Goal: Information Seeking & Learning: Understand process/instructions

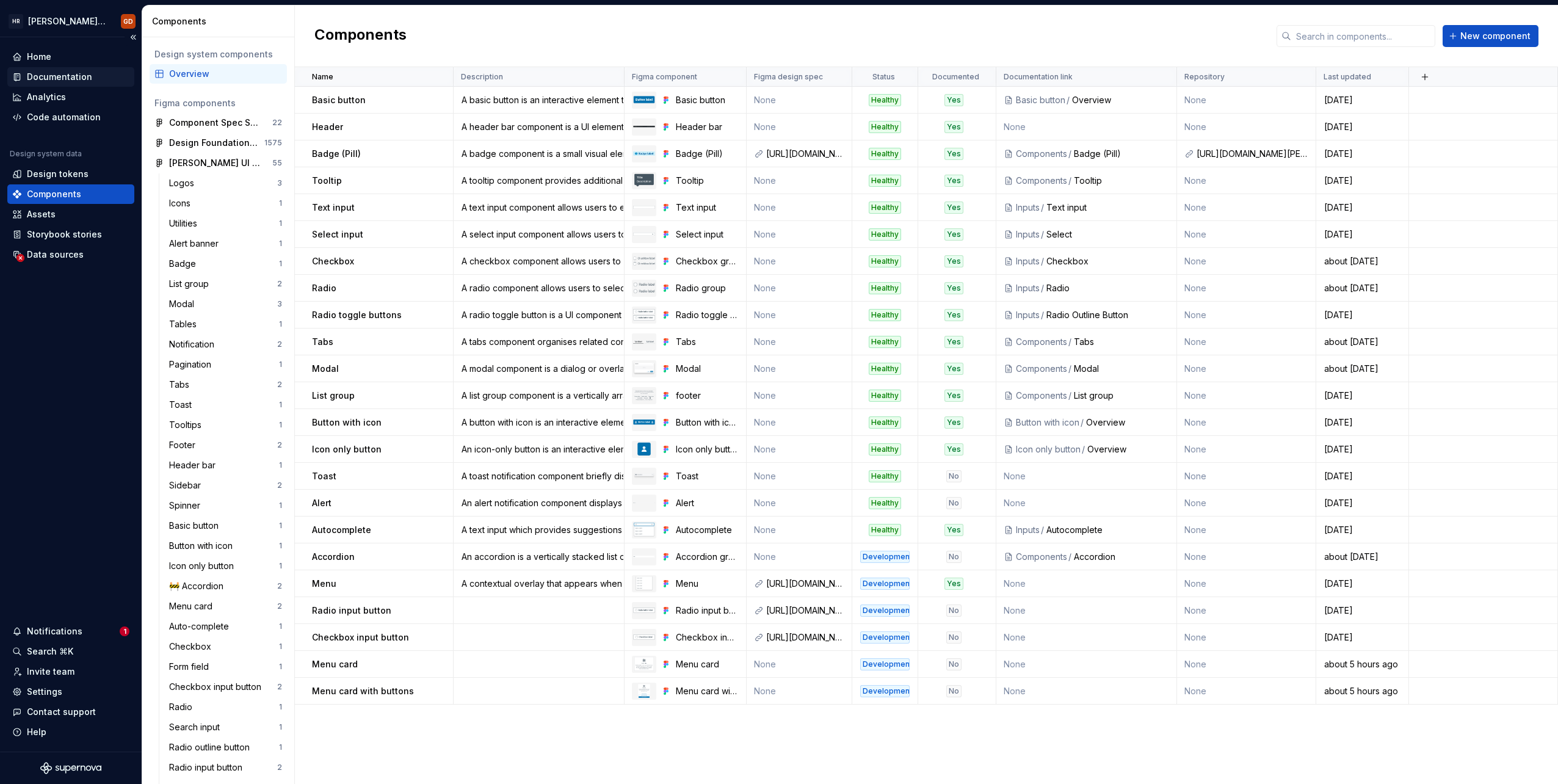
click at [80, 76] on div "Documentation" at bounding box center [59, 77] width 65 height 12
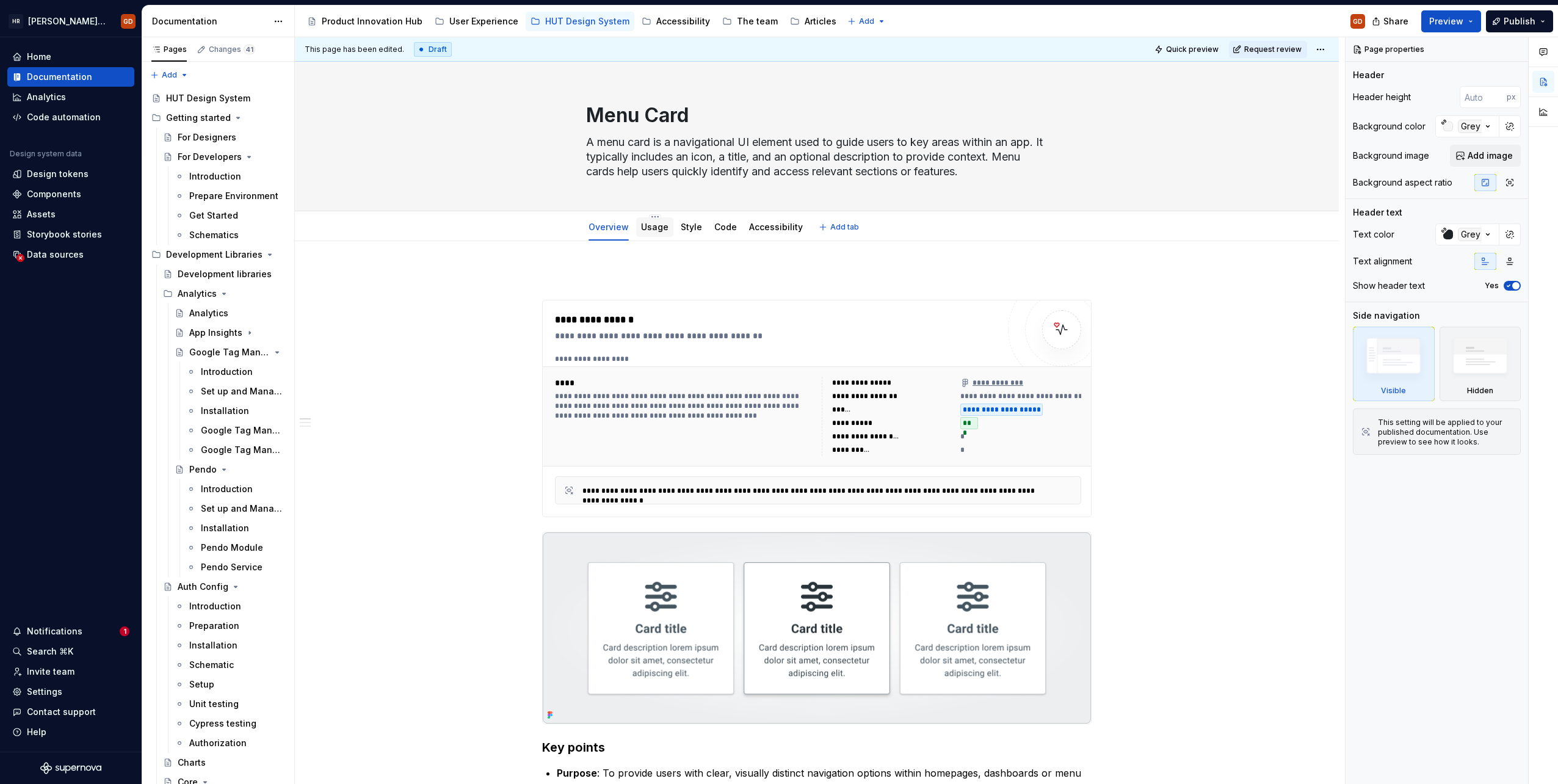
click at [648, 224] on link "Usage" at bounding box center [655, 227] width 28 height 10
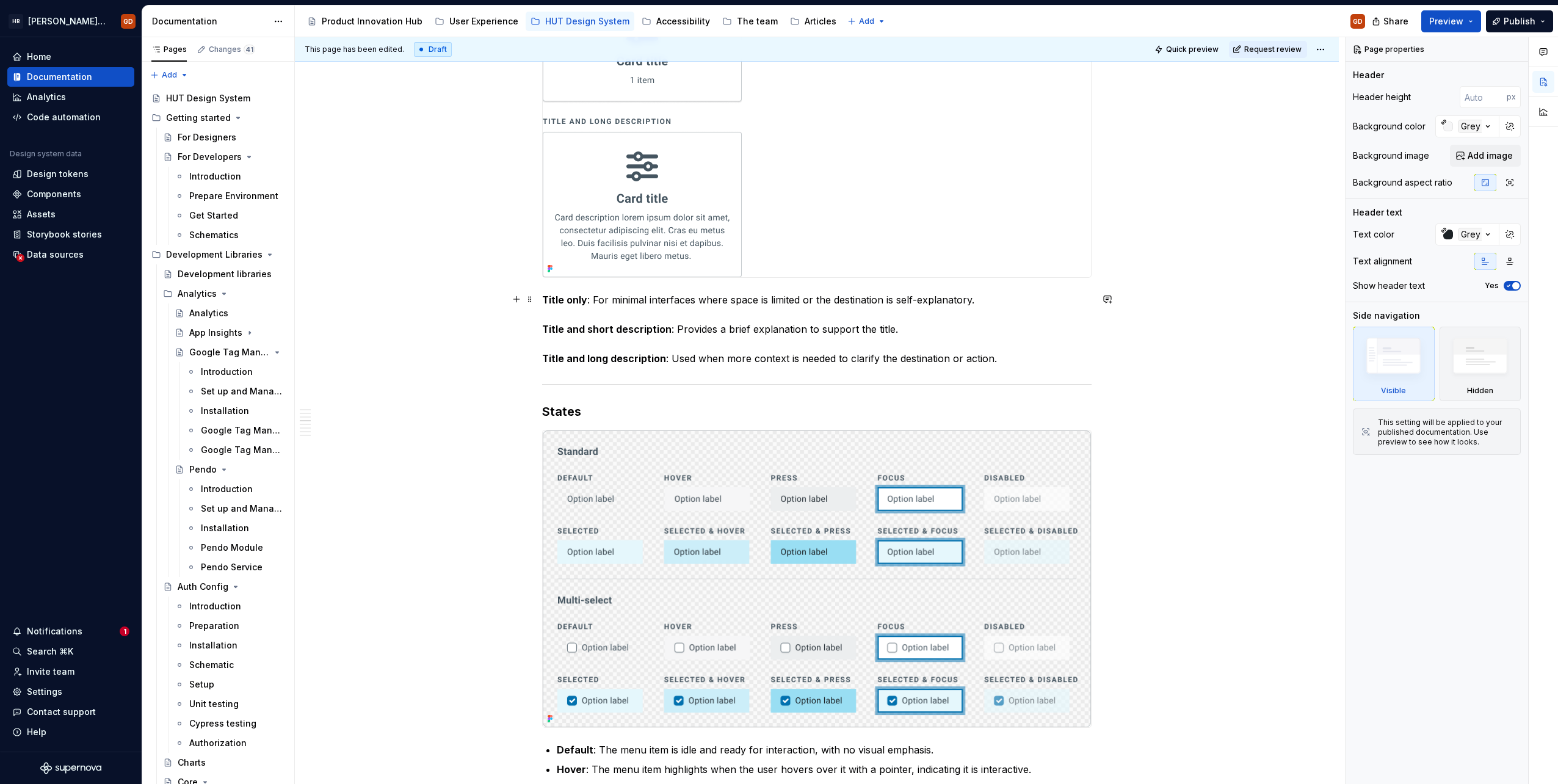
scroll to position [1099, 0]
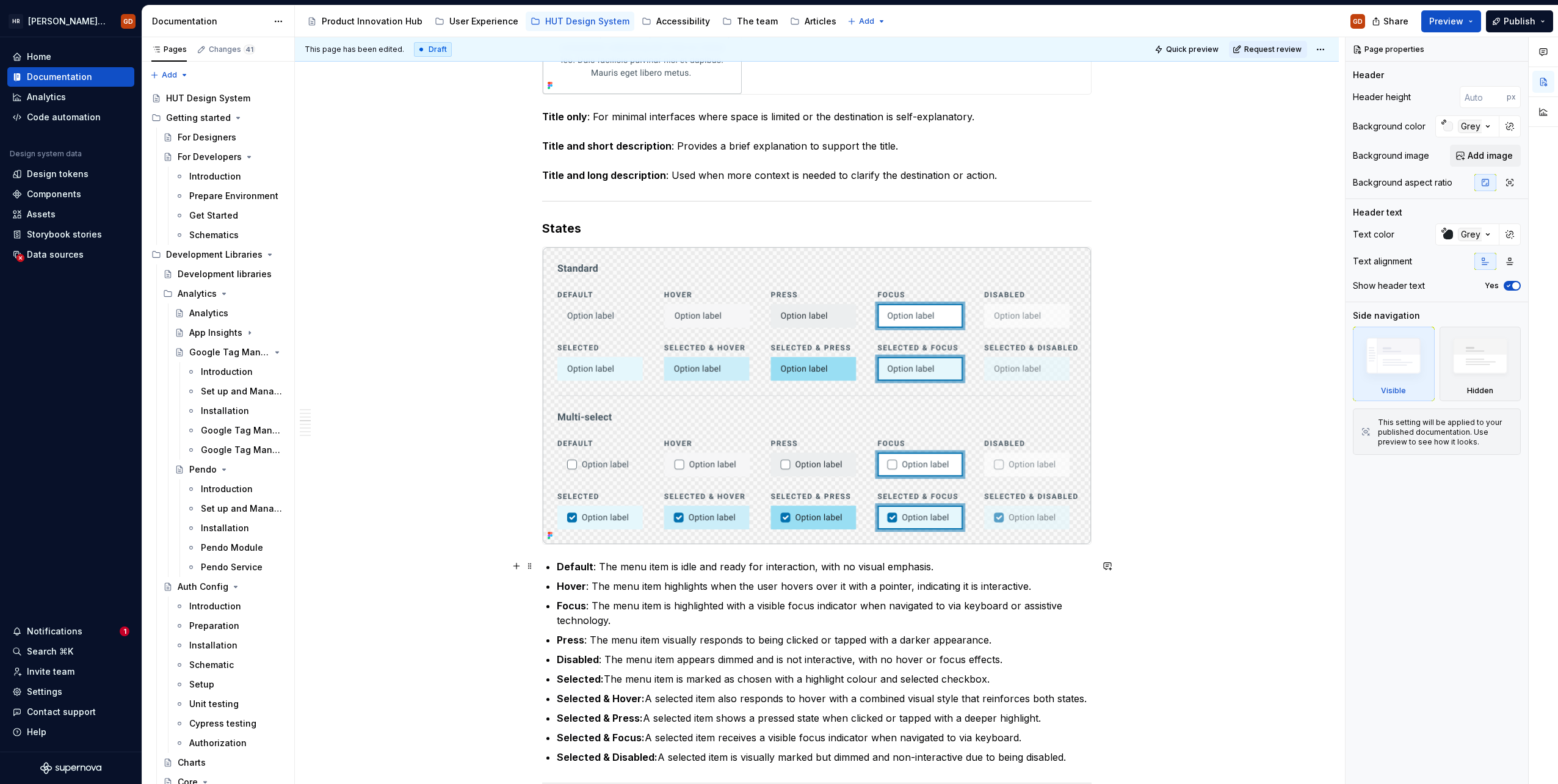
click at [555, 559] on div "When to use To present users with a set of navigational options on a dashboard …" at bounding box center [817, 311] width 550 height 2279
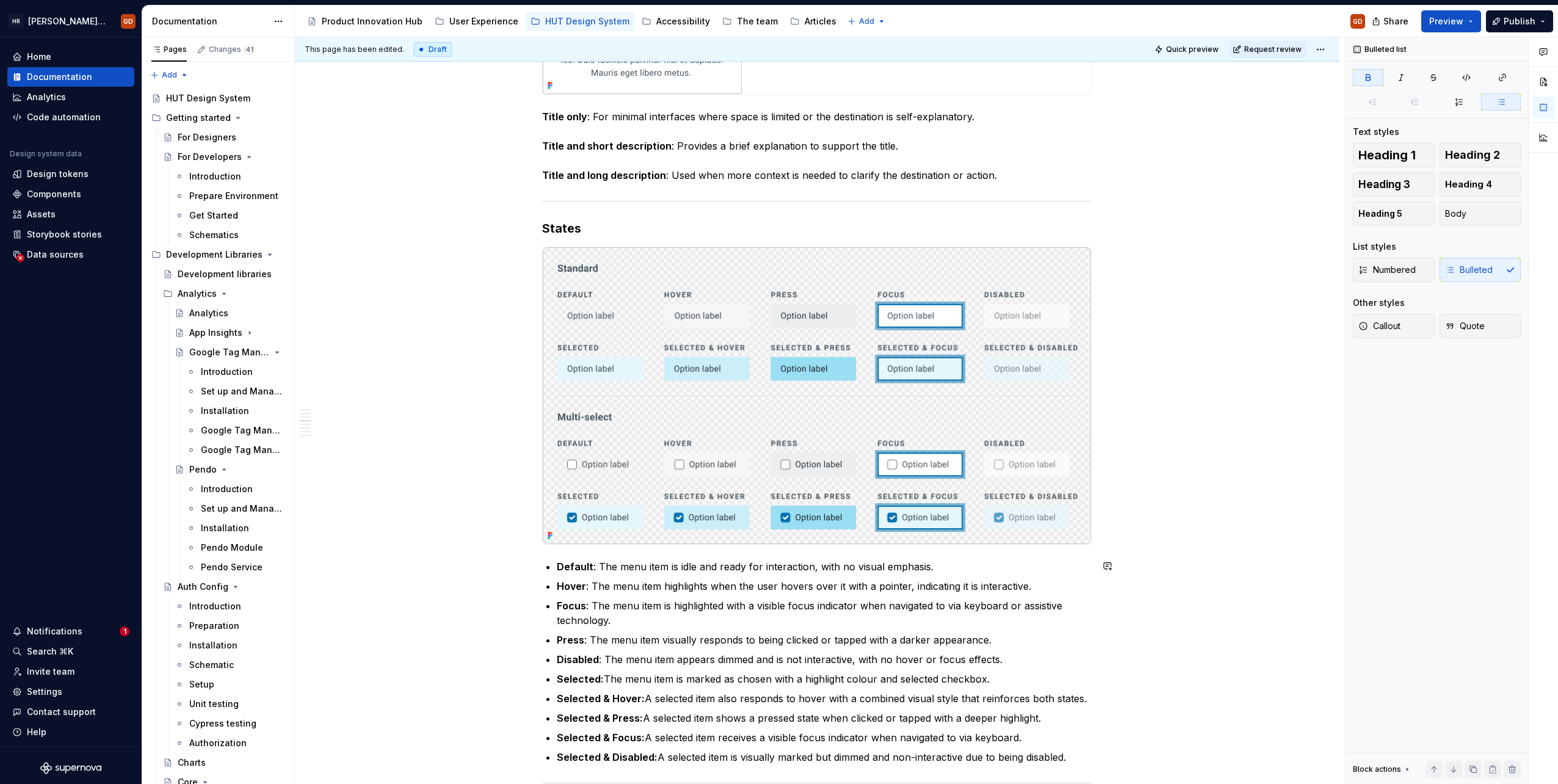
click at [570, 555] on div "When to use To present users with a set of navigational options on a dashboard …" at bounding box center [817, 311] width 550 height 2279
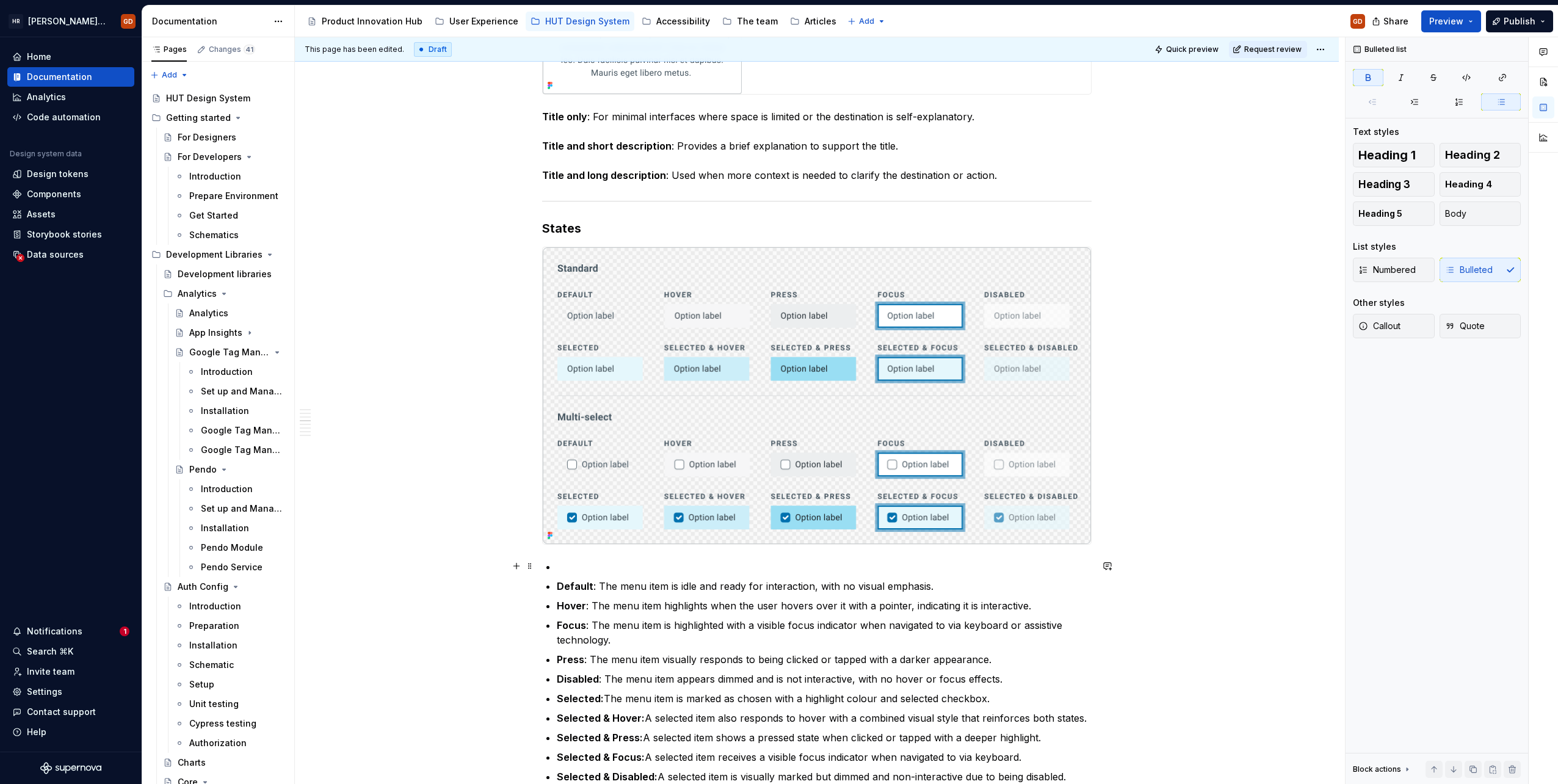
click at [561, 562] on p at bounding box center [824, 566] width 535 height 15
click at [593, 568] on p at bounding box center [824, 566] width 535 height 15
click at [569, 549] on div "When to use To present users with a set of navigational options on a dashboard …" at bounding box center [817, 321] width 550 height 2299
click at [518, 563] on button "button" at bounding box center [516, 566] width 17 height 17
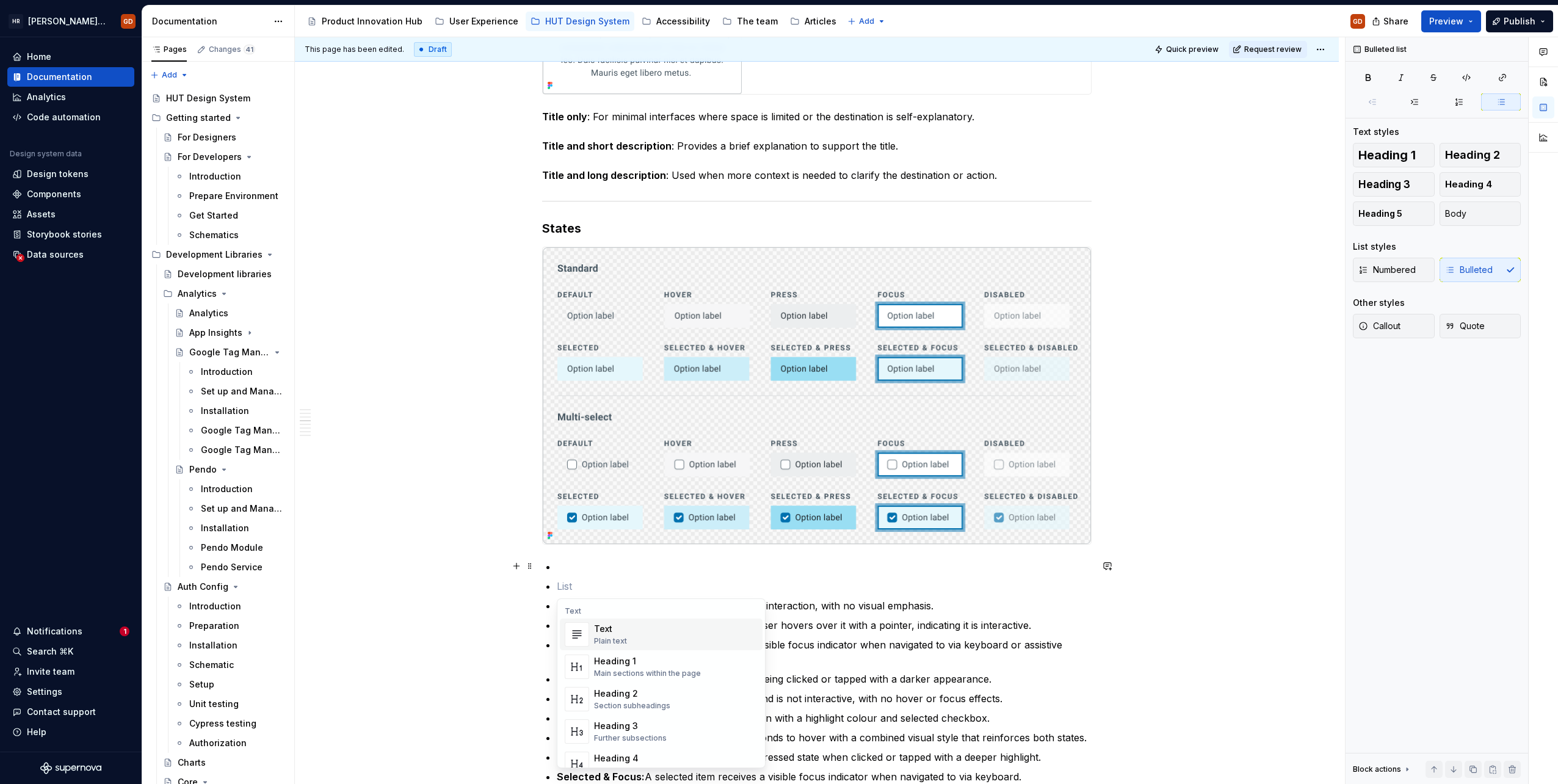
click at [585, 576] on ul "Default : The menu item is idle and ready for interaction, with no visual empha…" at bounding box center [824, 681] width 535 height 244
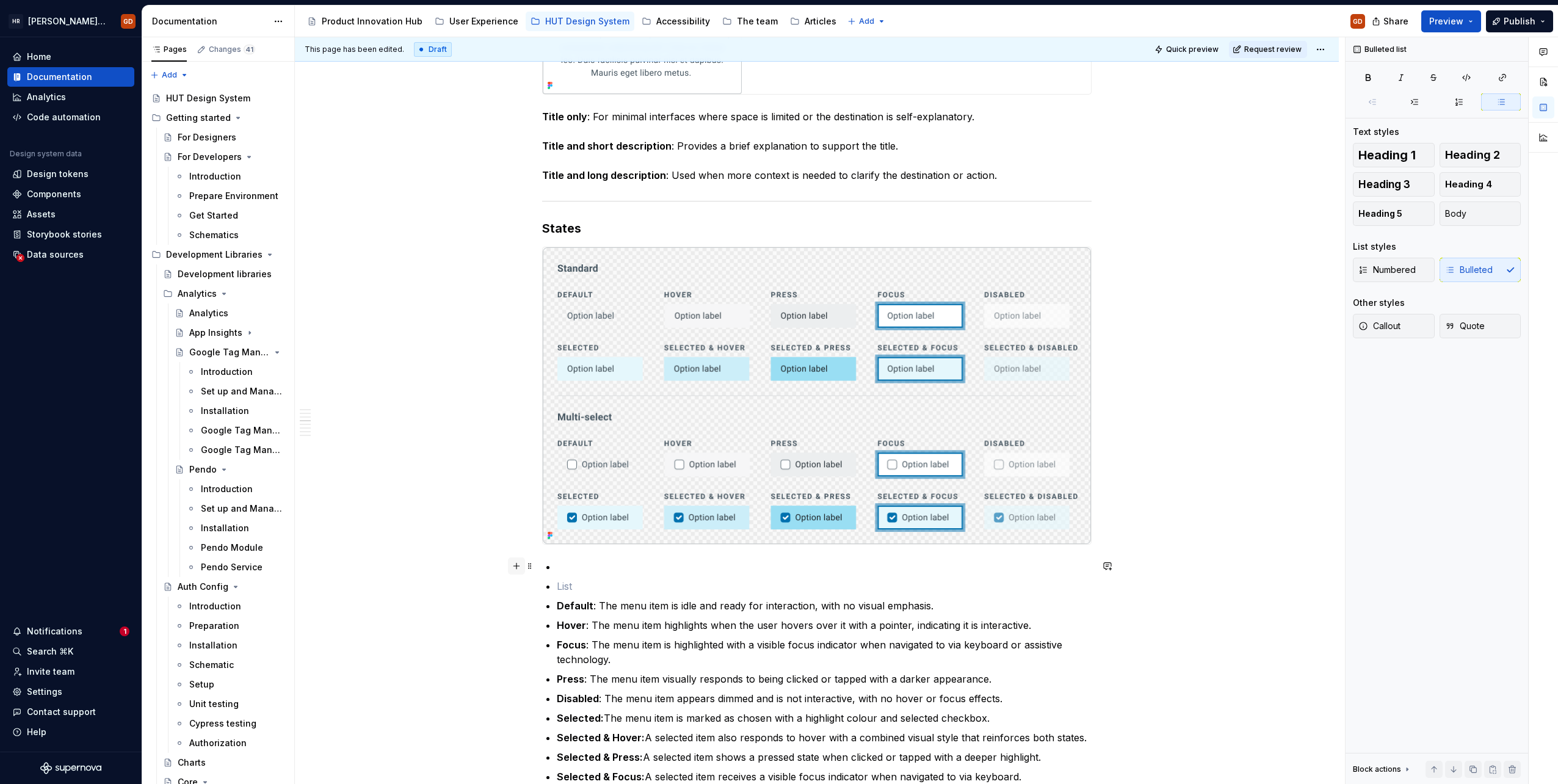
click at [514, 564] on button "button" at bounding box center [516, 566] width 17 height 17
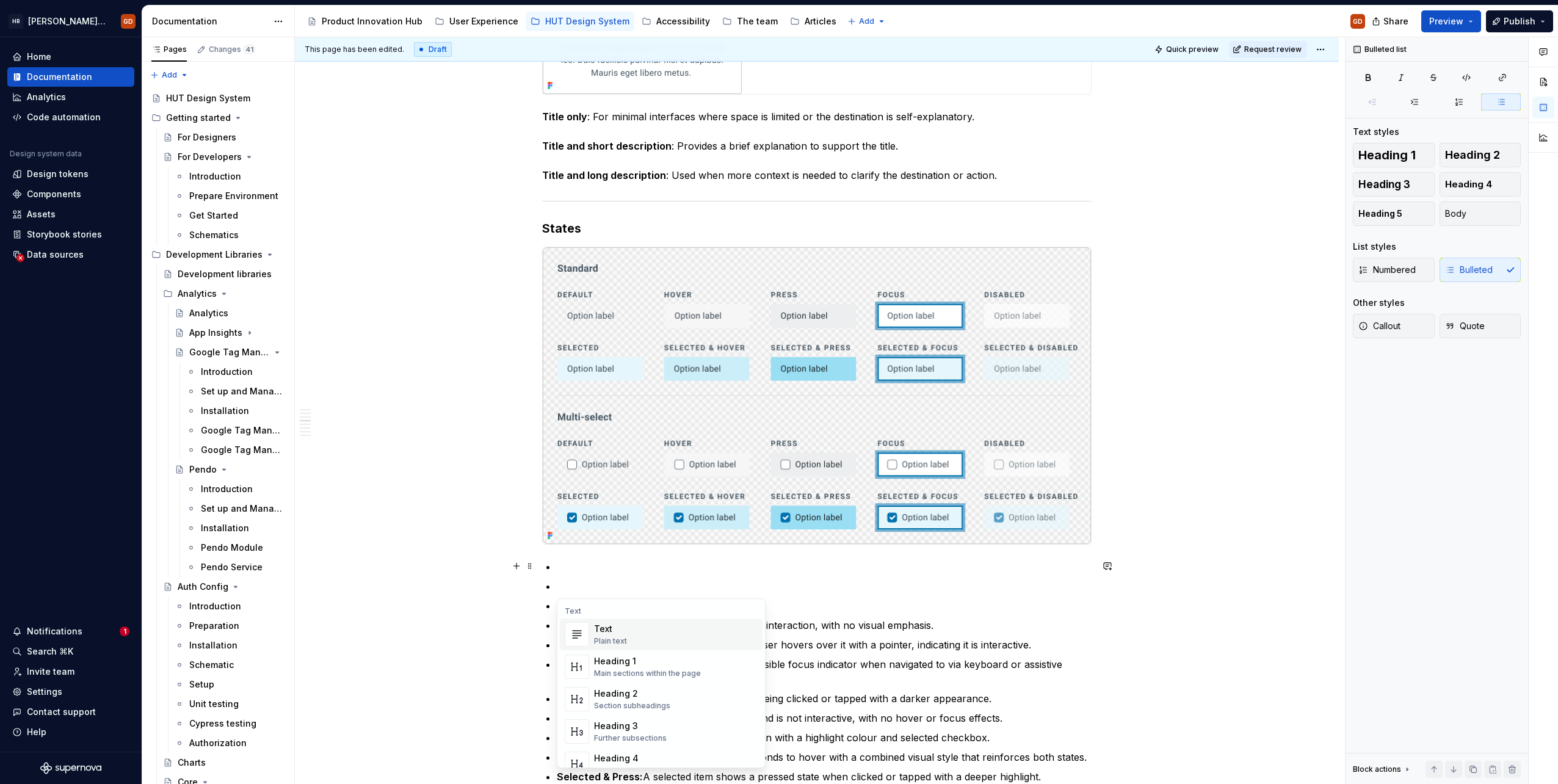
click at [645, 635] on div "Text Plain text" at bounding box center [676, 633] width 164 height 24
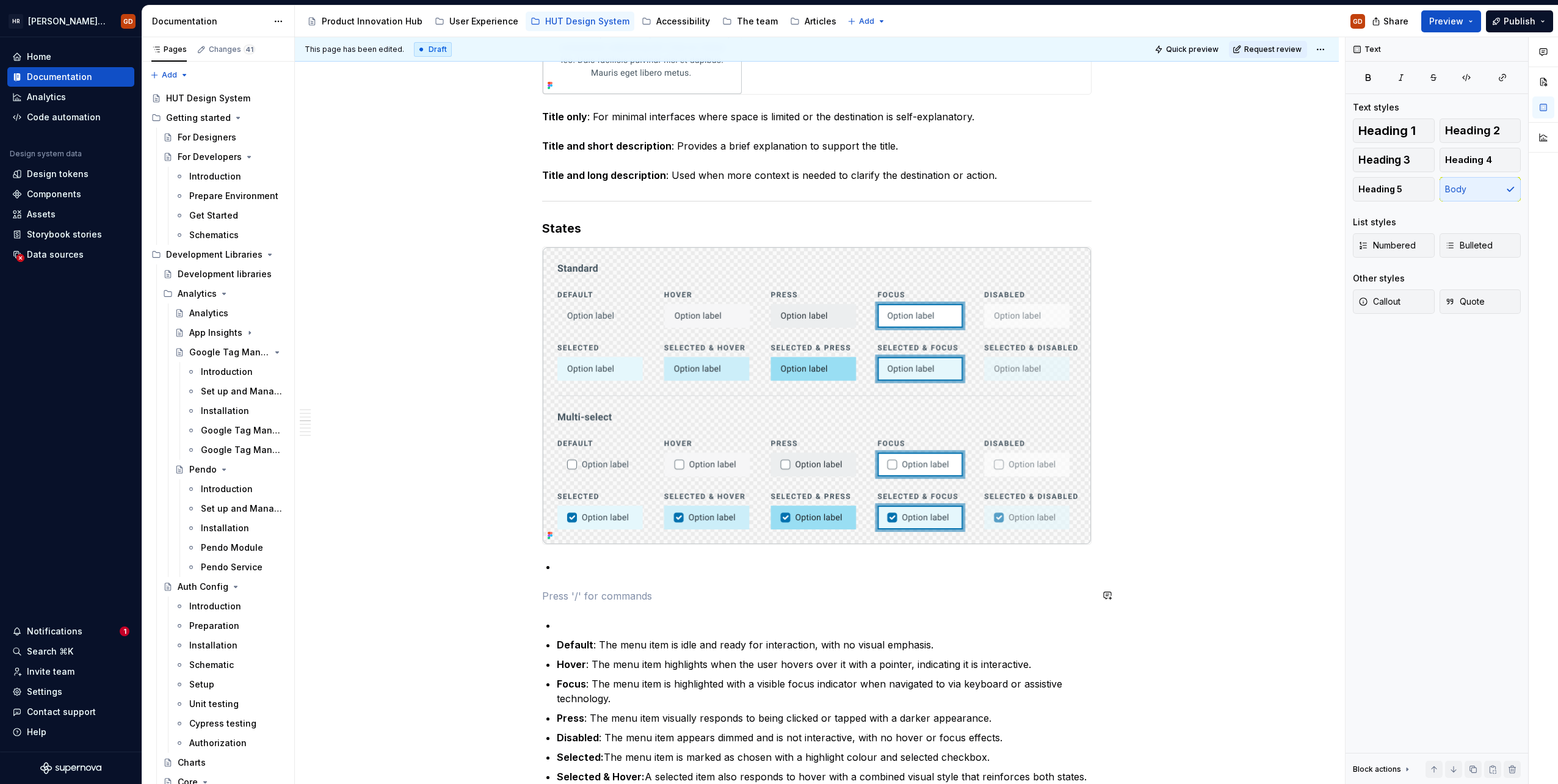
click at [592, 585] on div "When to use To present users with a set of navigational options on a dashboard …" at bounding box center [817, 350] width 550 height 2357
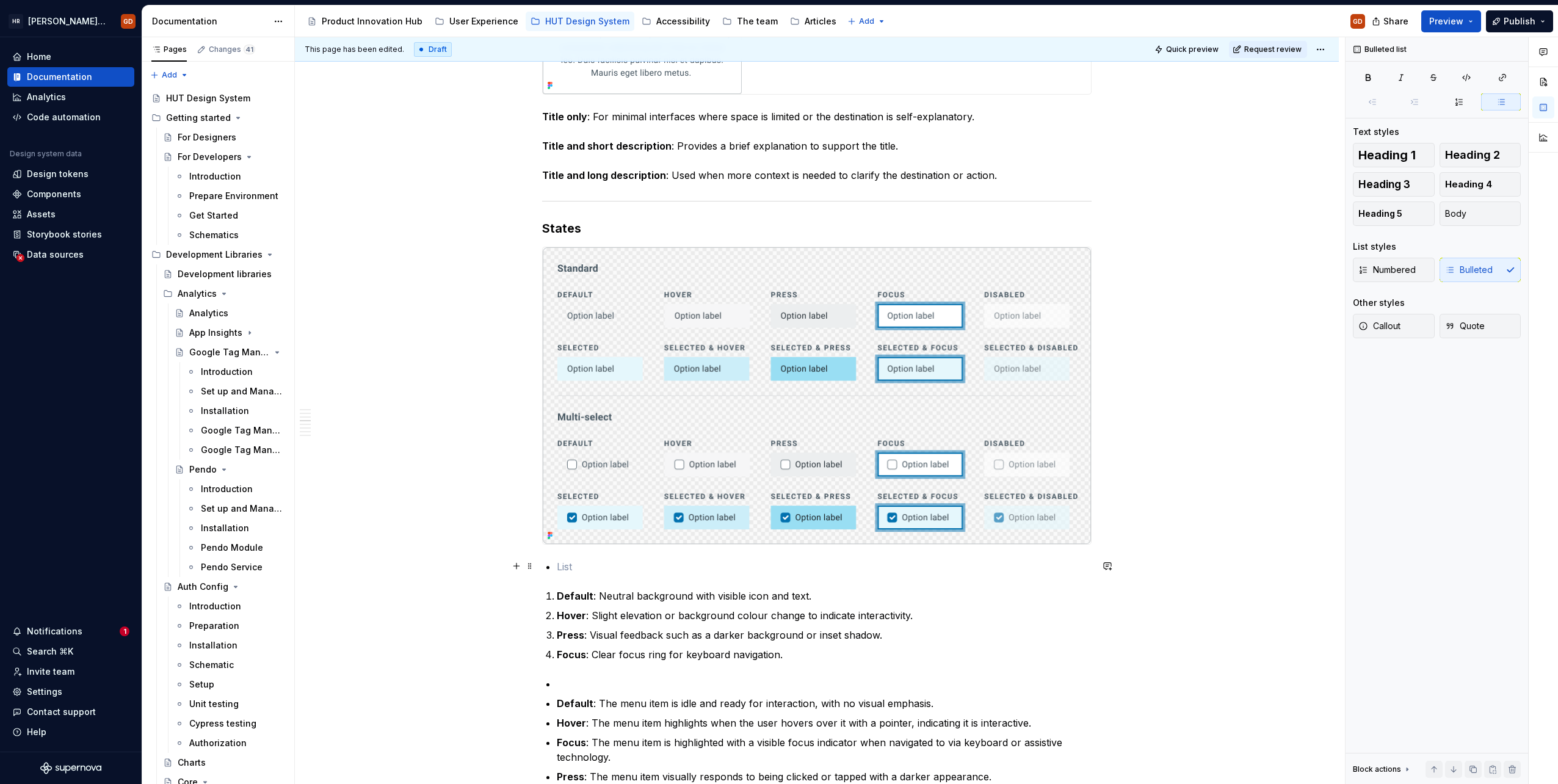
click at [574, 568] on p at bounding box center [824, 566] width 535 height 15
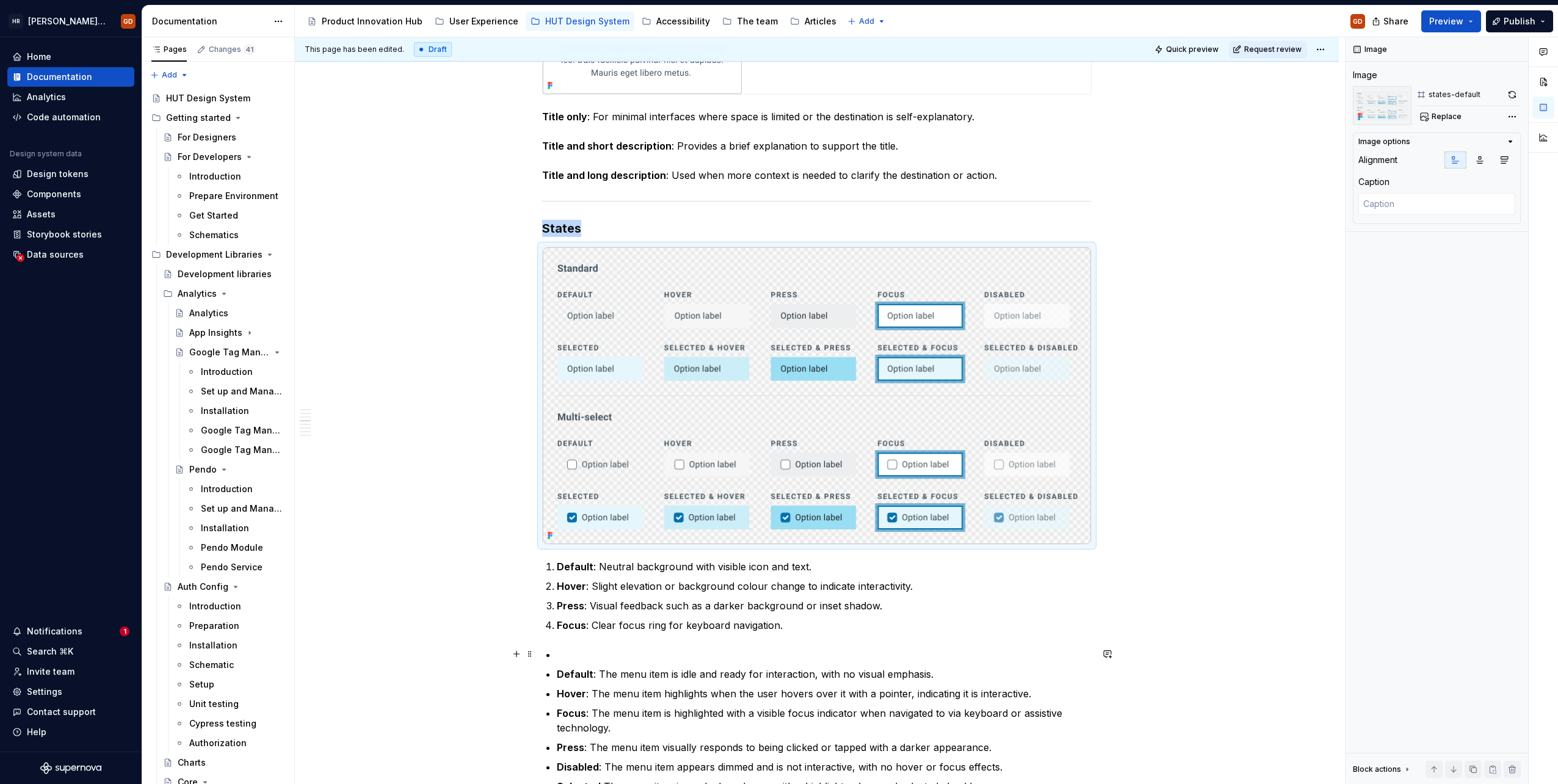
click at [596, 650] on p at bounding box center [824, 655] width 535 height 15
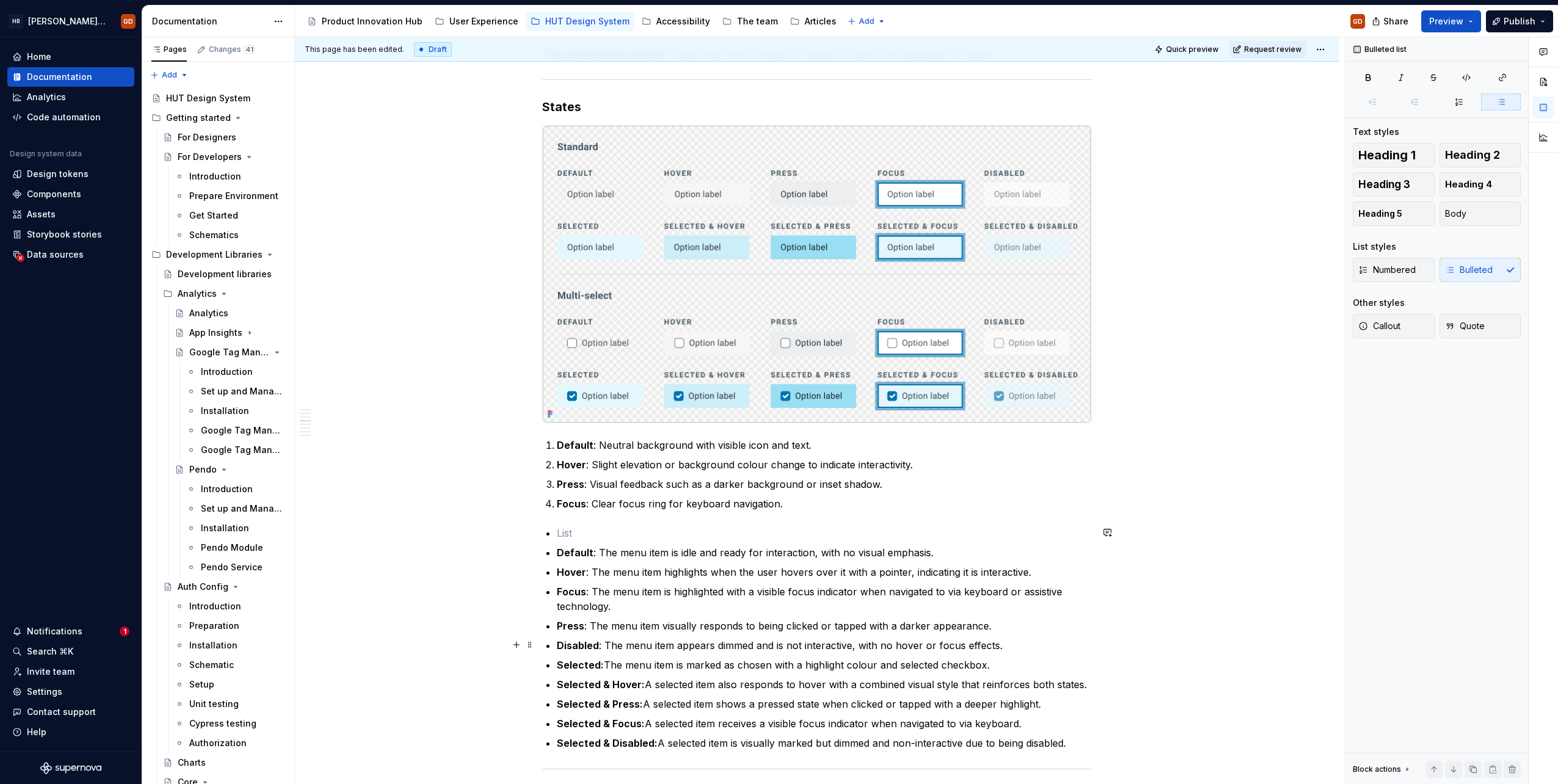
scroll to position [1221, 0]
click at [600, 646] on p "Disabled : The menu item appears dimmed and is not interactive, with no hover o…" at bounding box center [824, 644] width 535 height 15
click at [544, 544] on div "When to use To present users with a set of navigational options on a dashboard …" at bounding box center [817, 243] width 550 height 2386
click at [555, 531] on div "When to use To present users with a set of navigational options on a dashboard …" at bounding box center [817, 243] width 550 height 2386
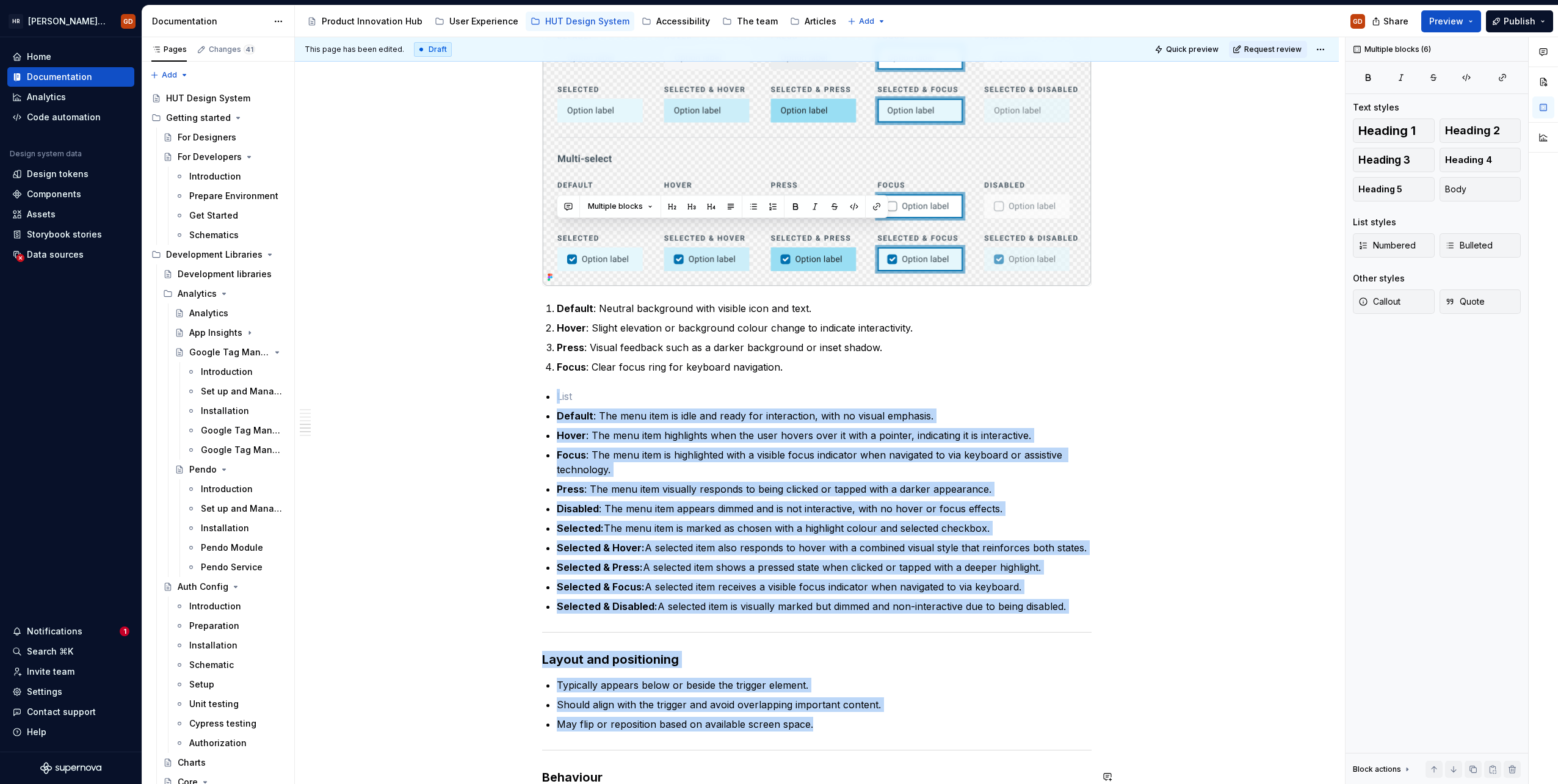
scroll to position [1523, 0]
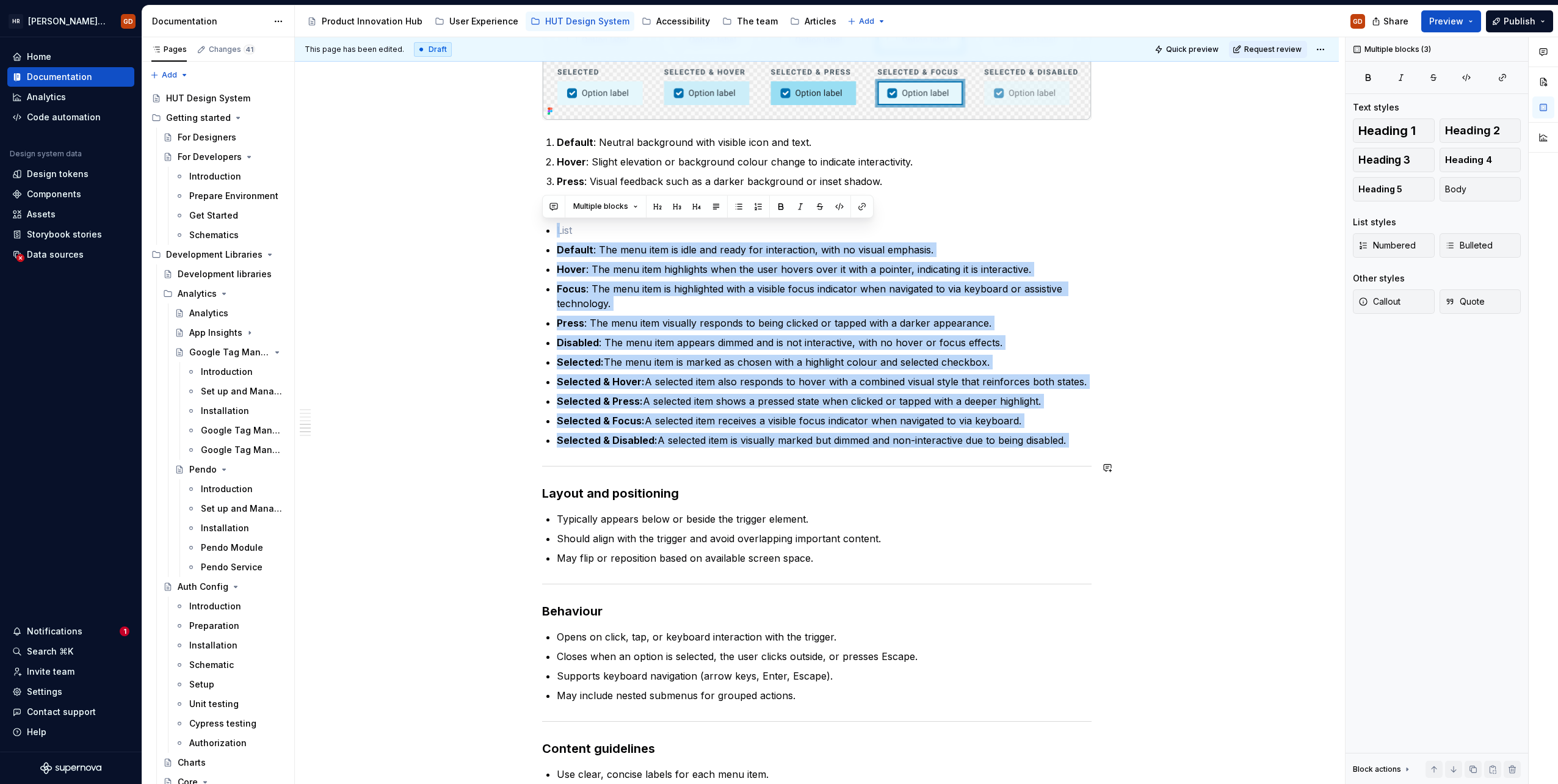
drag, startPoint x: 574, startPoint y: 533, endPoint x: 1081, endPoint y: 448, distance: 514.1
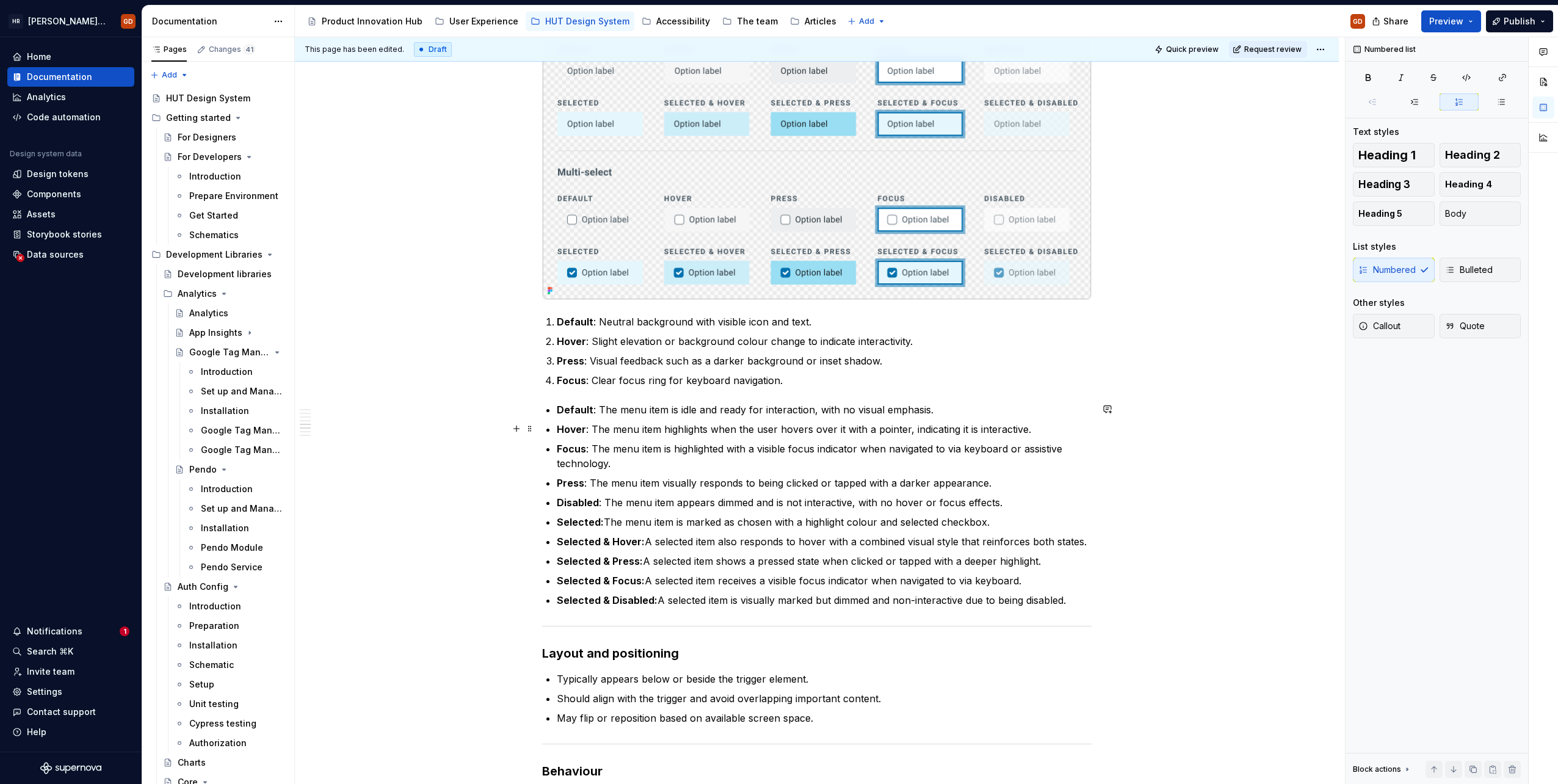
scroll to position [1340, 0]
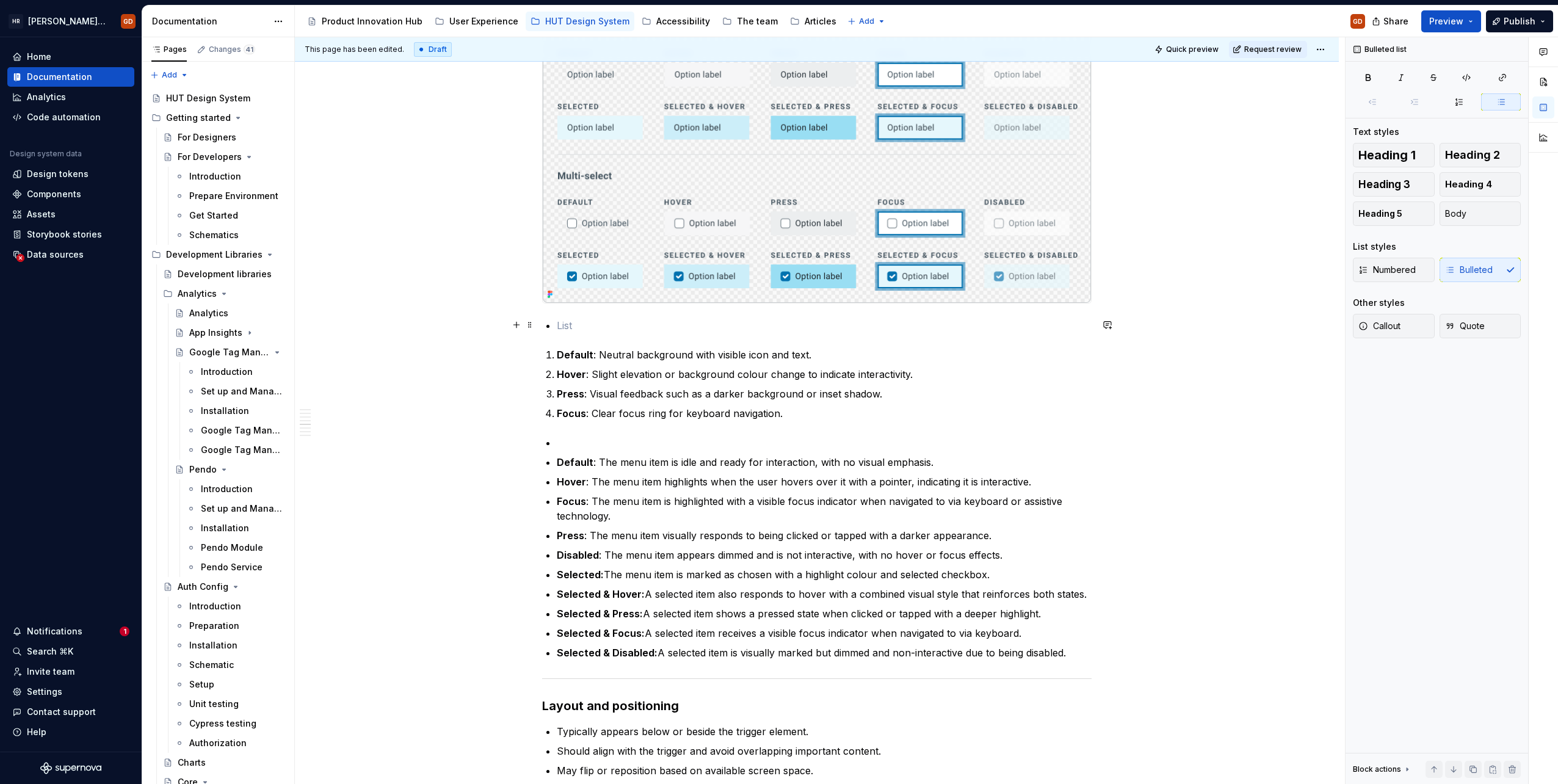
click at [585, 321] on p at bounding box center [824, 325] width 535 height 15
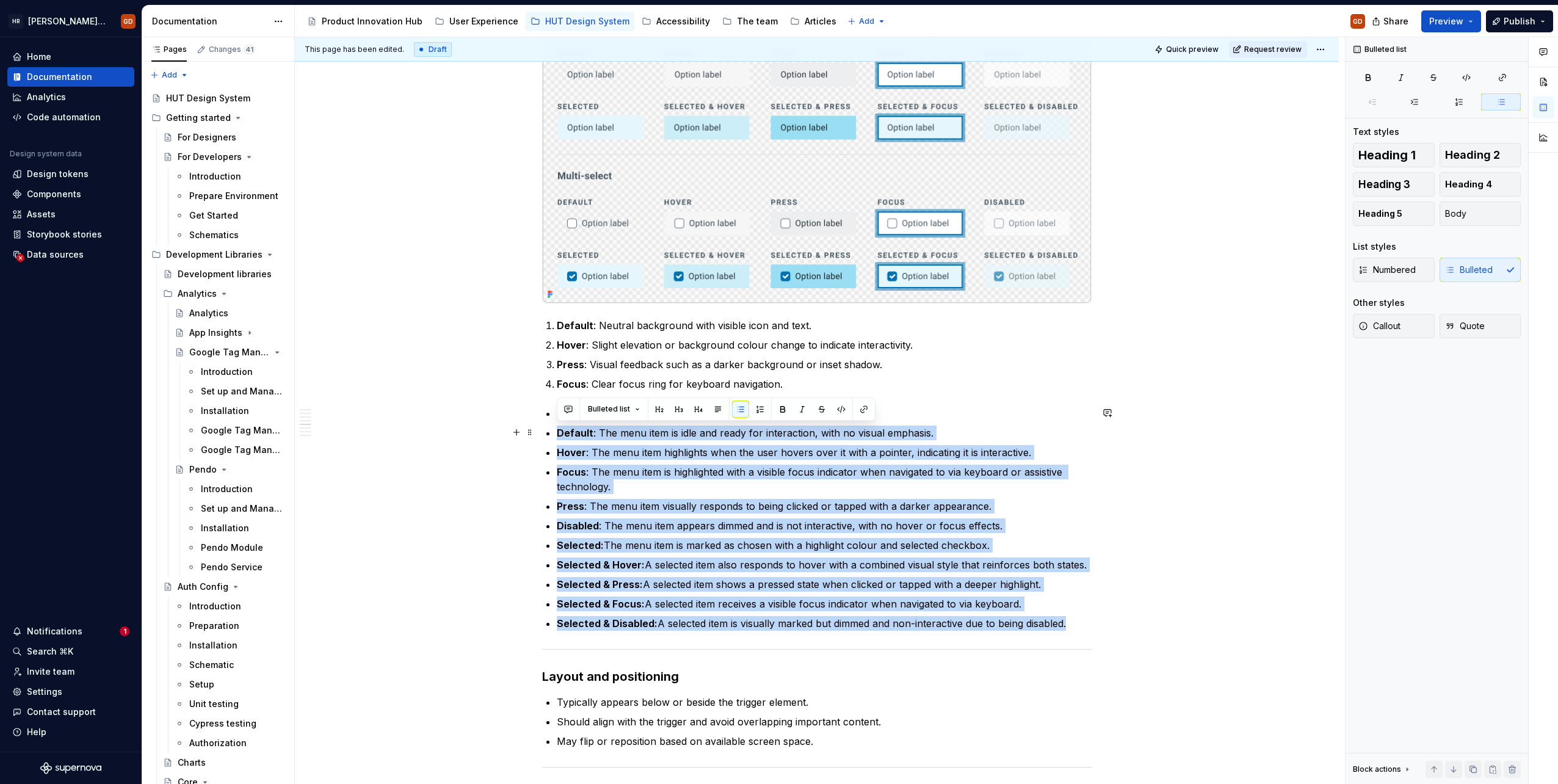
drag, startPoint x: 1068, startPoint y: 619, endPoint x: 558, endPoint y: 432, distance: 543.2
click at [558, 431] on ul "Default : The menu item is idle and ready for interaction, with no visual empha…" at bounding box center [824, 518] width 535 height 224
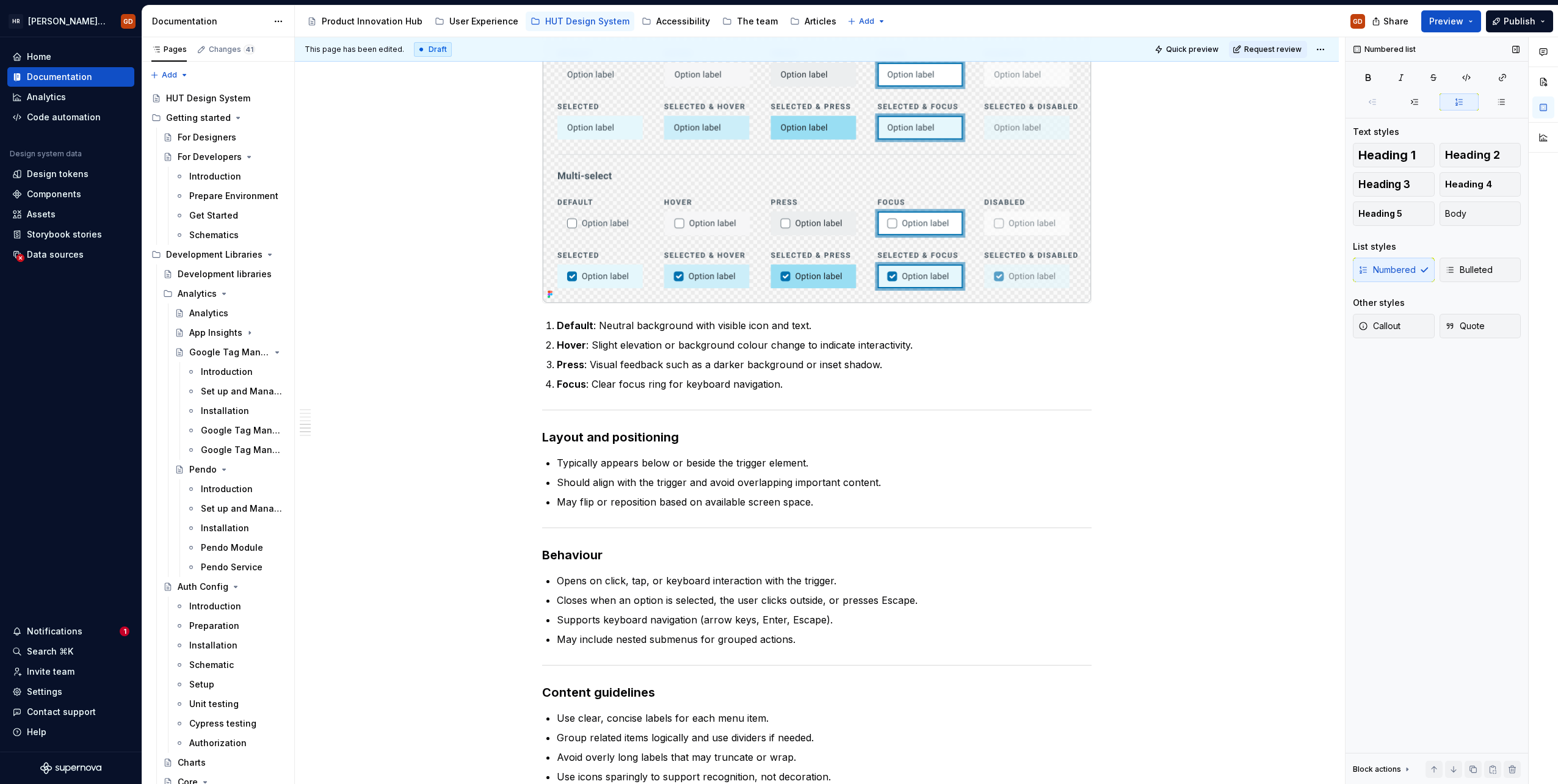
click at [1472, 256] on div "List styles Numbered Bulleted" at bounding box center [1437, 264] width 168 height 49
click at [1475, 268] on span "Bulleted" at bounding box center [1469, 270] width 48 height 12
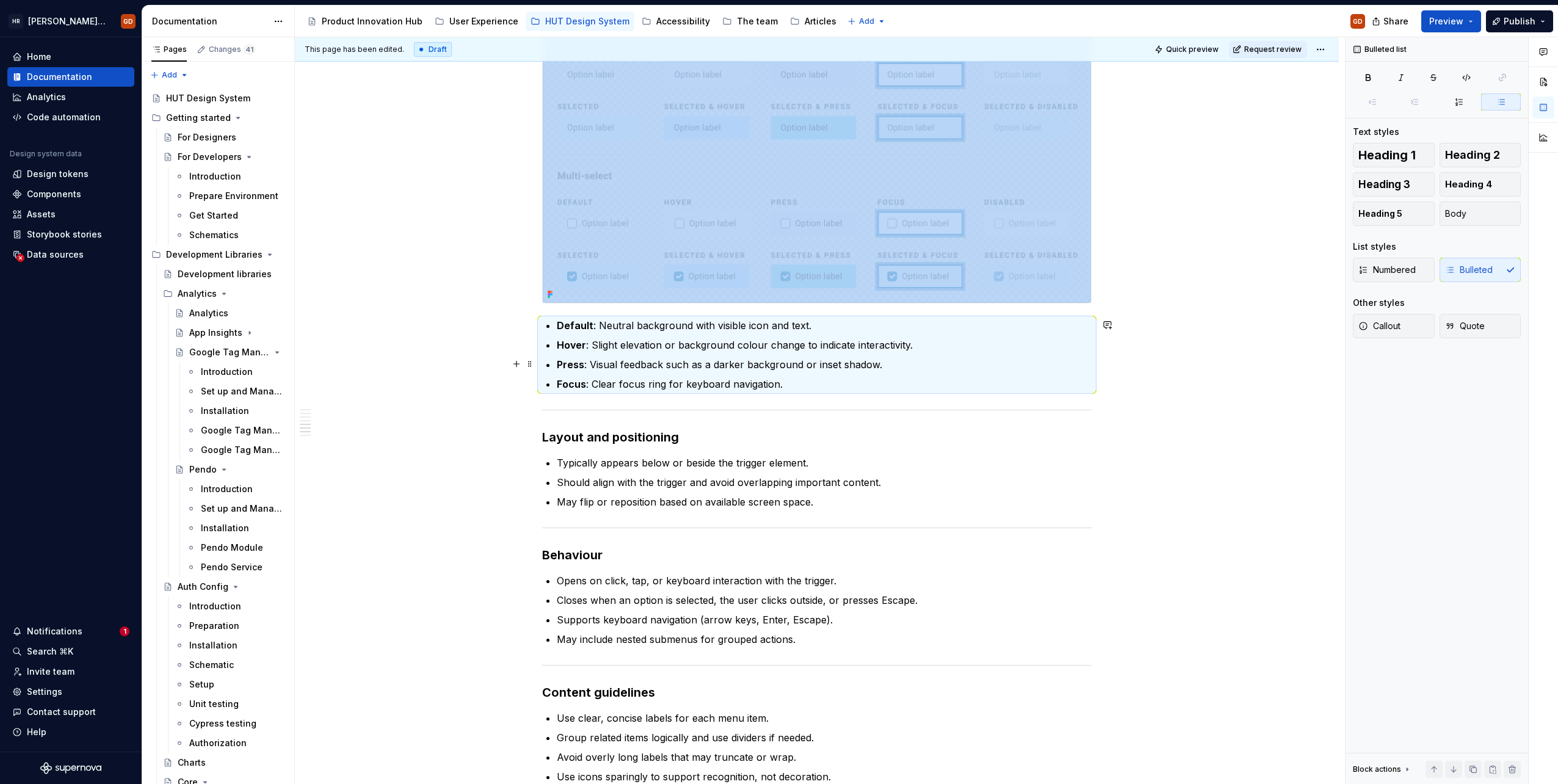
click at [756, 369] on p "Press : Visual feedback such as a darker background or inset shadow." at bounding box center [824, 365] width 535 height 15
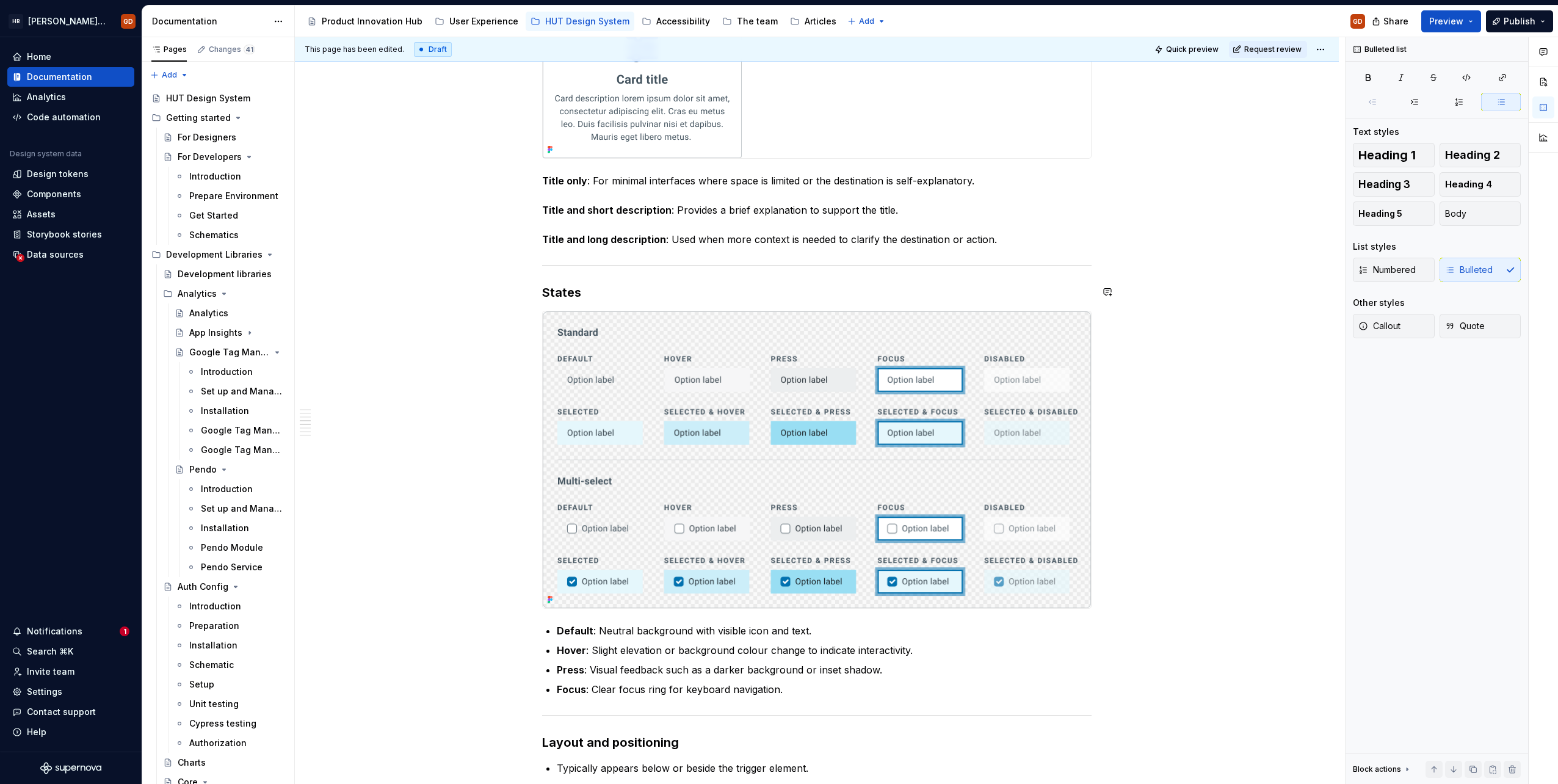
scroll to position [913, 0]
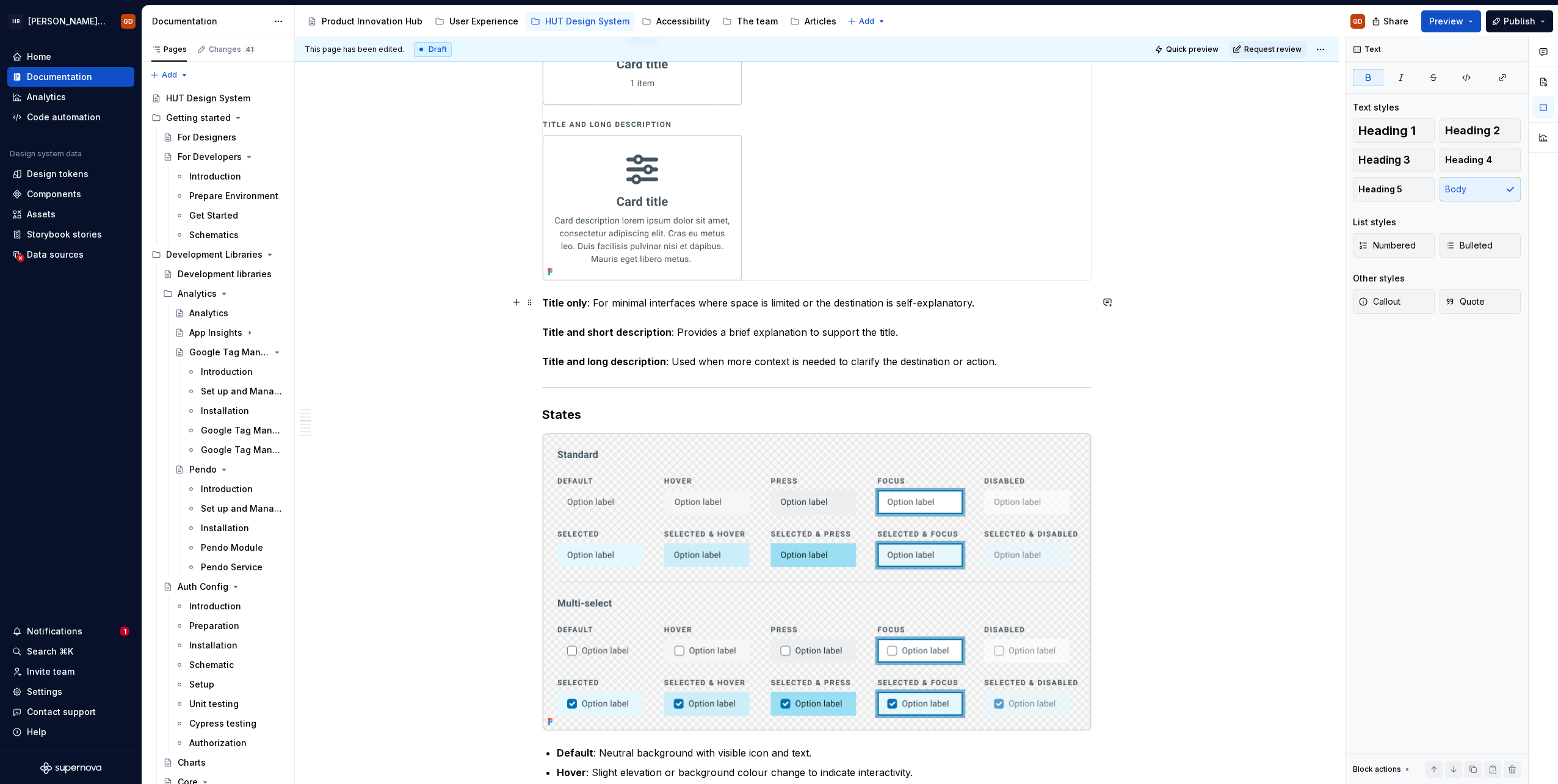
click at [544, 297] on strong "Title only" at bounding box center [565, 302] width 45 height 12
click at [1460, 251] on span "Bulleted" at bounding box center [1469, 246] width 48 height 12
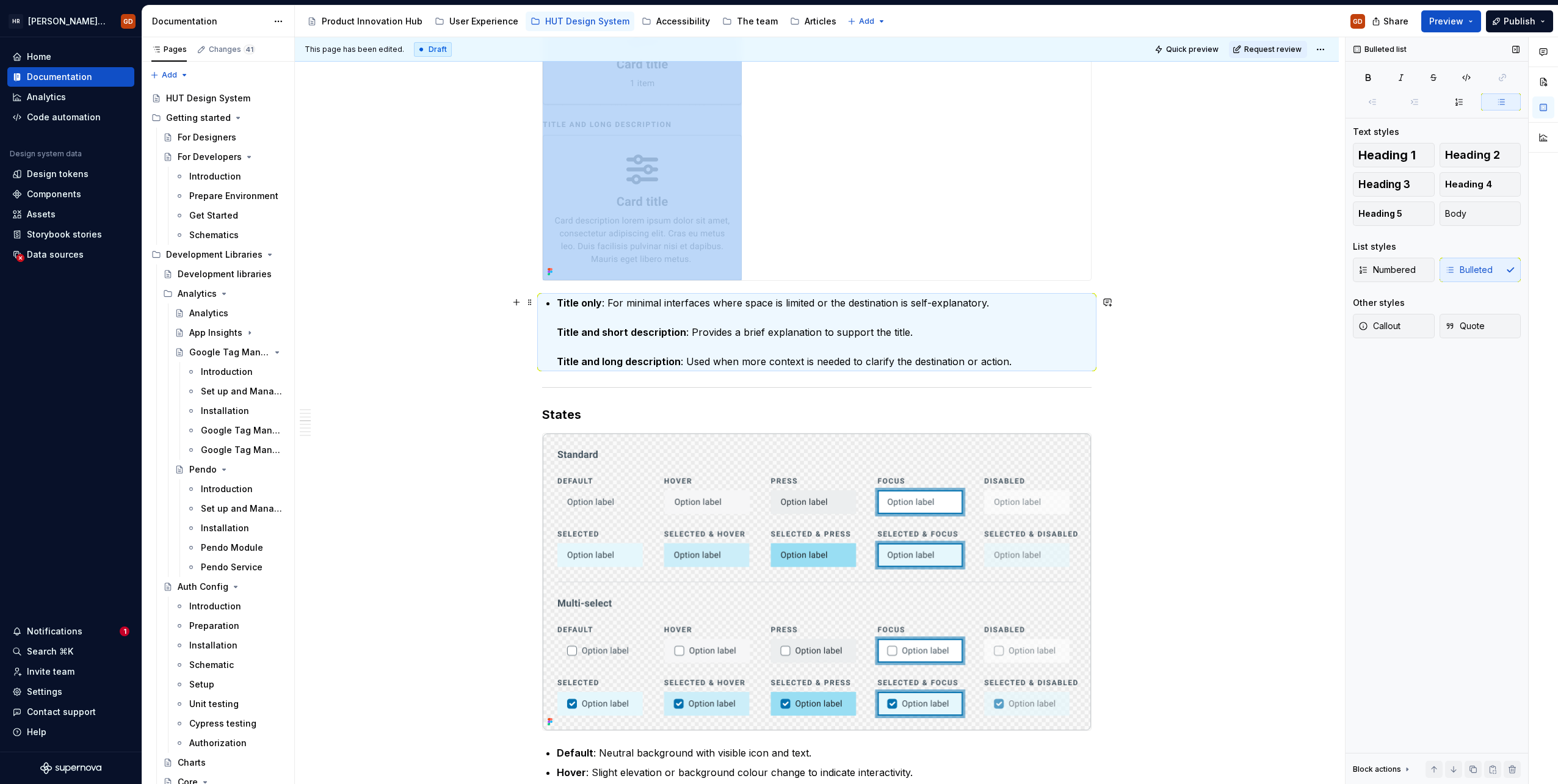
click at [557, 332] on strong "Title and short description" at bounding box center [621, 332] width 129 height 12
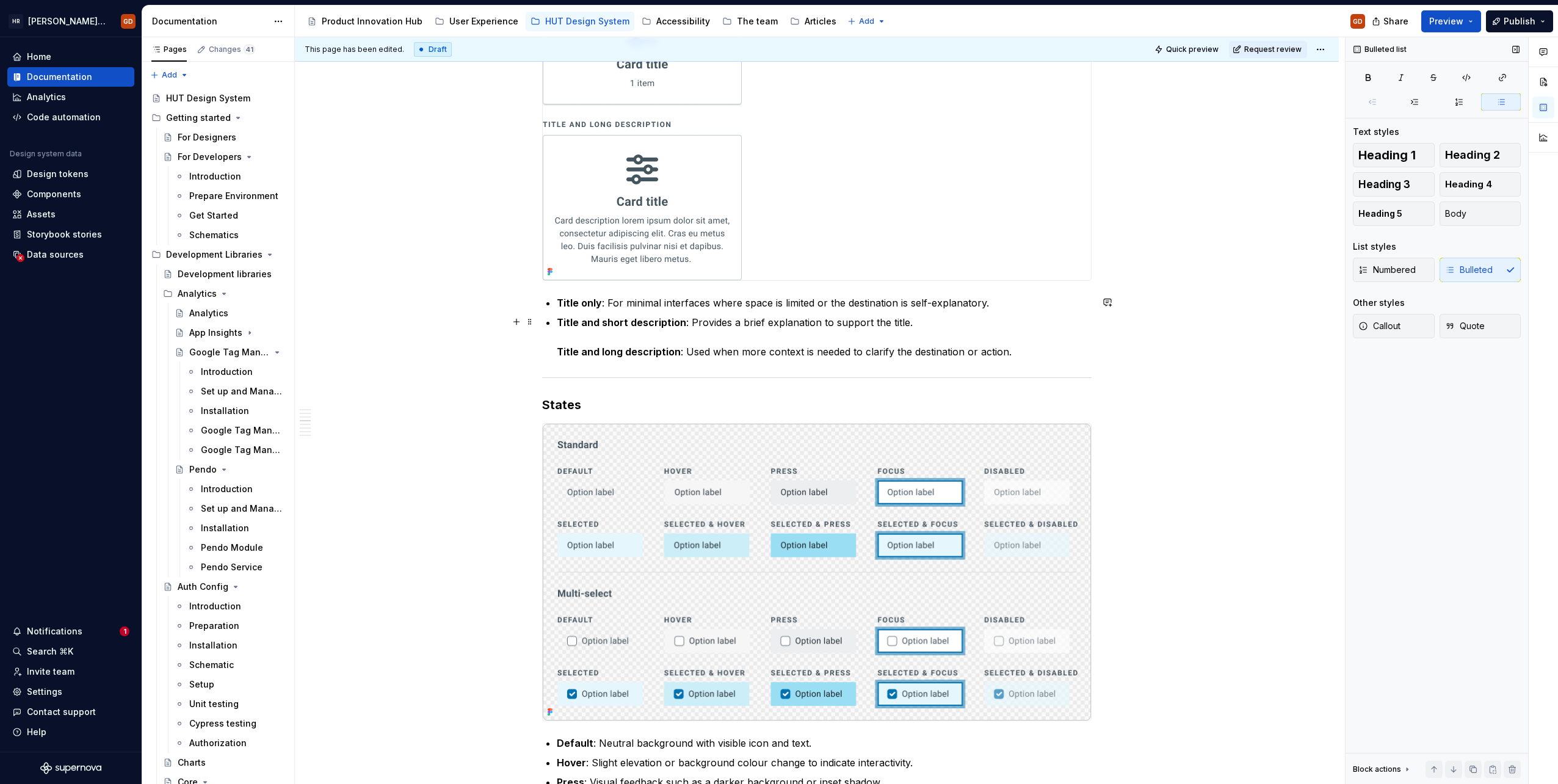
click at [555, 344] on div "When to use To present users with a set of navigational options on a dashboard …" at bounding box center [817, 426] width 550 height 2137
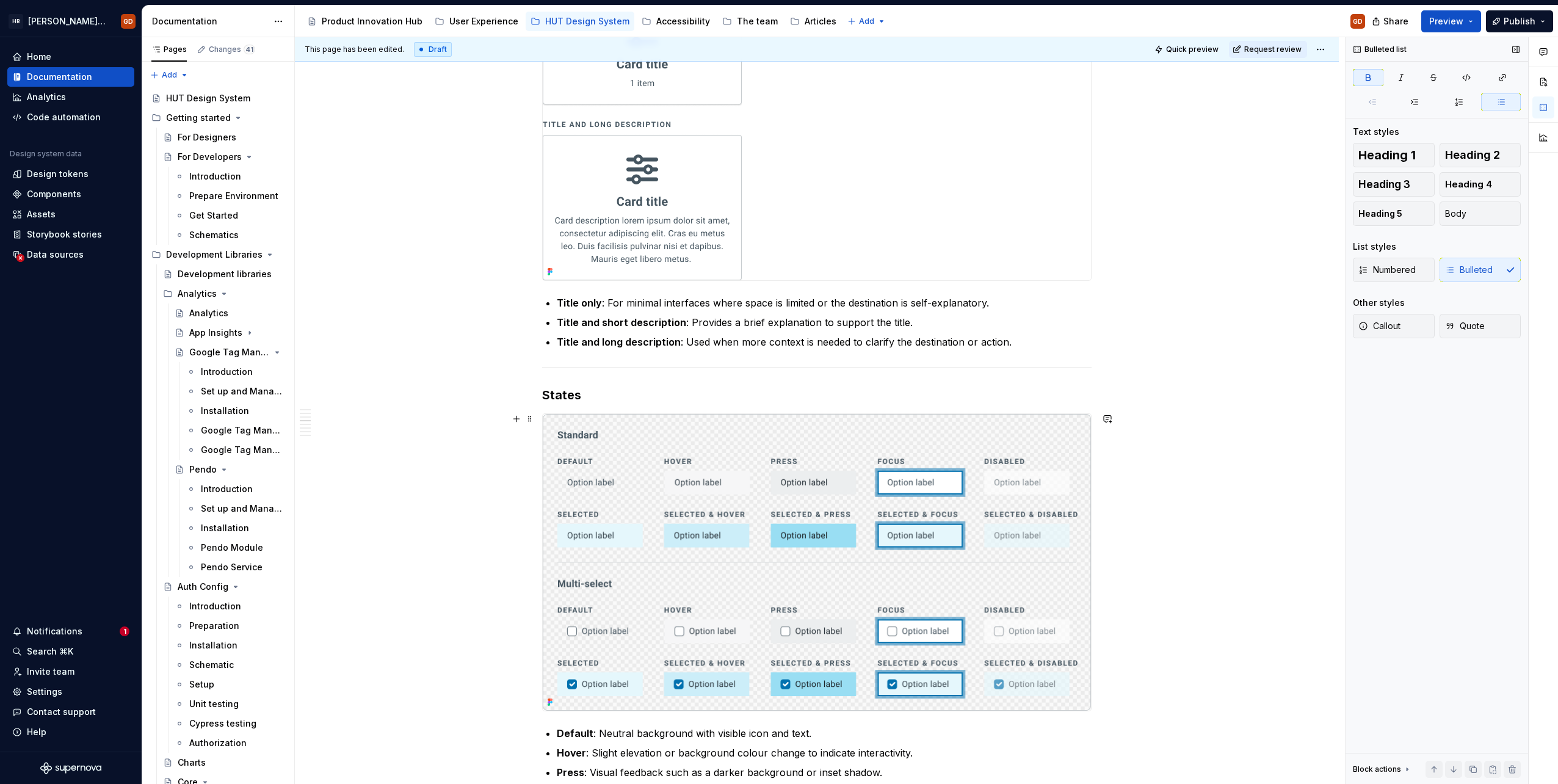
click at [1162, 437] on div "When to use To present users with a set of navigational options on a dashboard …" at bounding box center [817, 532] width 1044 height 2407
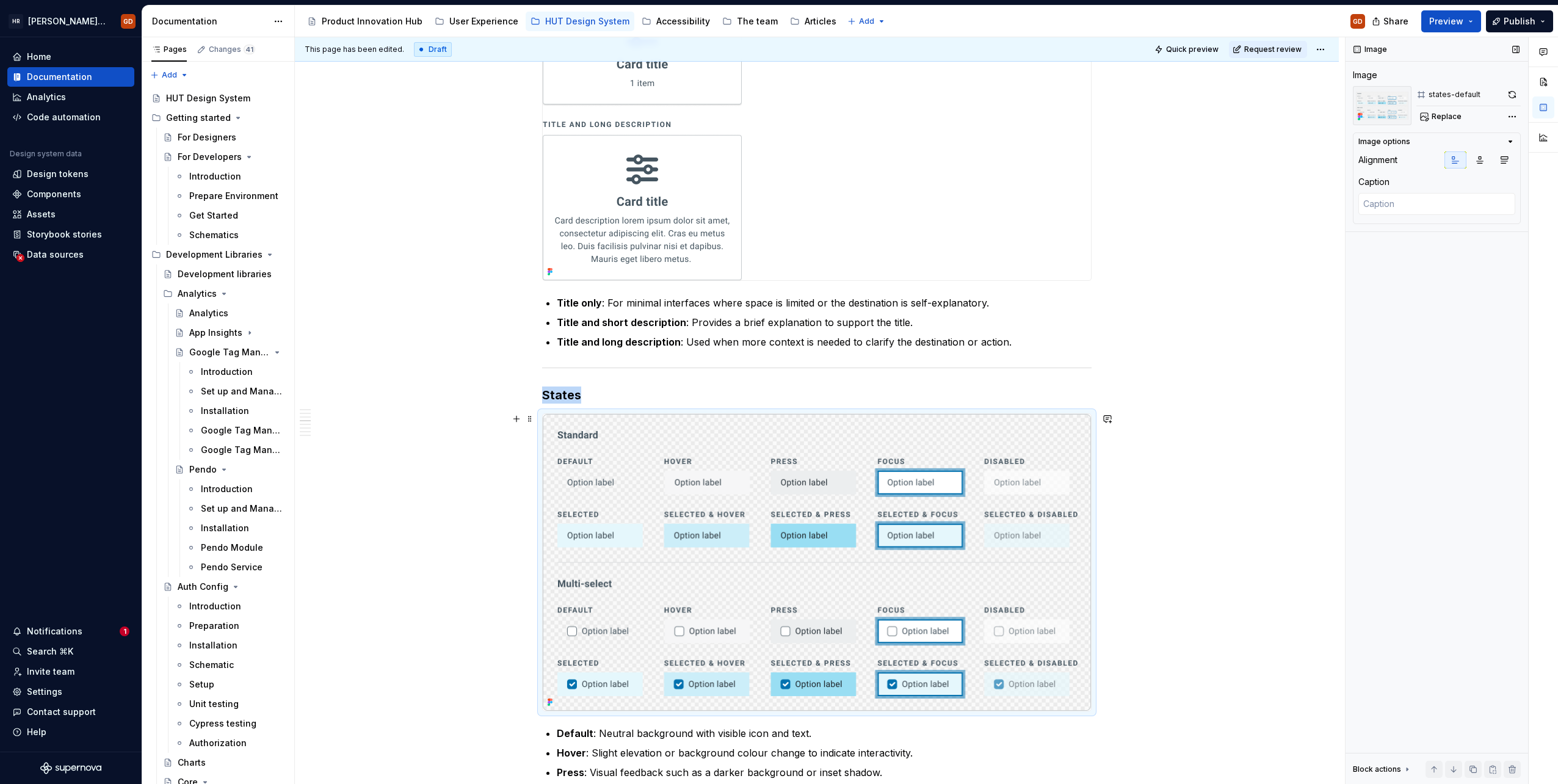
click at [1172, 433] on div "When to use To present users with a set of navigational options on a dashboard …" at bounding box center [817, 532] width 1044 height 2407
click at [917, 389] on h3 "States" at bounding box center [817, 395] width 550 height 17
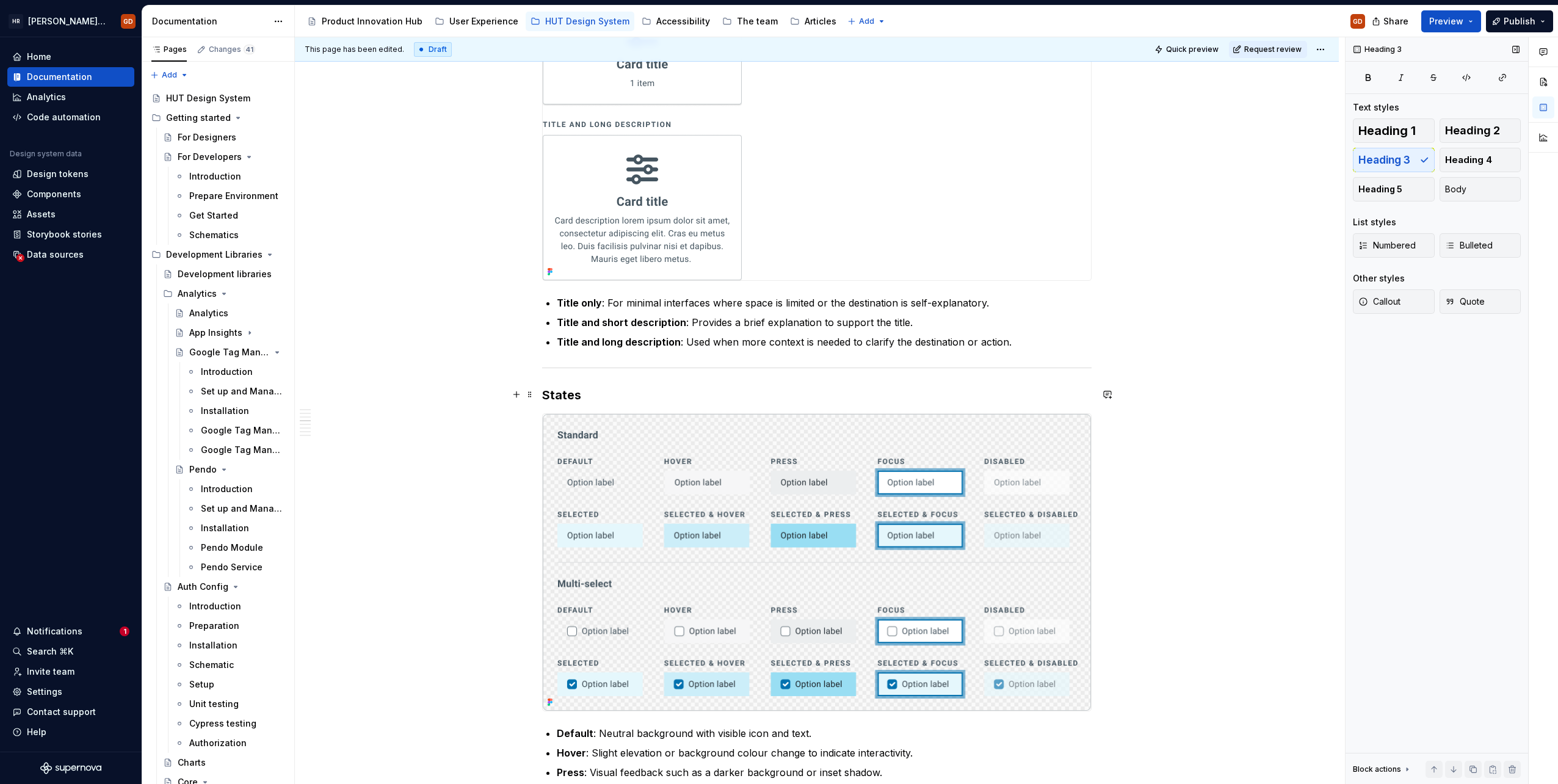
scroll to position [1035, 0]
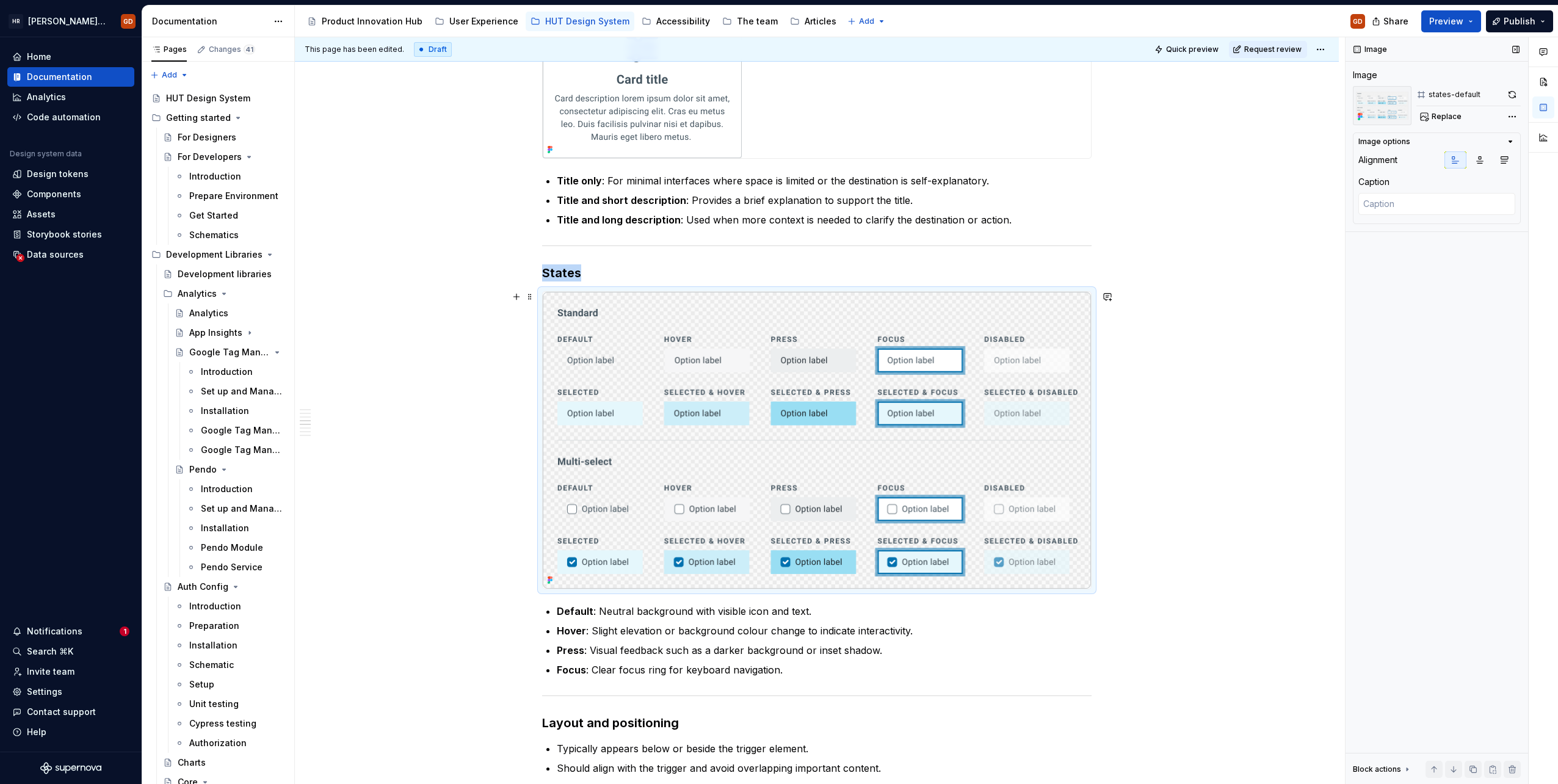
click at [903, 392] on img at bounding box center [817, 440] width 548 height 297
click at [1448, 115] on span "Replace" at bounding box center [1446, 116] width 30 height 9
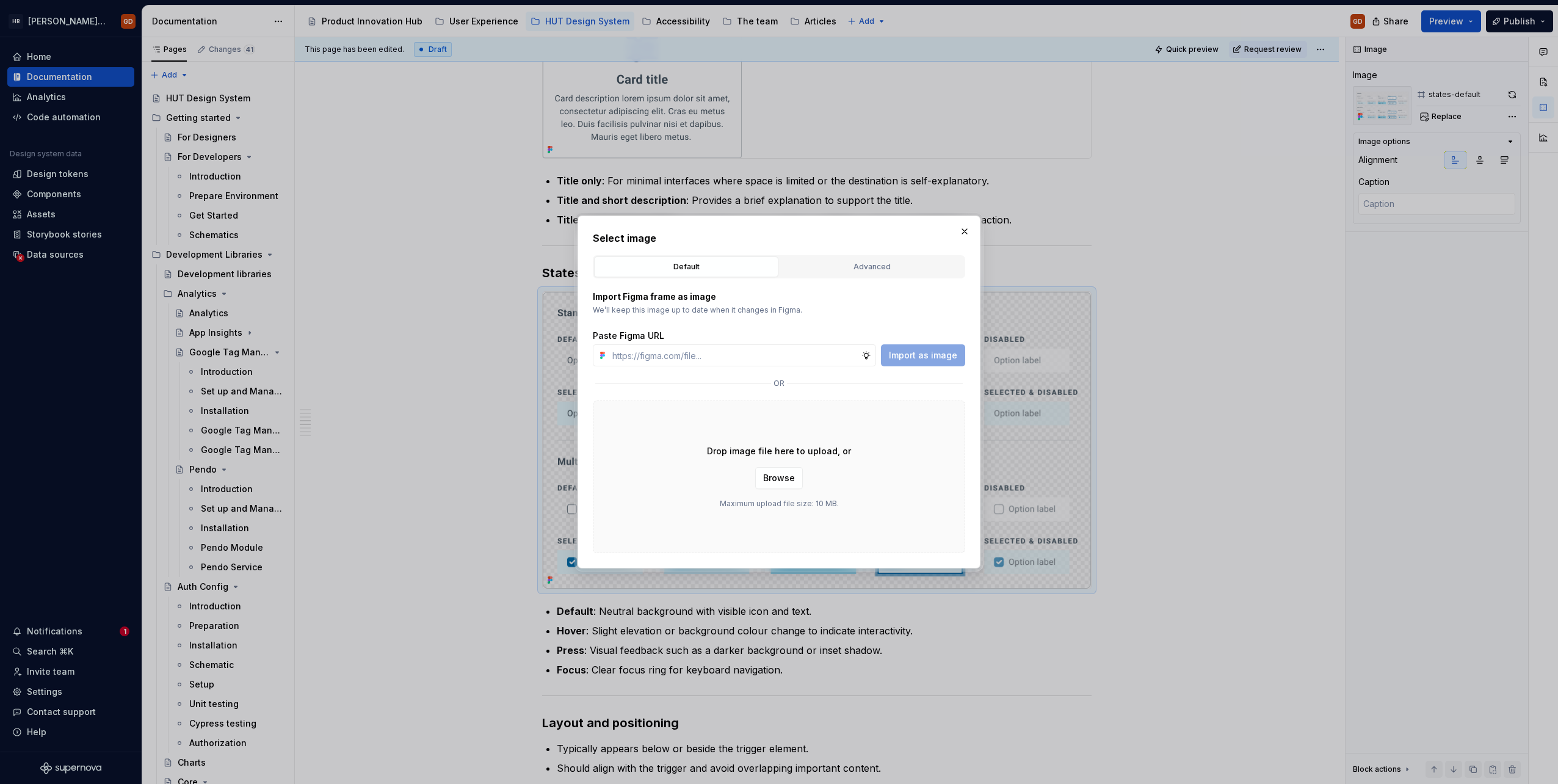
click at [863, 255] on div "Default Advanced" at bounding box center [779, 267] width 373 height 23
click at [864, 258] on button "Advanced" at bounding box center [872, 267] width 184 height 20
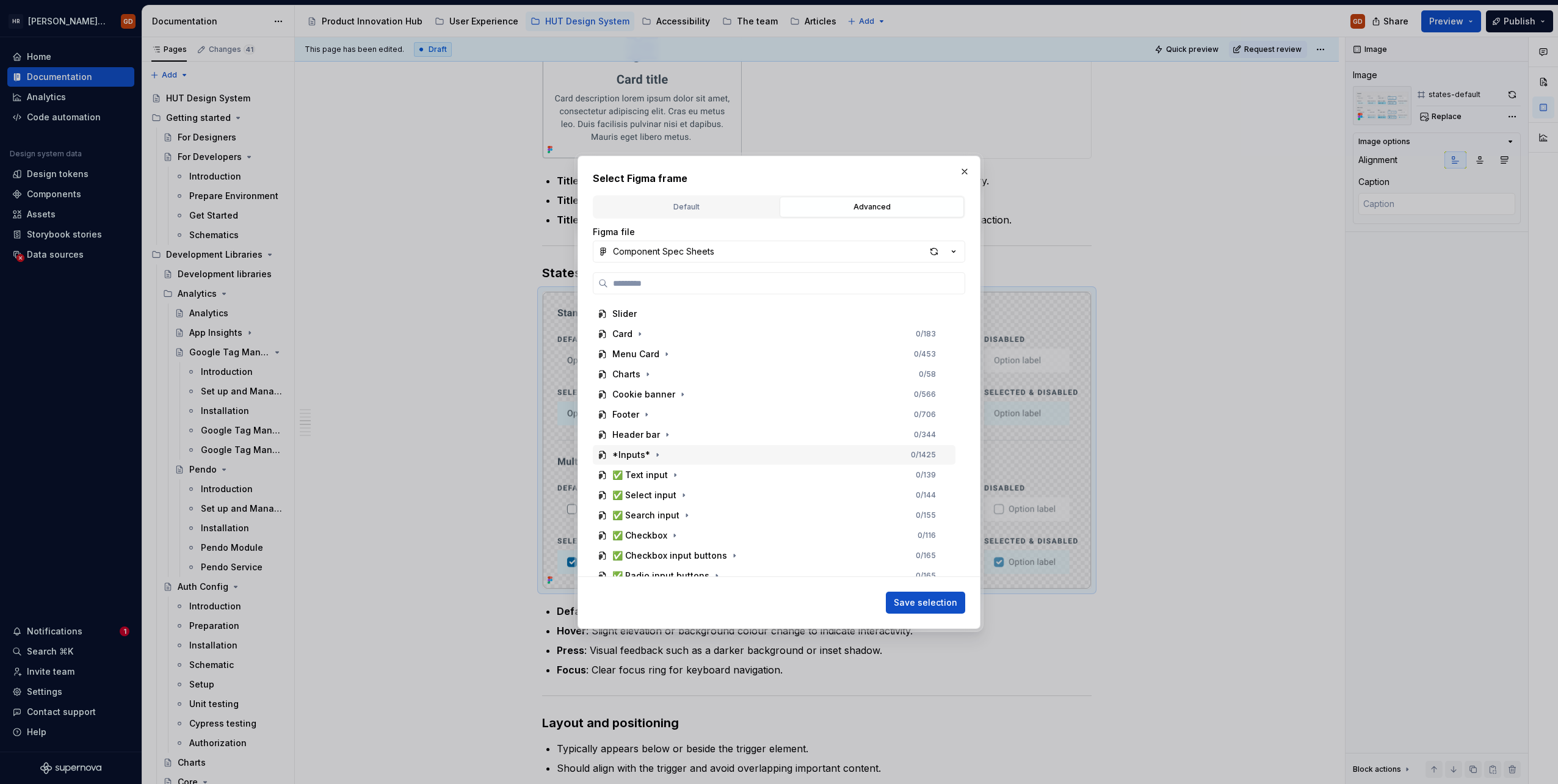
scroll to position [183, 0]
click at [664, 373] on icon "button" at bounding box center [666, 370] width 10 height 9
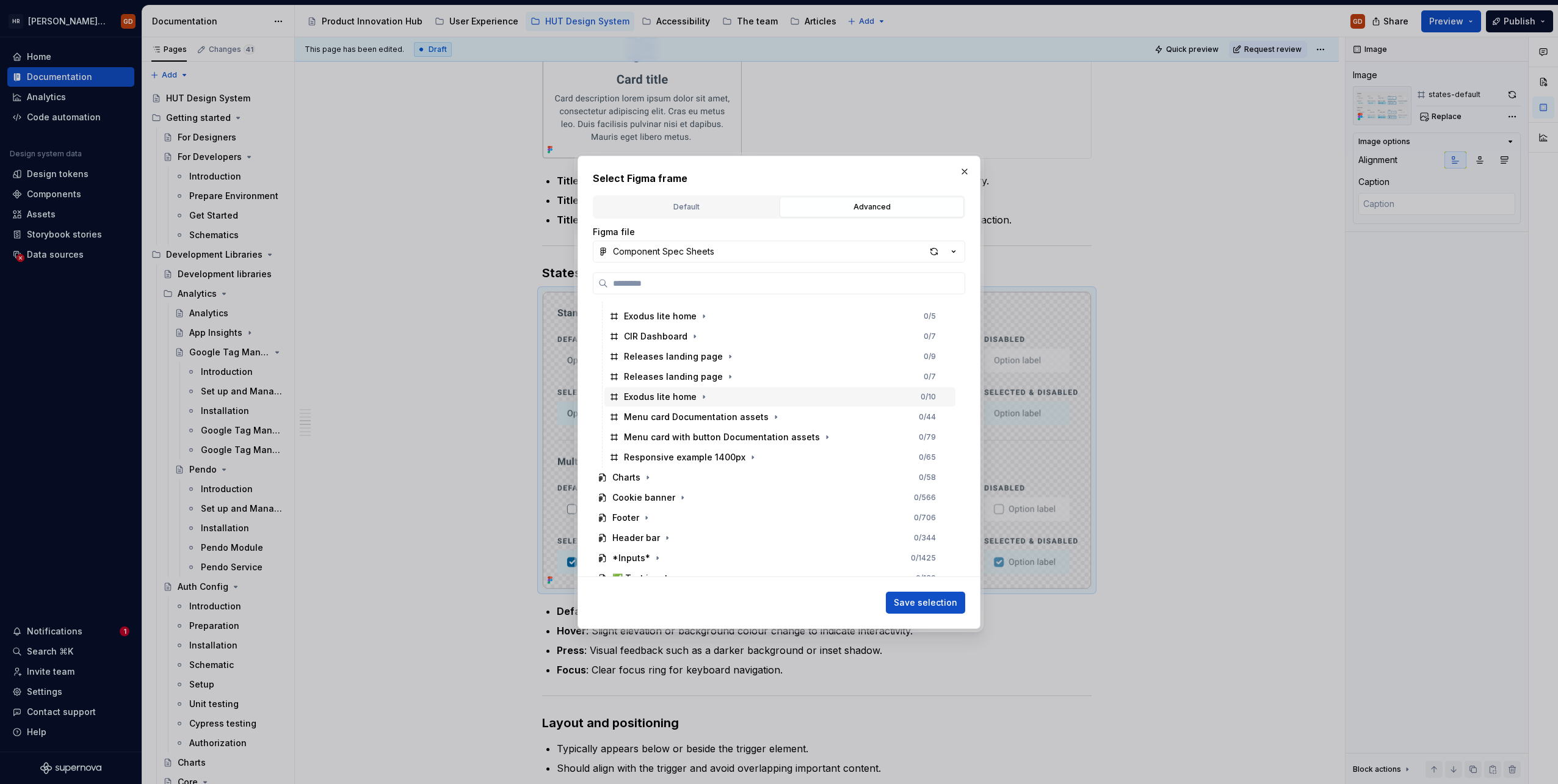
scroll to position [549, 0]
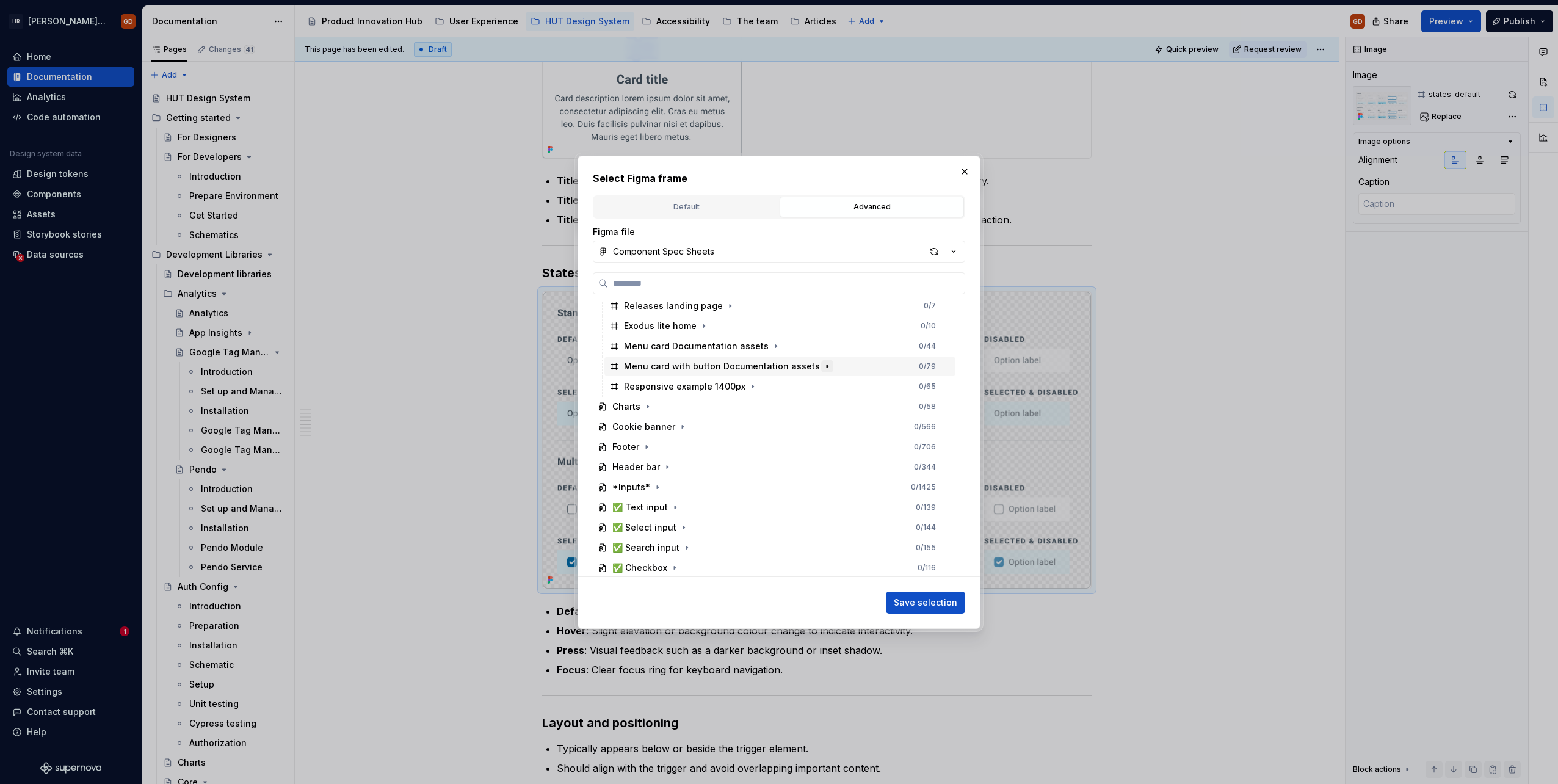
click at [822, 365] on icon "button" at bounding box center [826, 366] width 10 height 9
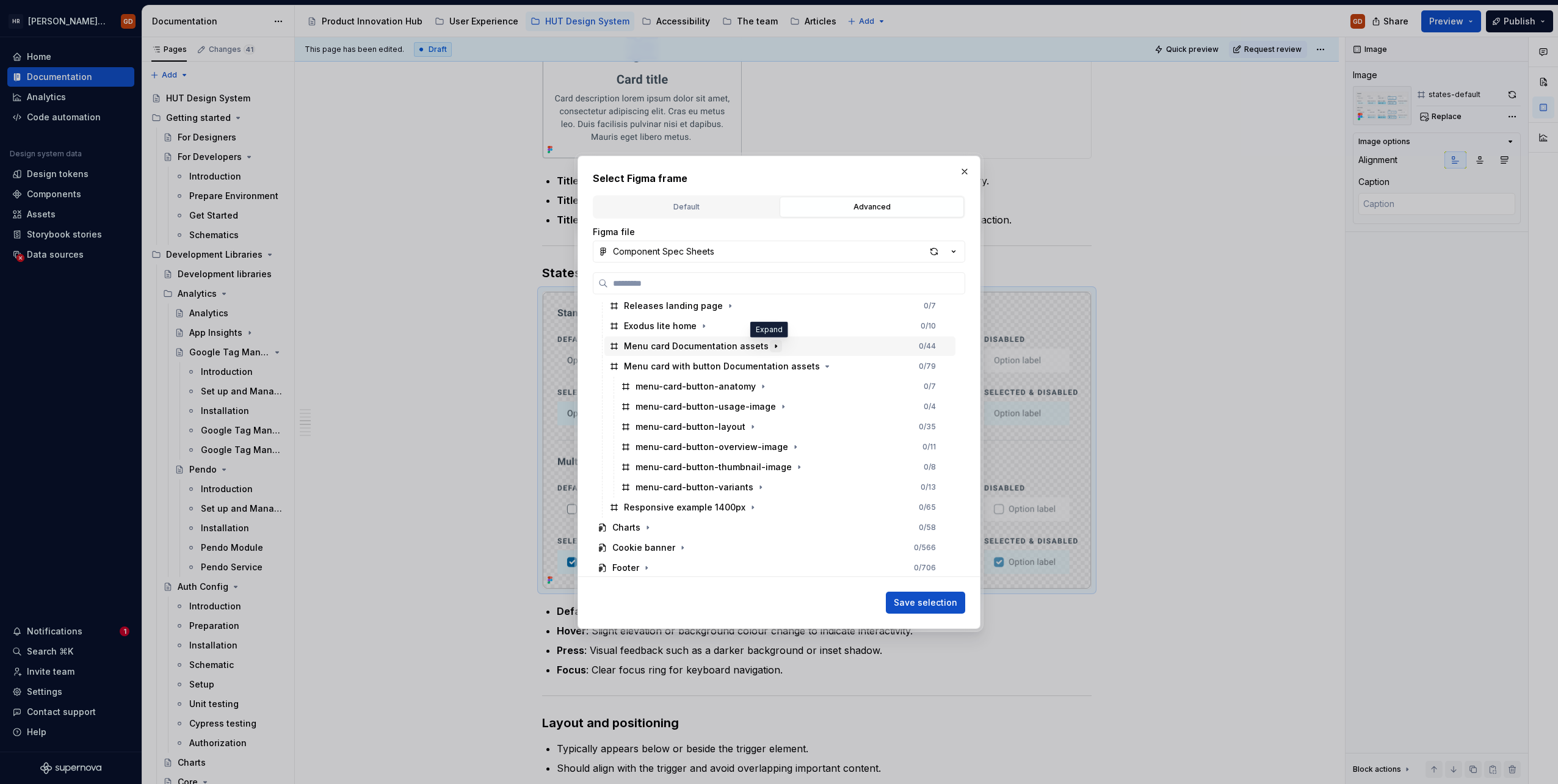
click at [771, 343] on icon "button" at bounding box center [775, 346] width 10 height 9
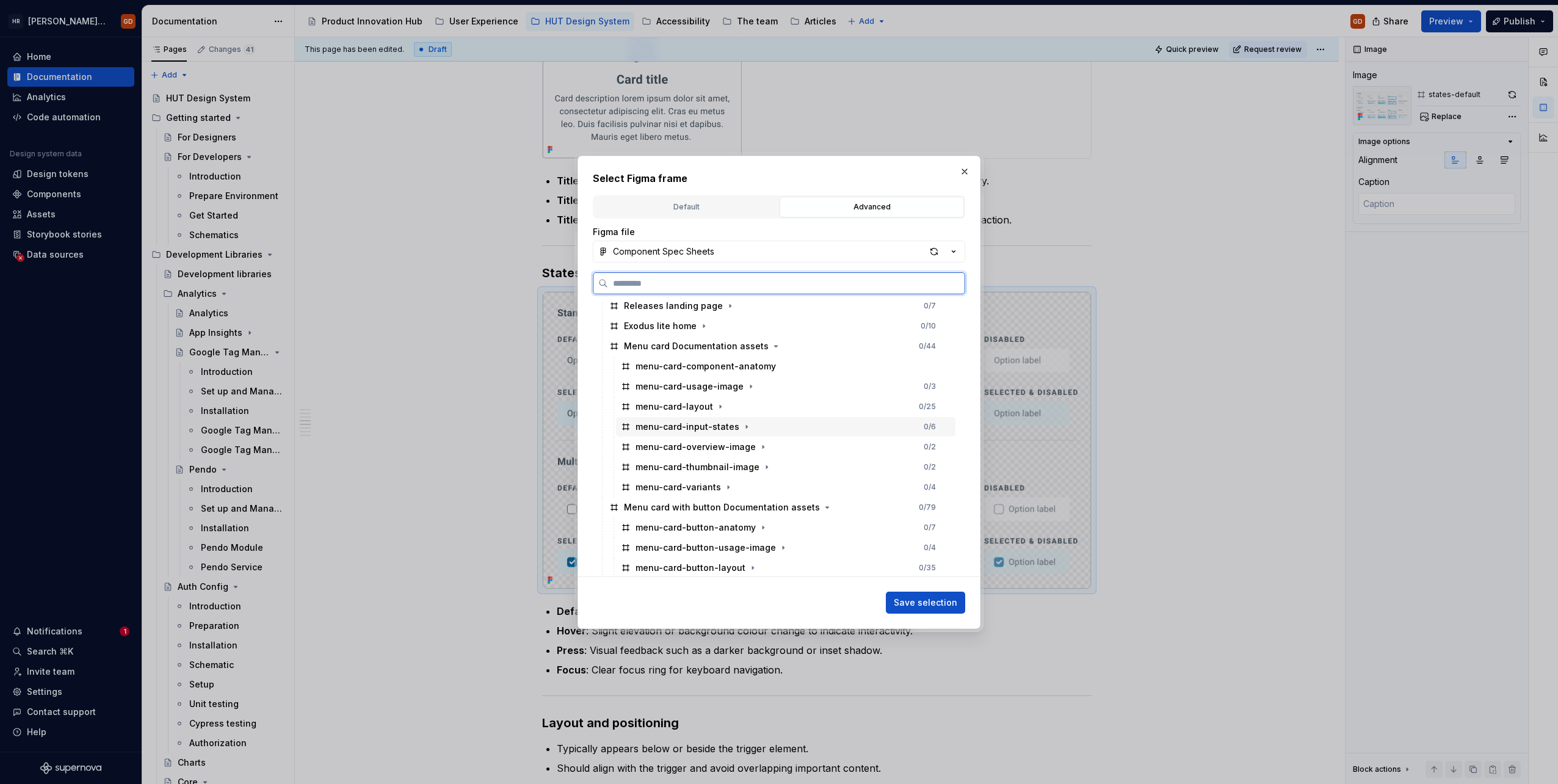
click at [711, 433] on div "menu-card-input-states" at bounding box center [688, 427] width 104 height 12
click at [919, 601] on span "Save selection" at bounding box center [925, 602] width 64 height 12
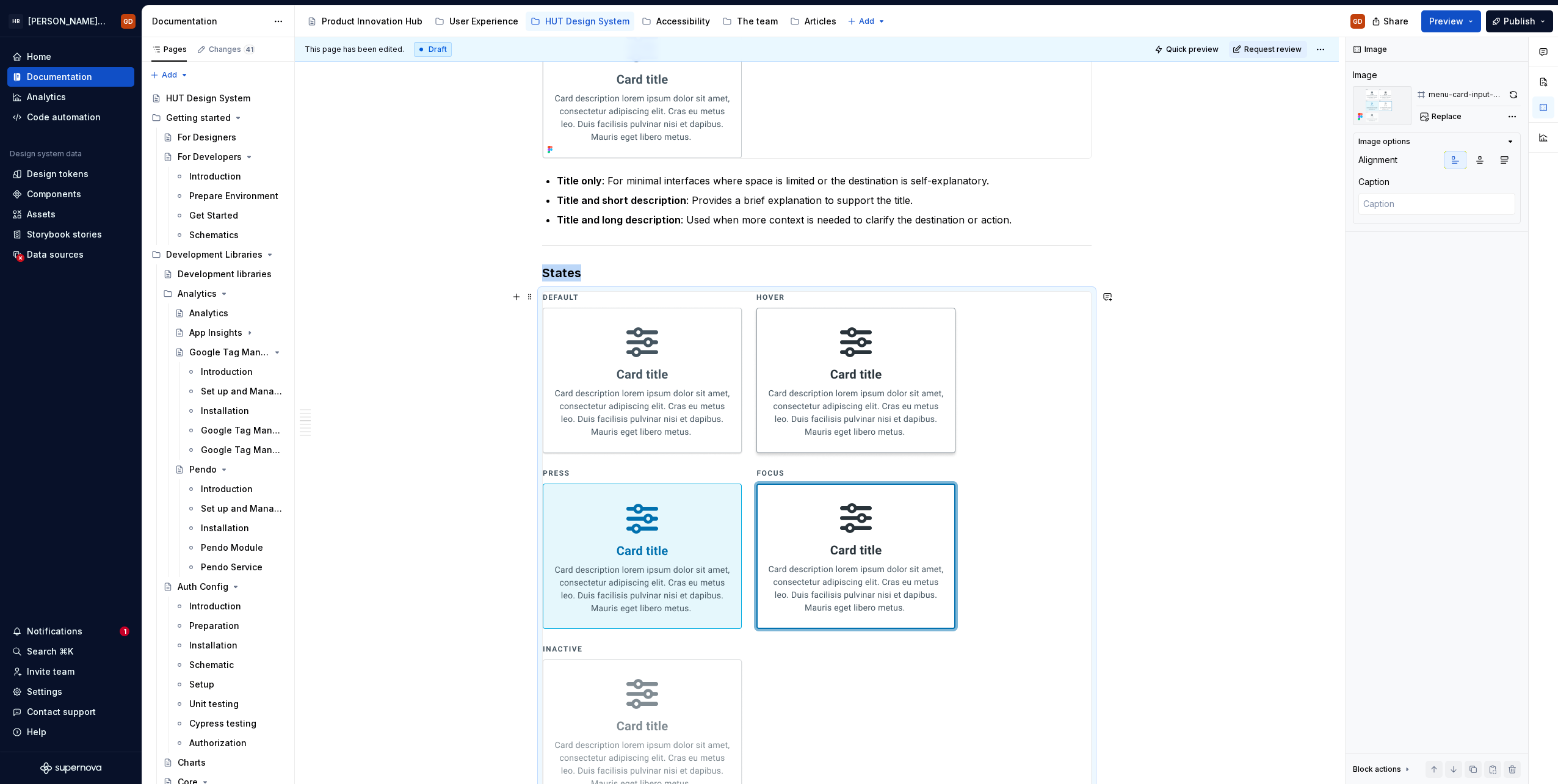
click at [1161, 422] on div "When to use To present users with a set of navigational options on a dashboard …" at bounding box center [817, 517] width 1044 height 2622
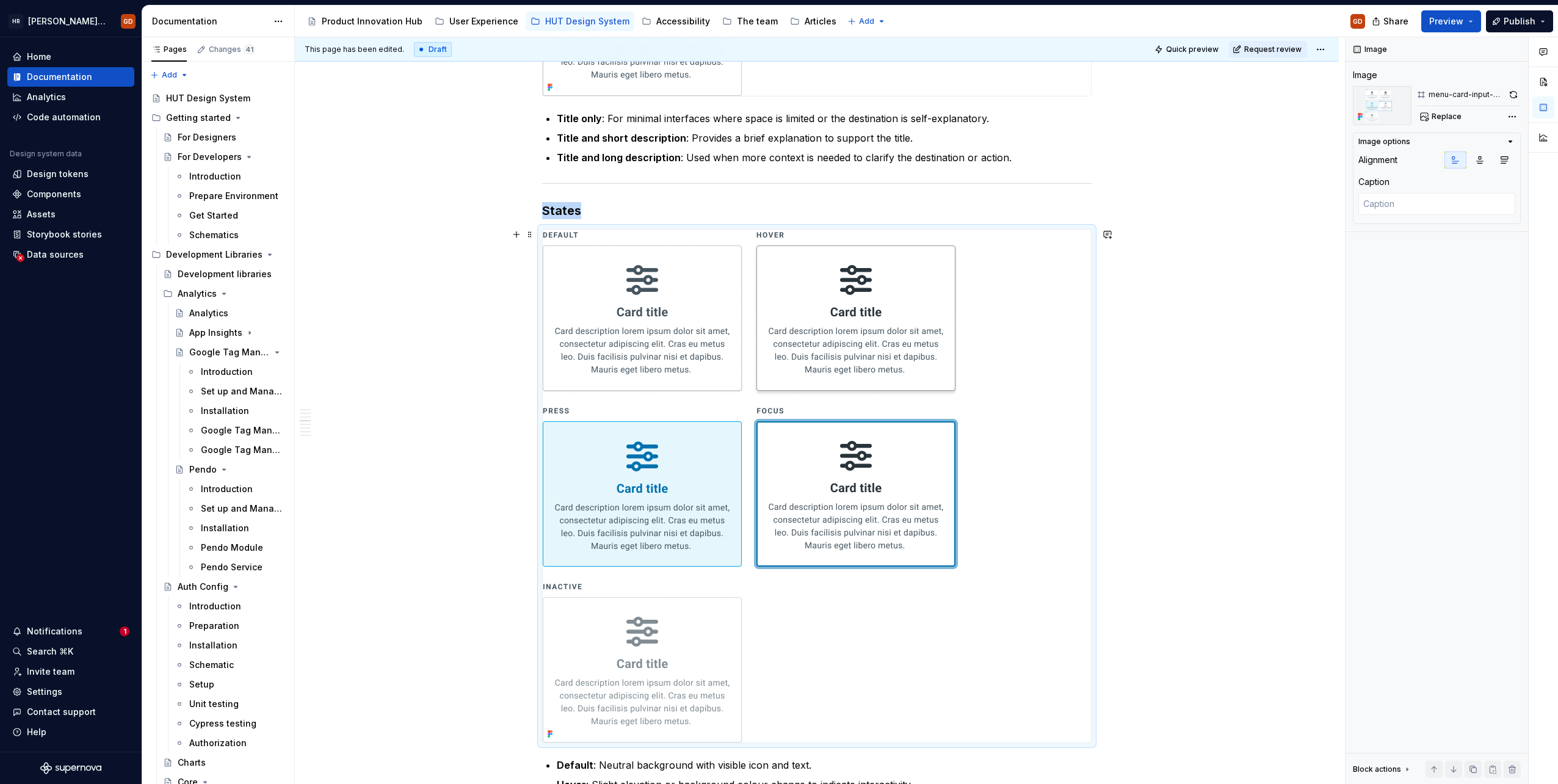
scroll to position [1157, 0]
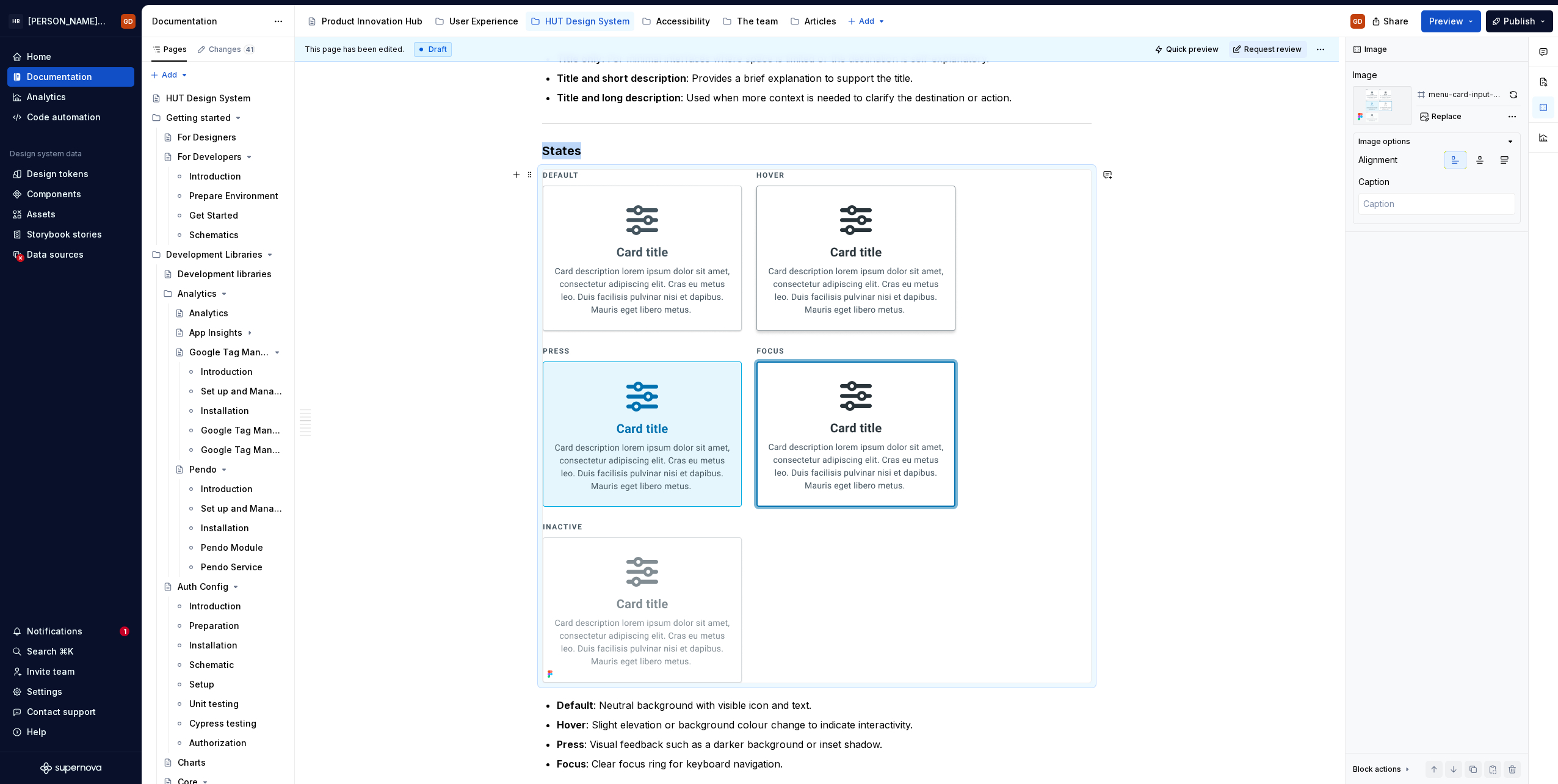
click at [400, 369] on div "When to use To present users with a set of navigational options on a dashboard …" at bounding box center [817, 395] width 1044 height 2622
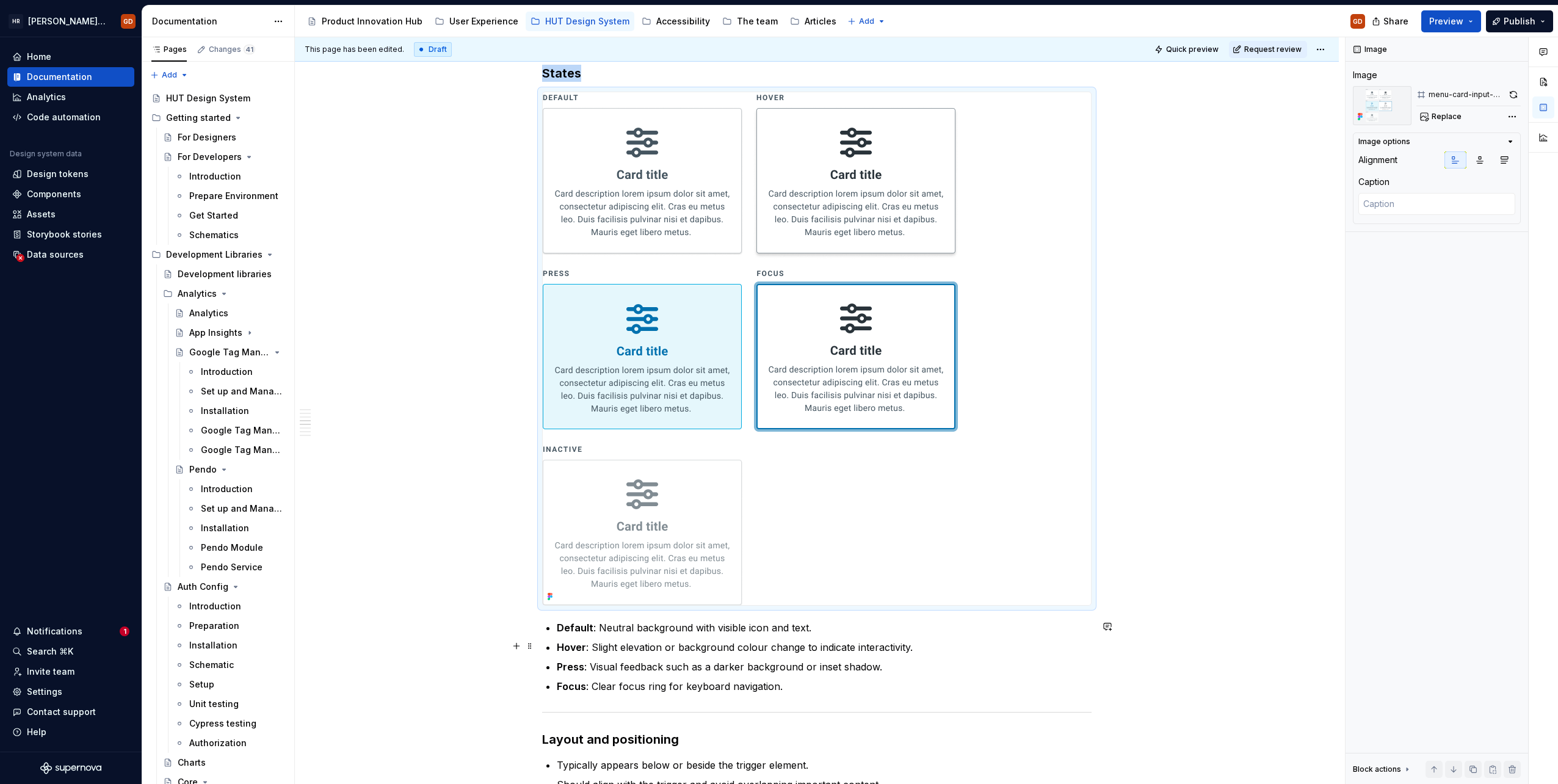
scroll to position [1218, 0]
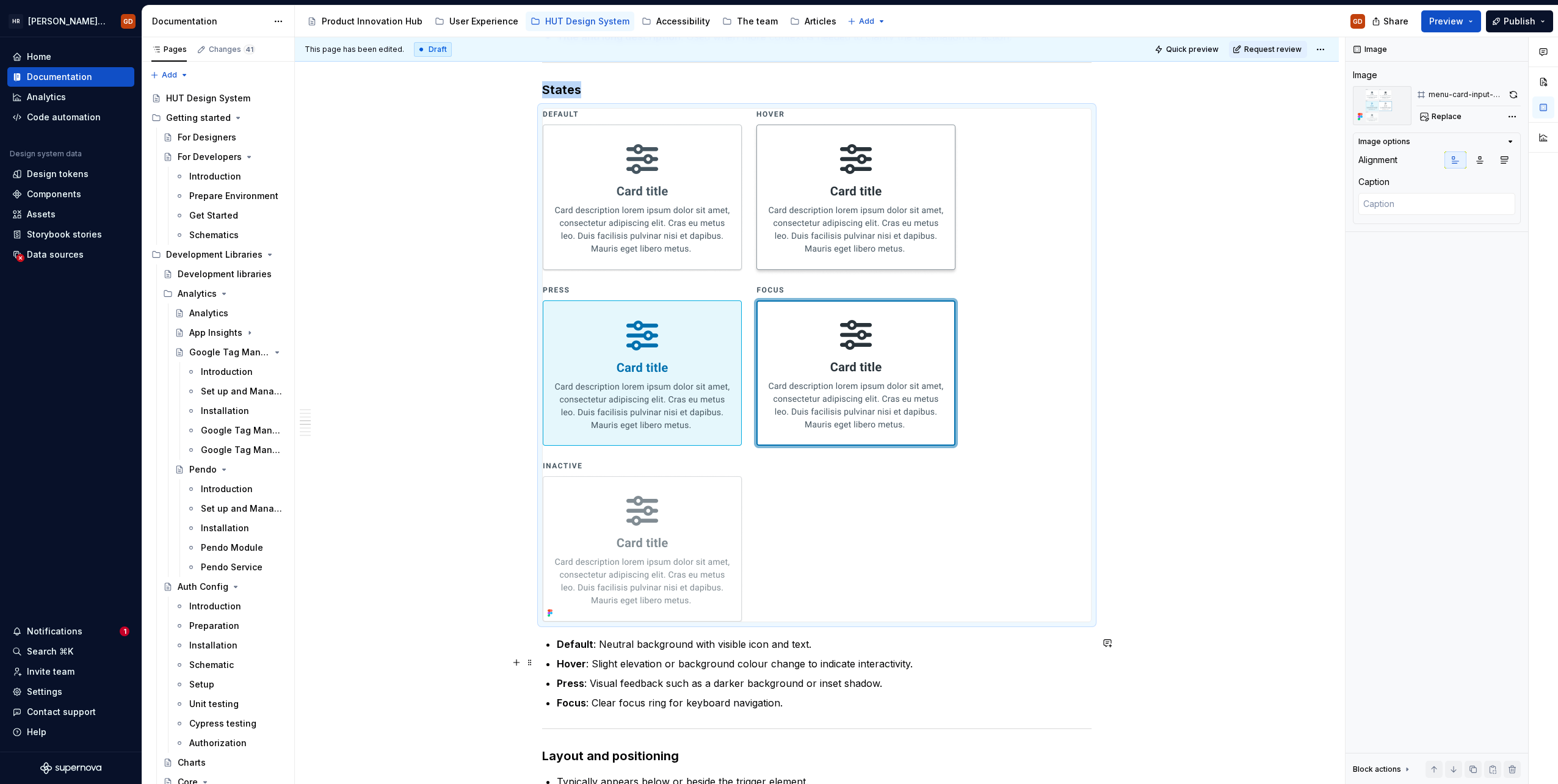
type textarea "*"
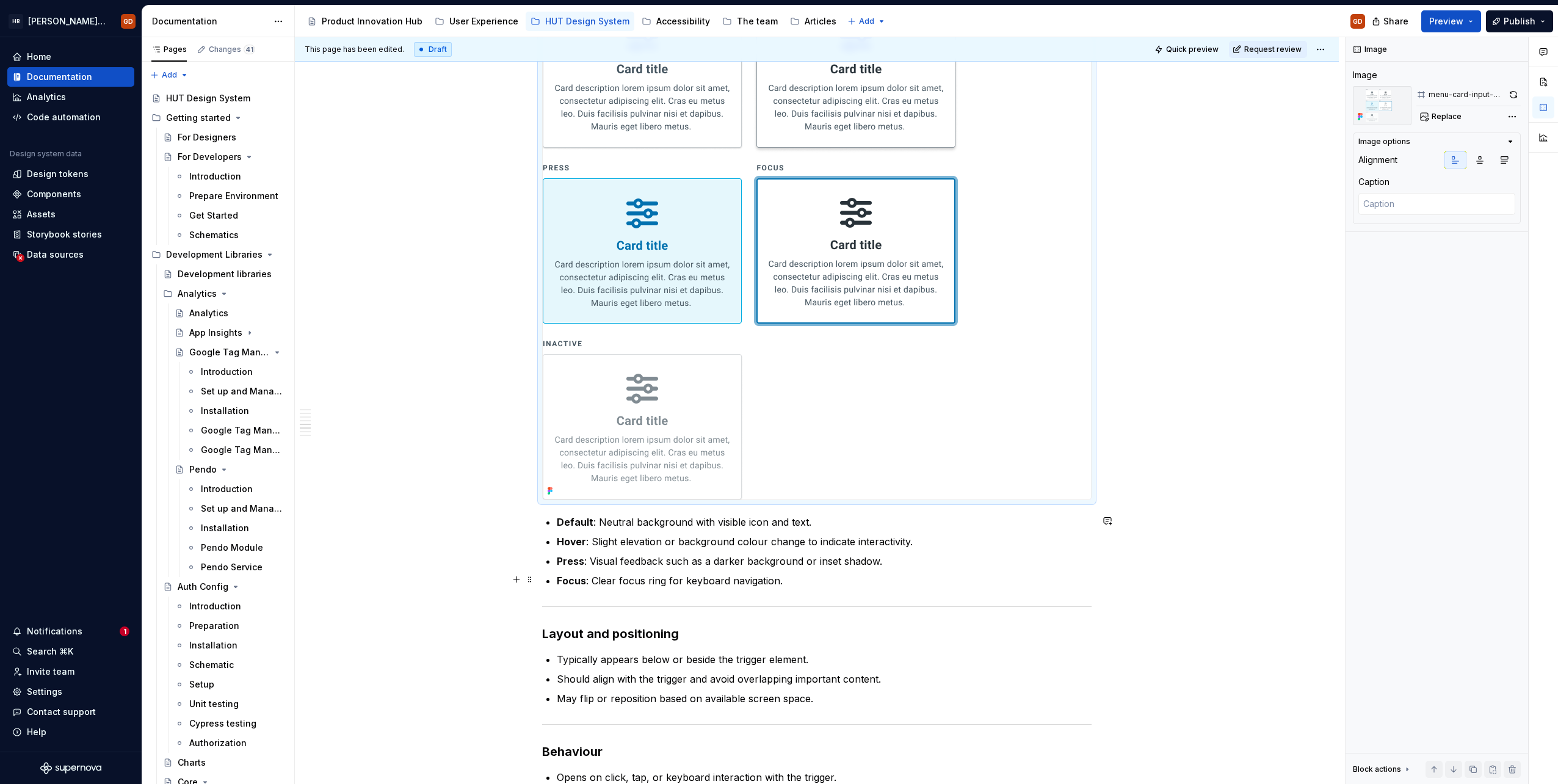
scroll to position [1279, 0]
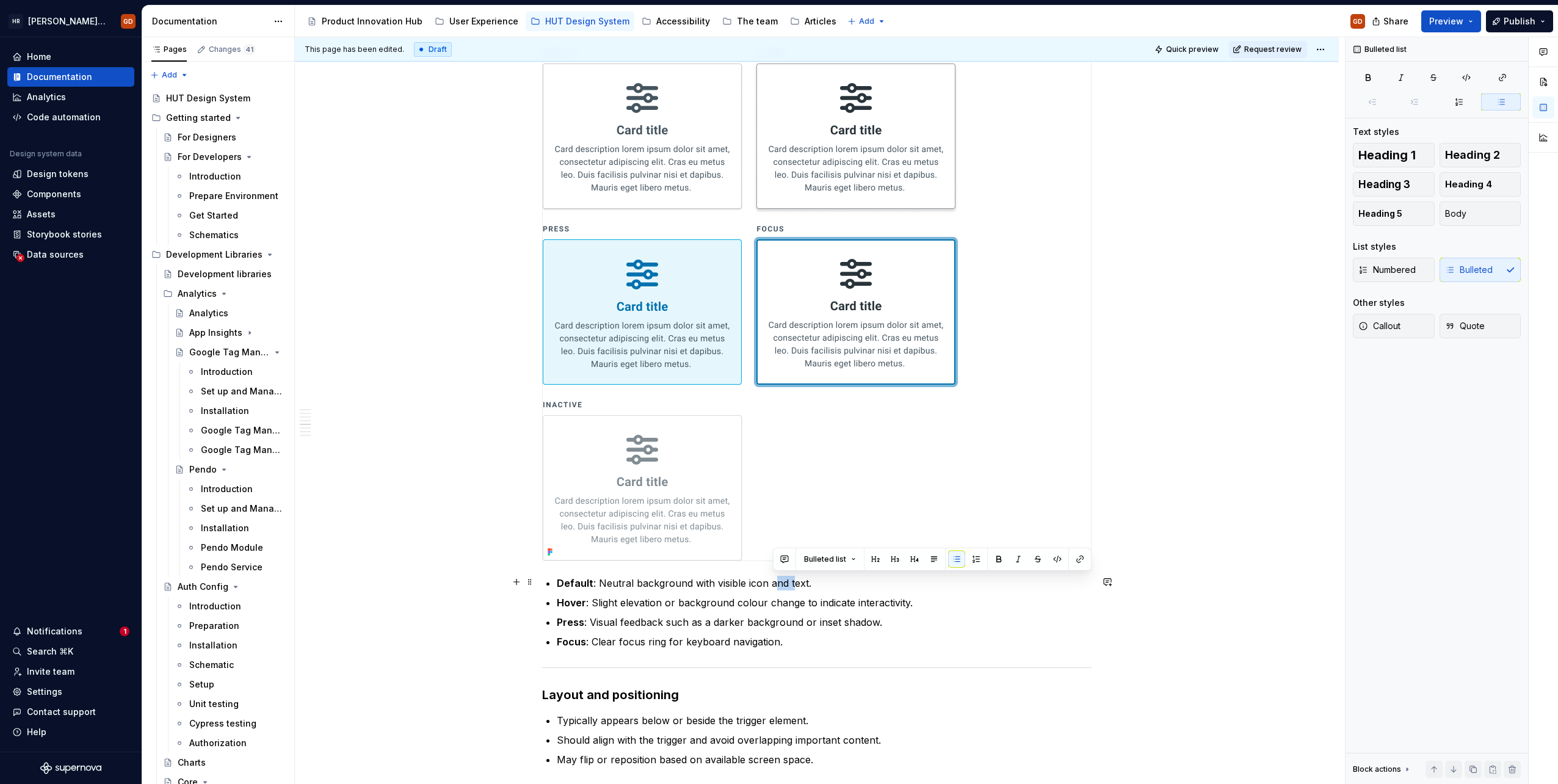
drag, startPoint x: 788, startPoint y: 581, endPoint x: 770, endPoint y: 579, distance: 18.1
click at [770, 579] on p "Default : Neutral background with visible icon and text." at bounding box center [824, 583] width 535 height 15
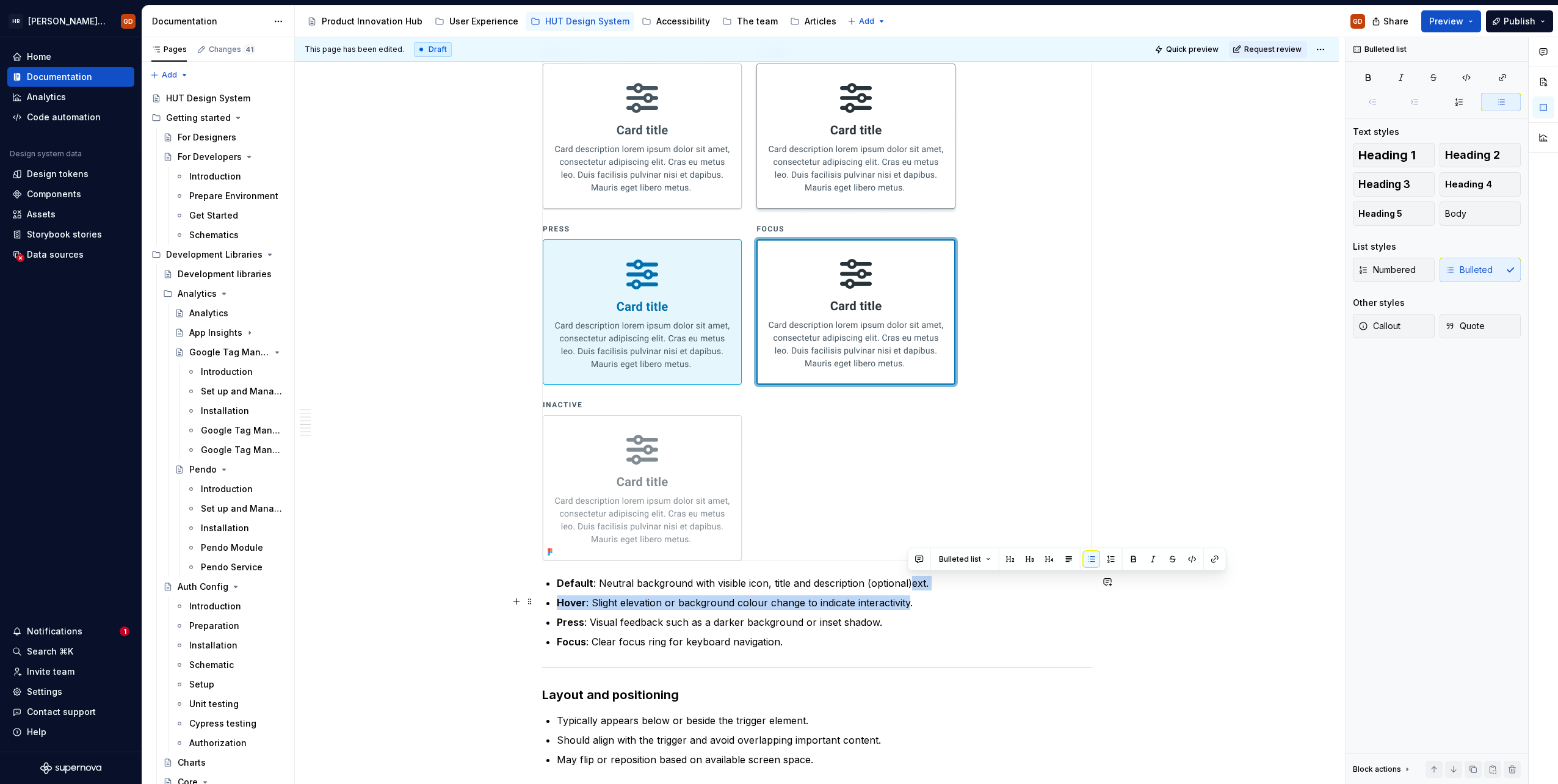
click at [980, 589] on ul "Default : Neutral background with visible icon, title and description (optional…" at bounding box center [824, 612] width 535 height 73
click at [972, 581] on p "Default : Neutral background with visible icon, title and description (optional…" at bounding box center [824, 583] width 535 height 15
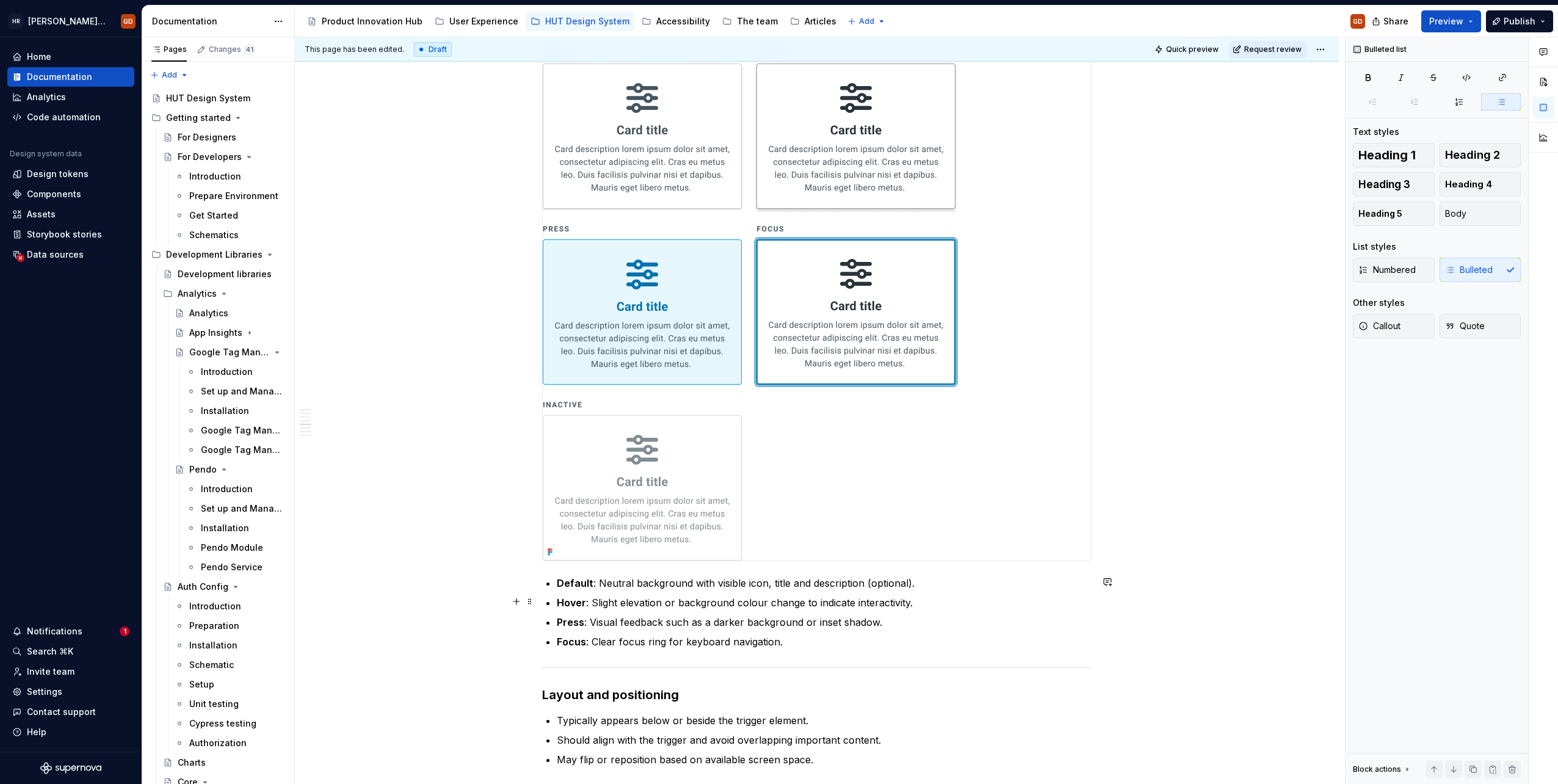
click at [661, 599] on p "Hover : Slight elevation or background colour change to indicate interactivity." at bounding box center [824, 603] width 535 height 15
click at [733, 603] on p "Hover : Slight elevation, darker border, icon and title colour or background co…" at bounding box center [824, 603] width 535 height 15
drag, startPoint x: 828, startPoint y: 603, endPoint x: 1016, endPoint y: 594, distance: 188.2
click at [1016, 595] on p "Hover : Slight elevation, darker border, icon and title colour or background co…" at bounding box center [824, 603] width 535 height 15
click at [983, 600] on p "Hover : Slight elevation, darker border, icon and title colour or background co…" at bounding box center [824, 603] width 535 height 15
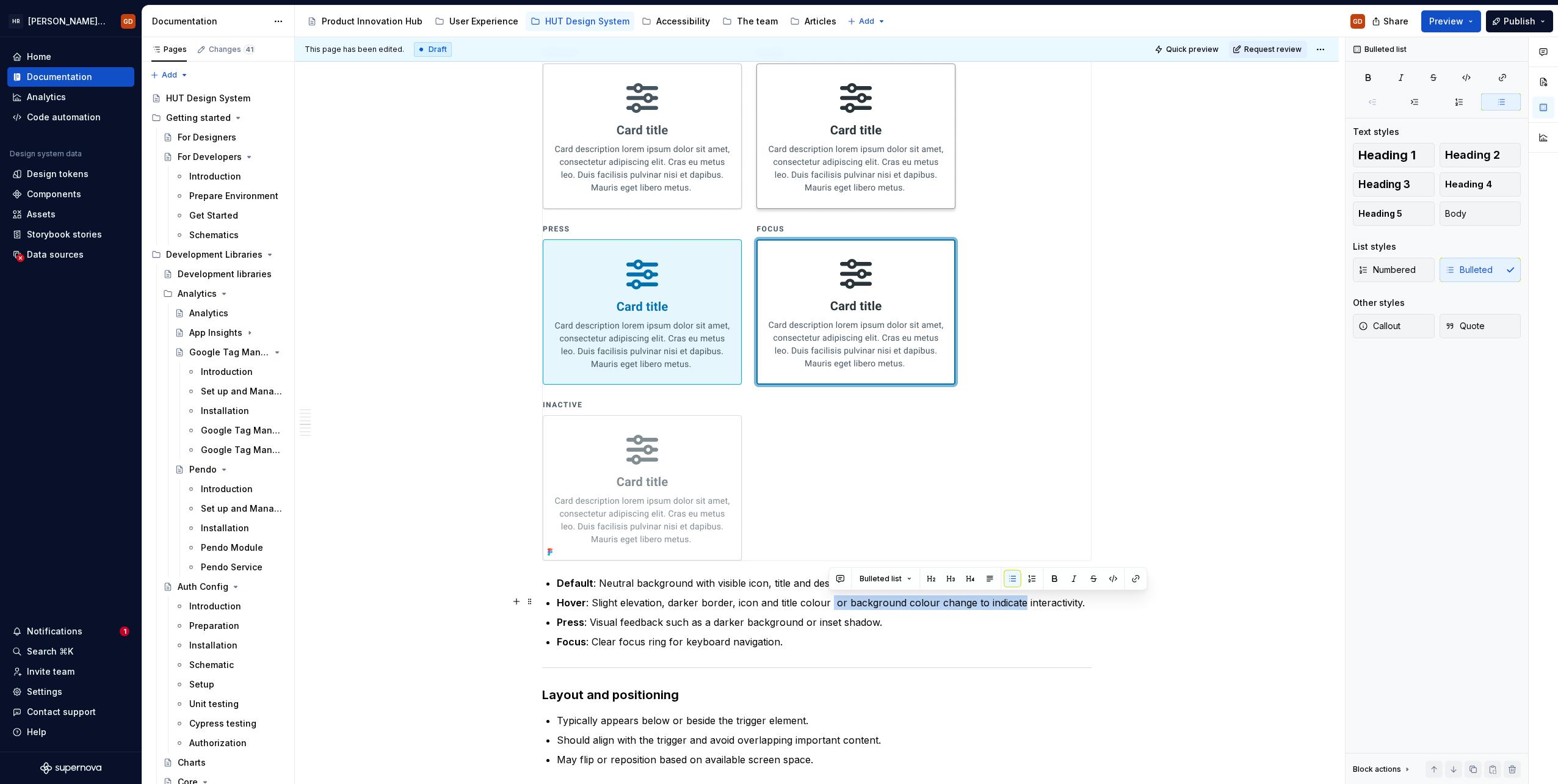
click at [970, 604] on p "Hover : Slight elevation, darker border, icon and title colour or background co…" at bounding box center [824, 603] width 535 height 15
click at [970, 602] on p "Hover : Slight elevation, darker border, icon and title colour or background co…" at bounding box center [824, 603] width 535 height 15
click at [970, 601] on p "Hover : Slight elevation, darker border, icon and title colour or background co…" at bounding box center [824, 603] width 535 height 15
drag, startPoint x: 970, startPoint y: 601, endPoint x: 833, endPoint y: 601, distance: 137.0
click at [833, 601] on p "Hover : Slight elevation, darker border, icon and title colour or background co…" at bounding box center [824, 603] width 535 height 15
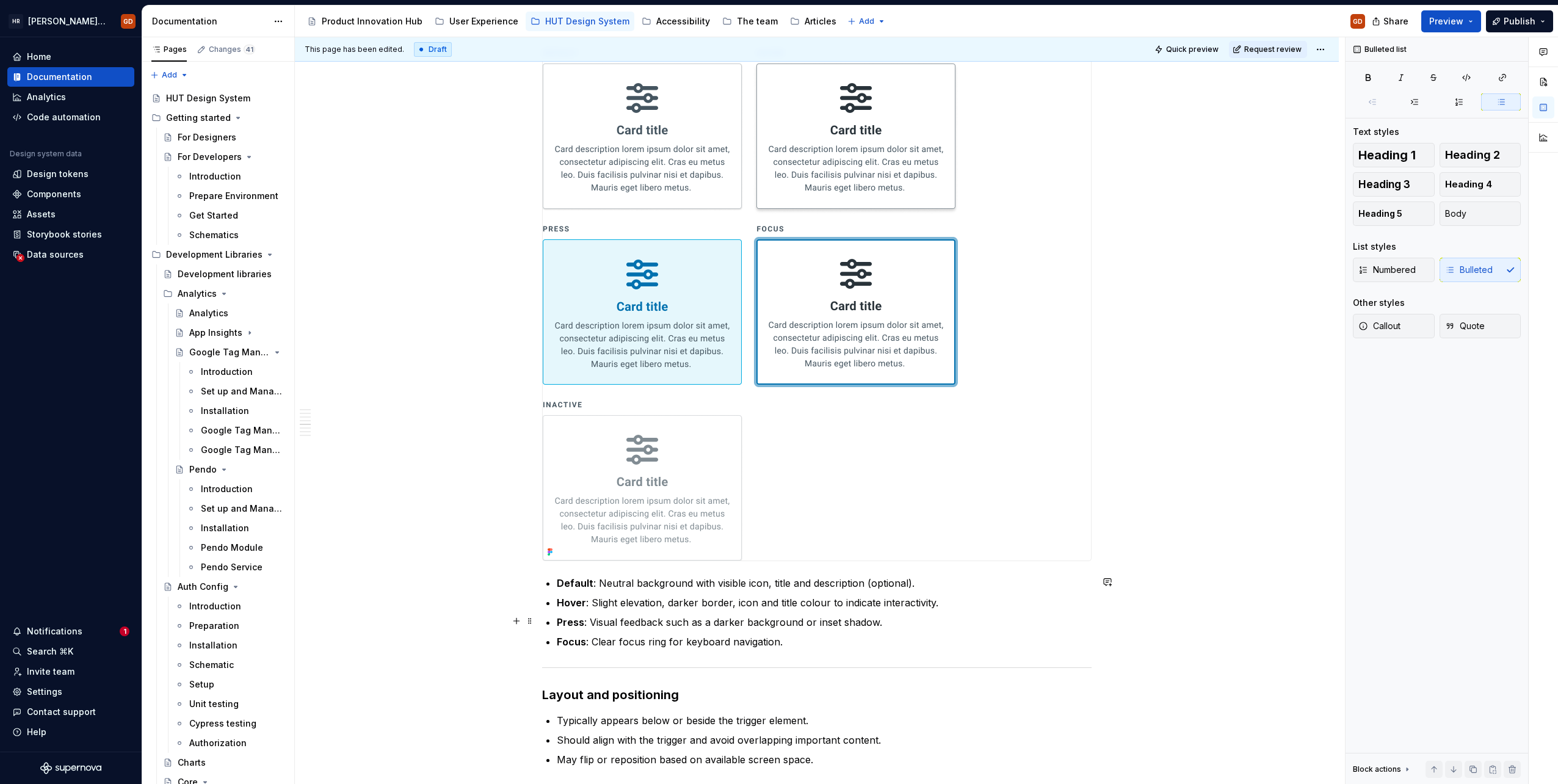
click at [665, 620] on p "Press : Visual feedback such as a darker background or inset shadow." at bounding box center [824, 622] width 535 height 15
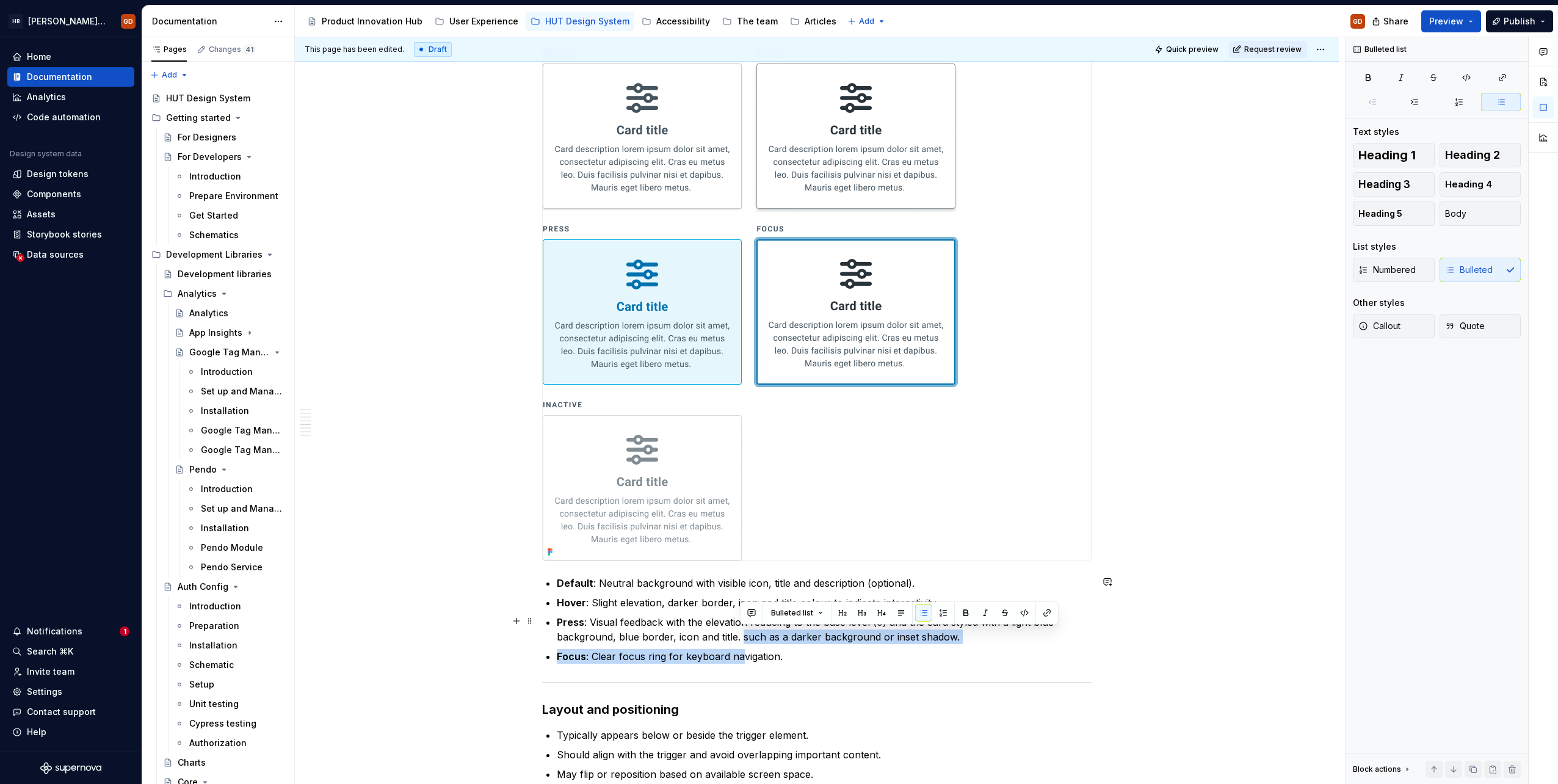
click at [962, 633] on p "Press : Visual feedback with the elevation reducing to the base level (0) and t…" at bounding box center [824, 629] width 535 height 29
drag, startPoint x: 970, startPoint y: 635, endPoint x: 742, endPoint y: 638, distance: 228.0
click at [742, 638] on p "Press : Visual feedback with the elevation reducing to the base level (0) and t…" at bounding box center [824, 629] width 535 height 29
click at [792, 651] on p "Focus : Clear focus ring for keyboard navigation." at bounding box center [824, 656] width 535 height 15
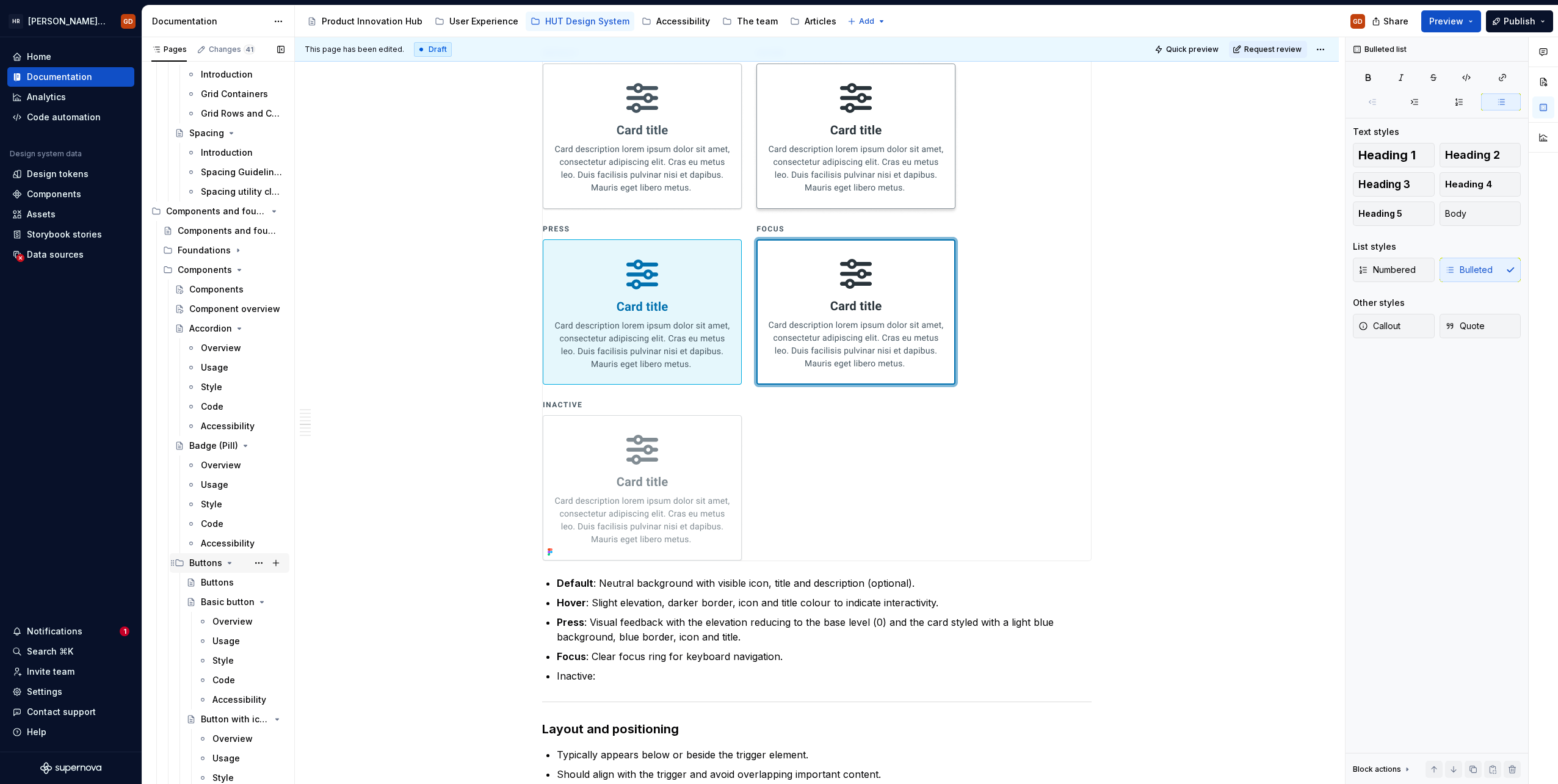
scroll to position [2686, 0]
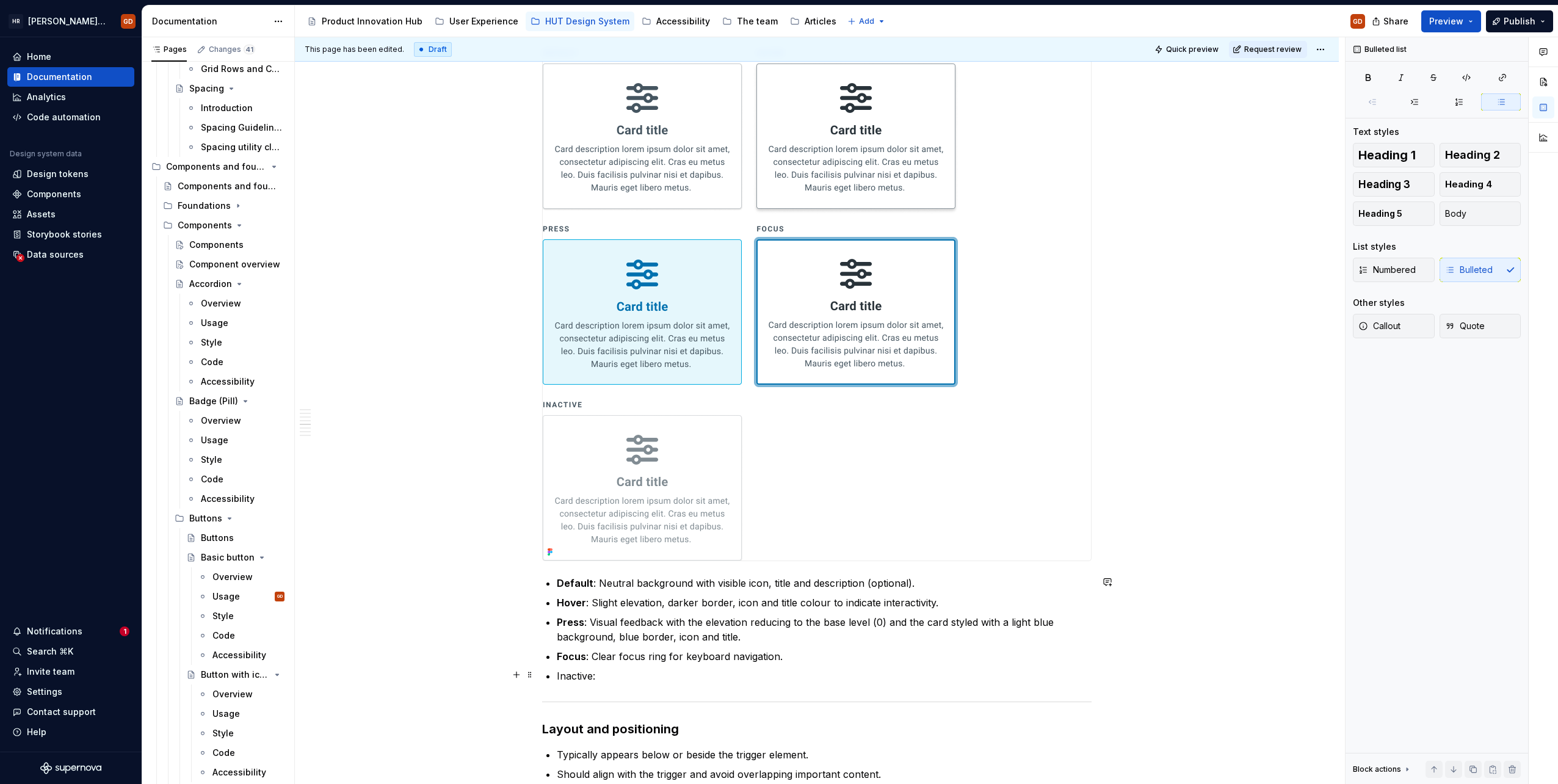
click at [601, 673] on p "Inactive:" at bounding box center [824, 676] width 535 height 15
click at [663, 673] on p "Inactive: When the button is not interactive." at bounding box center [824, 676] width 535 height 15
click at [577, 671] on p "Inactive: When the menu card is not interactive." at bounding box center [824, 676] width 535 height 15
drag, startPoint x: 598, startPoint y: 674, endPoint x: 558, endPoint y: 669, distance: 40.3
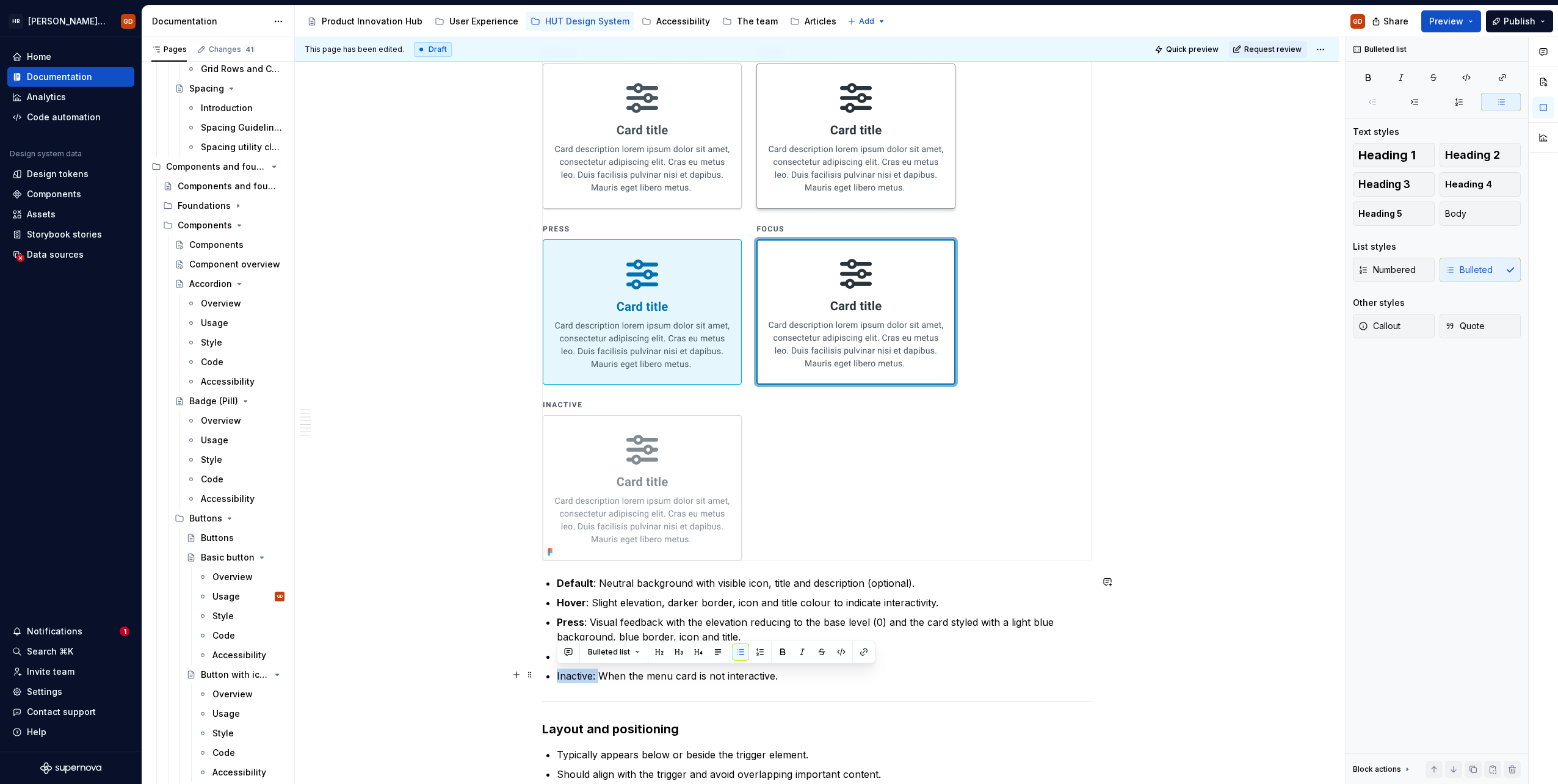
click at [558, 669] on p "Inactive: When the menu card is not interactive." at bounding box center [824, 676] width 535 height 15
click at [856, 673] on p "Inactive: When the menu card is not interactive." at bounding box center [824, 676] width 535 height 15
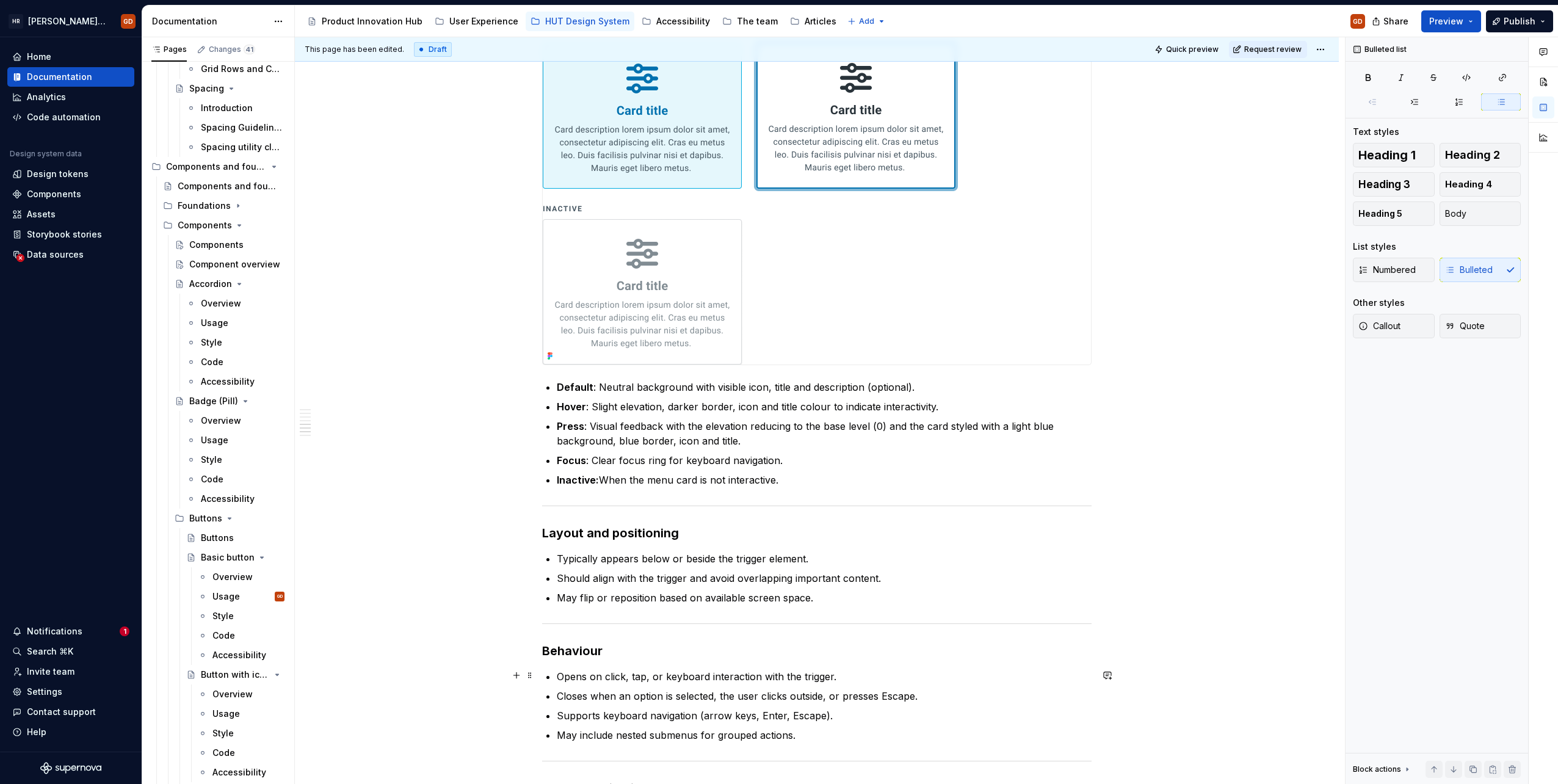
scroll to position [1523, 0]
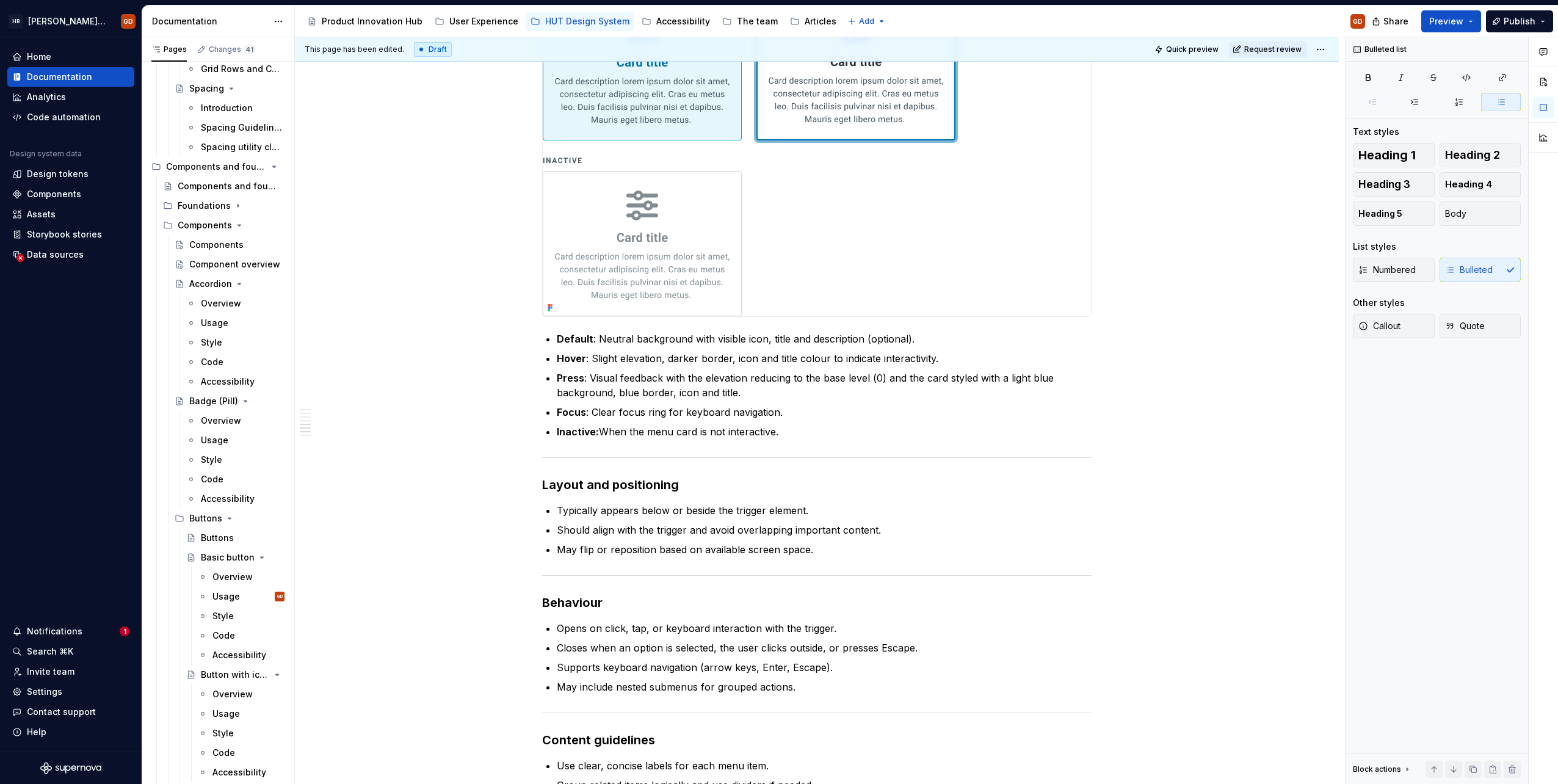
type textarea "*"
drag, startPoint x: 589, startPoint y: 376, endPoint x: 752, endPoint y: 384, distance: 163.2
click at [752, 384] on p "Press : Visual feedback with the elevation reducing to the base level (0) and t…" at bounding box center [824, 385] width 535 height 29
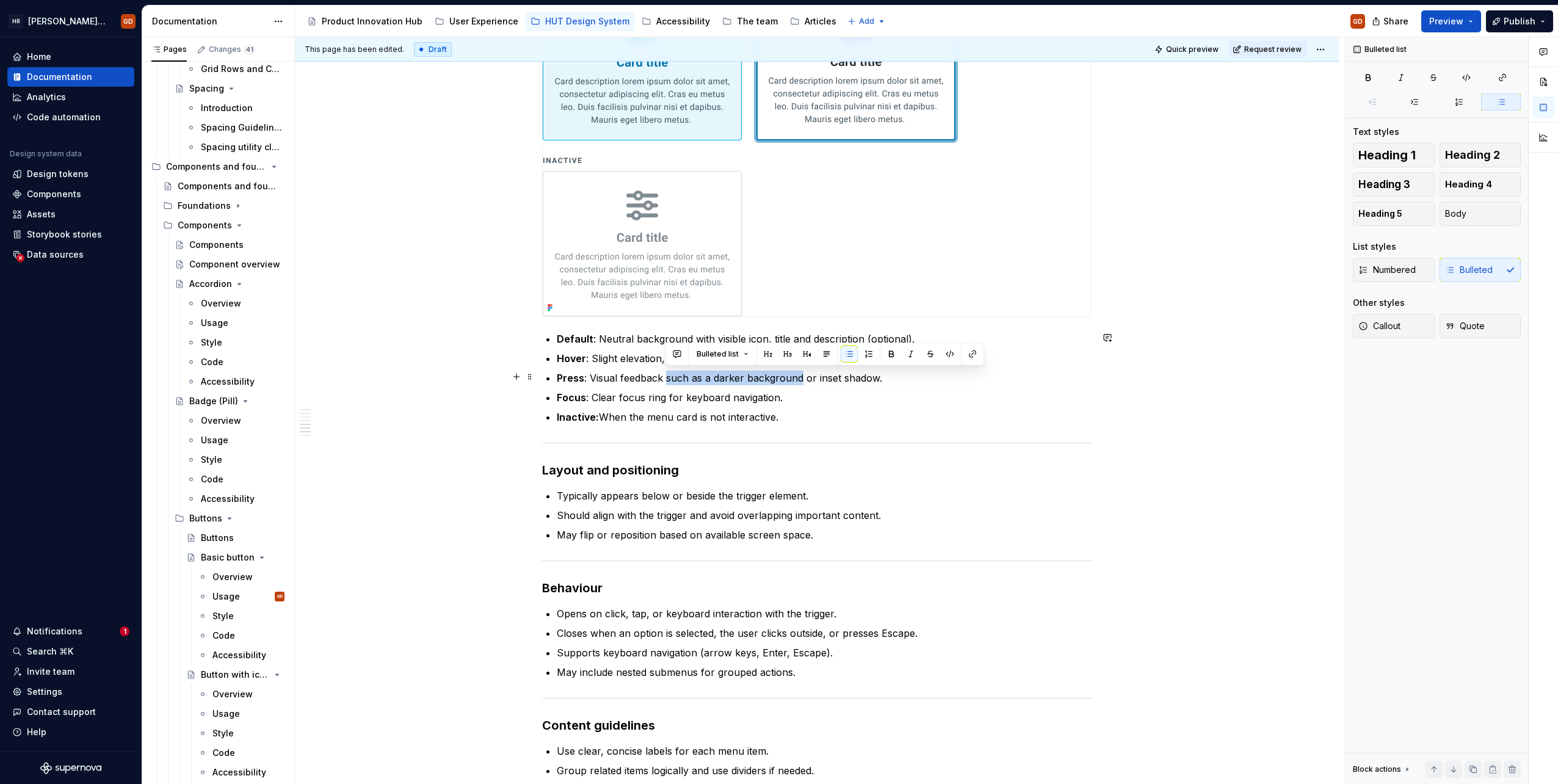
drag, startPoint x: 666, startPoint y: 377, endPoint x: 800, endPoint y: 372, distance: 134.1
click at [800, 372] on p "Press : Visual feedback such as a darker background or inset shadow." at bounding box center [824, 378] width 535 height 15
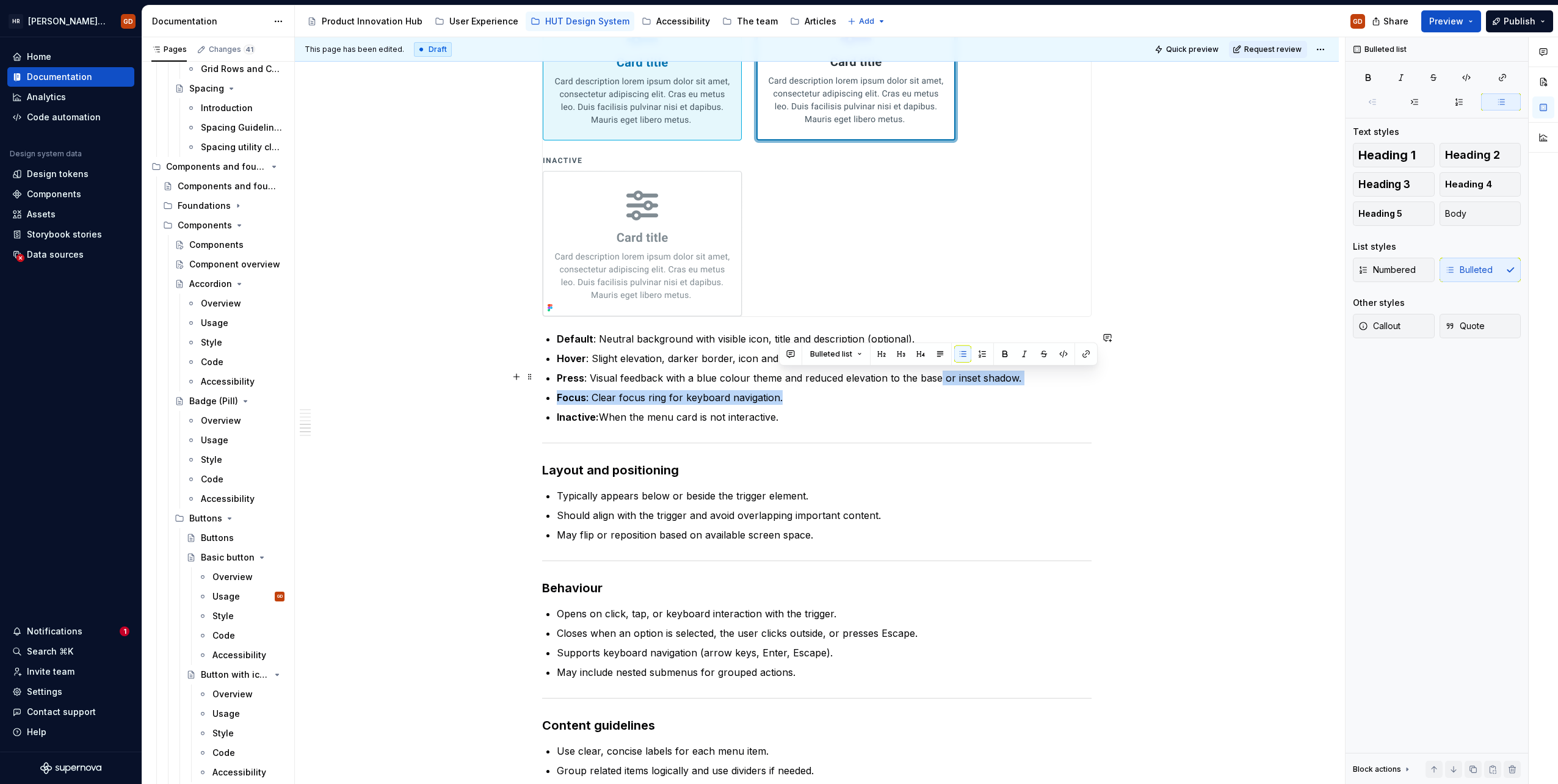
click at [967, 380] on p "Press : Visual feedback with a blue colour theme and reduced elevation to the b…" at bounding box center [824, 378] width 535 height 15
drag, startPoint x: 941, startPoint y: 376, endPoint x: 1015, endPoint y: 371, distance: 74.2
click at [1015, 371] on p "Press : Visual feedback with a blue colour theme and reduced elevation to the b…" at bounding box center [824, 378] width 535 height 15
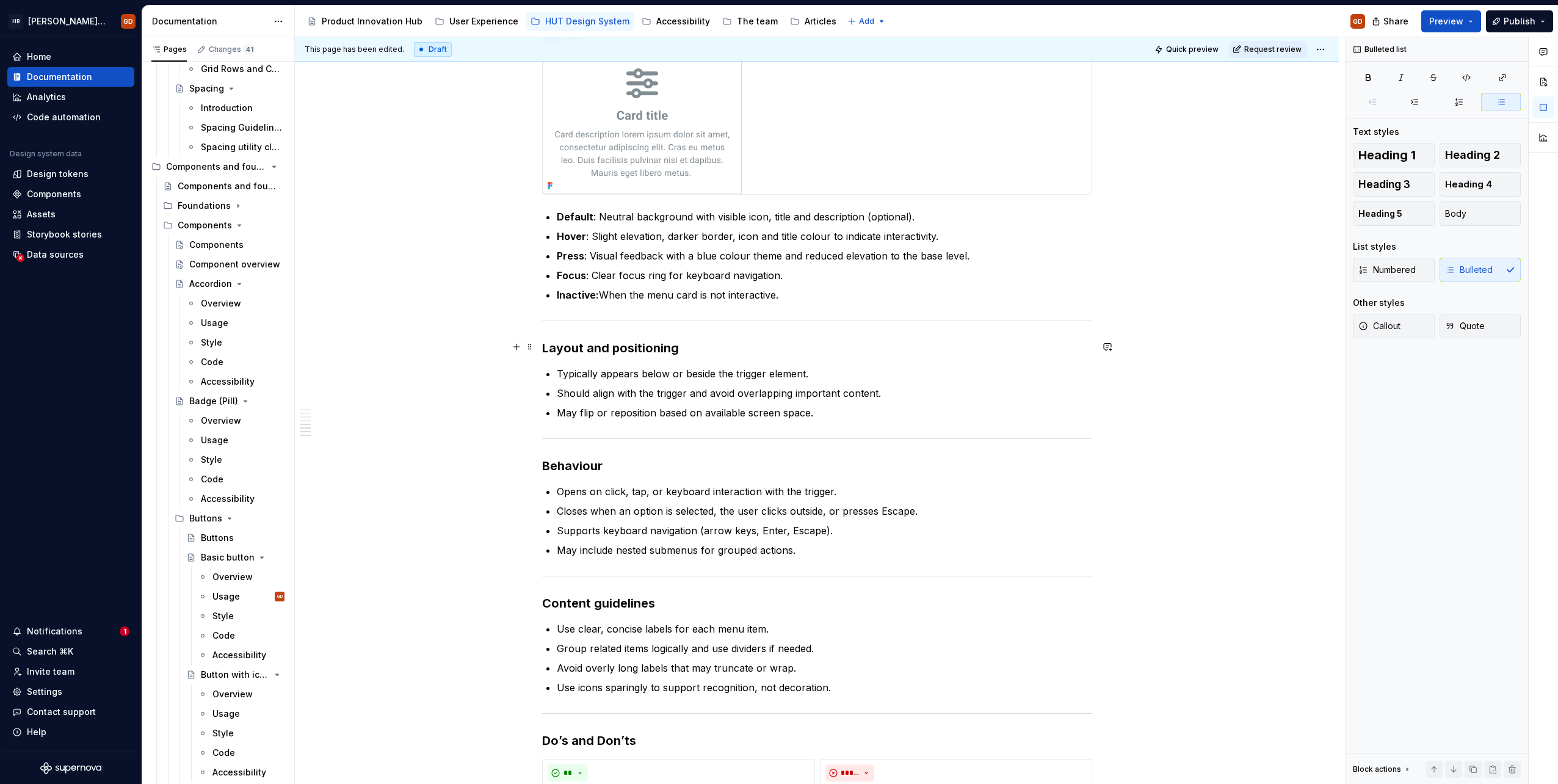
click at [751, 353] on h3 "Layout and positioning" at bounding box center [817, 348] width 550 height 17
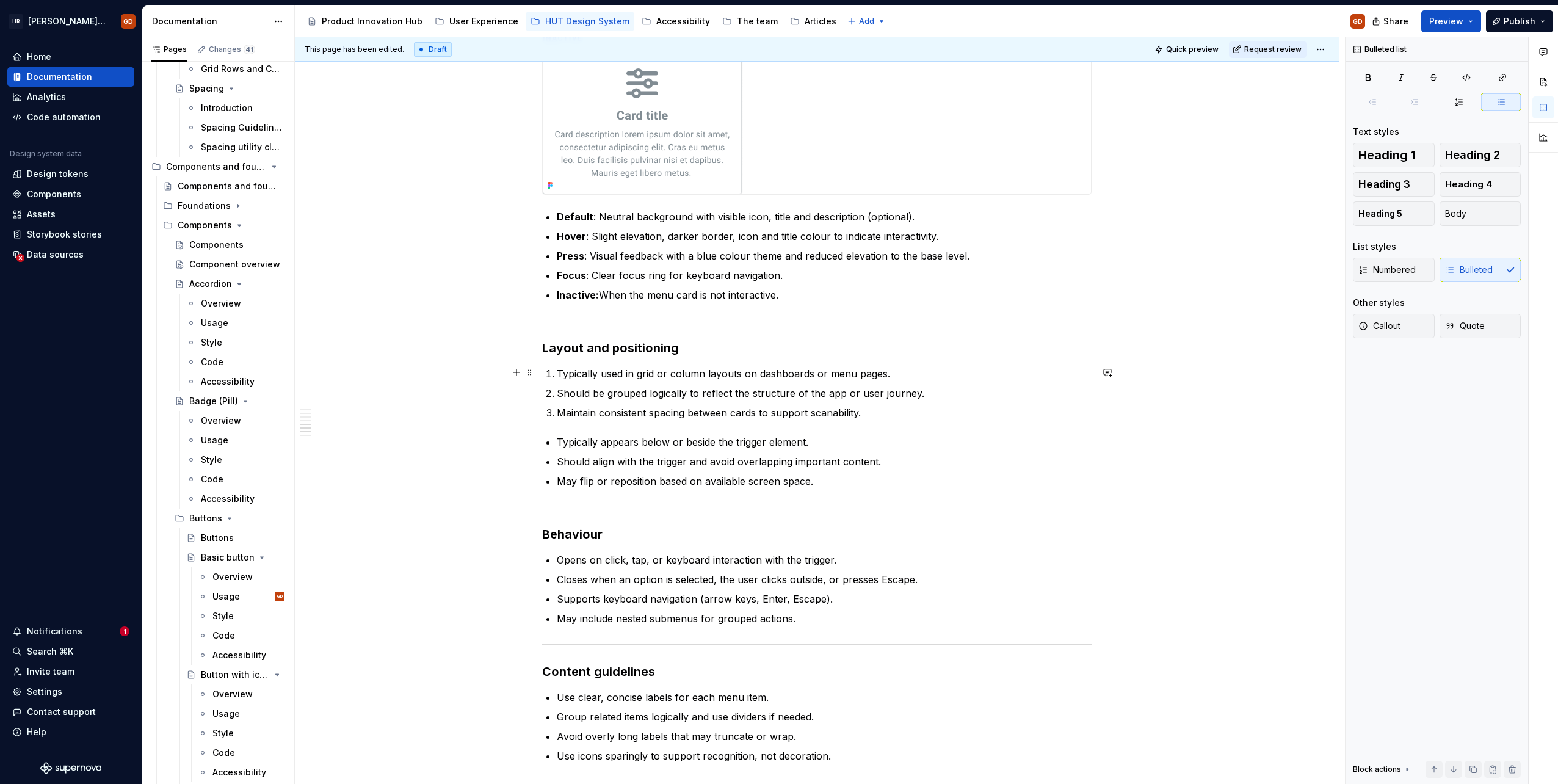
click at [588, 373] on p "Typically used in grid or column layouts on dashboards or menu pages." at bounding box center [824, 373] width 535 height 15
click at [1451, 267] on icon "button" at bounding box center [1450, 270] width 10 height 9
drag, startPoint x: 796, startPoint y: 466, endPoint x: 810, endPoint y: 470, distance: 14.6
click at [797, 466] on p "Should align with the trigger and avoid overlapping important content." at bounding box center [824, 462] width 535 height 15
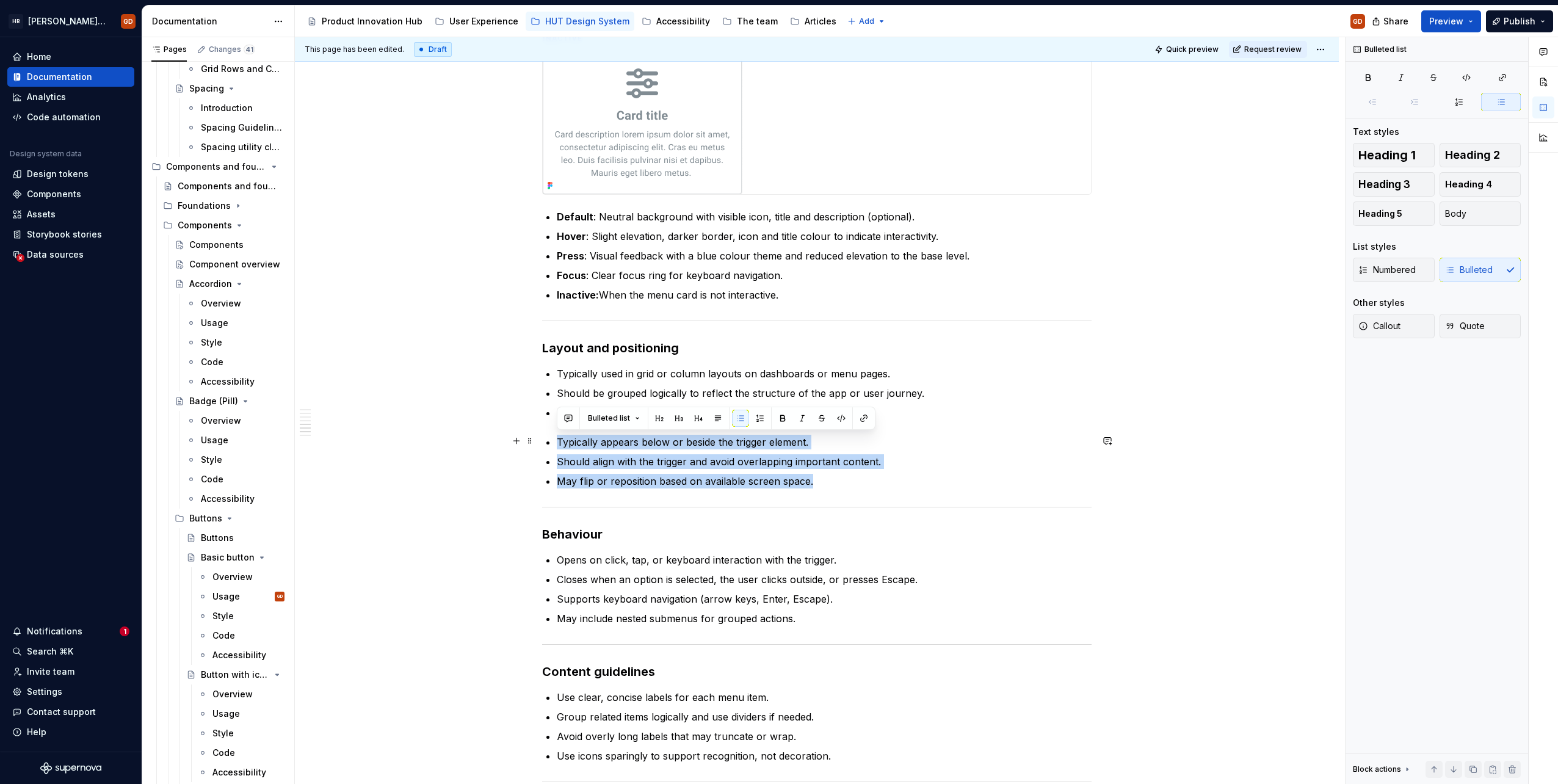
drag, startPoint x: 826, startPoint y: 479, endPoint x: 555, endPoint y: 437, distance: 274.2
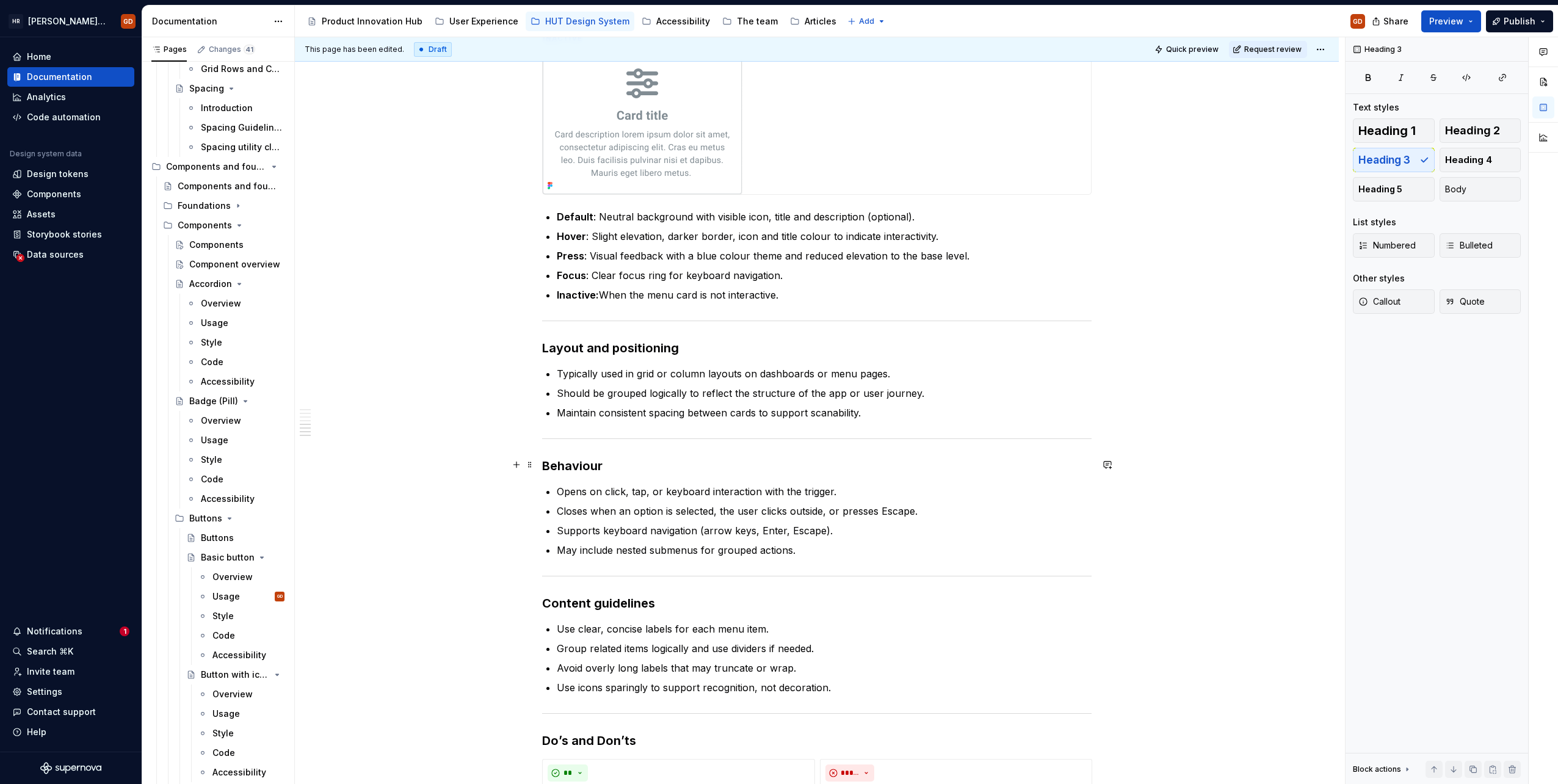
click at [692, 463] on h3 "Behaviour" at bounding box center [817, 465] width 550 height 17
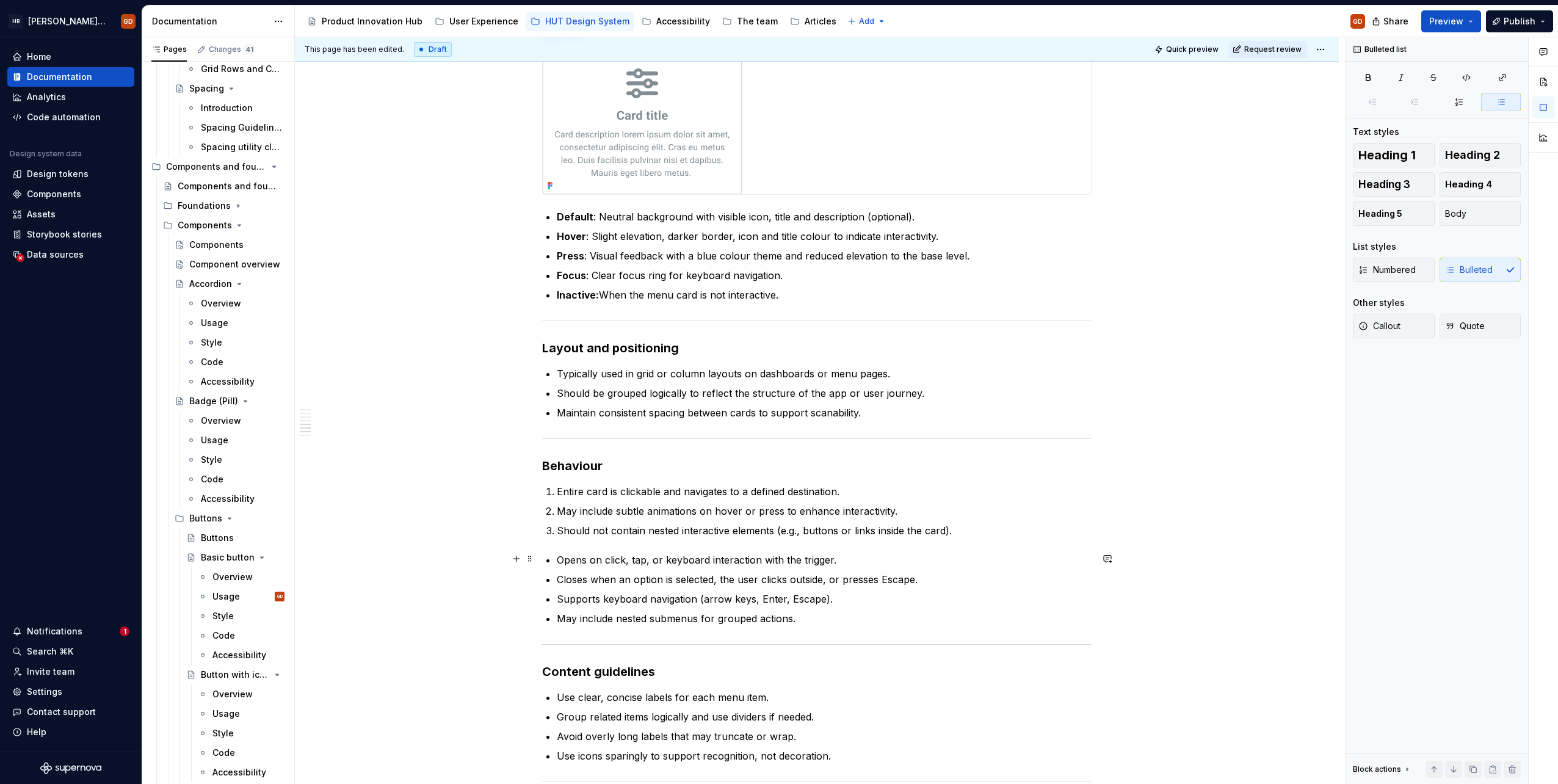
click at [885, 558] on p "Opens on click, tap, or keyboard interaction with the trigger." at bounding box center [824, 560] width 535 height 15
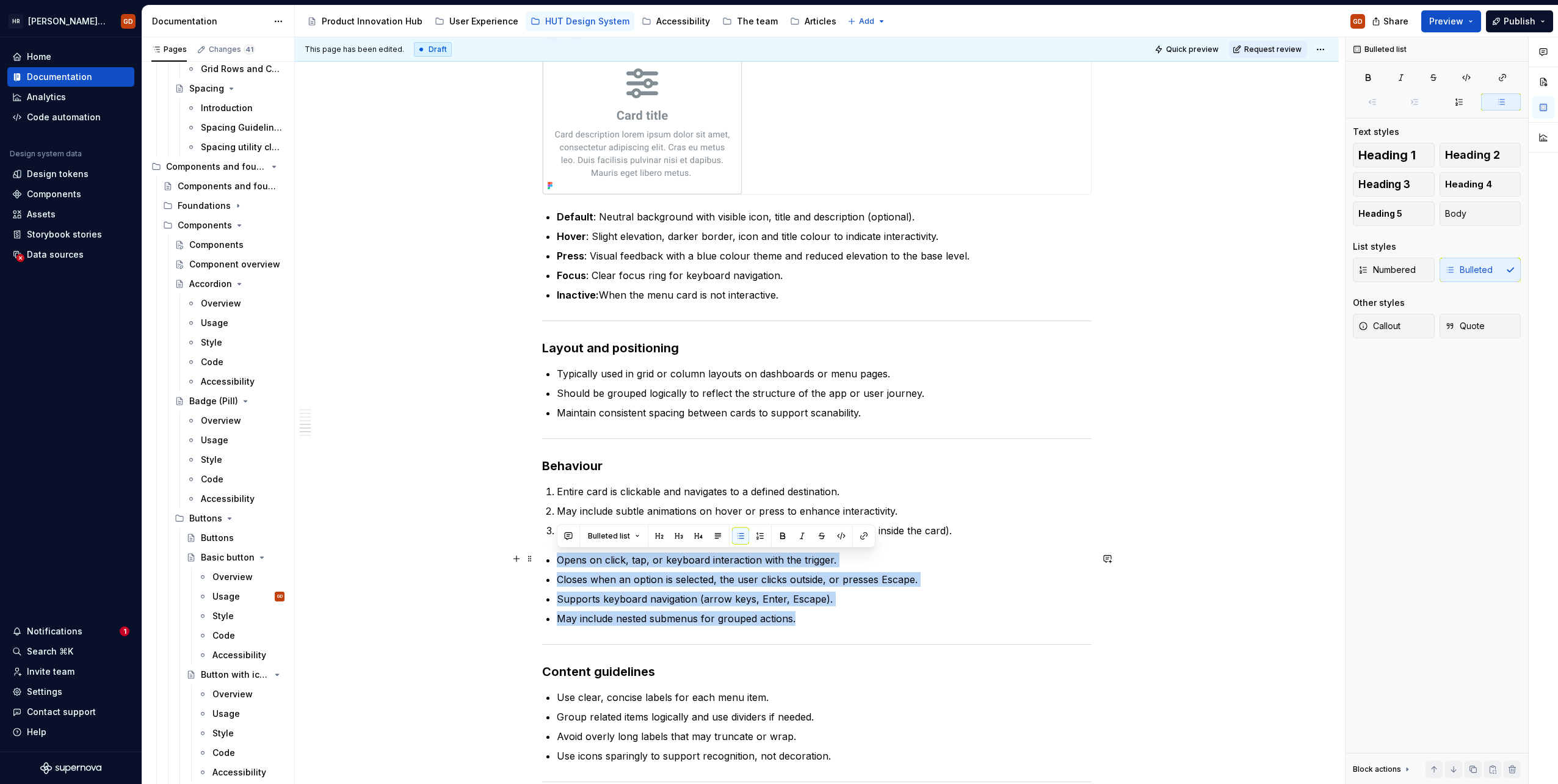
drag, startPoint x: 803, startPoint y: 614, endPoint x: 541, endPoint y: 554, distance: 268.8
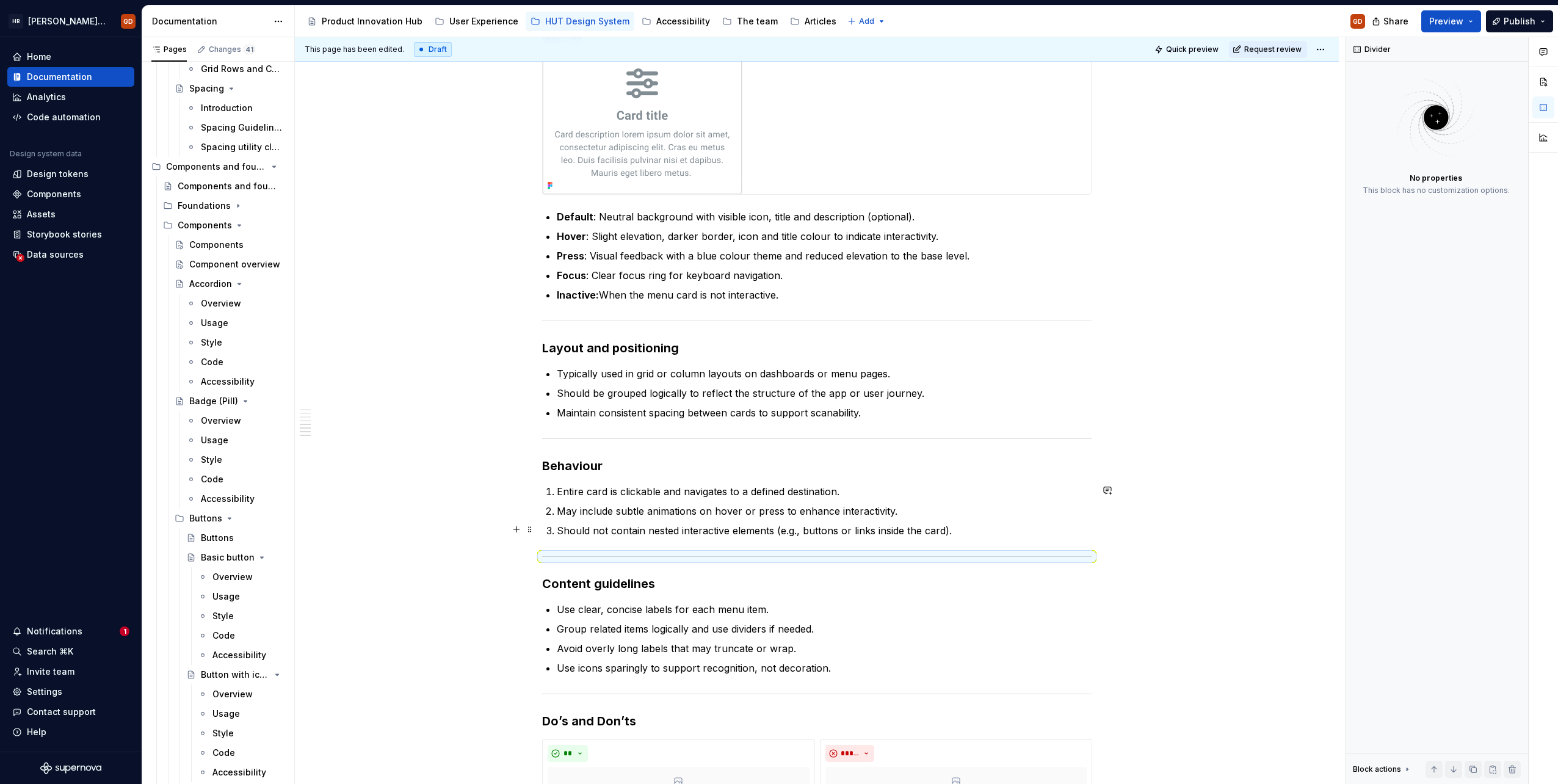
click at [589, 520] on ol "Entire card is clickable and navigates to a defined destination. May include su…" at bounding box center [824, 511] width 535 height 54
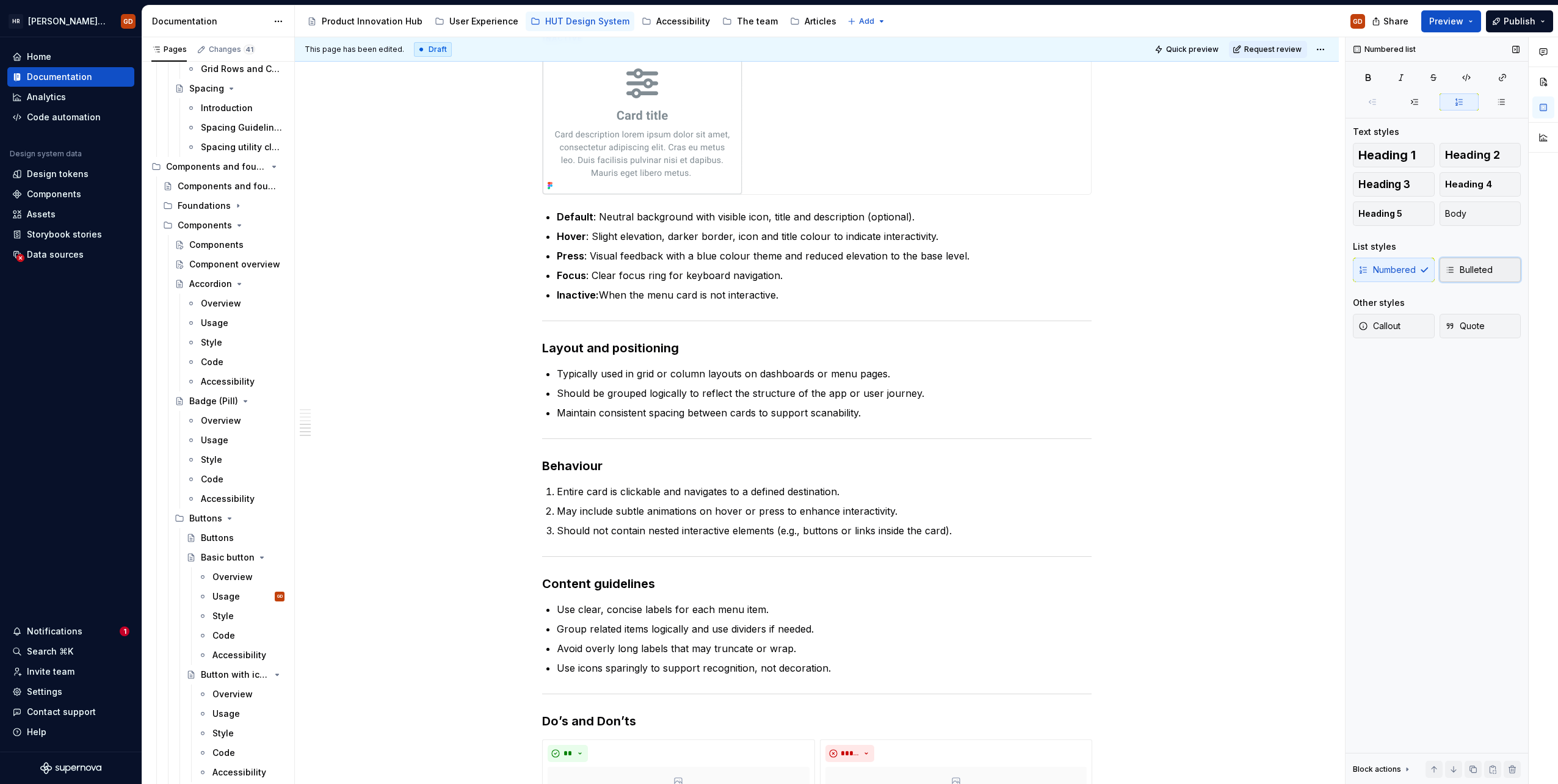
click at [1471, 266] on span "Bulleted" at bounding box center [1469, 270] width 48 height 12
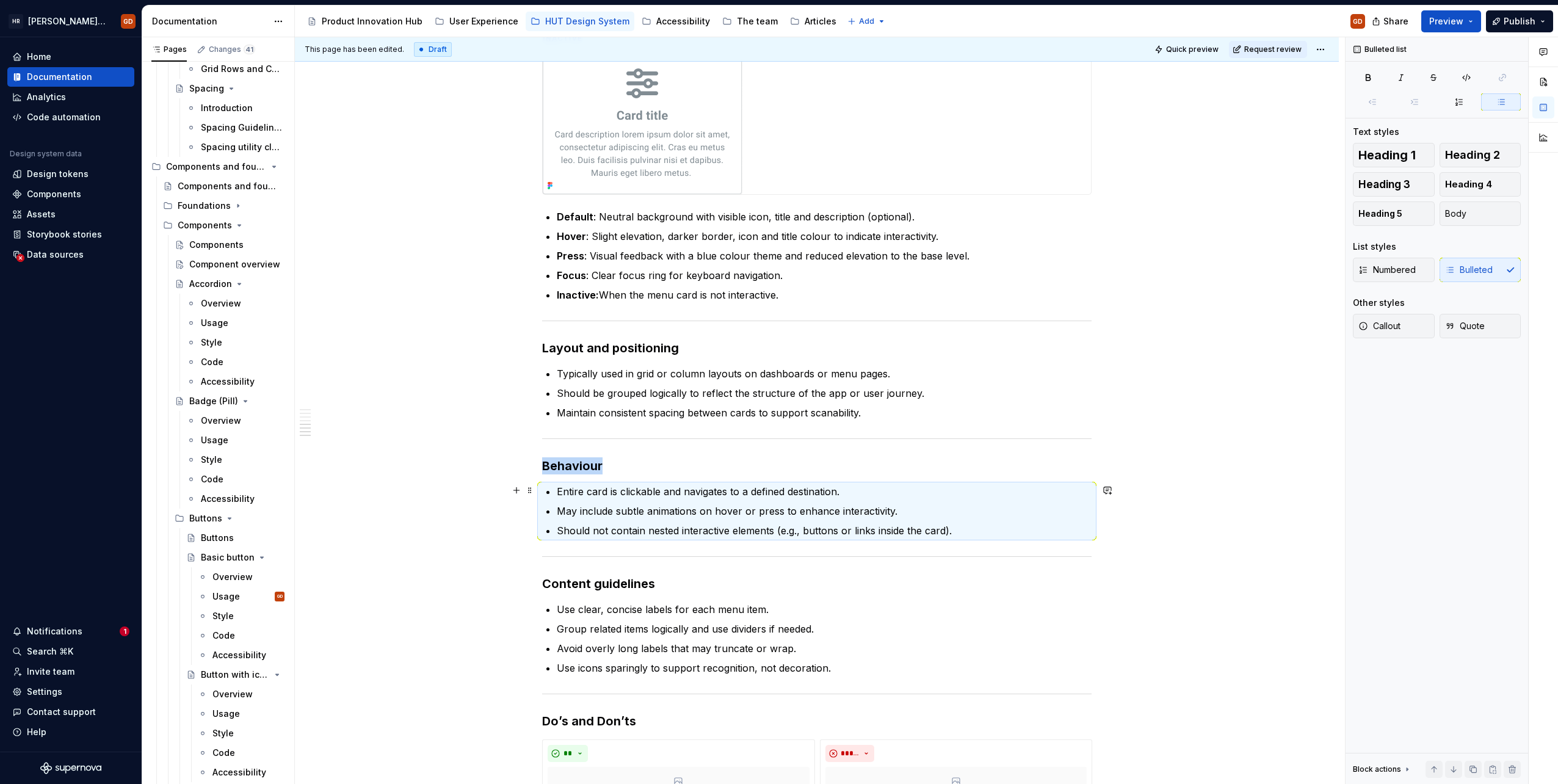
click at [640, 495] on p "Entire card is clickable and navigates to a defined destination." at bounding box center [824, 492] width 535 height 15
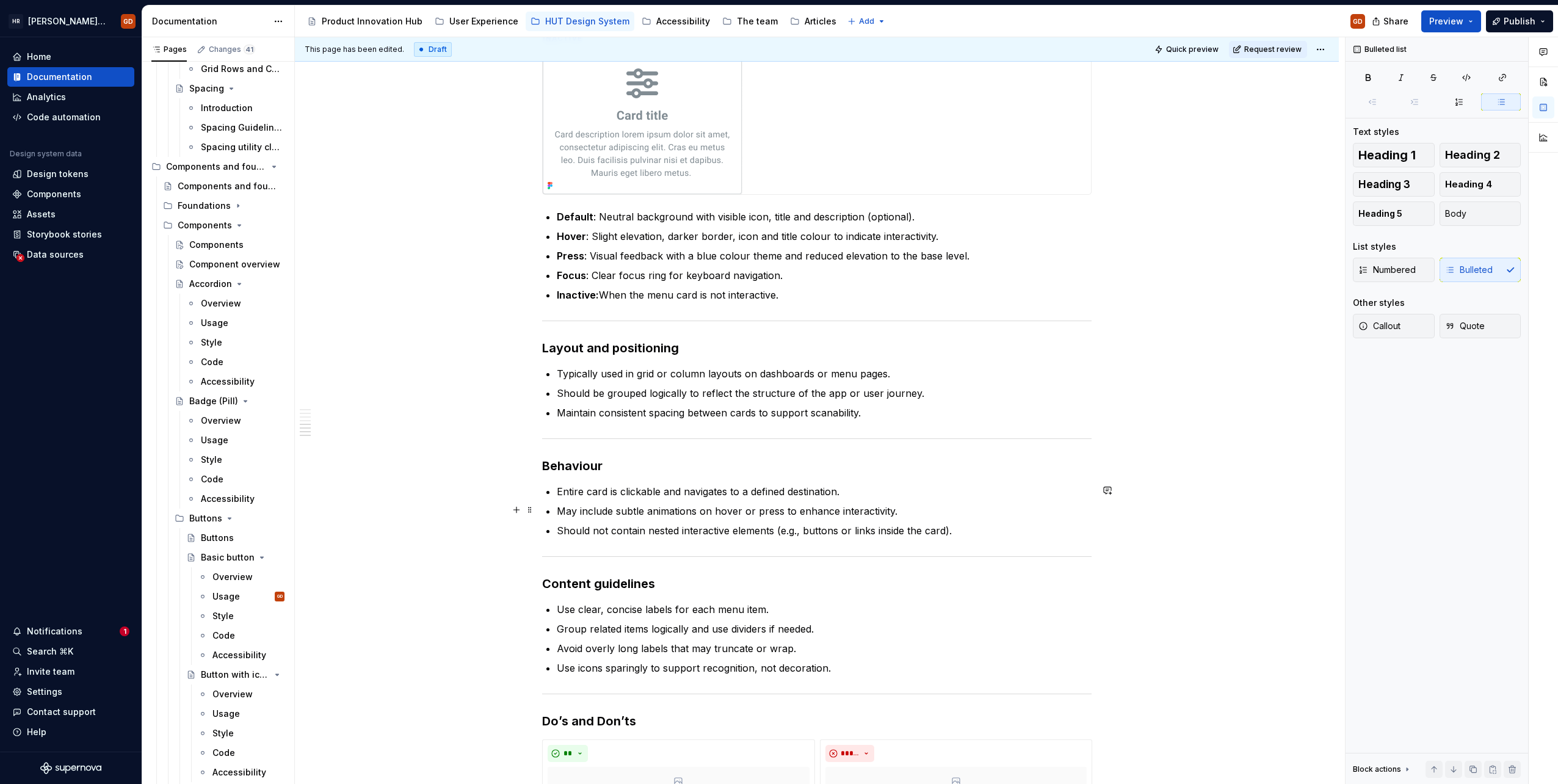
click at [639, 509] on p "May include subtle animations on hover or press to enhance interactivity." at bounding box center [824, 511] width 535 height 15
drag, startPoint x: 581, startPoint y: 508, endPoint x: 559, endPoint y: 509, distance: 22.0
click at [559, 509] on p "May include subtle animations on hover or press to enhance interactivity." at bounding box center [824, 511] width 535 height 15
click at [590, 506] on p "Include subtle animations on hover or press to enhance interactivity." at bounding box center [824, 511] width 535 height 15
click at [679, 509] on p "Includes subtle animations on hover or press to enhance interactivity." at bounding box center [824, 511] width 535 height 15
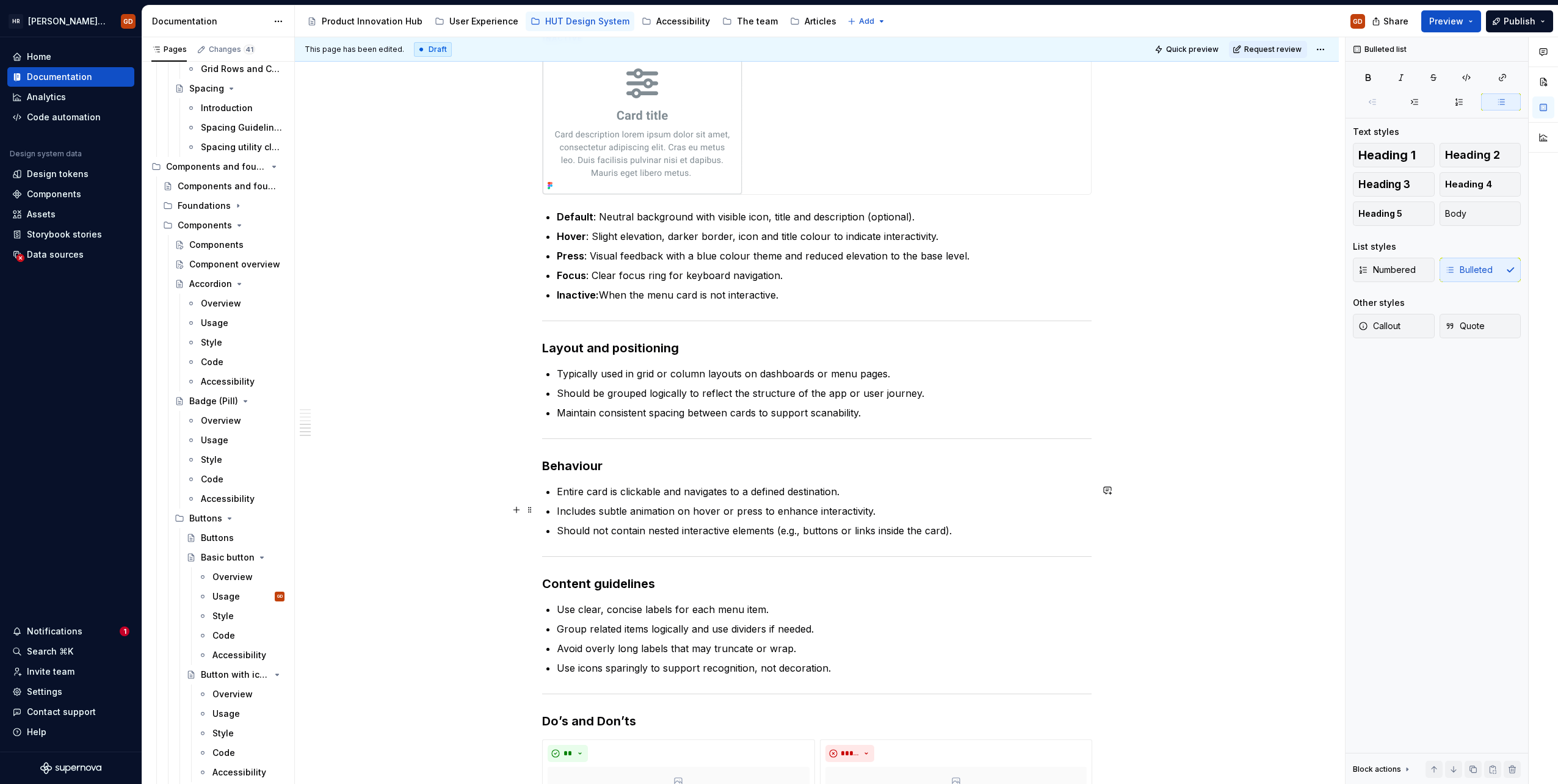
click at [724, 511] on p "Includes subtle animation on hover or press to enhance interactivity." at bounding box center [824, 511] width 535 height 15
click at [975, 532] on p "Should not contain nested interactive elements (e.g., buttons or links inside t…" at bounding box center [824, 530] width 535 height 15
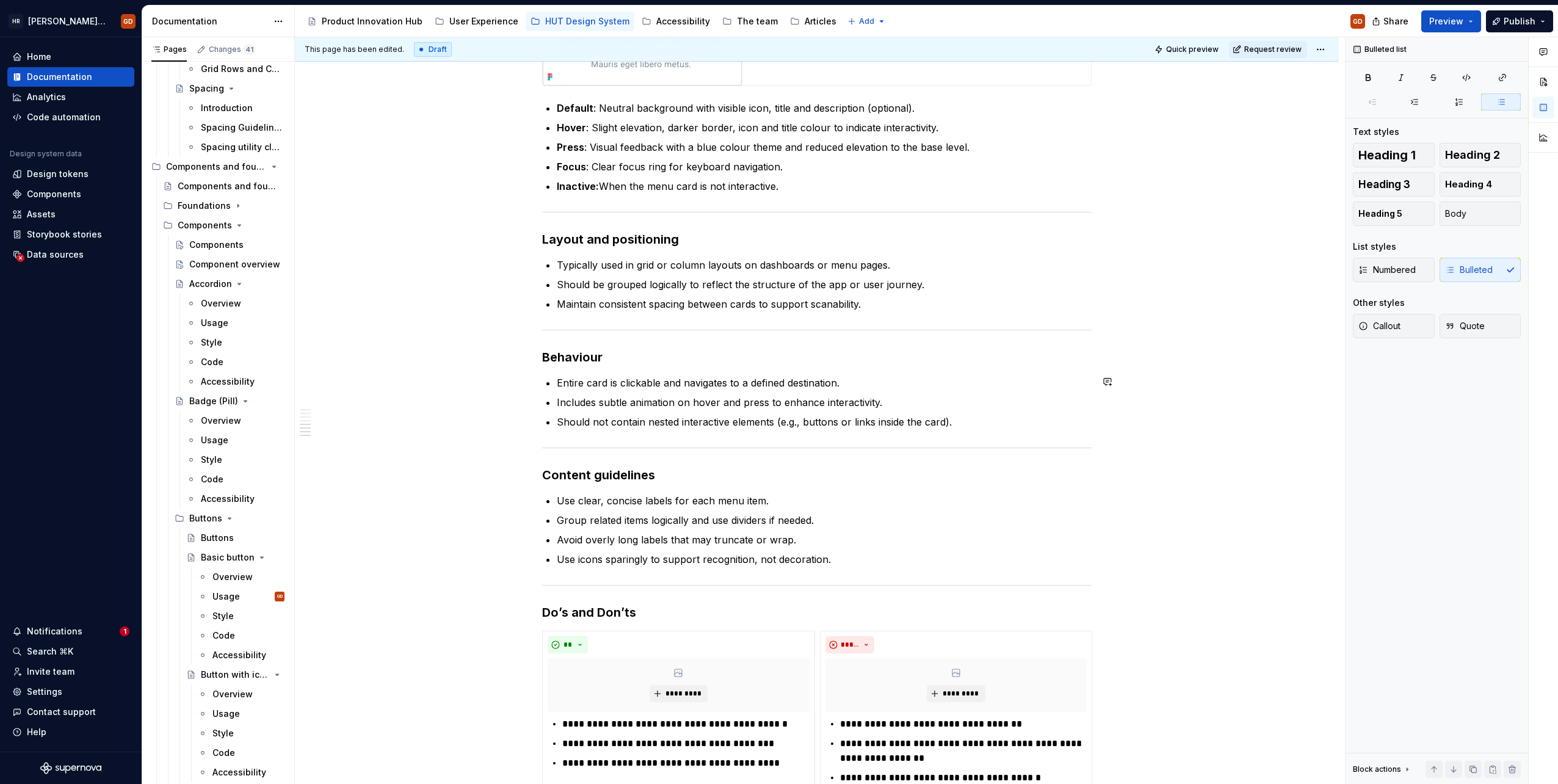
scroll to position [1767, 0]
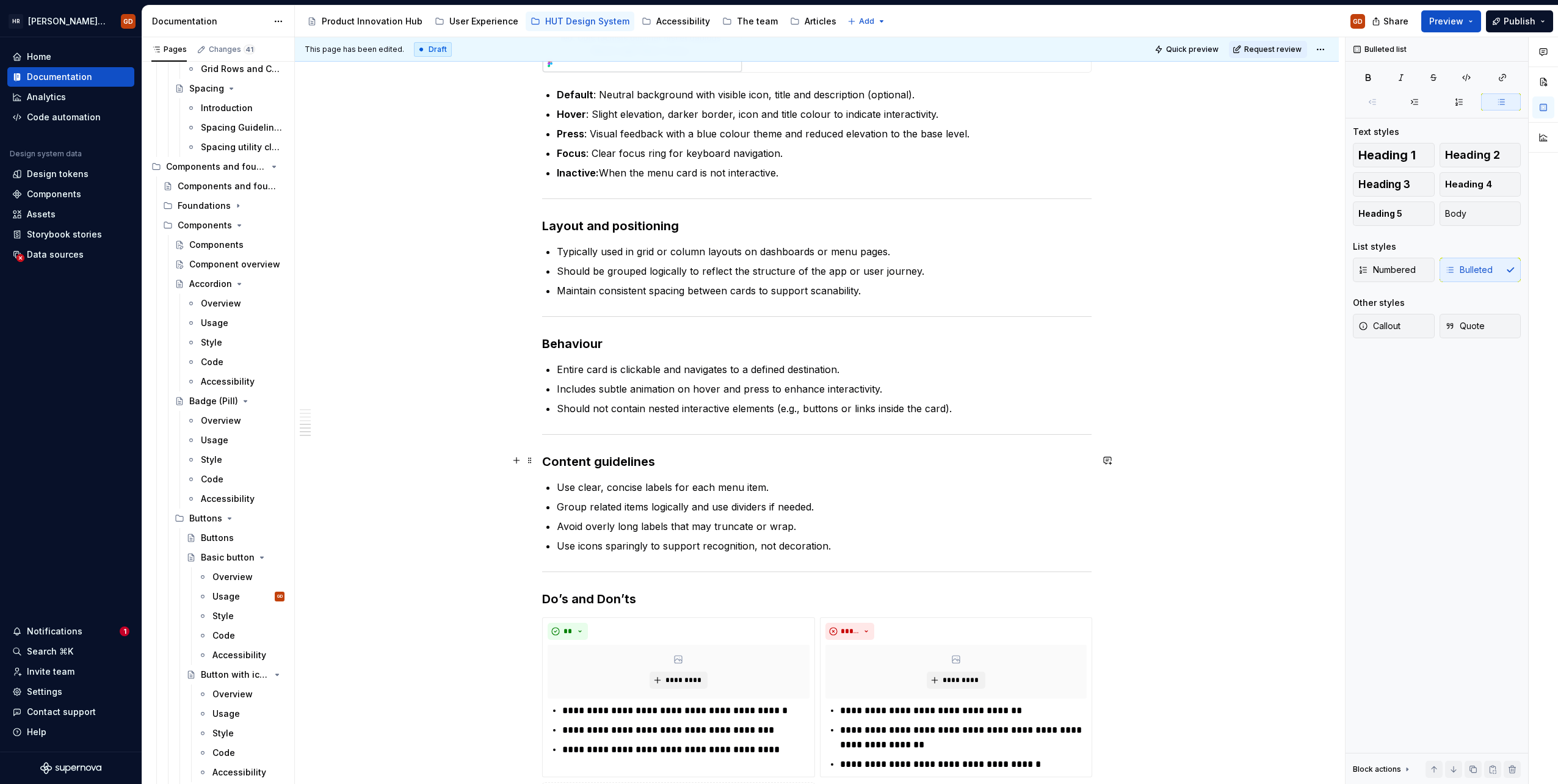
click at [698, 466] on h3 "Content guidelines" at bounding box center [817, 461] width 550 height 17
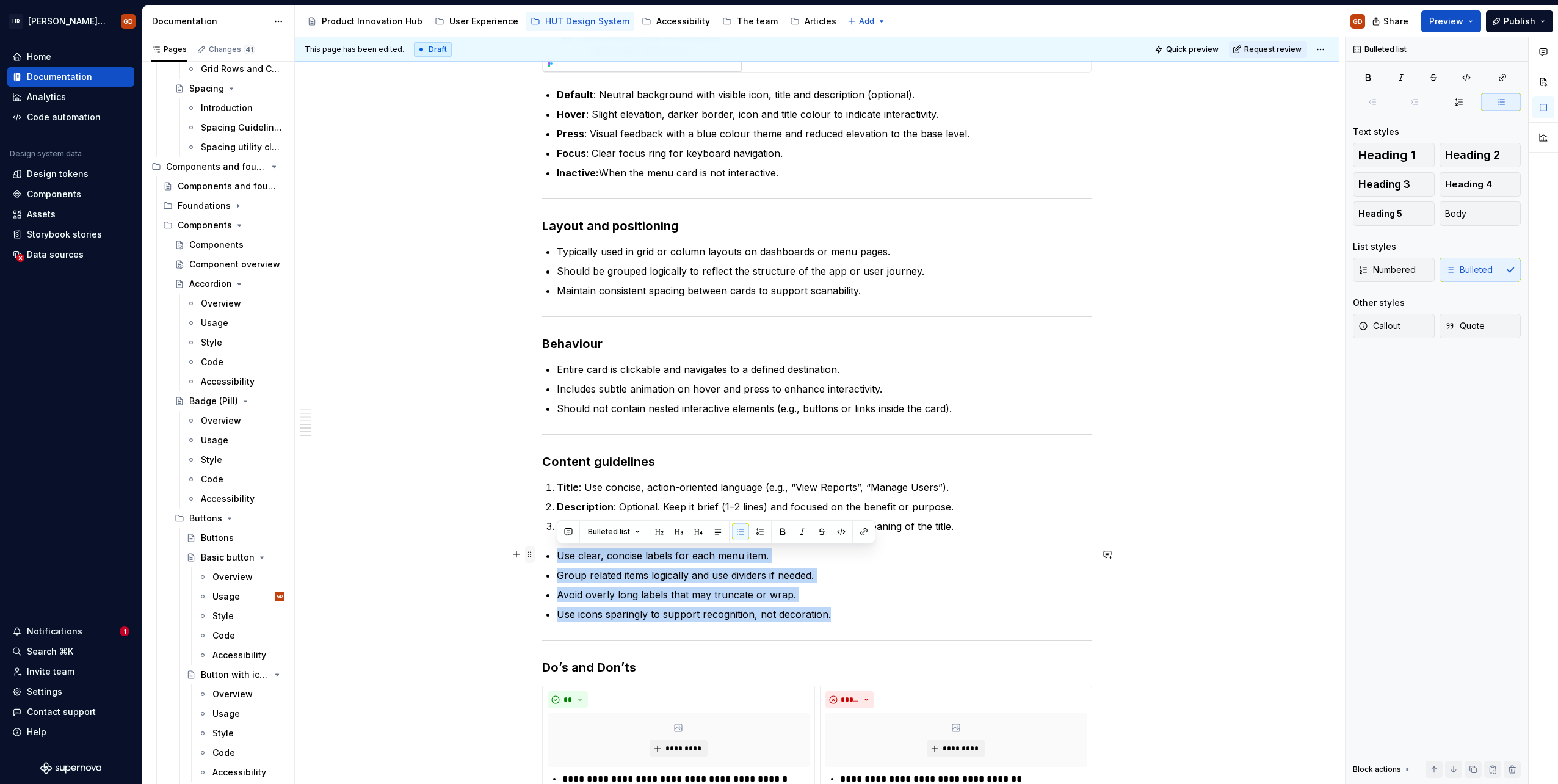
drag, startPoint x: 835, startPoint y: 610, endPoint x: 533, endPoint y: 555, distance: 307.0
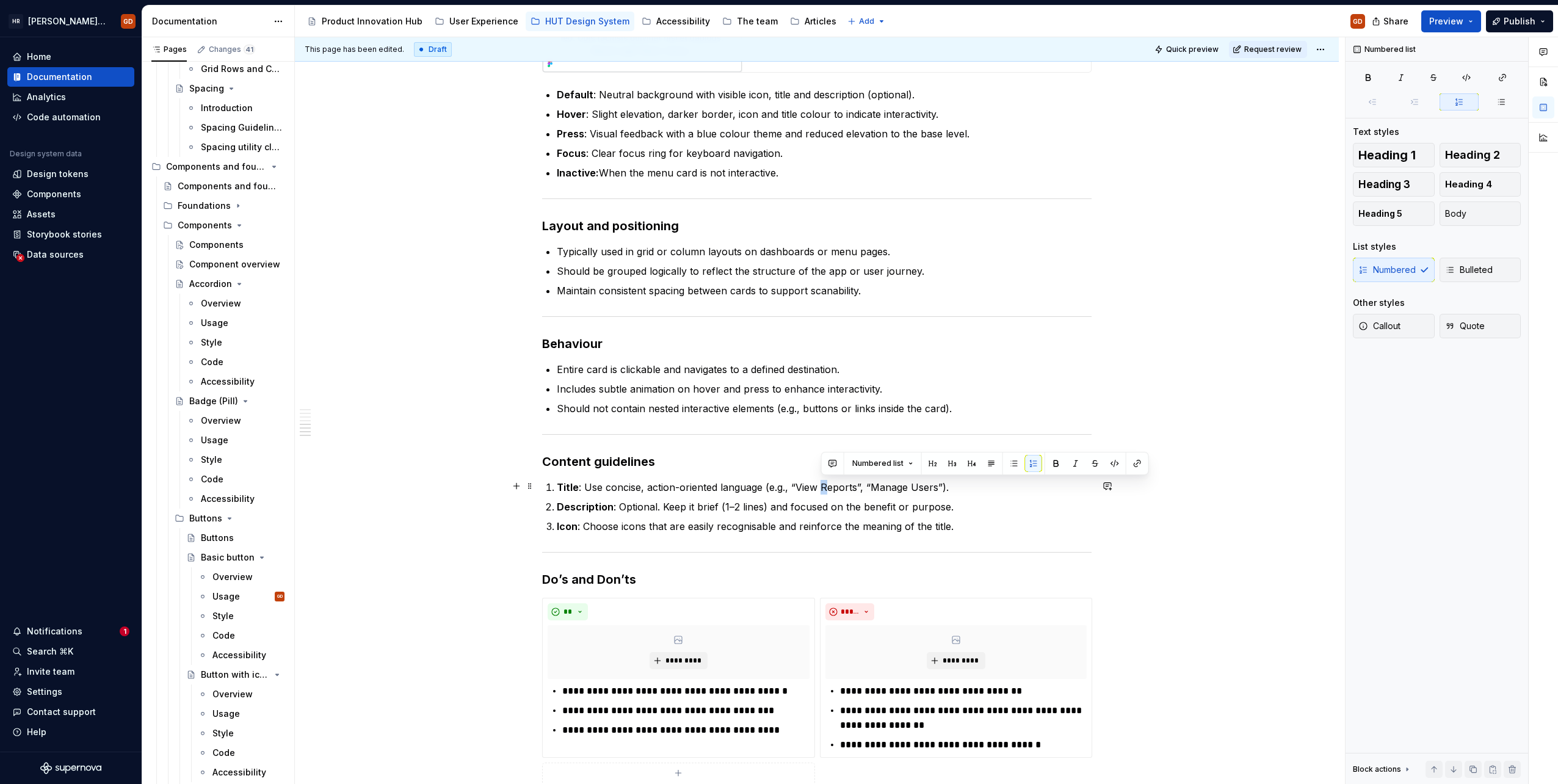
click at [821, 482] on p "Title : Use concise, action-oriented language (e.g., “View Reports”, “Manage Us…" at bounding box center [824, 487] width 535 height 15
click at [910, 484] on p "Title : Use concise, action-oriented language (e.g., “View reports”, “Manage Us…" at bounding box center [824, 487] width 535 height 15
click at [987, 484] on p "Title : Use concise, action-oriented language (e.g., “View reports”, “Manage us…" at bounding box center [824, 487] width 535 height 15
click at [952, 525] on p "Icon : Choose icons that are easily recognisable and reinforce the meaning of t…" at bounding box center [824, 526] width 535 height 15
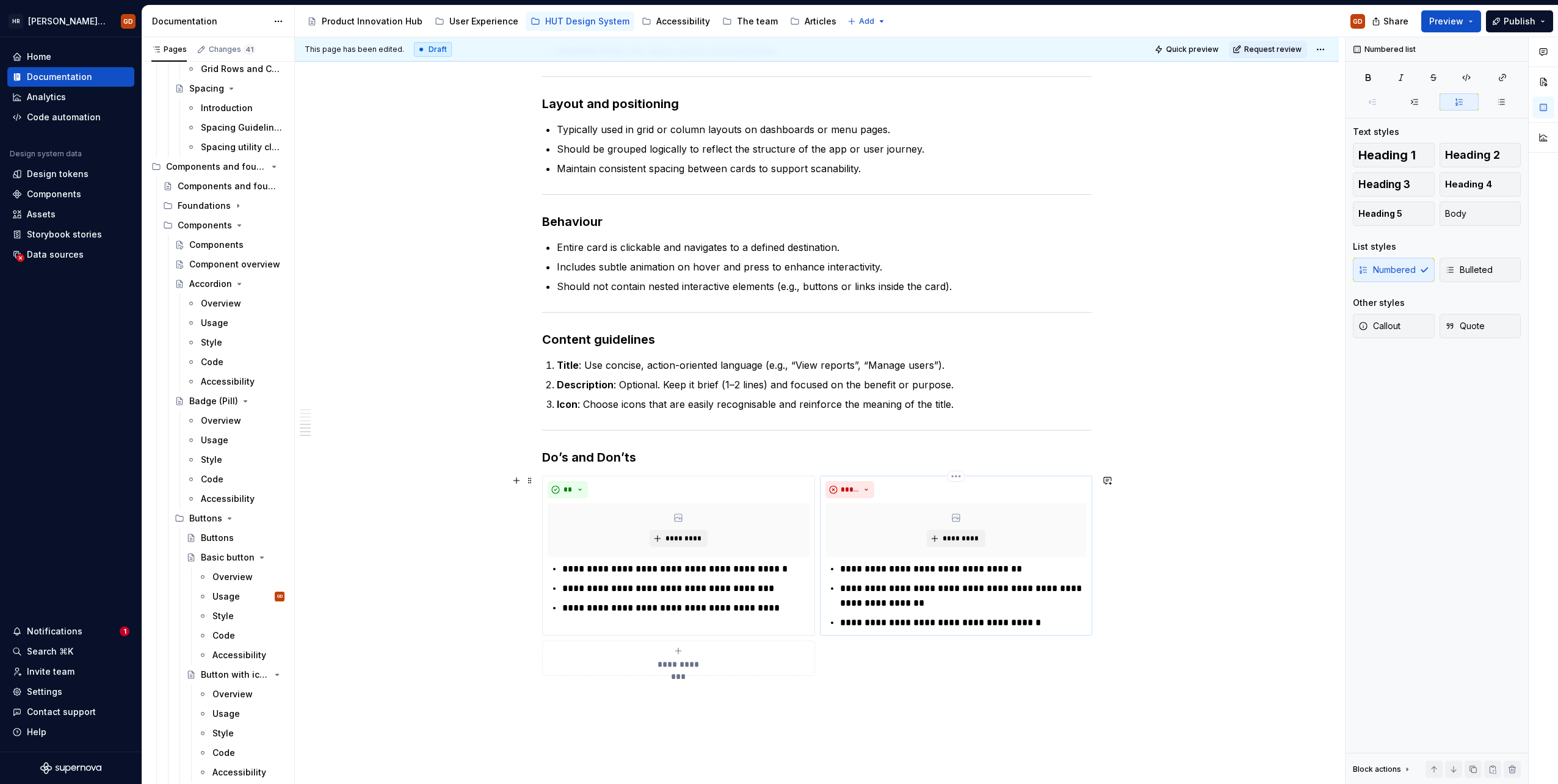
scroll to position [1950, 0]
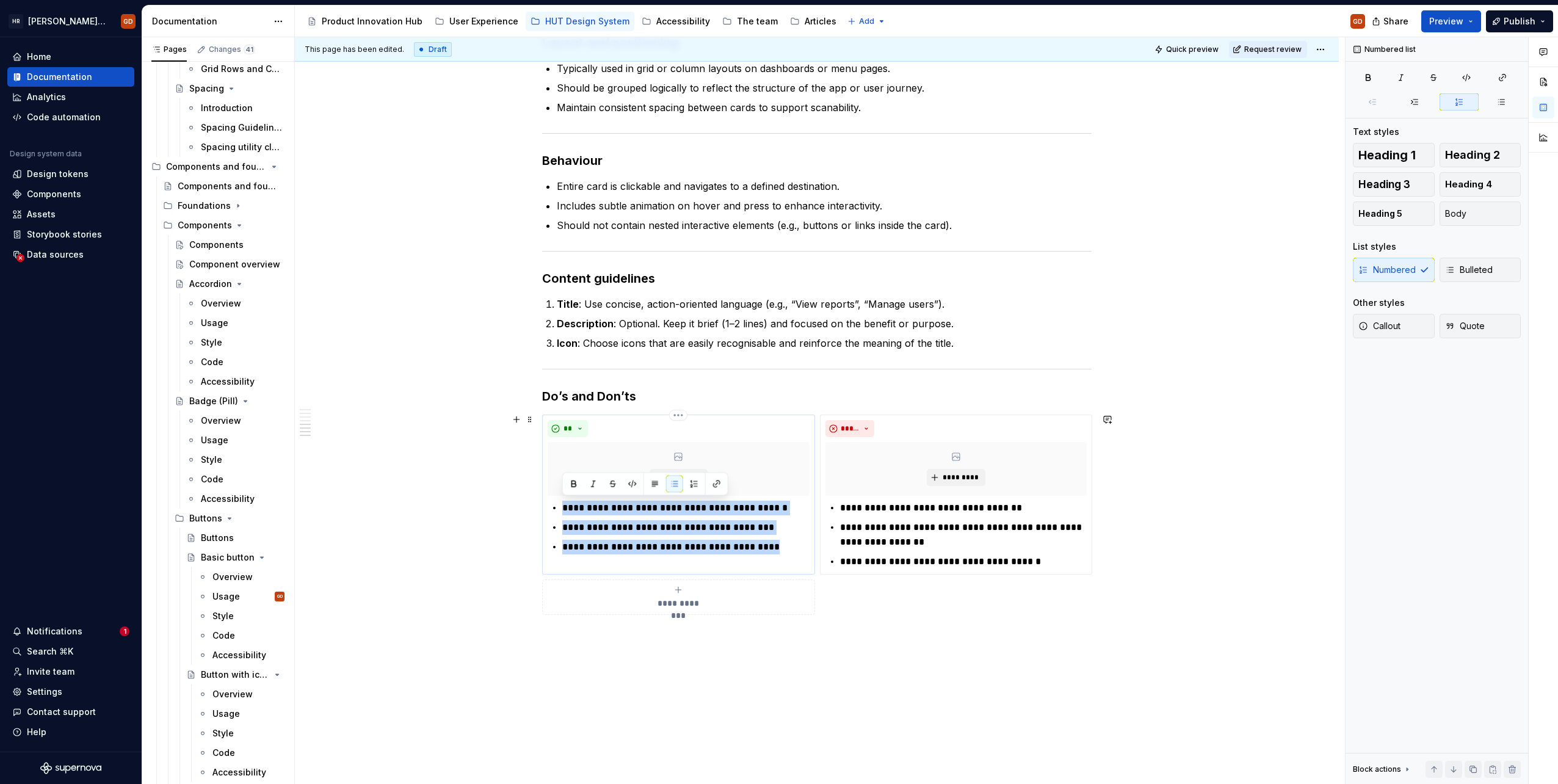
drag, startPoint x: 563, startPoint y: 503, endPoint x: 791, endPoint y: 539, distance: 230.8
click at [791, 540] on ul "**********" at bounding box center [686, 528] width 247 height 54
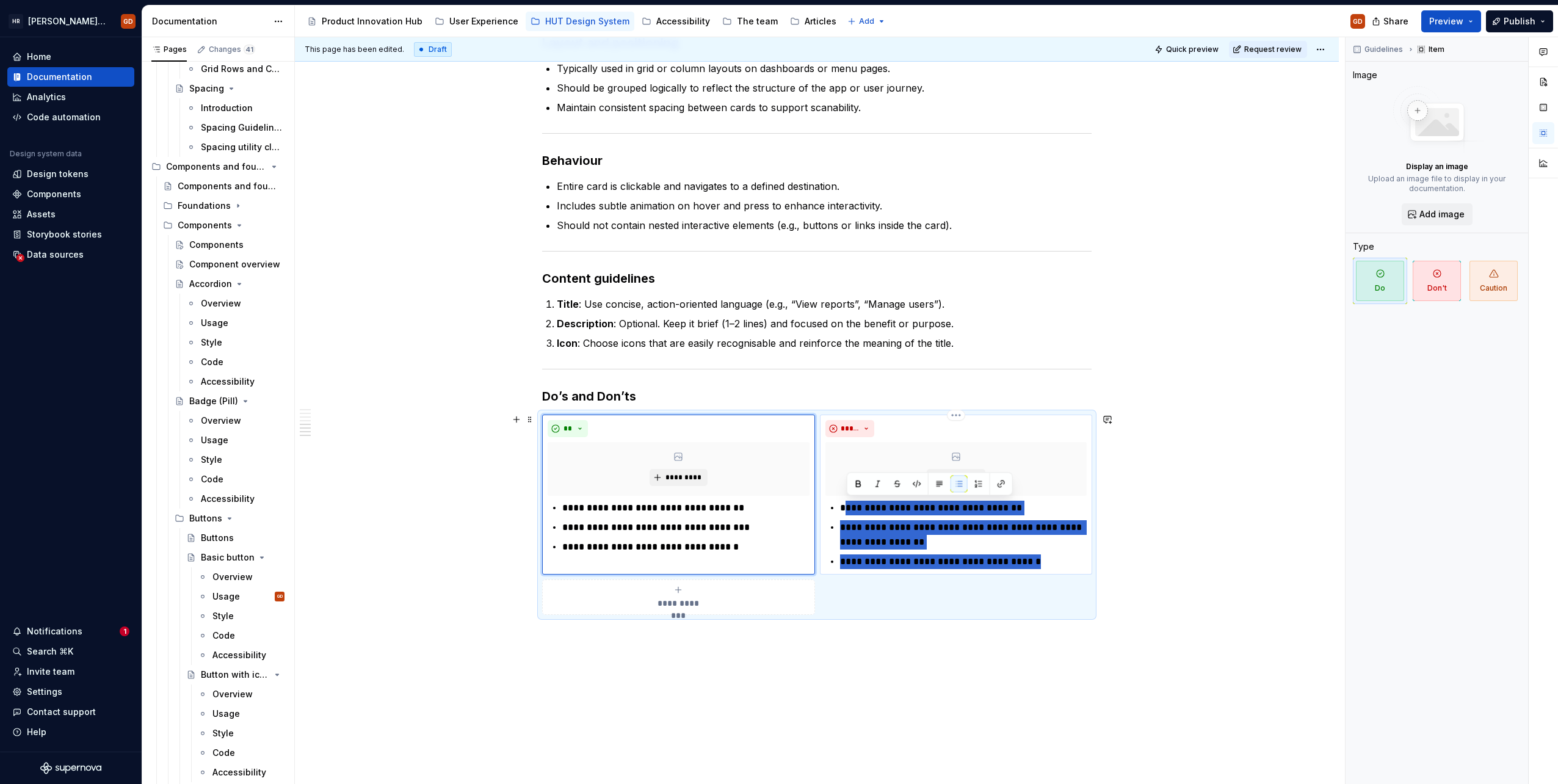
drag, startPoint x: 843, startPoint y: 506, endPoint x: 1030, endPoint y: 557, distance: 193.8
click at [1030, 557] on ul "**********" at bounding box center [964, 535] width 247 height 69
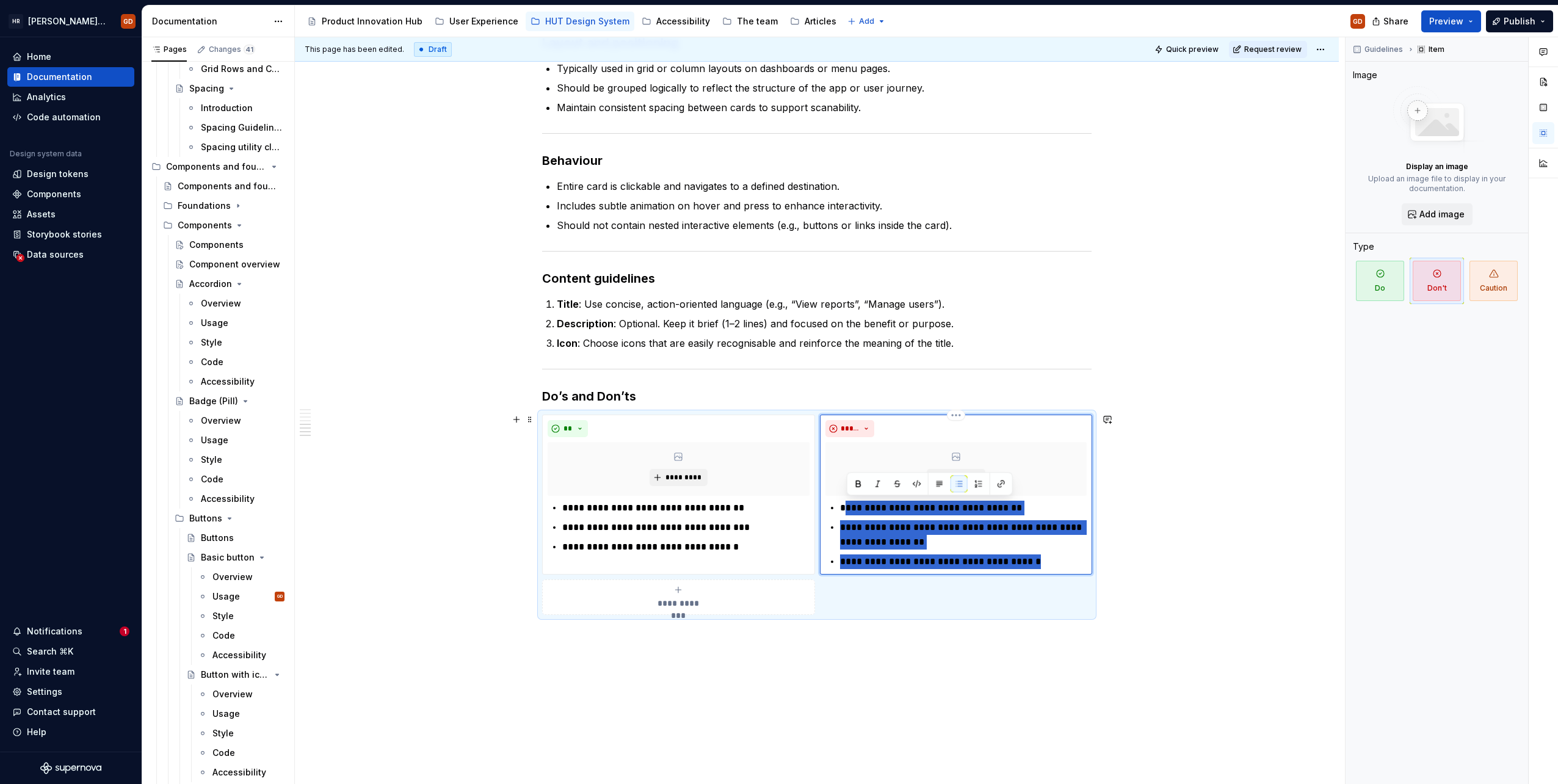
paste div
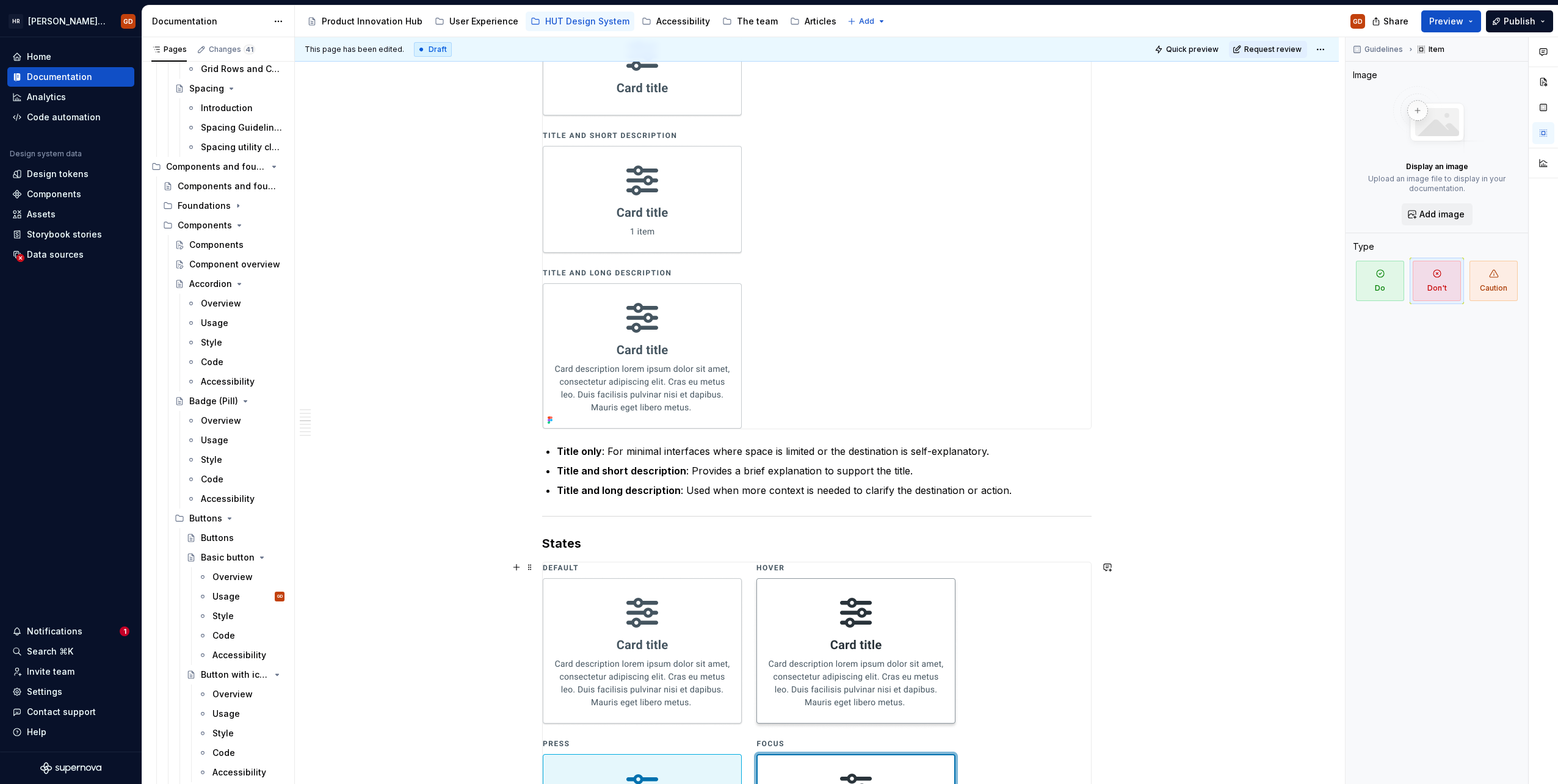
scroll to position [761, 0]
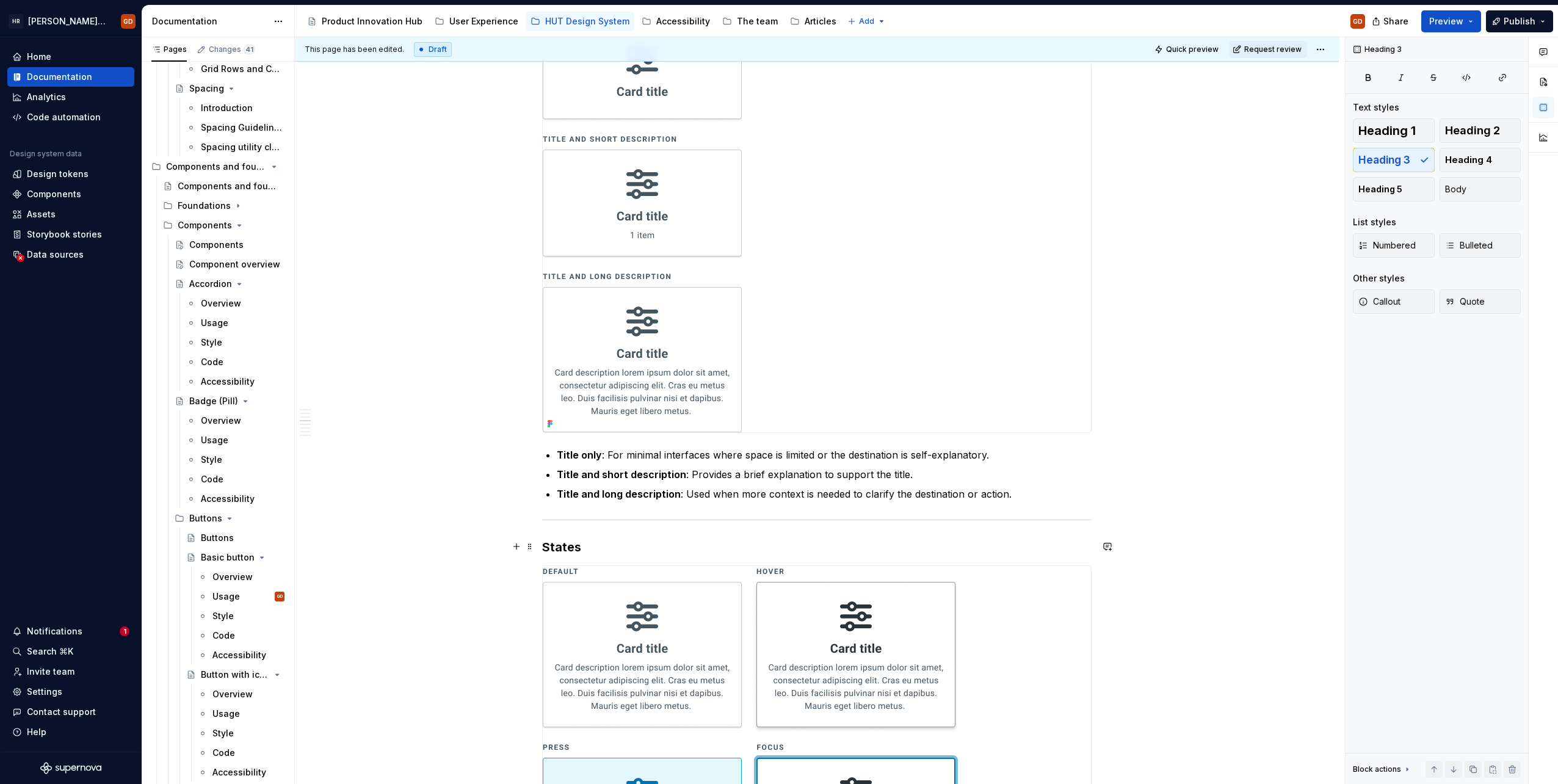
click at [624, 544] on h3 "States" at bounding box center [817, 547] width 550 height 17
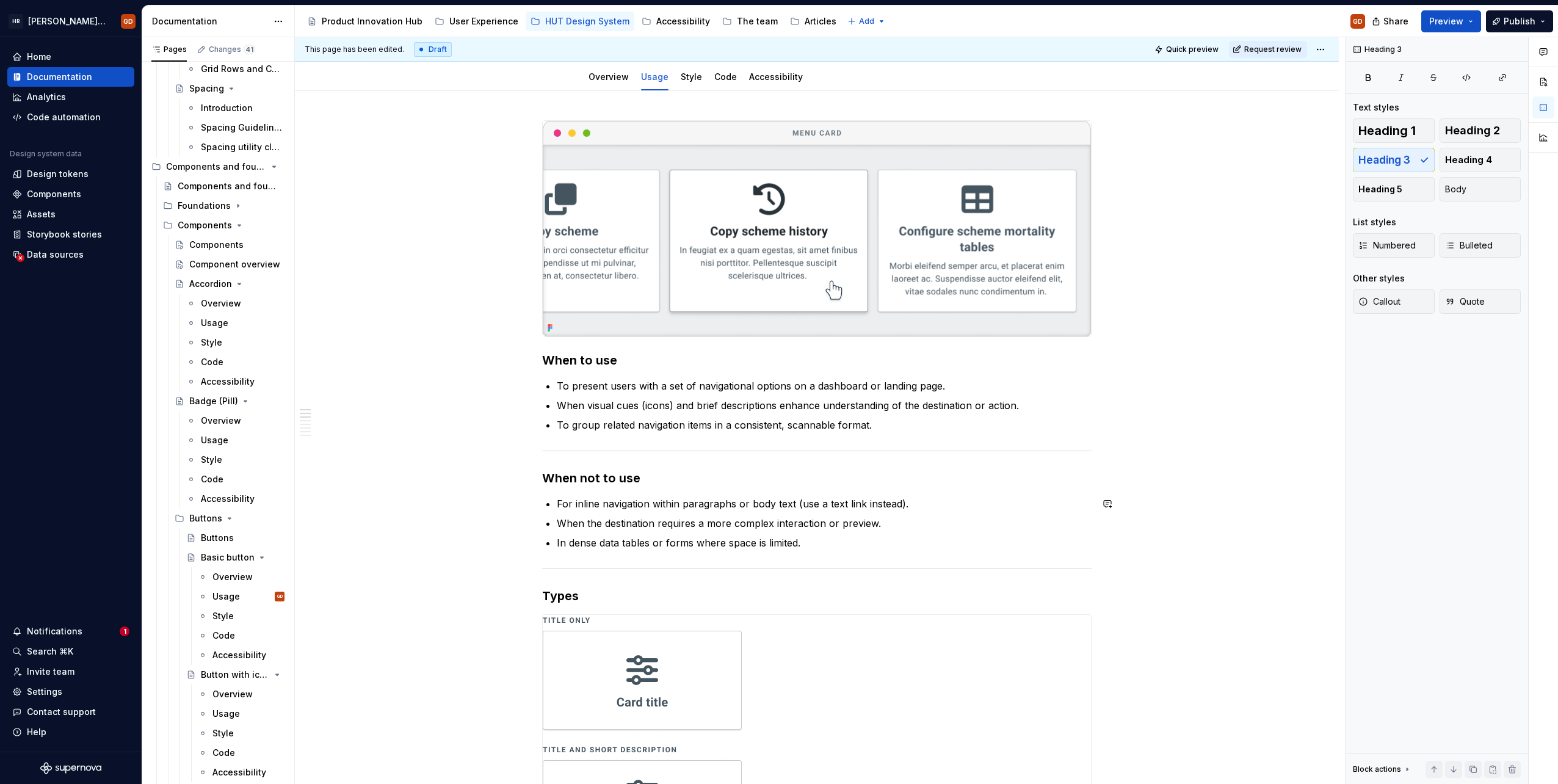
scroll to position [0, 0]
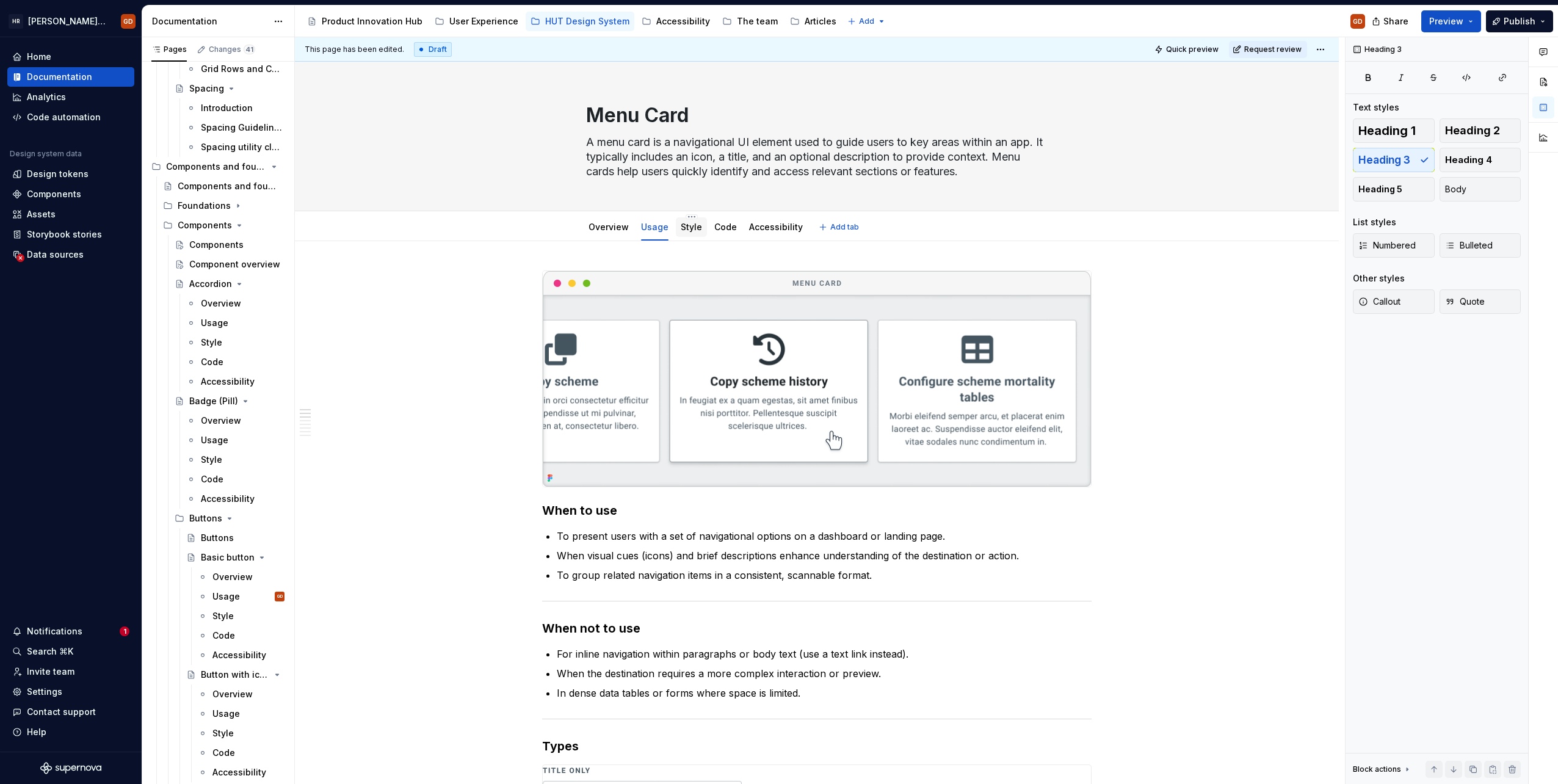
click at [690, 230] on link "Style" at bounding box center [691, 227] width 21 height 10
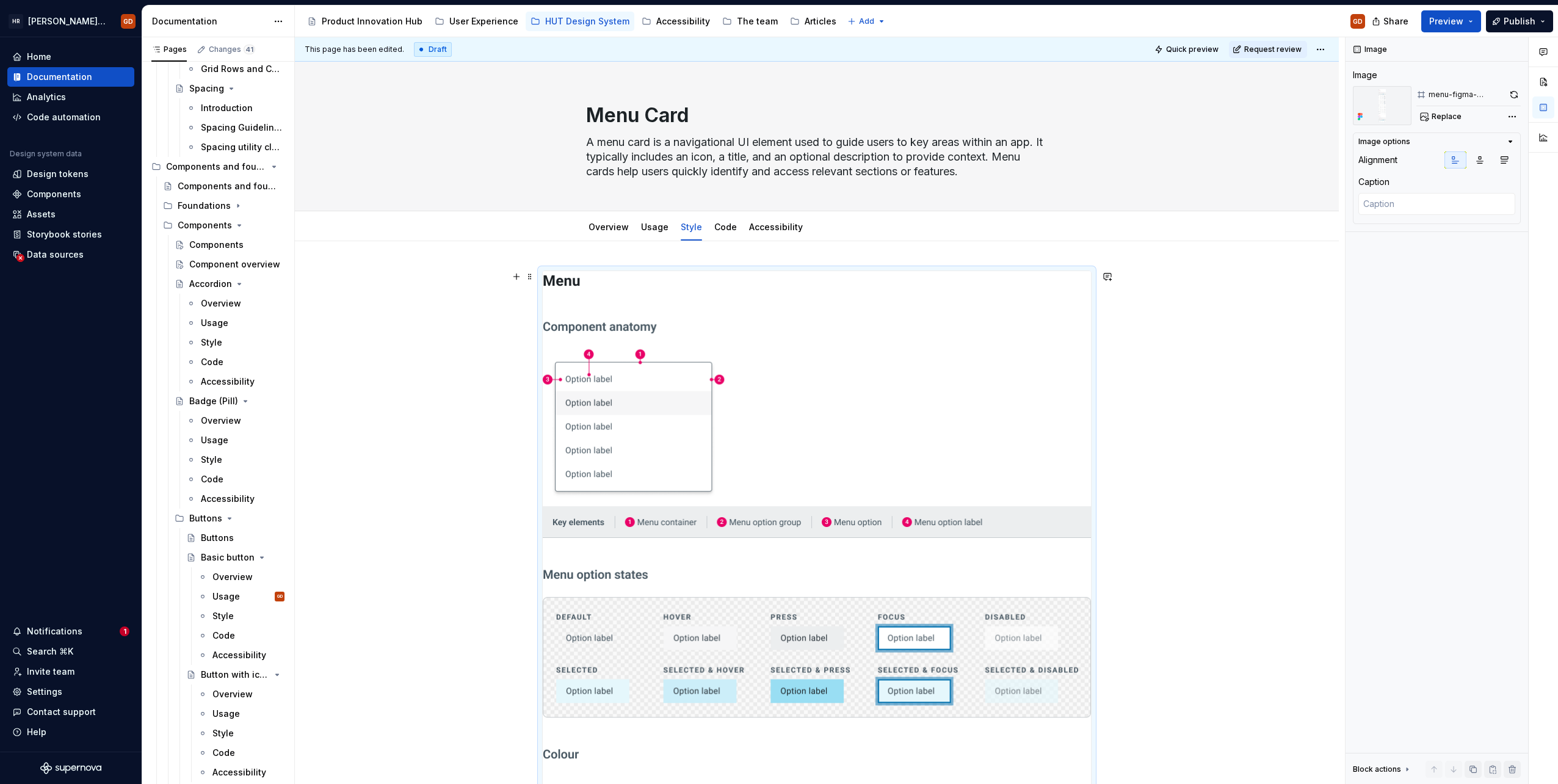
click at [1451, 115] on span "Replace" at bounding box center [1446, 116] width 30 height 9
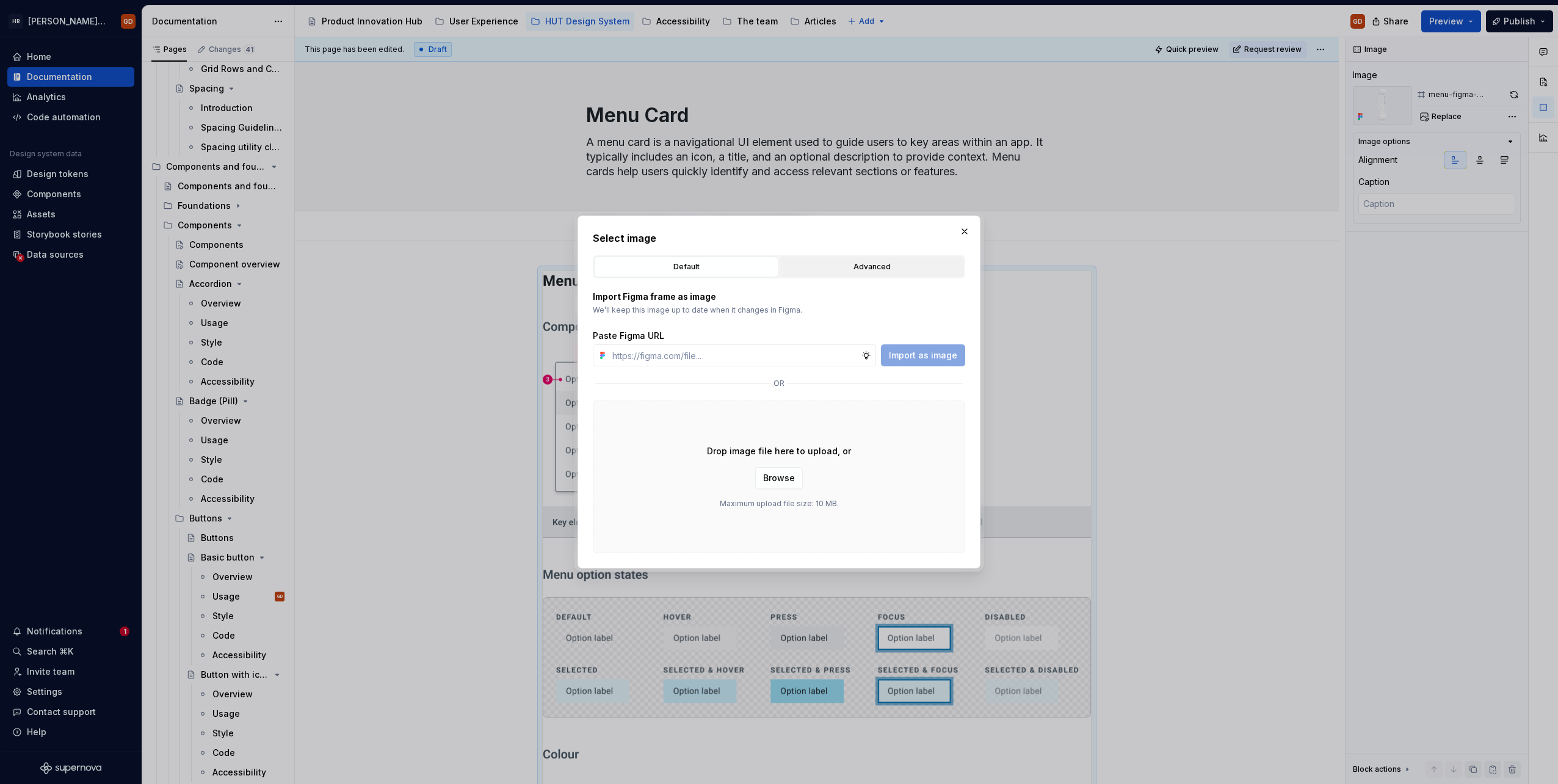
click at [870, 266] on div "Advanced" at bounding box center [872, 267] width 176 height 12
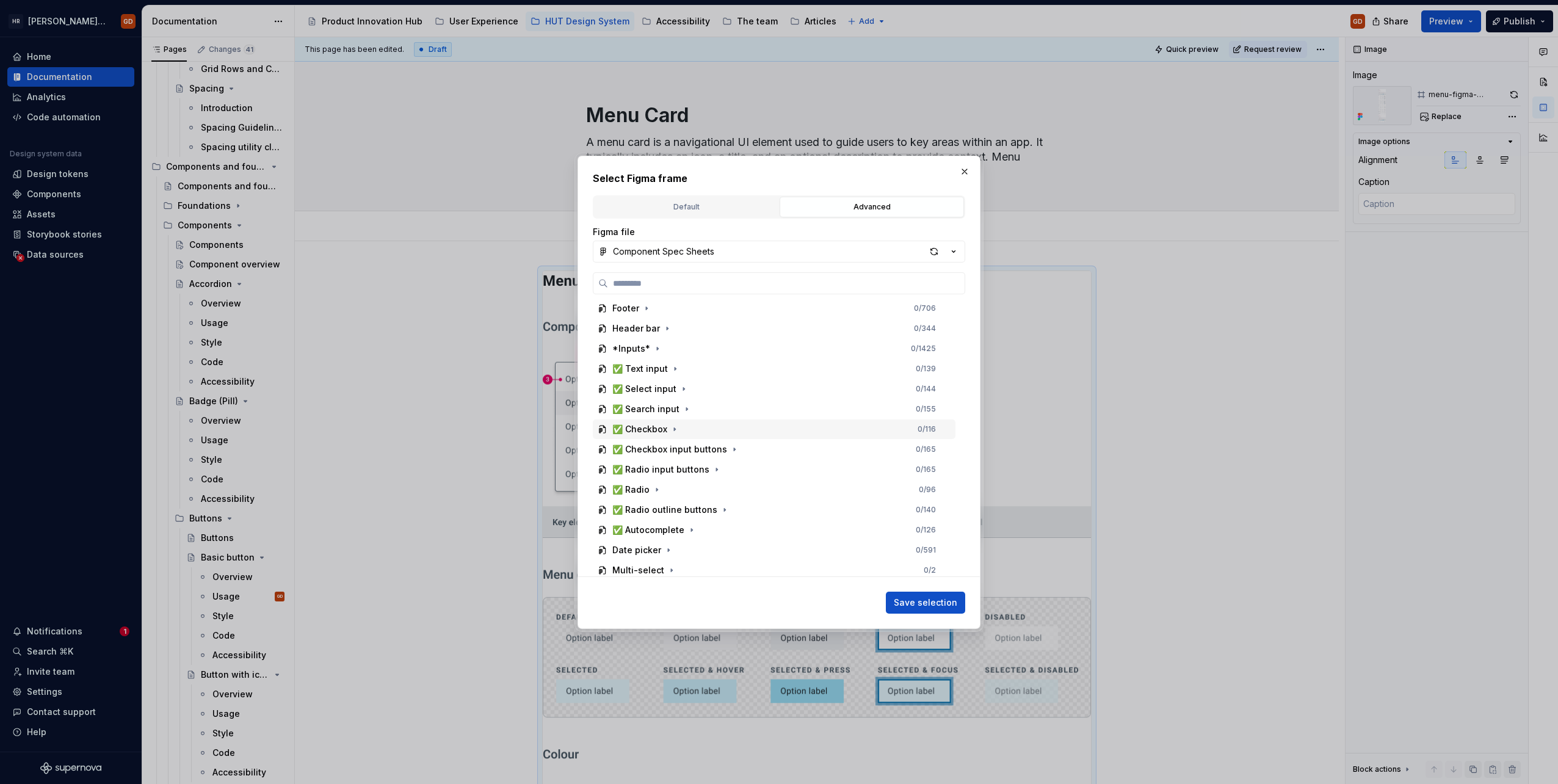
scroll to position [183, 0]
click at [670, 366] on button "button" at bounding box center [666, 370] width 12 height 12
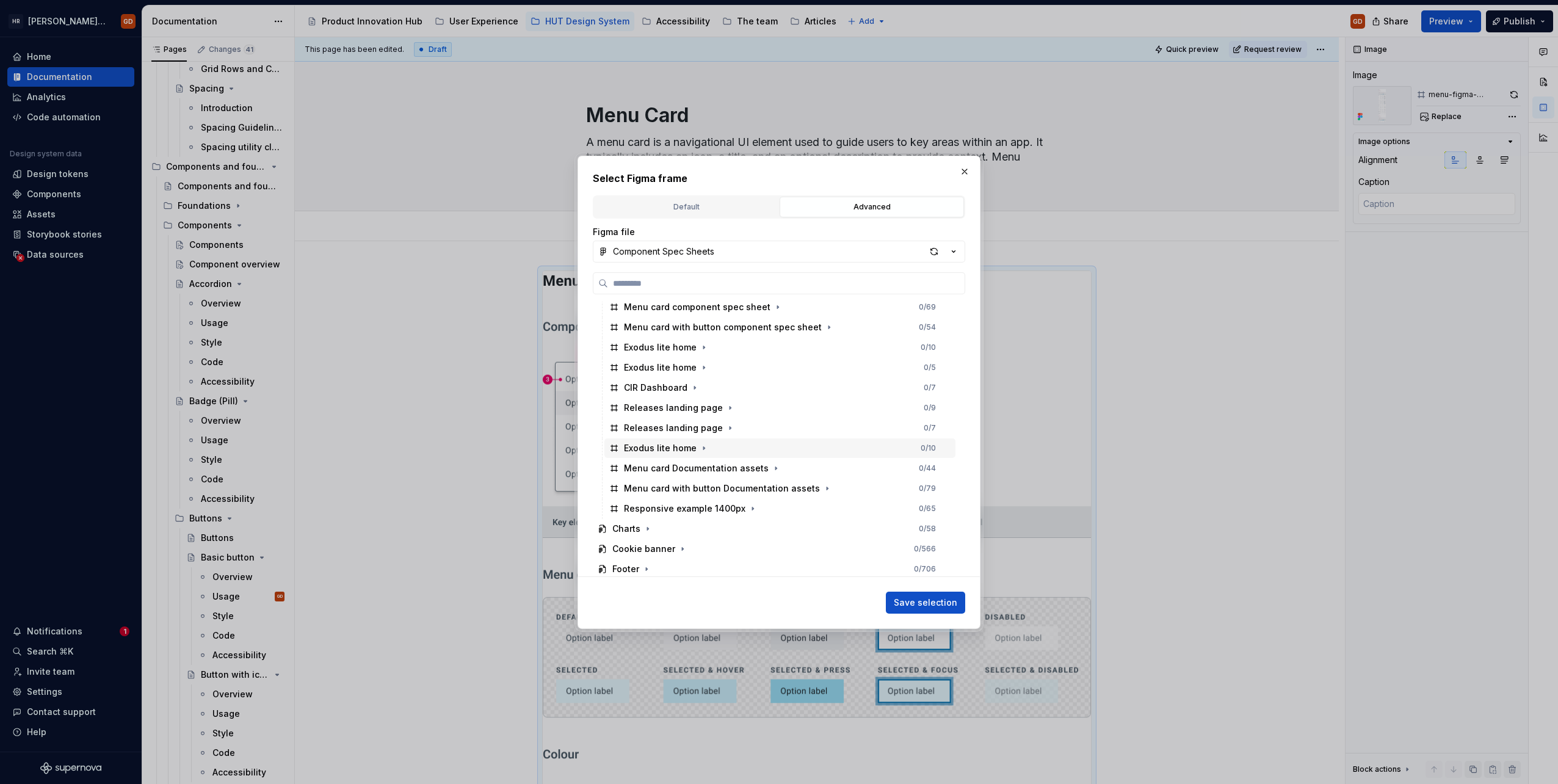
scroll to position [366, 0]
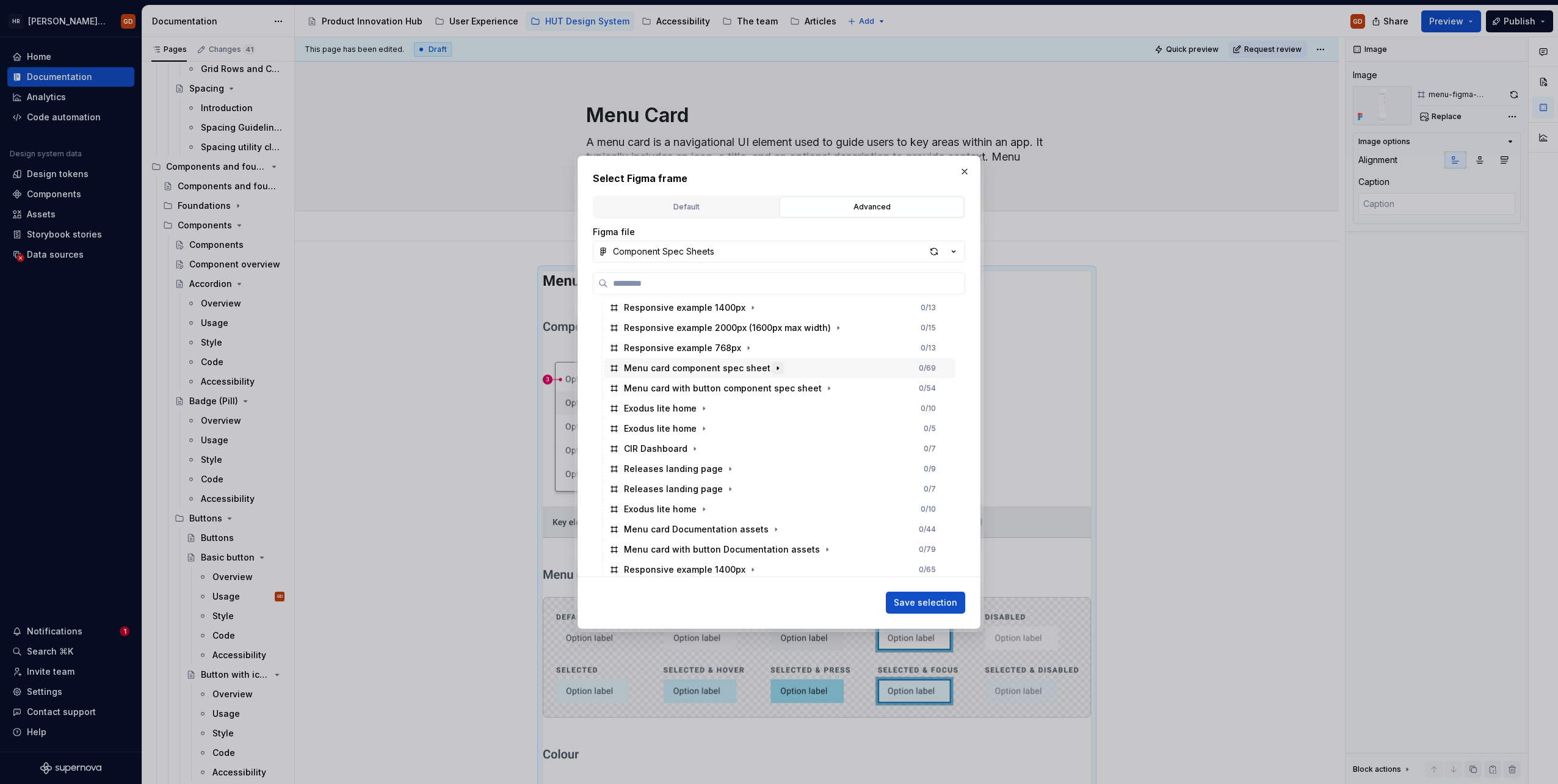
click at [773, 370] on icon "button" at bounding box center [778, 368] width 10 height 9
click at [720, 386] on div "input-text-figma-design-spec" at bounding box center [700, 388] width 129 height 12
click at [932, 601] on span "Save selection" at bounding box center [925, 602] width 64 height 12
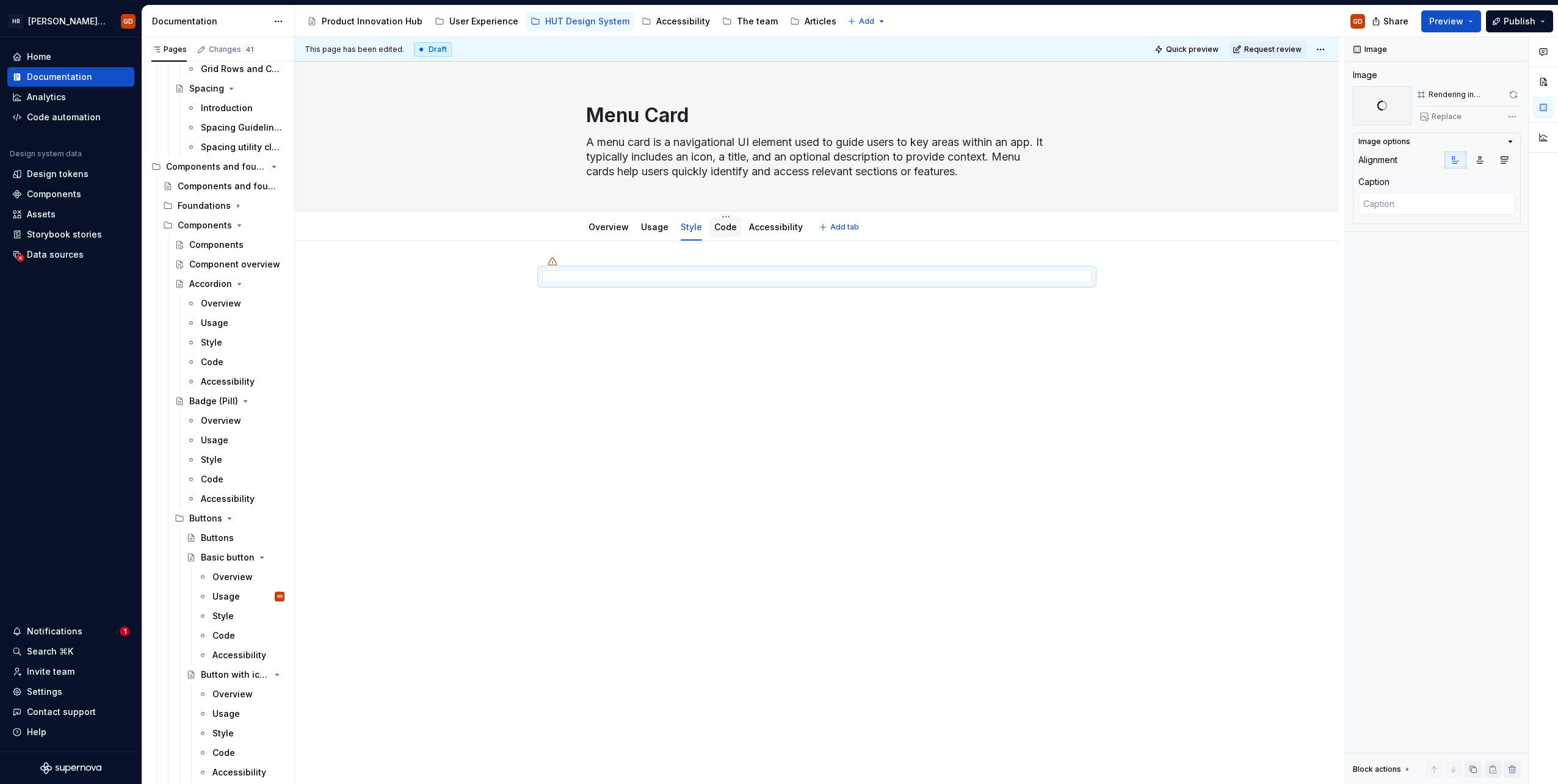
click at [721, 228] on link "Code" at bounding box center [726, 227] width 23 height 10
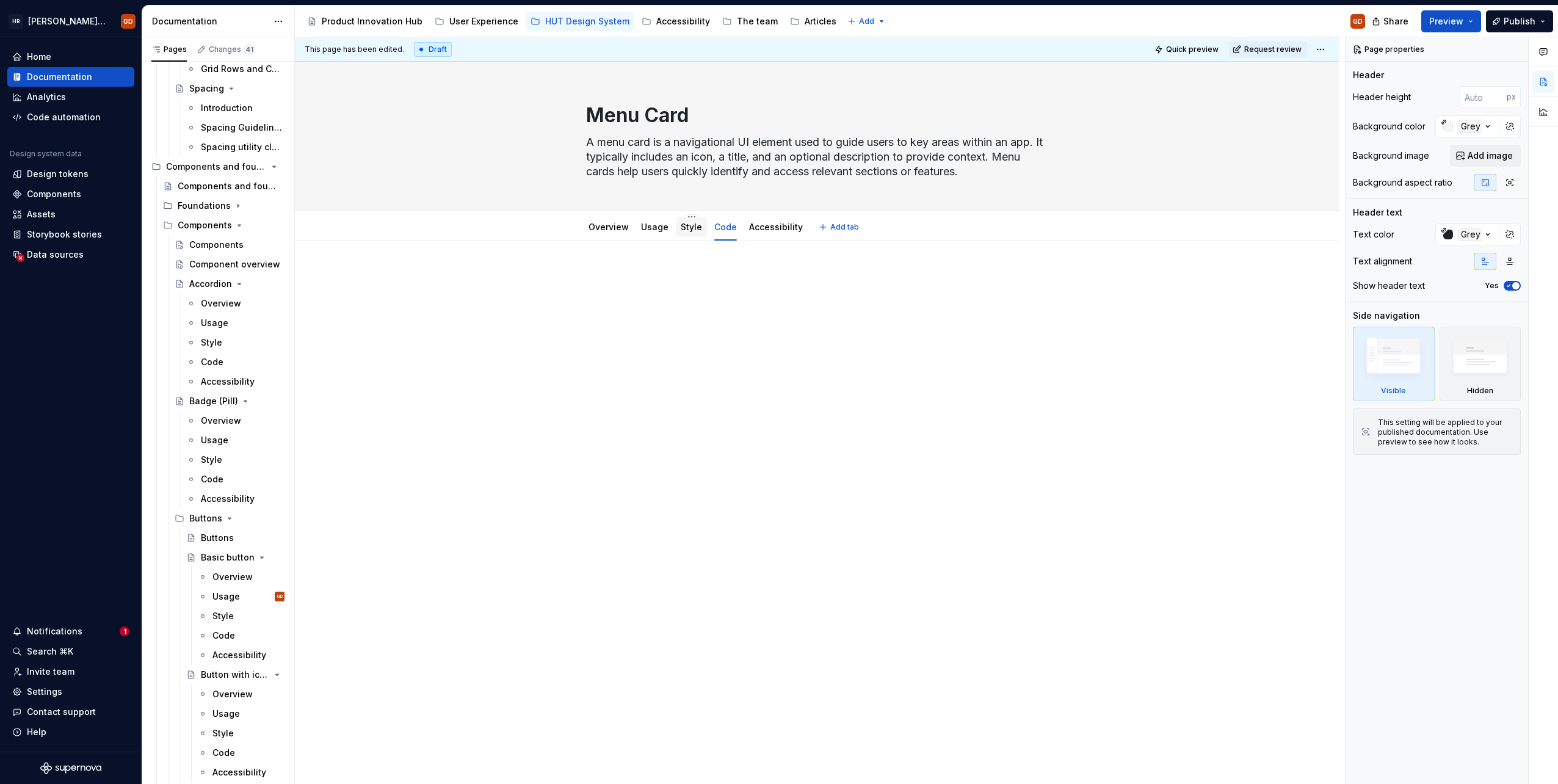
click at [688, 235] on div "Style" at bounding box center [691, 227] width 31 height 20
click at [683, 227] on link "Style" at bounding box center [691, 227] width 21 height 10
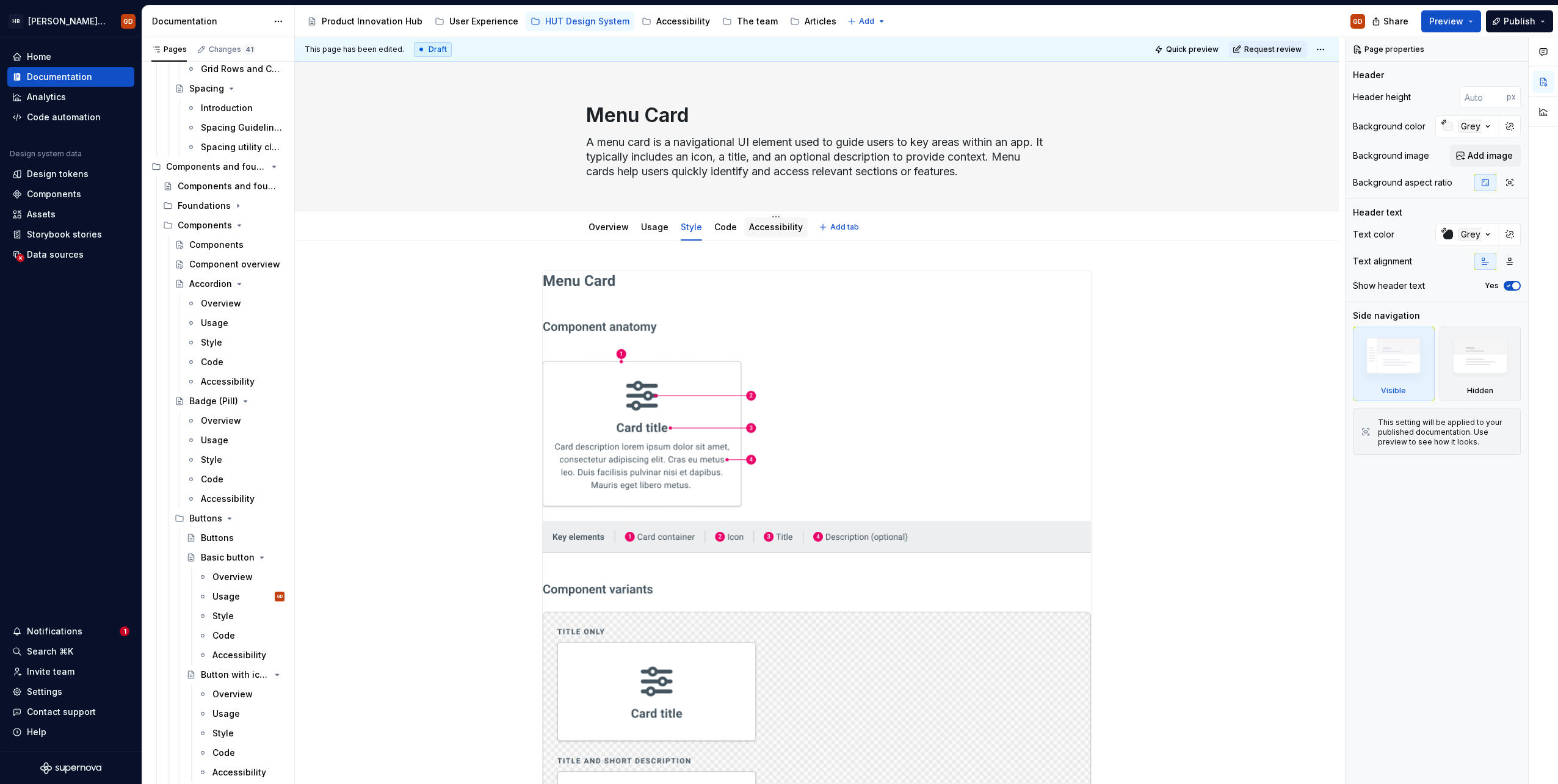
click at [761, 229] on link "Accessibility" at bounding box center [776, 227] width 54 height 10
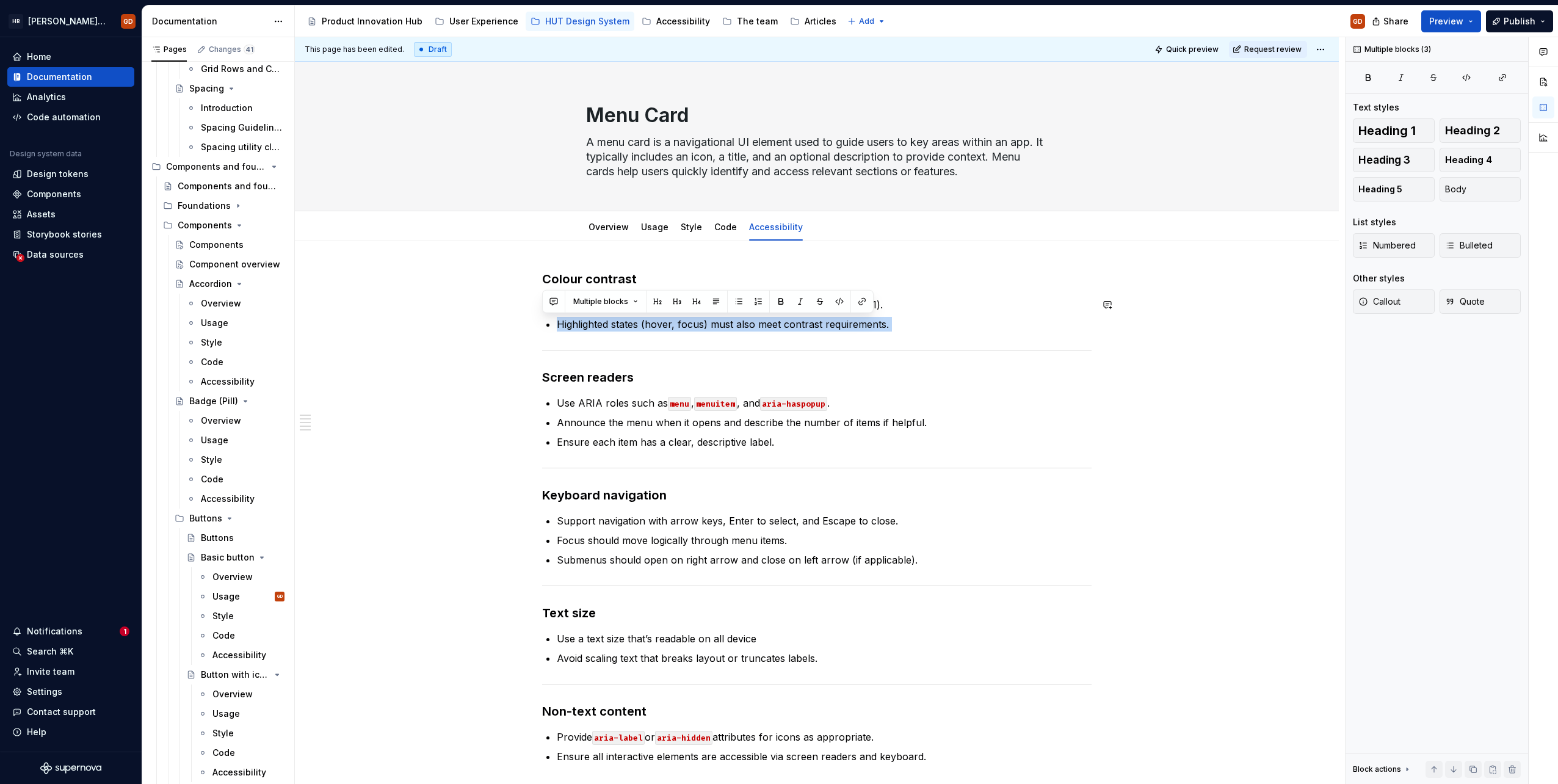
drag, startPoint x: 558, startPoint y: 322, endPoint x: 881, endPoint y: 331, distance: 323.1
click at [881, 331] on div "Colour contrast Ensure text and icons meet WCAG AA contrast ratios (minimum 4.5…" at bounding box center [817, 517] width 550 height 493
click at [892, 311] on p "Ensure text and icons meet WCAG AA contrast ratios (minimum 4.5:1)." at bounding box center [824, 305] width 535 height 15
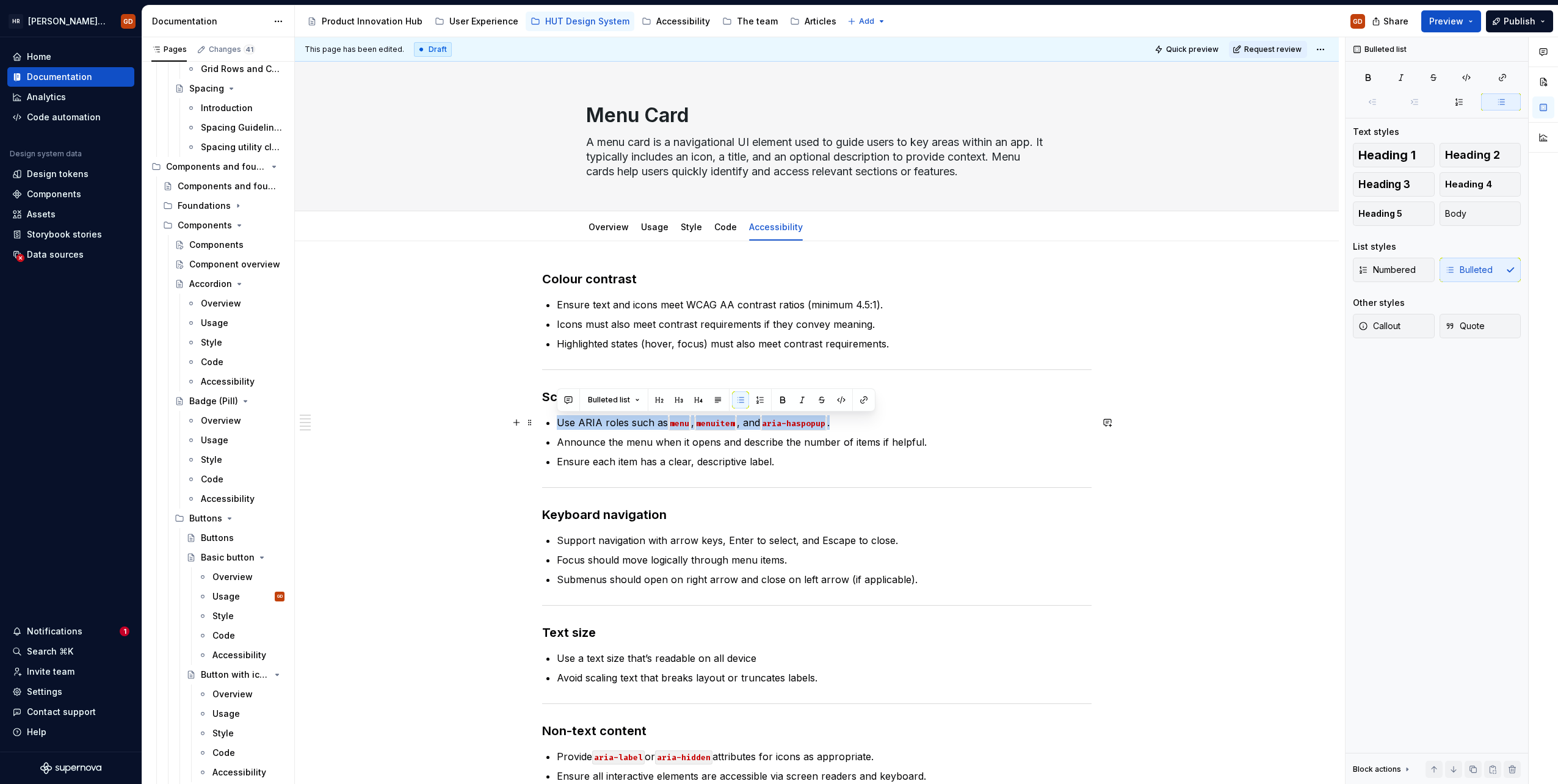
drag, startPoint x: 558, startPoint y: 422, endPoint x: 844, endPoint y: 421, distance: 286.0
click at [844, 421] on p "Use ARIA roles such as menu , menuitem , and aria-haspopup ." at bounding box center [824, 422] width 535 height 15
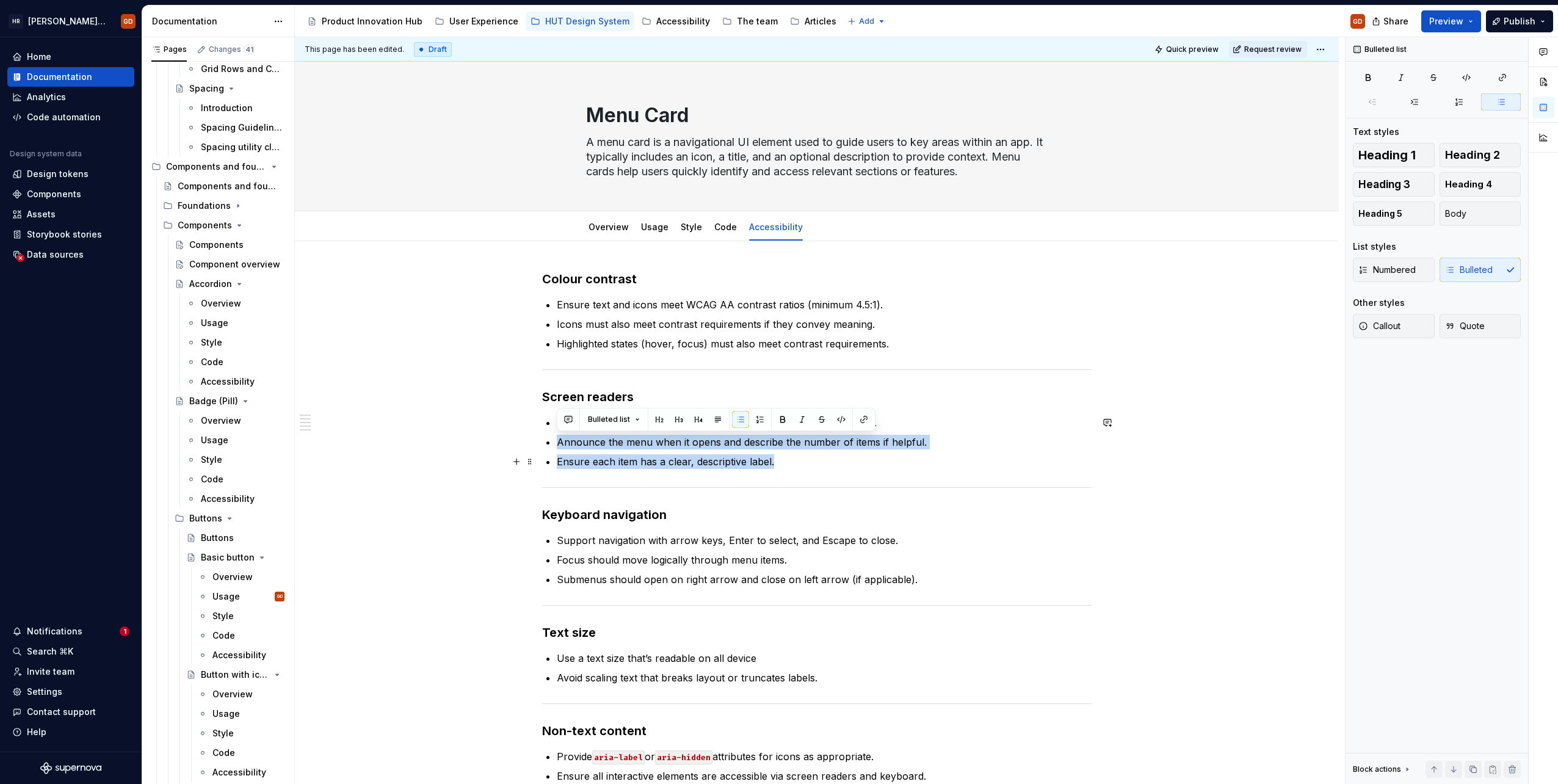
drag, startPoint x: 557, startPoint y: 444, endPoint x: 786, endPoint y: 458, distance: 229.4
click at [786, 458] on ul "The entire card should be announced as a single interactive element. Announce t…" at bounding box center [824, 442] width 535 height 54
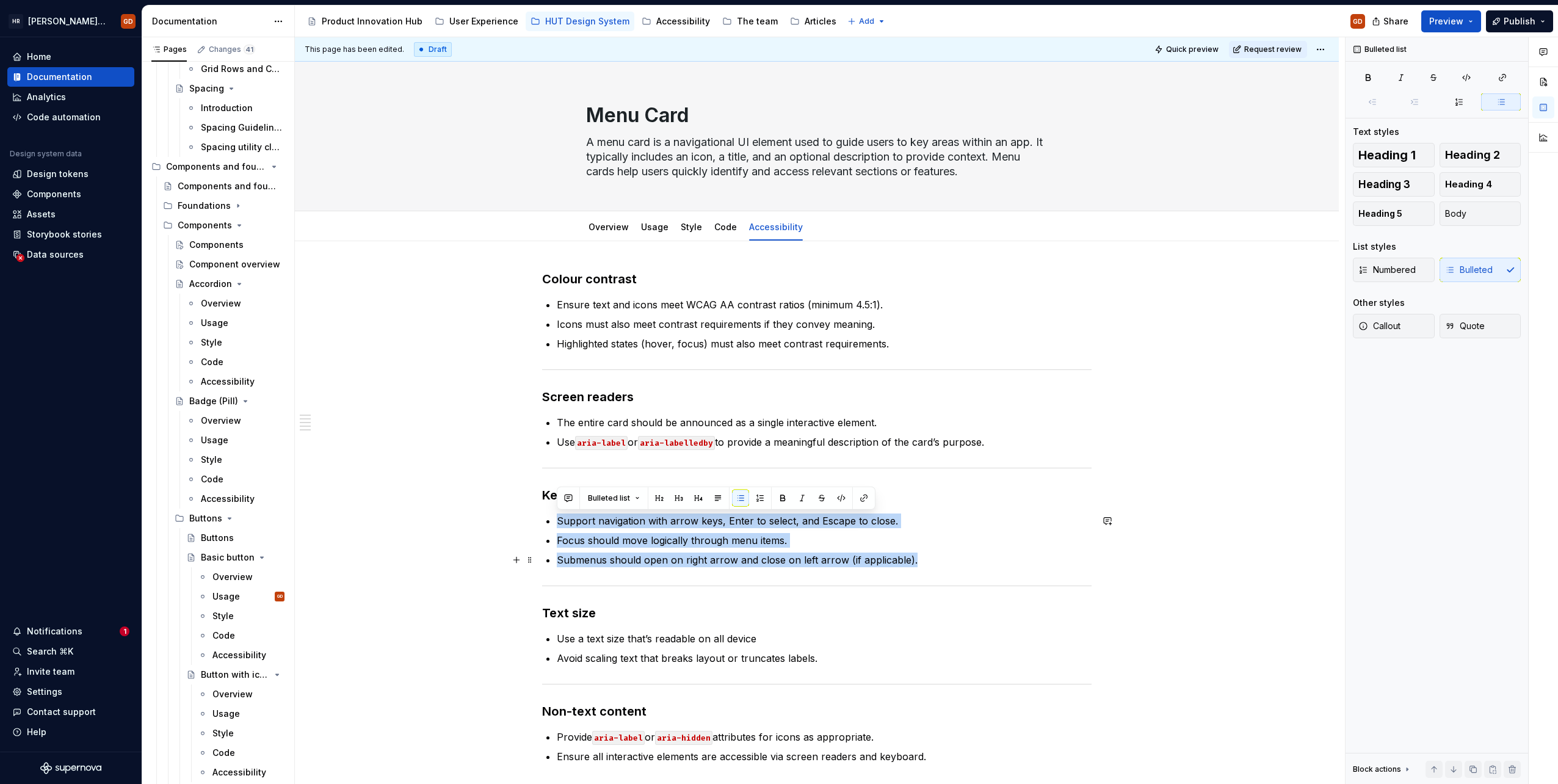
drag, startPoint x: 558, startPoint y: 520, endPoint x: 956, endPoint y: 559, distance: 399.9
click at [956, 559] on ul "Support navigation with arrow keys, Enter to select, and Escape to close. Focus…" at bounding box center [824, 541] width 535 height 54
click at [937, 558] on p "Submenus should open on right arrow and close on left arrow (if applicable)." at bounding box center [824, 560] width 535 height 15
drag, startPoint x: 852, startPoint y: 552, endPoint x: 553, endPoint y: 522, distance: 300.5
click at [553, 522] on div "Colour contrast Ensure text and icons meet WCAG AA contrast ratios (minimum 4.5…" at bounding box center [817, 517] width 550 height 493
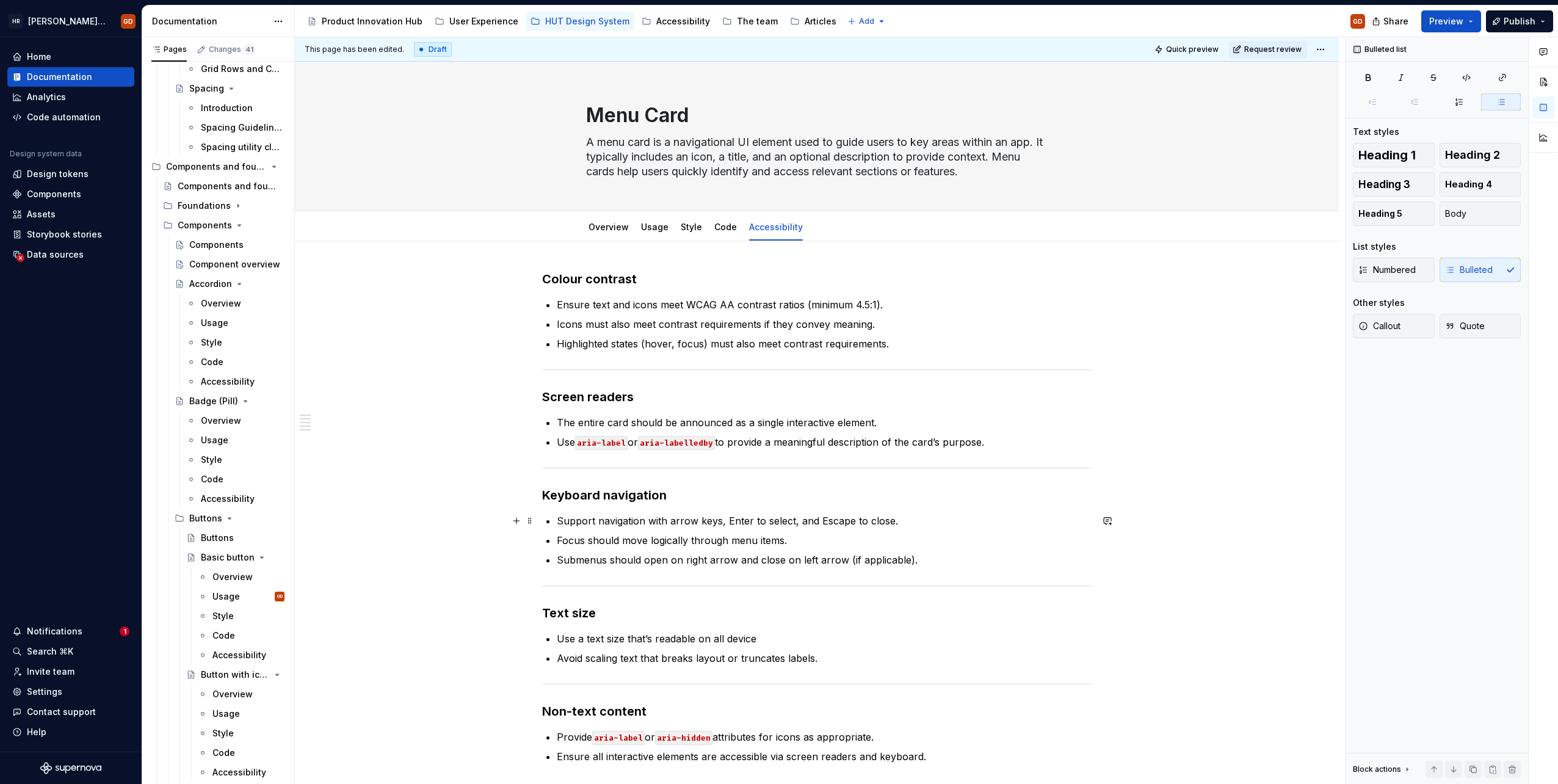
click at [556, 515] on div "Colour contrast Ensure text and icons meet WCAG AA contrast ratios (minimum 4.5…" at bounding box center [817, 517] width 550 height 493
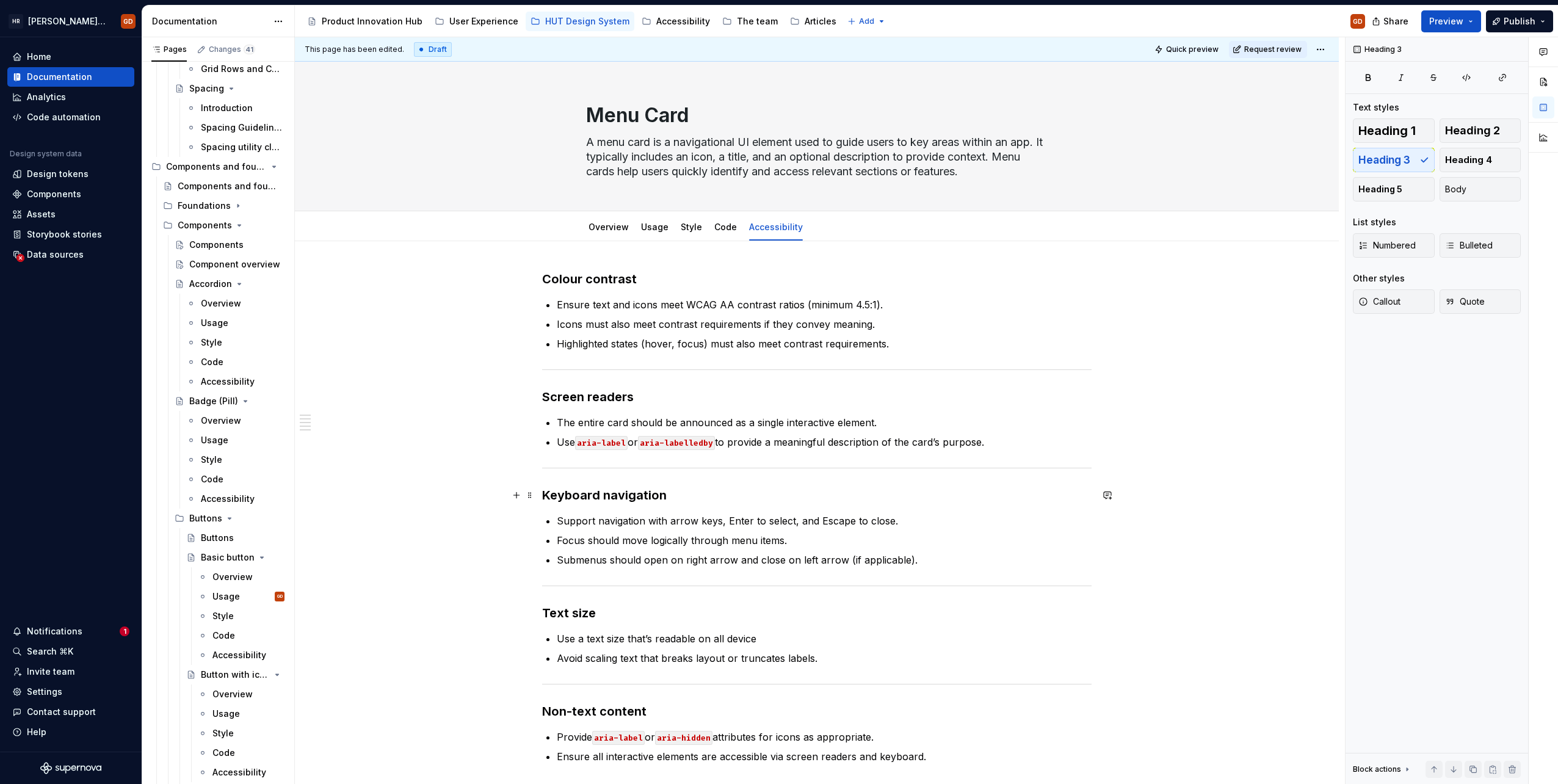
click at [688, 497] on h3 "Keyboard navigation" at bounding box center [817, 495] width 550 height 17
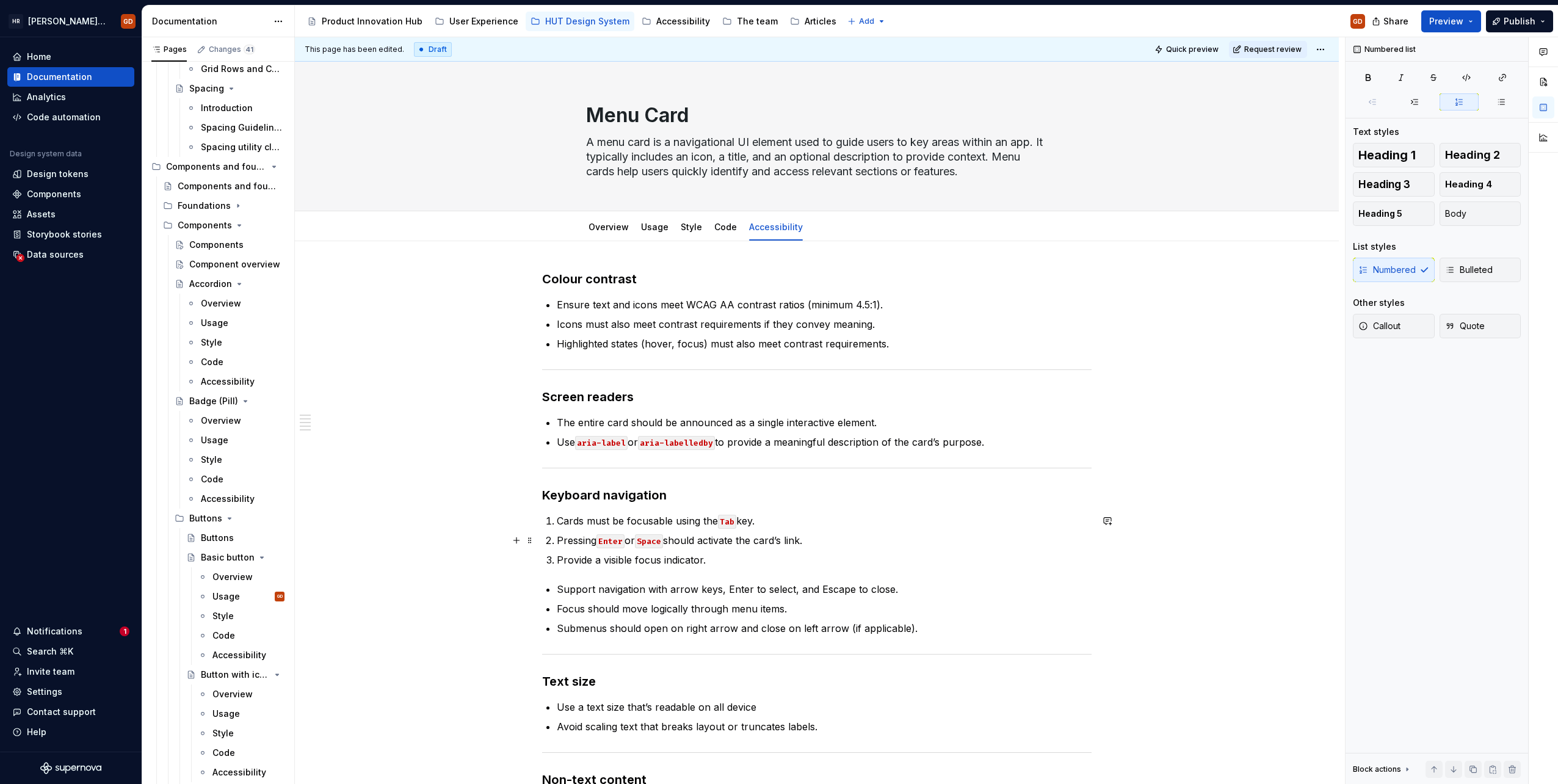
click at [563, 534] on p "Pressing Enter or Space should activate the card’s link." at bounding box center [824, 540] width 535 height 15
click at [1469, 259] on button "Bulleted" at bounding box center [1481, 270] width 82 height 24
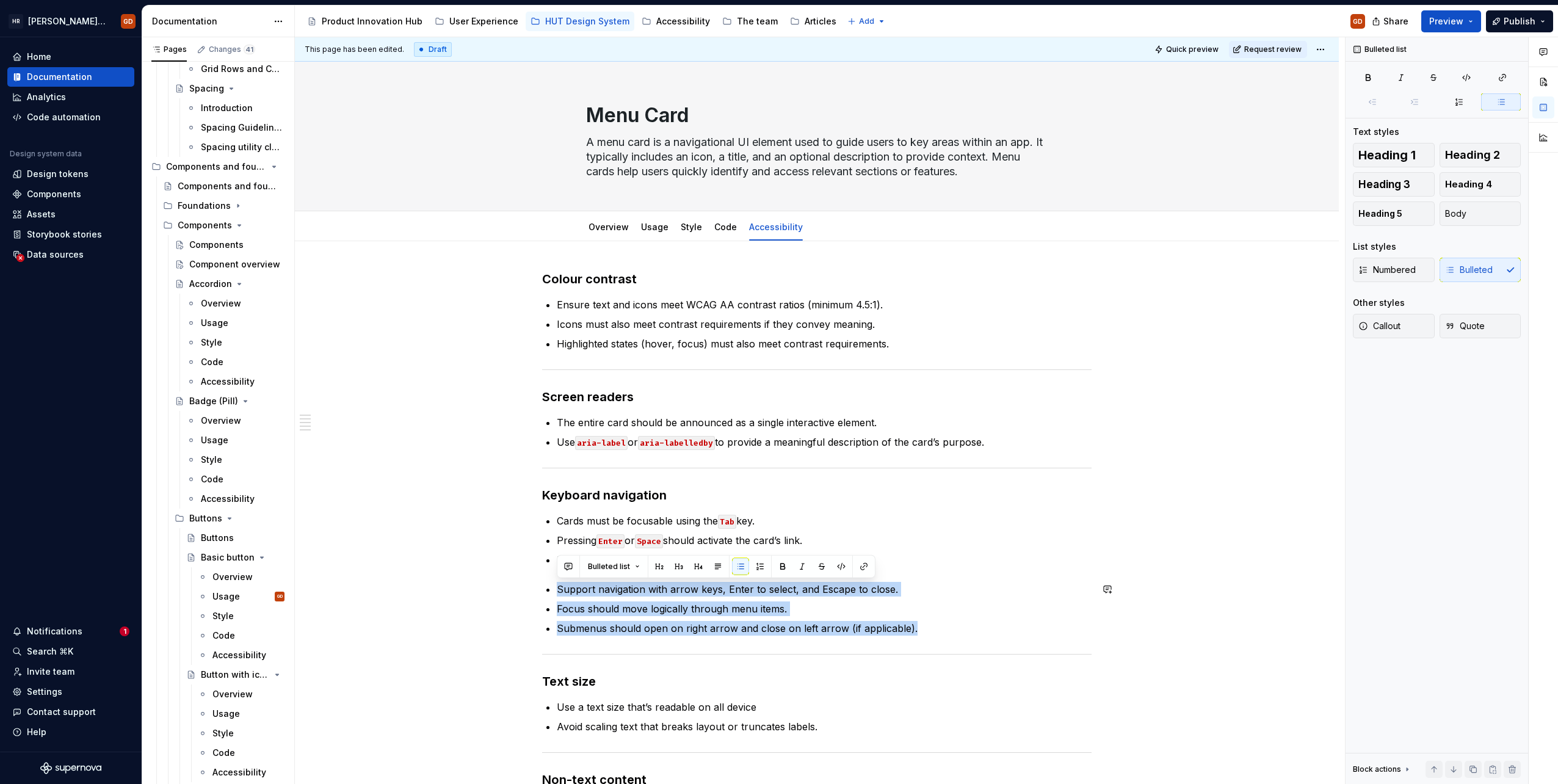
drag, startPoint x: 915, startPoint y: 631, endPoint x: 544, endPoint y: 574, distance: 375.4
click at [544, 574] on div "Colour contrast Ensure text and icons meet WCAG AA contrast ratios (minimum 4.5…" at bounding box center [817, 551] width 550 height 562
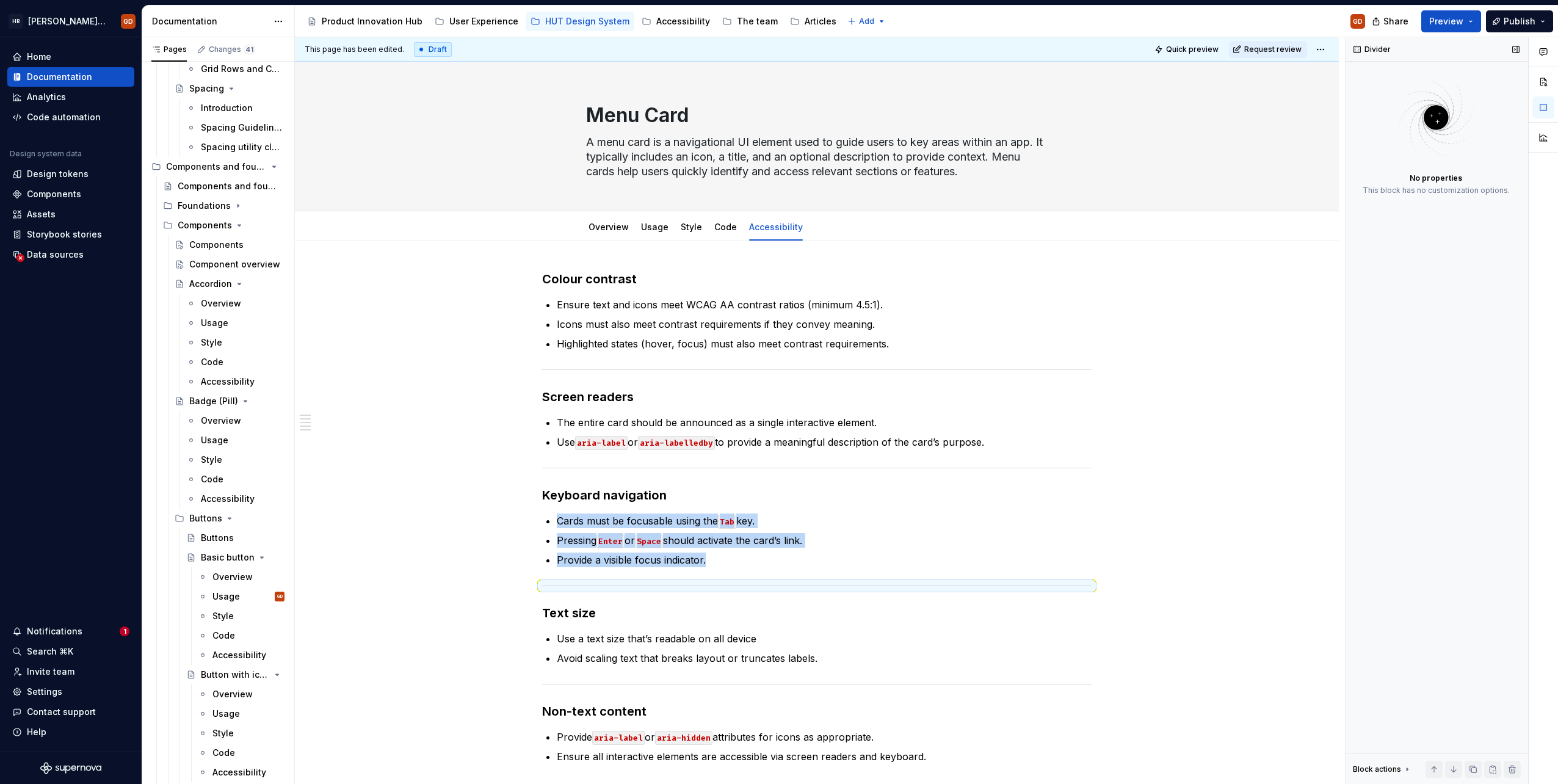
type textarea "*"
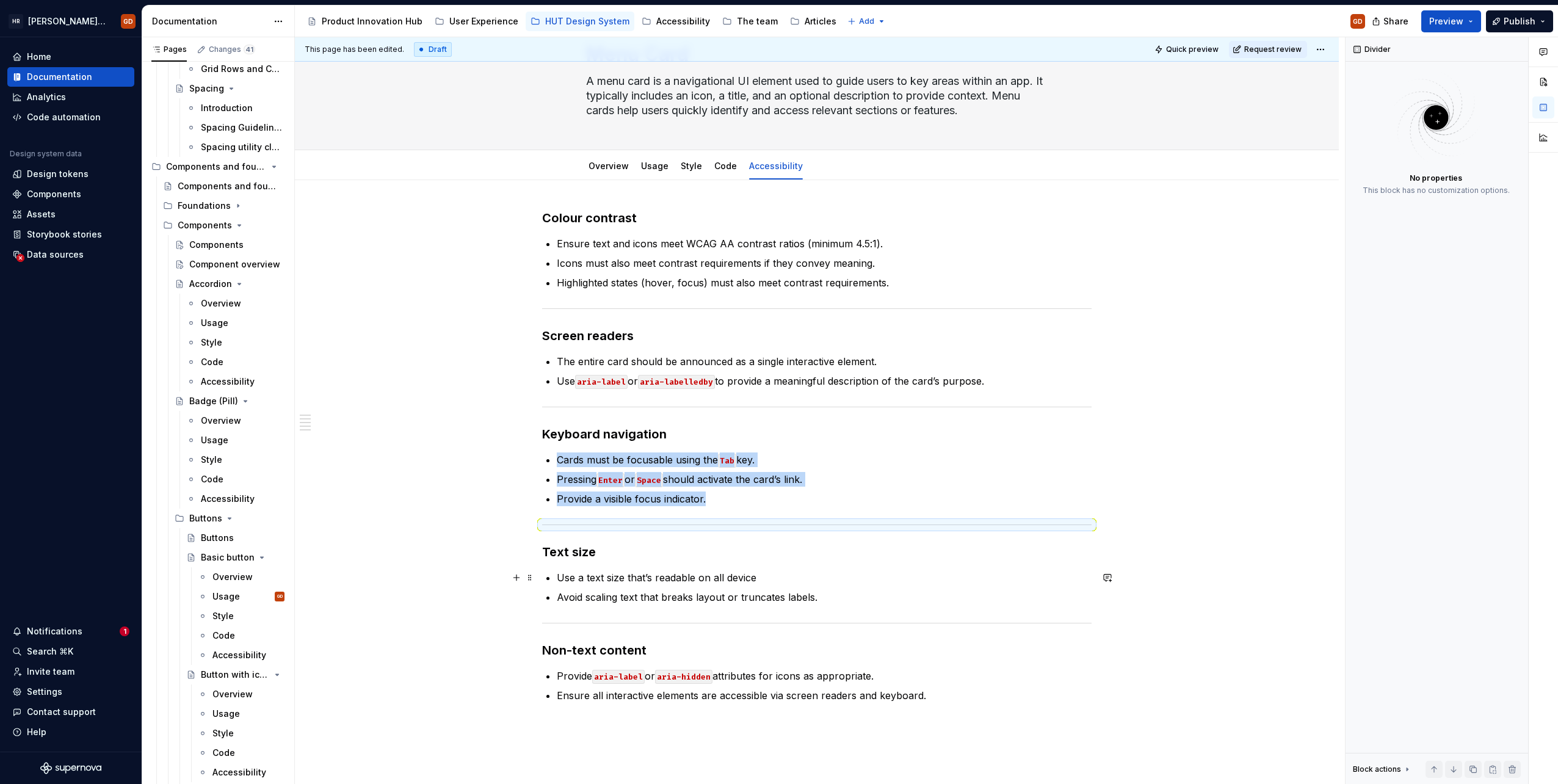
scroll to position [122, 0]
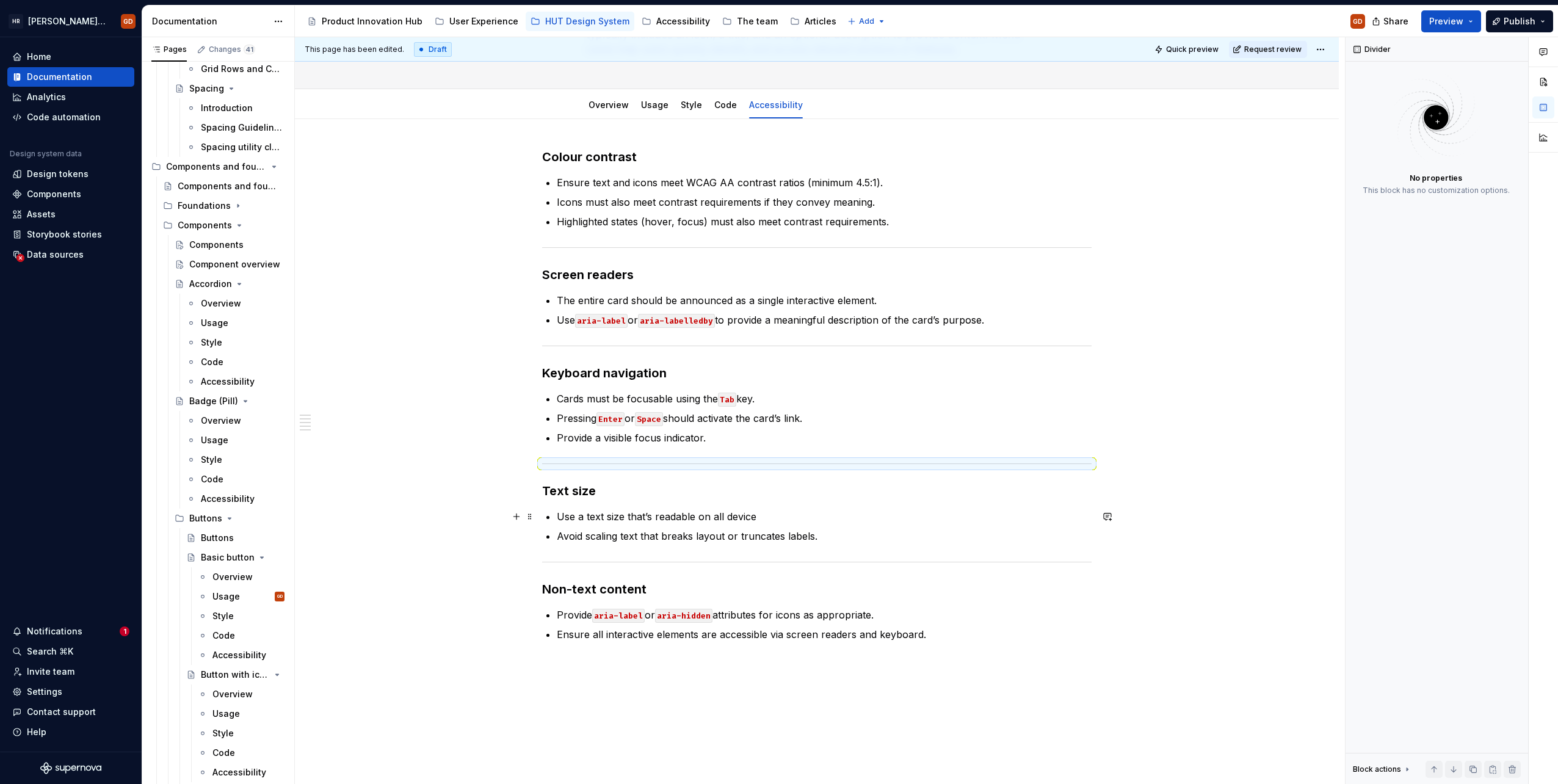
click at [769, 514] on p "Use a text size that’s readable on all device" at bounding box center [824, 517] width 535 height 15
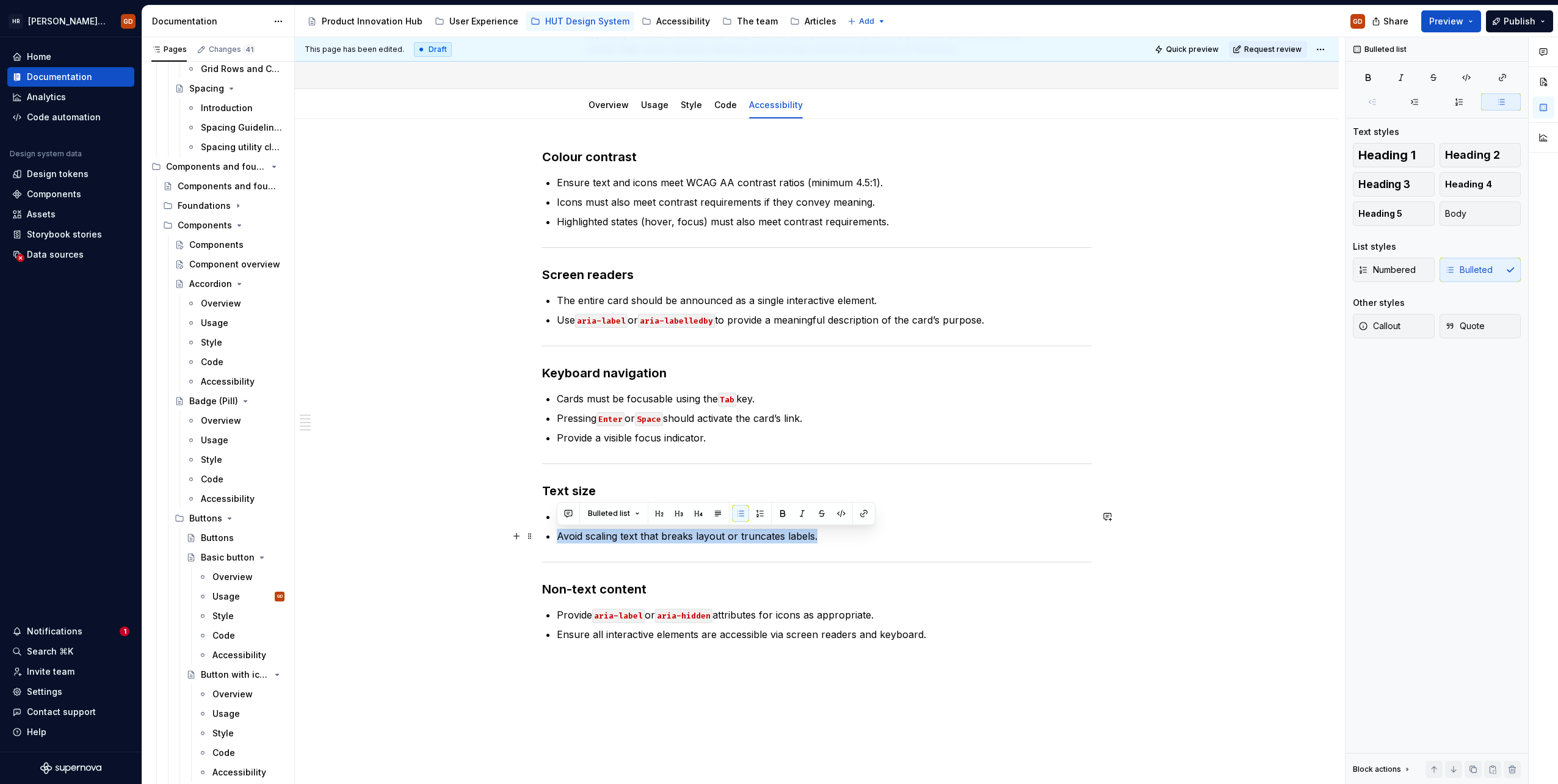
drag, startPoint x: 558, startPoint y: 537, endPoint x: 878, endPoint y: 529, distance: 320.1
click at [878, 529] on p "Avoid scaling text that breaks layout or truncates labels." at bounding box center [824, 536] width 535 height 15
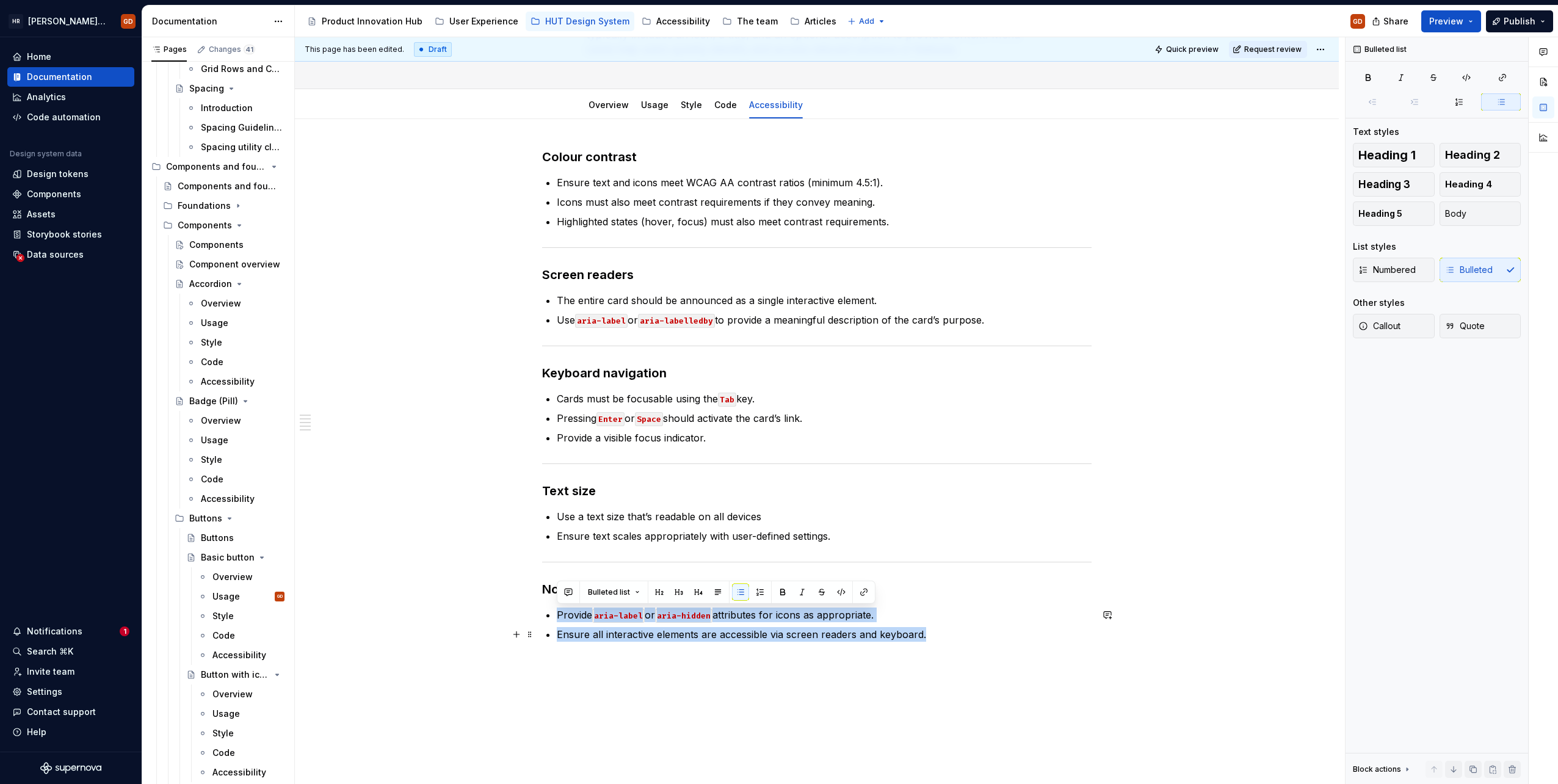
drag, startPoint x: 557, startPoint y: 614, endPoint x: 968, endPoint y: 627, distance: 411.2
click at [968, 627] on ul "Provide aria-label or aria-hidden attributes for icons as appropriate. Ensure a…" at bounding box center [824, 624] width 535 height 34
click at [949, 633] on p "Ensure all interactive elements are accessible via screen readers and keyboard." at bounding box center [824, 634] width 535 height 15
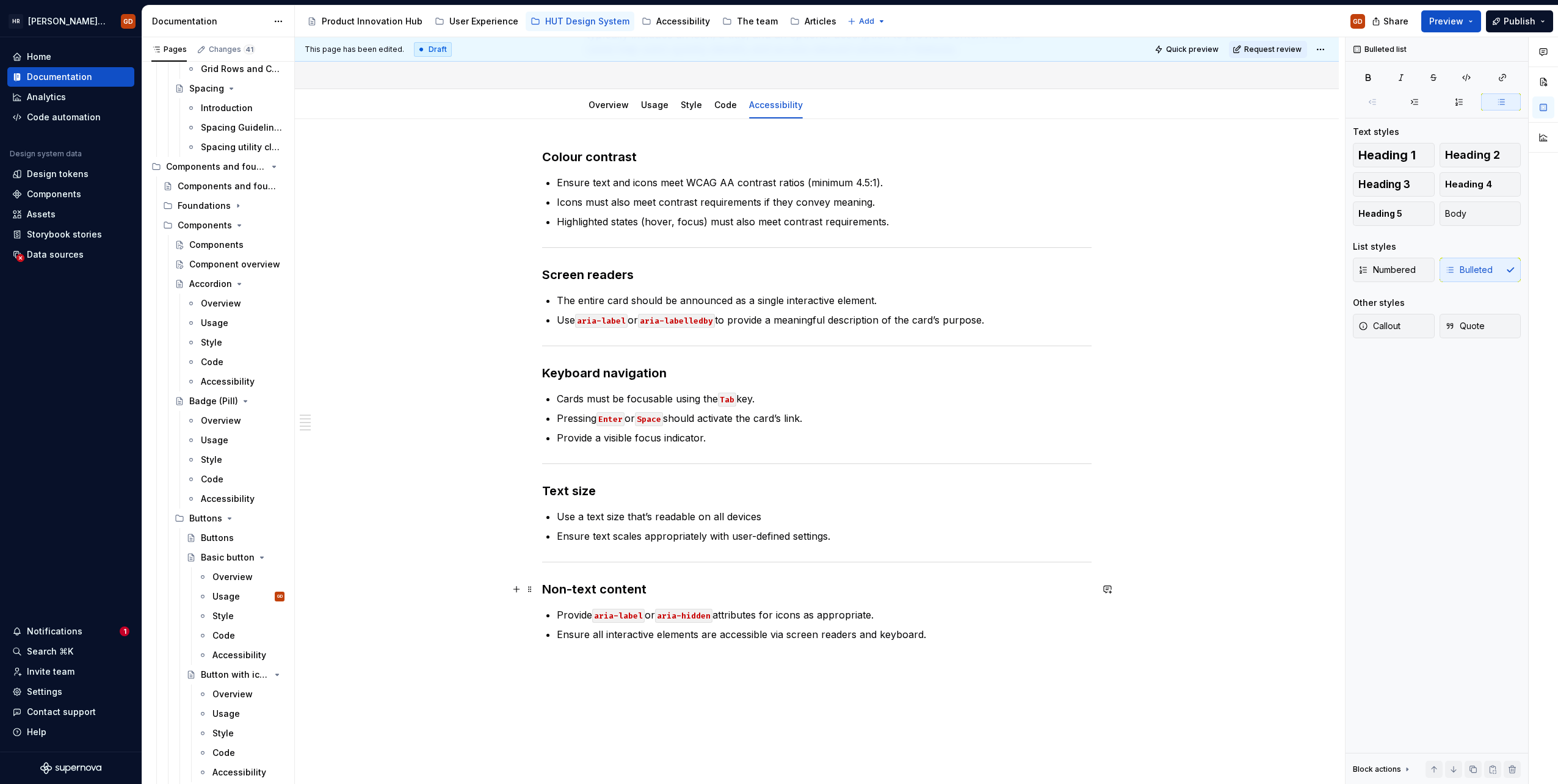
click at [655, 581] on h3 "Non-text content" at bounding box center [817, 589] width 550 height 17
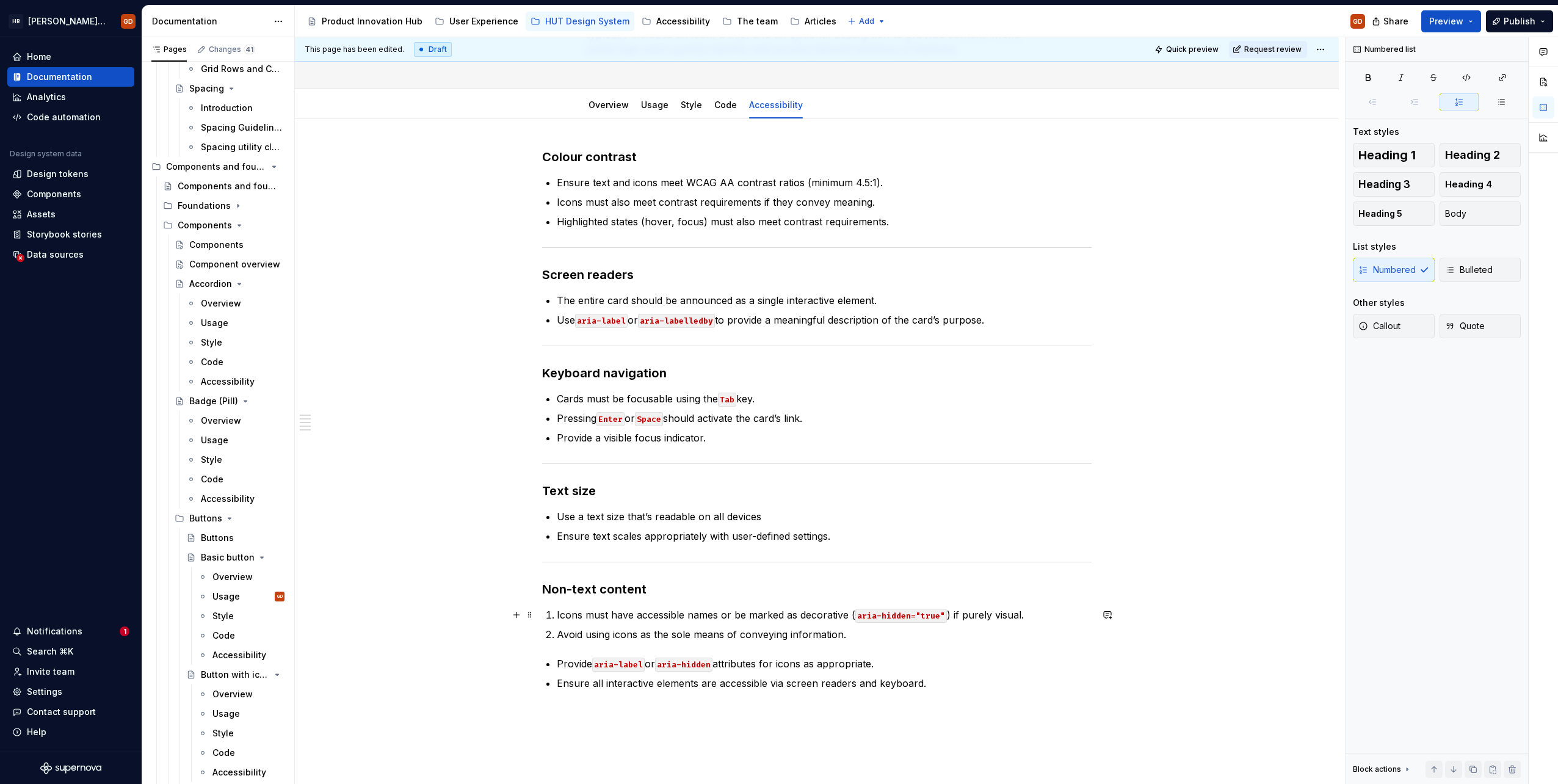
click at [783, 616] on p "Icons must have accessible names or be marked as decorative ( aria-hidden="true…" at bounding box center [824, 614] width 535 height 15
click at [1494, 275] on button "Bulleted" at bounding box center [1481, 270] width 82 height 24
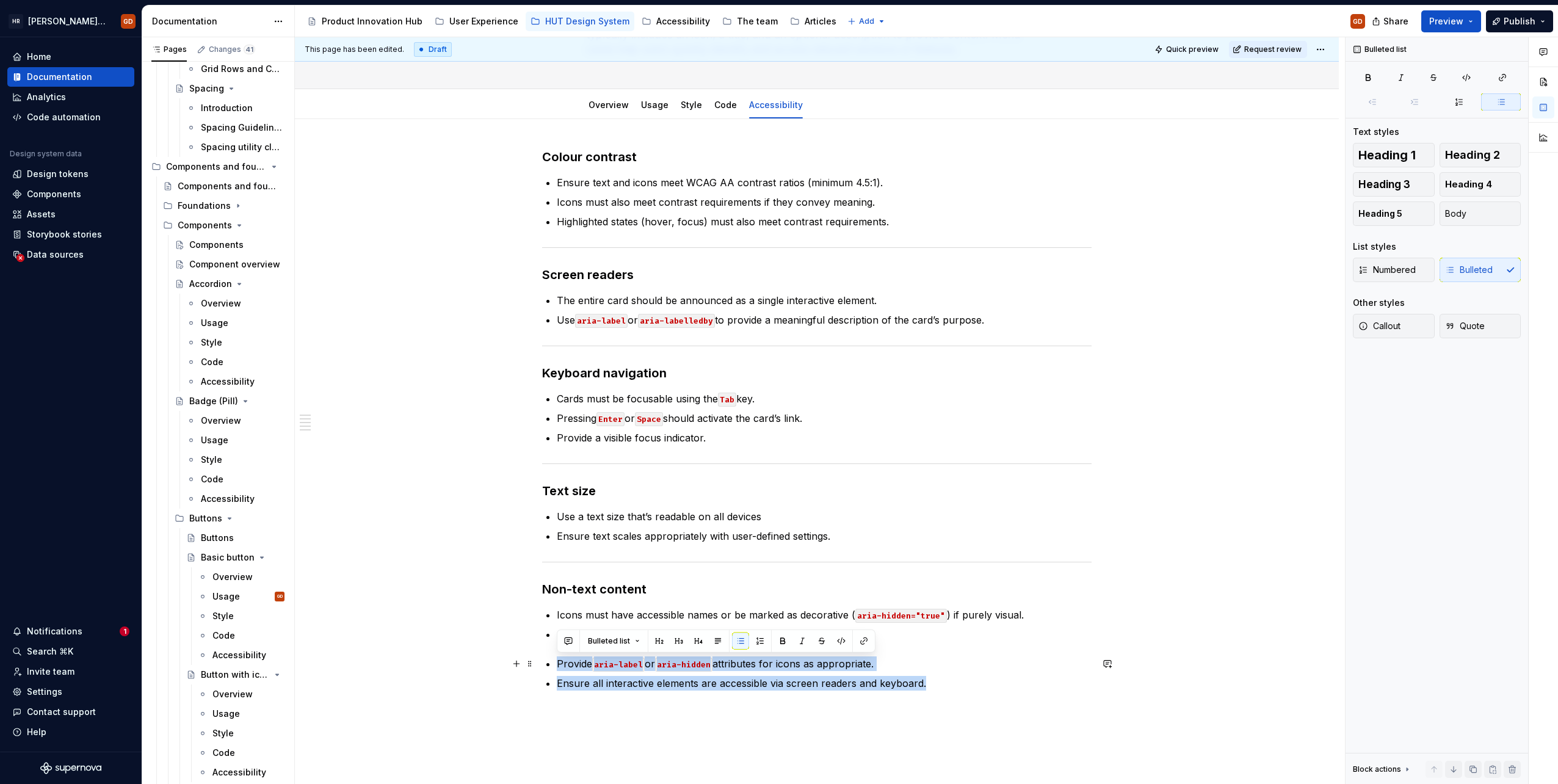
drag, startPoint x: 930, startPoint y: 682, endPoint x: 544, endPoint y: 669, distance: 386.2
click at [544, 669] on div "Colour contrast Ensure text and icons meet WCAG AA contrast ratios (minimum 4.5…" at bounding box center [817, 419] width 550 height 542
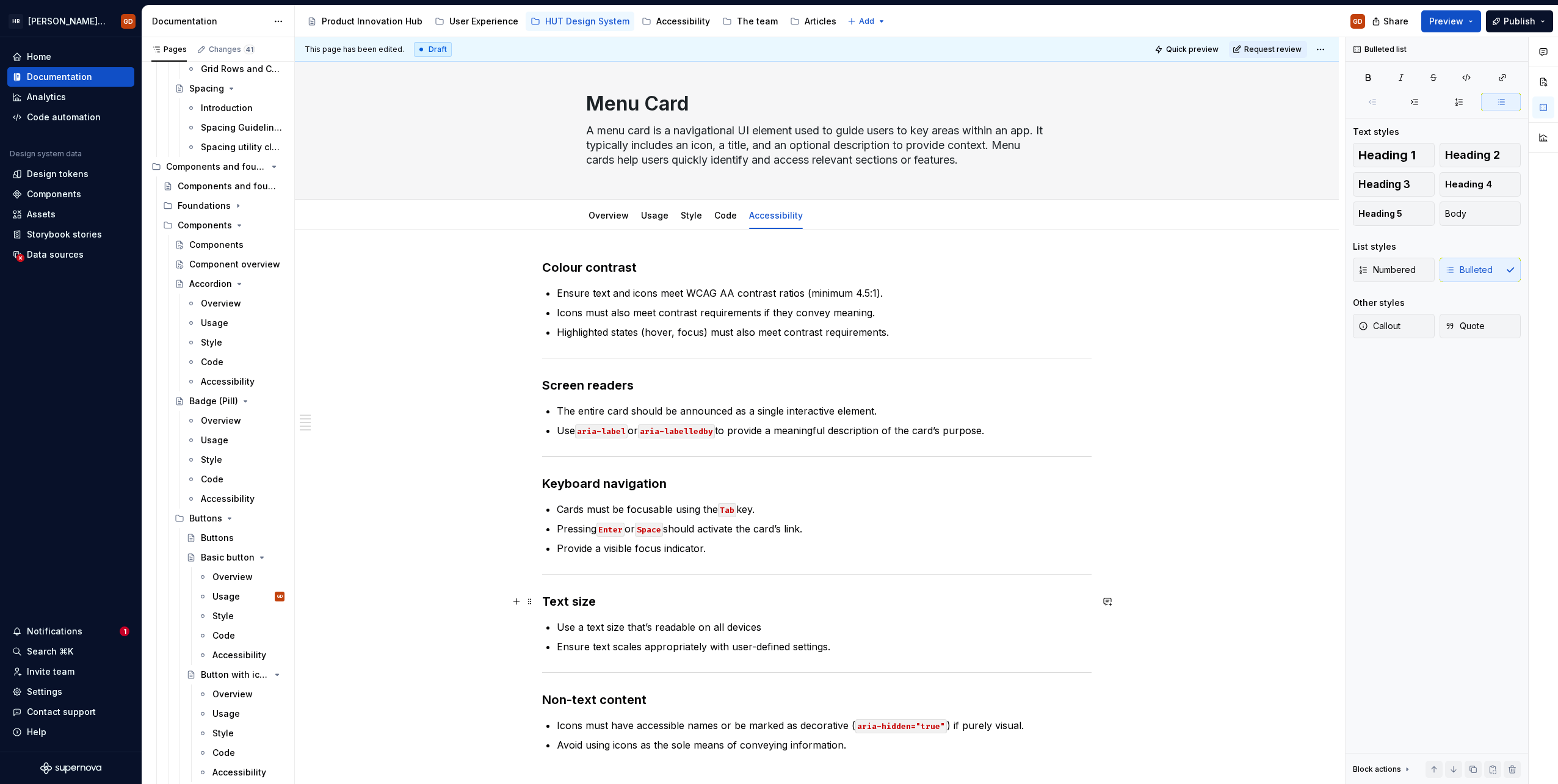
scroll to position [0, 0]
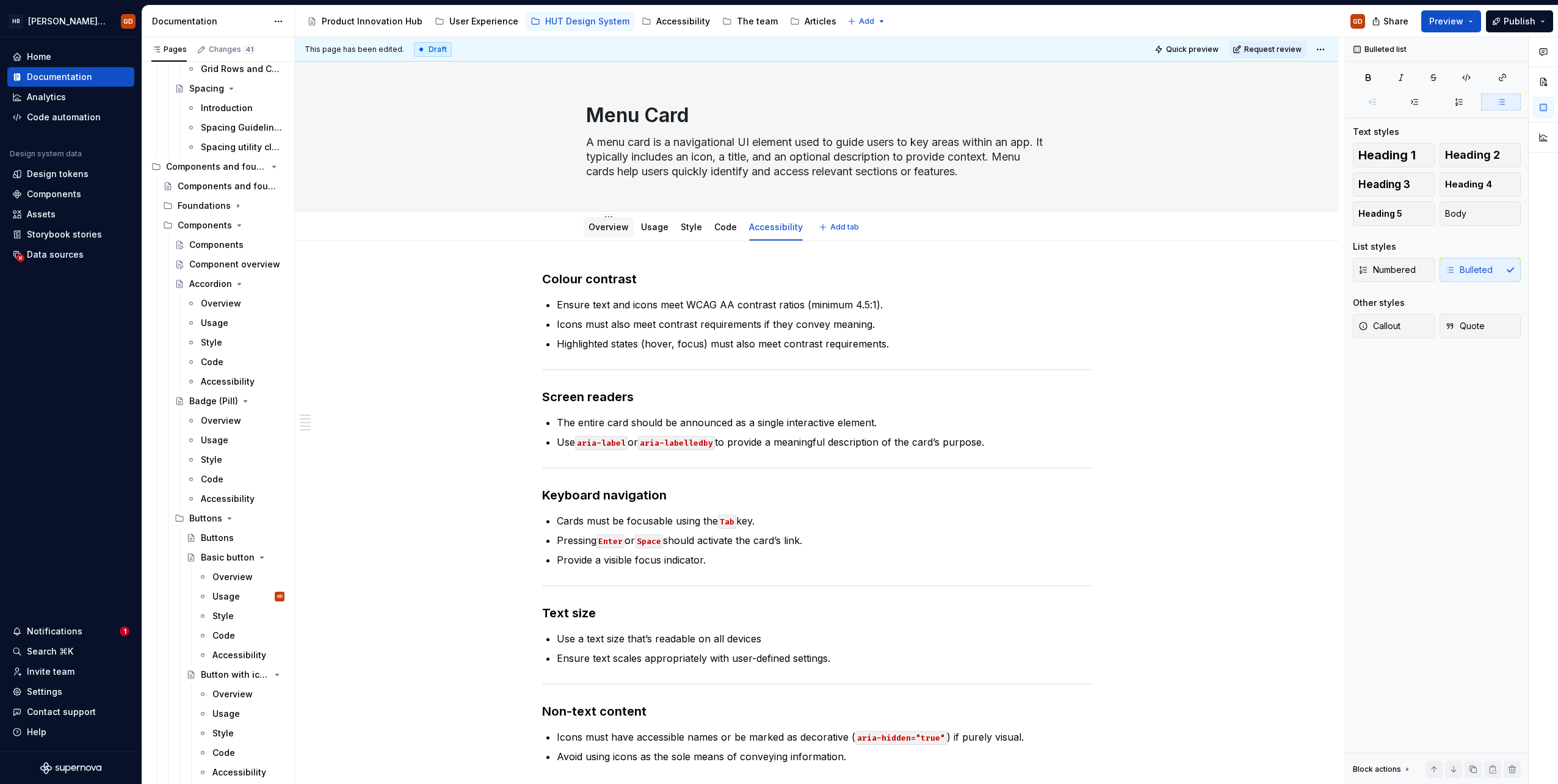
click at [607, 228] on link "Overview" at bounding box center [608, 227] width 40 height 10
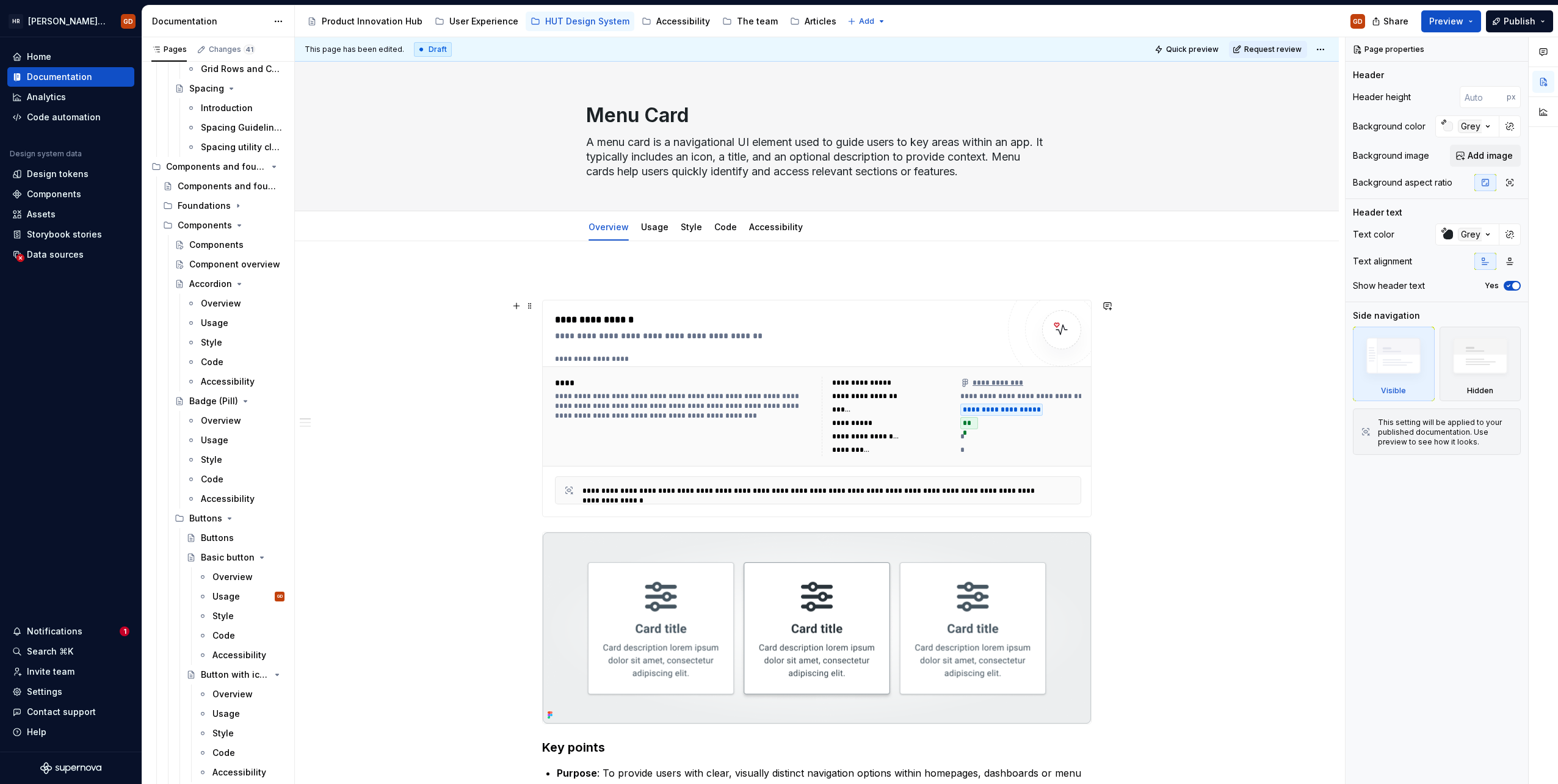
click at [687, 408] on div "**********" at bounding box center [684, 406] width 259 height 29
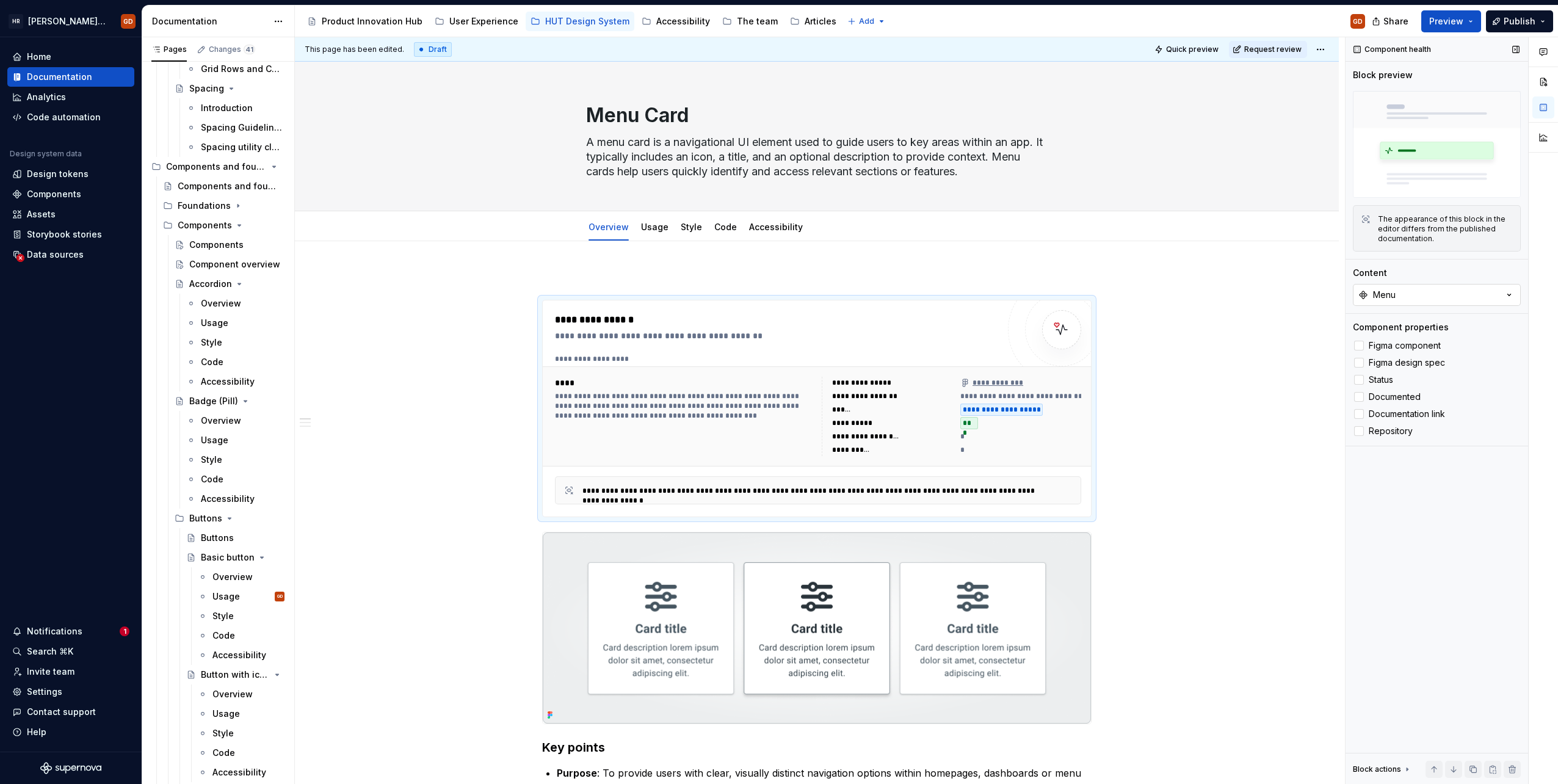
click at [1458, 297] on button "Menu" at bounding box center [1437, 295] width 168 height 22
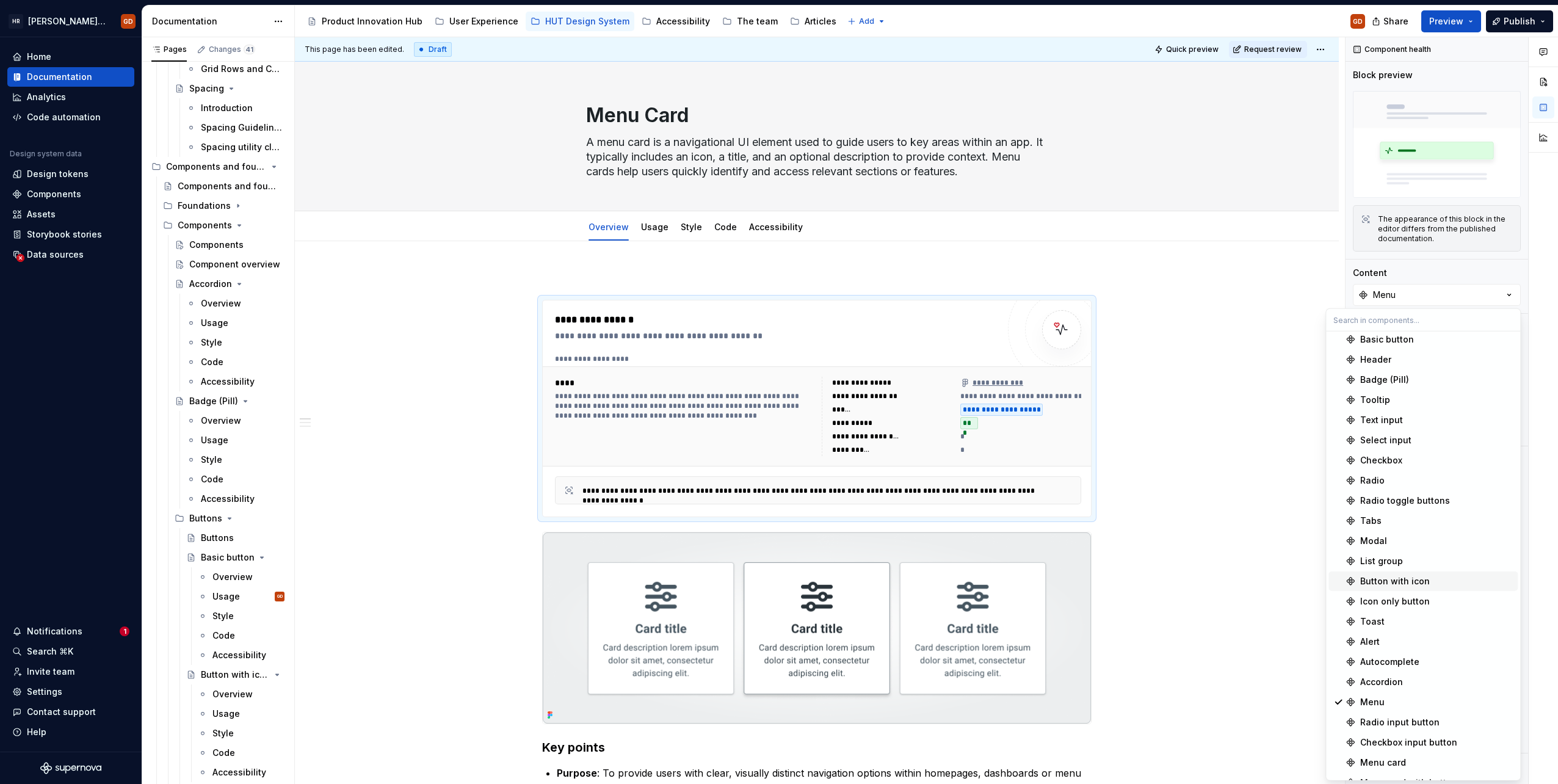
scroll to position [18, 0]
click at [1396, 747] on div "Menu card" at bounding box center [1383, 748] width 46 height 12
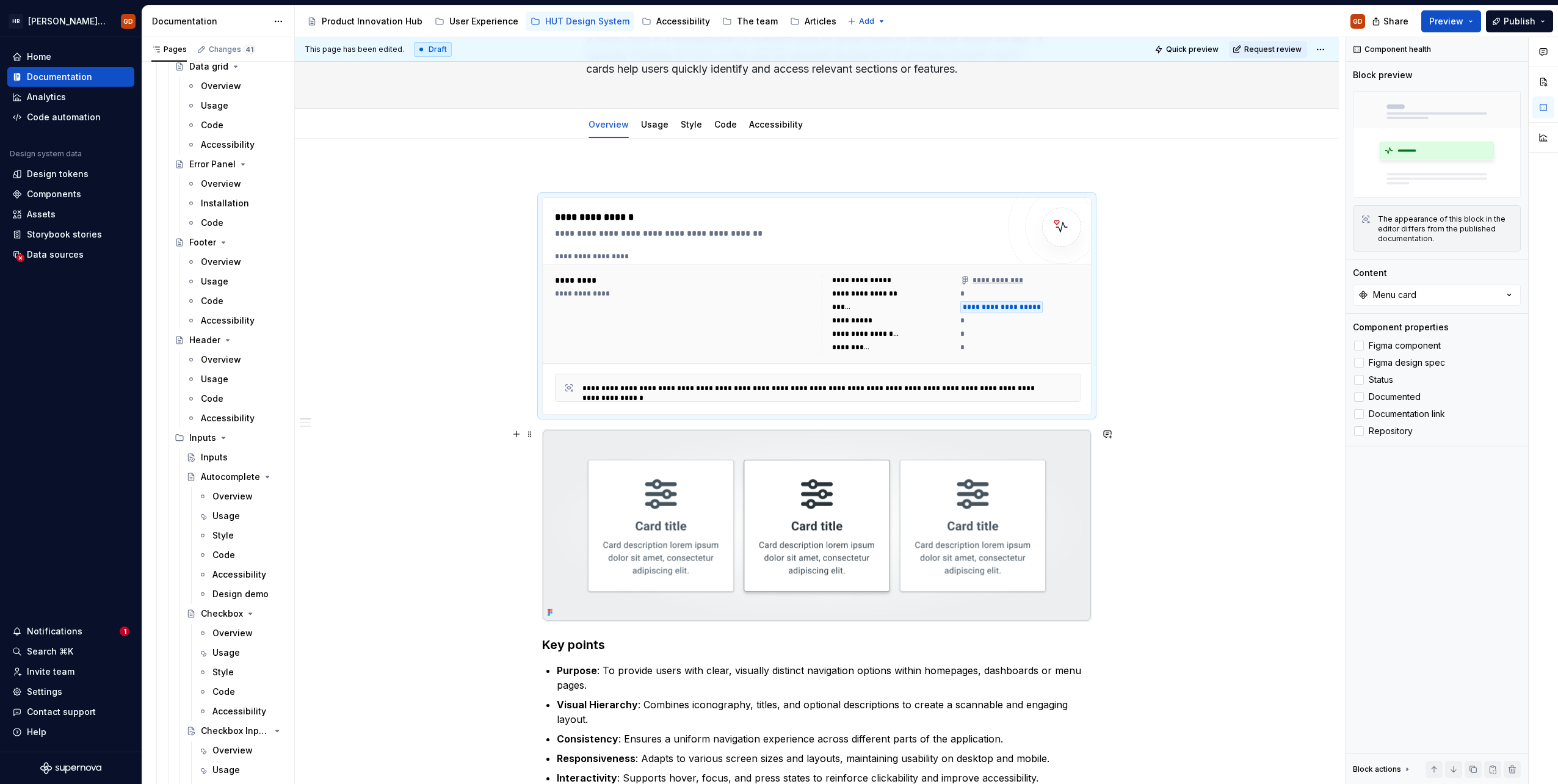
scroll to position [61, 0]
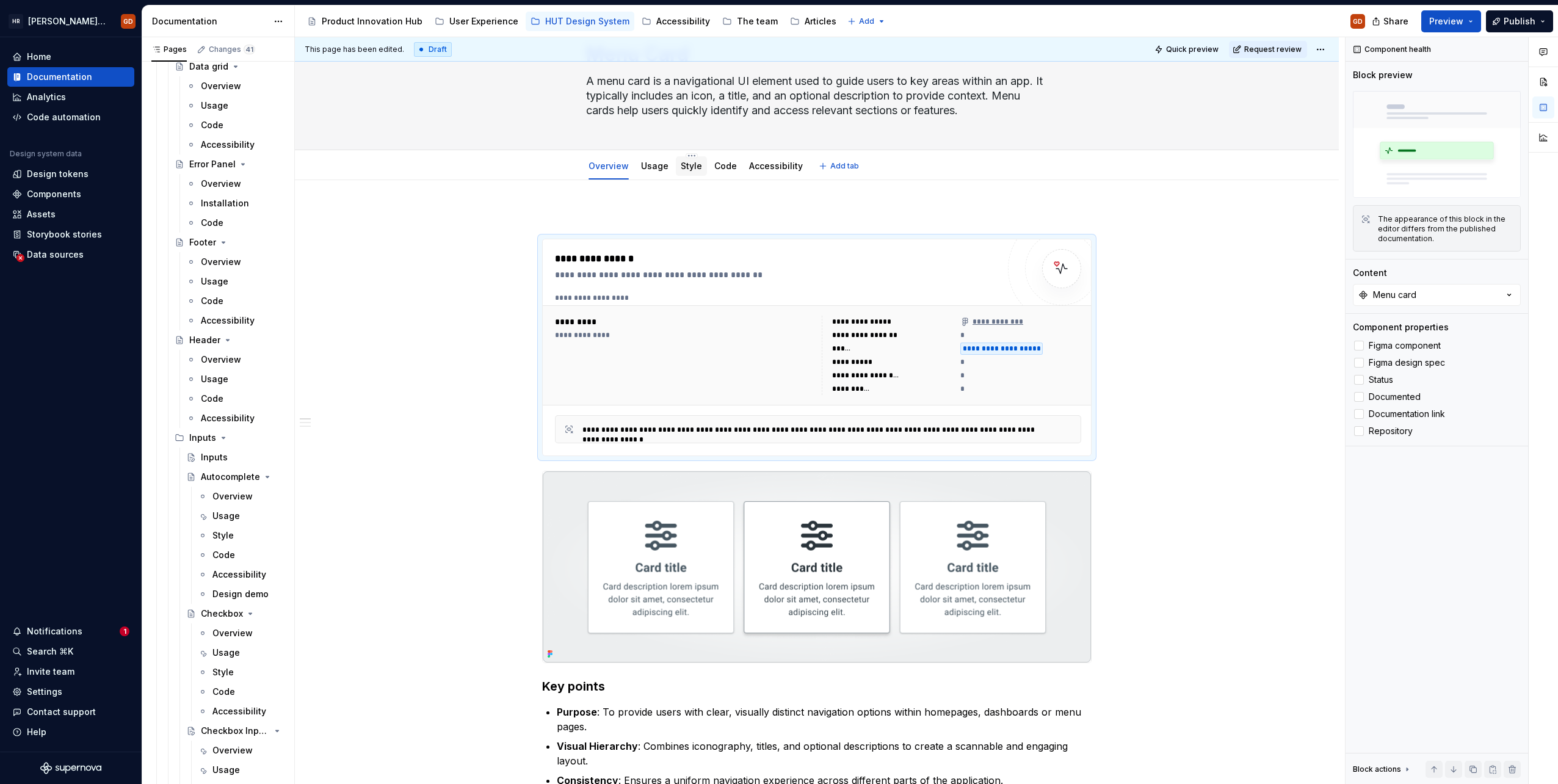
click at [694, 163] on link "Style" at bounding box center [691, 166] width 21 height 10
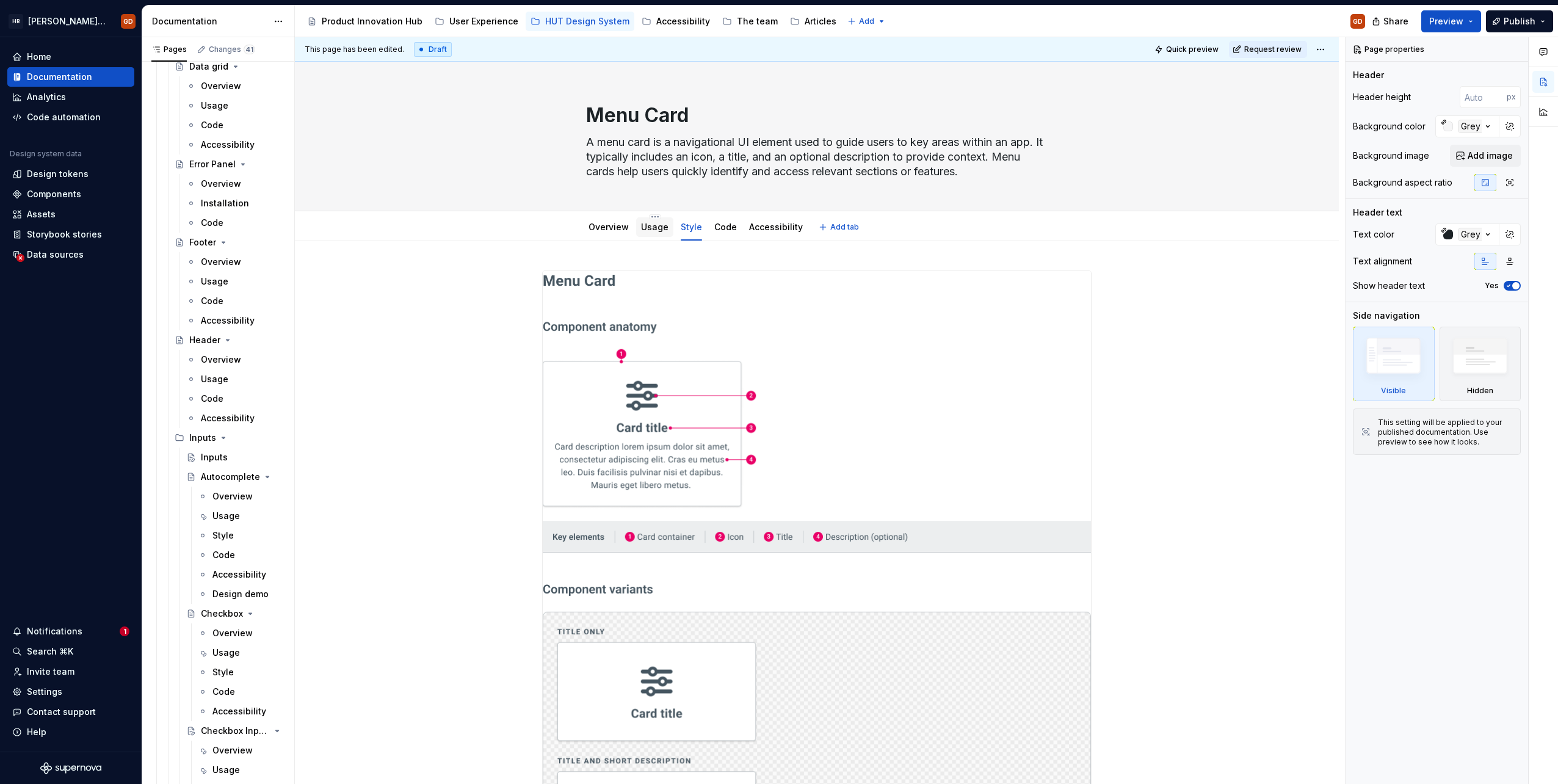
click at [656, 227] on link "Usage" at bounding box center [655, 227] width 28 height 10
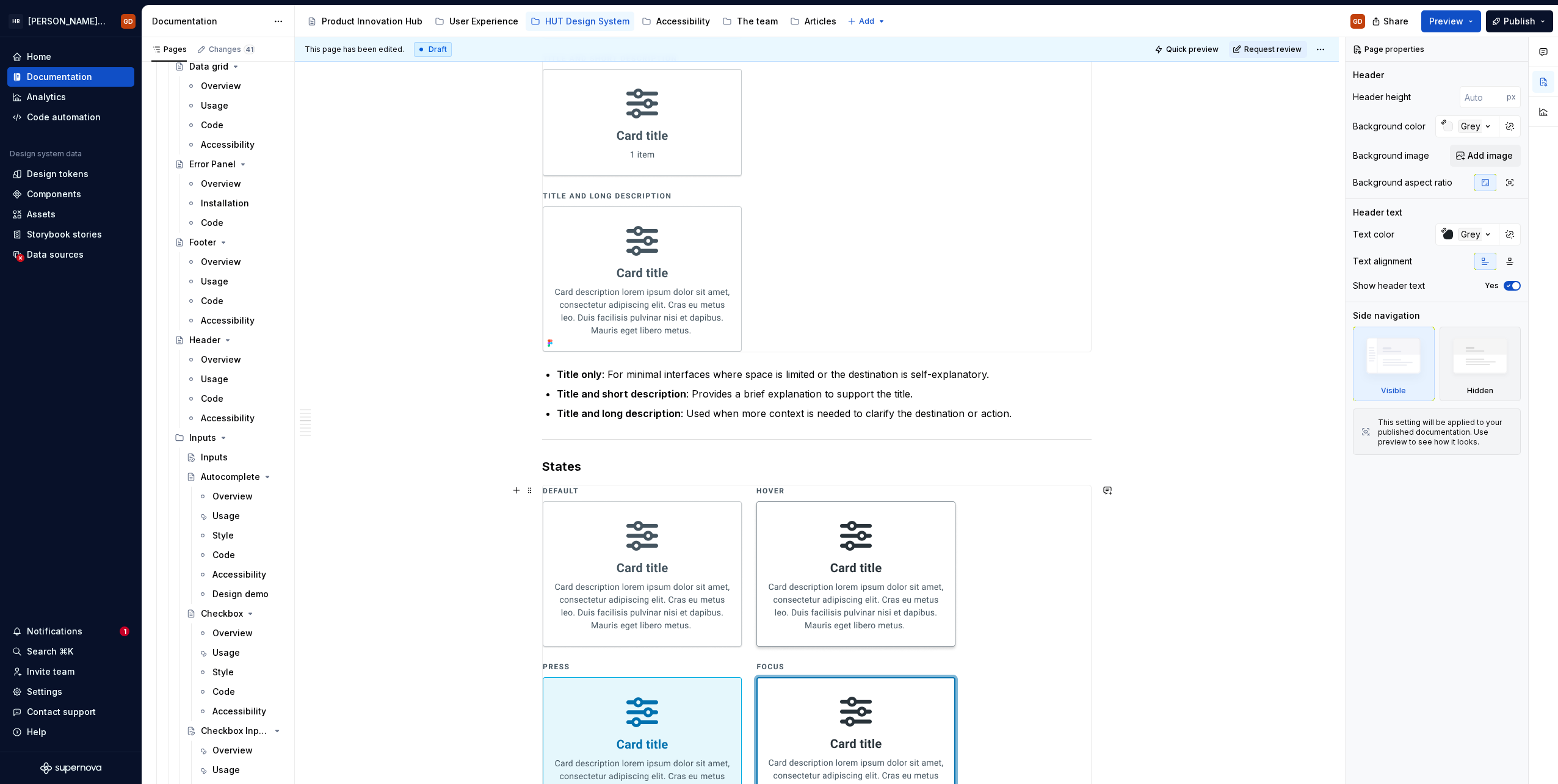
scroll to position [761, 0]
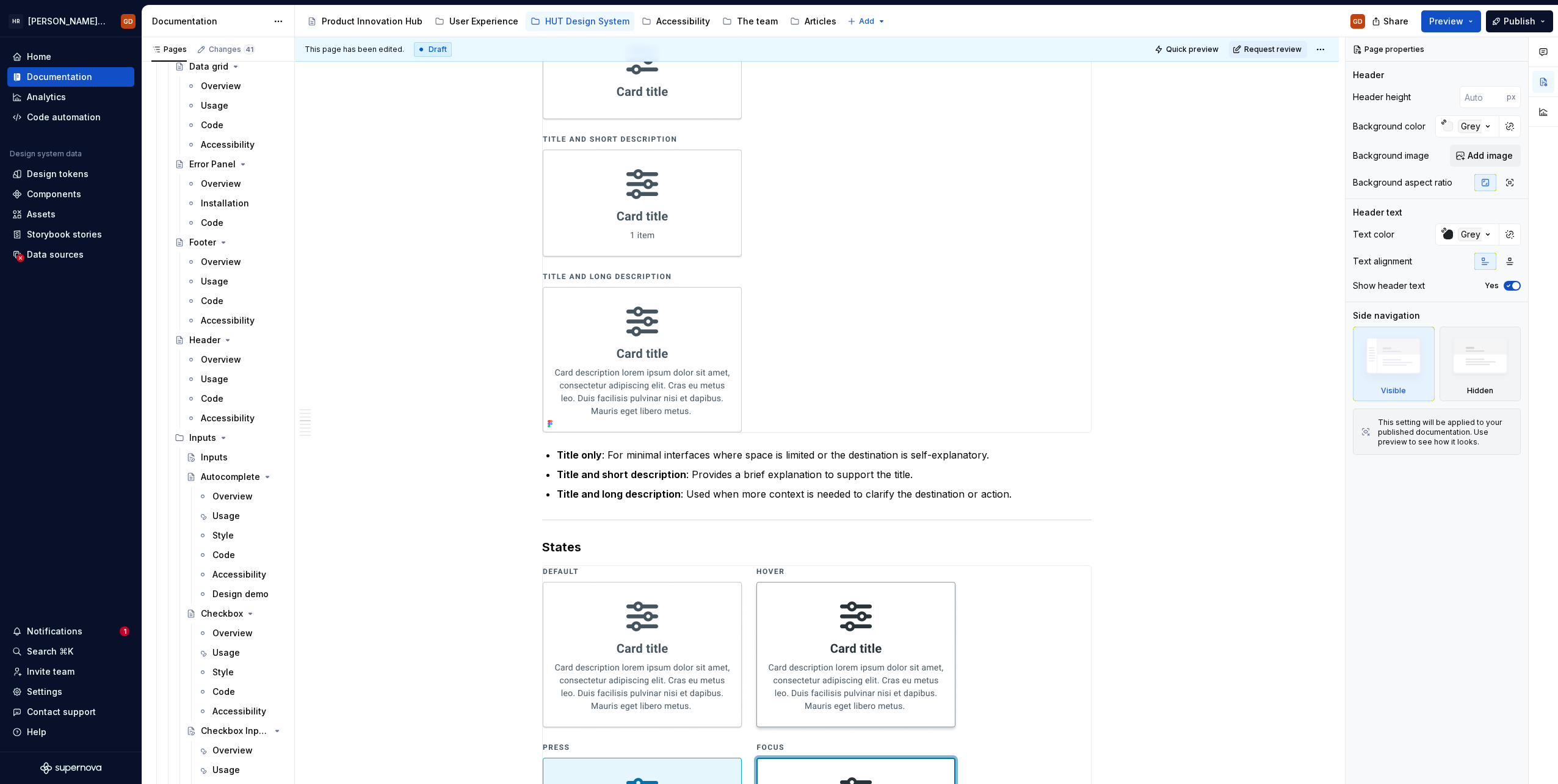
click at [816, 348] on div at bounding box center [817, 218] width 548 height 428
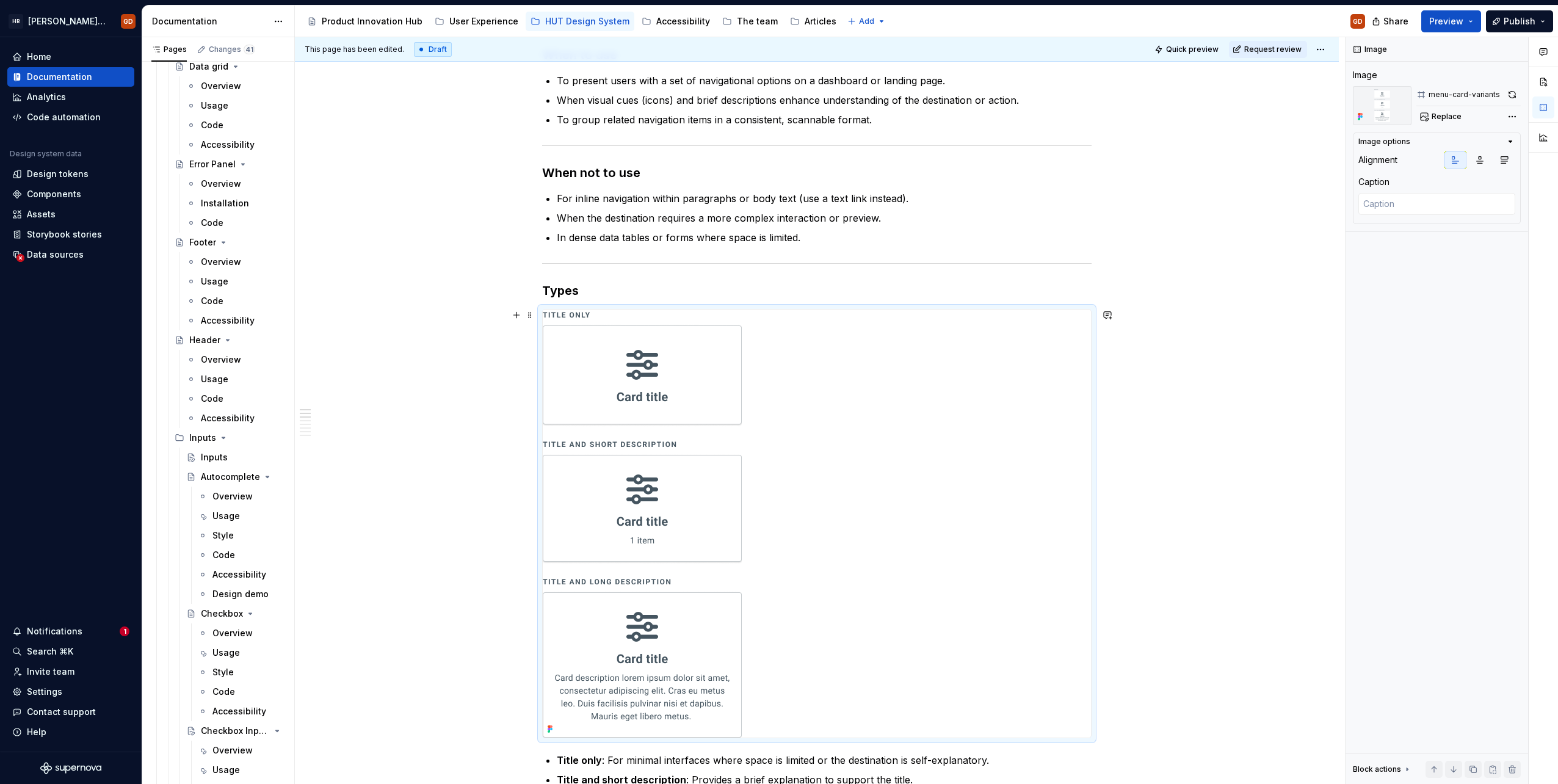
scroll to position [395, 0]
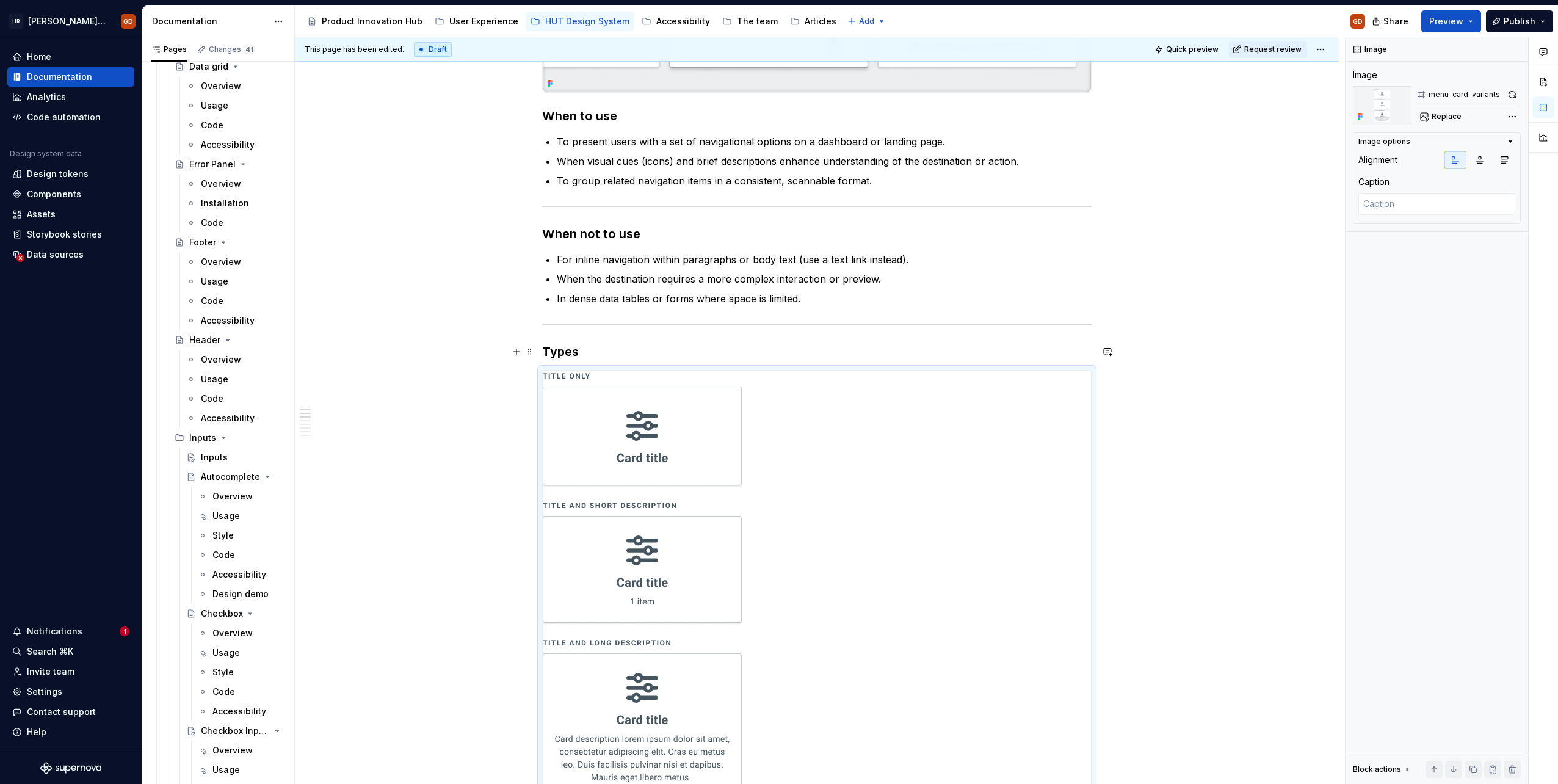
click at [622, 347] on h3 "Types" at bounding box center [817, 351] width 550 height 17
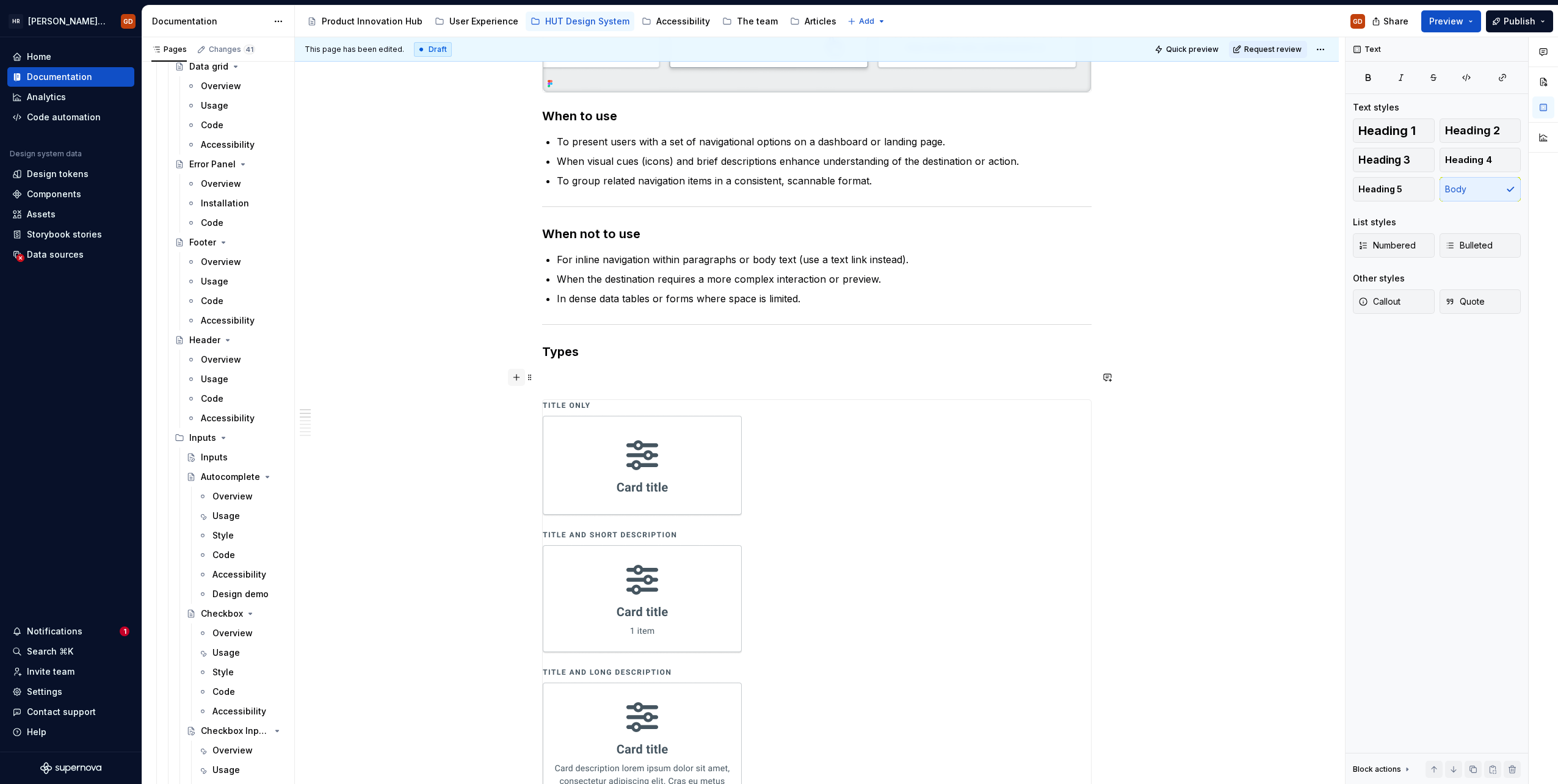
click at [515, 375] on button "button" at bounding box center [516, 377] width 17 height 17
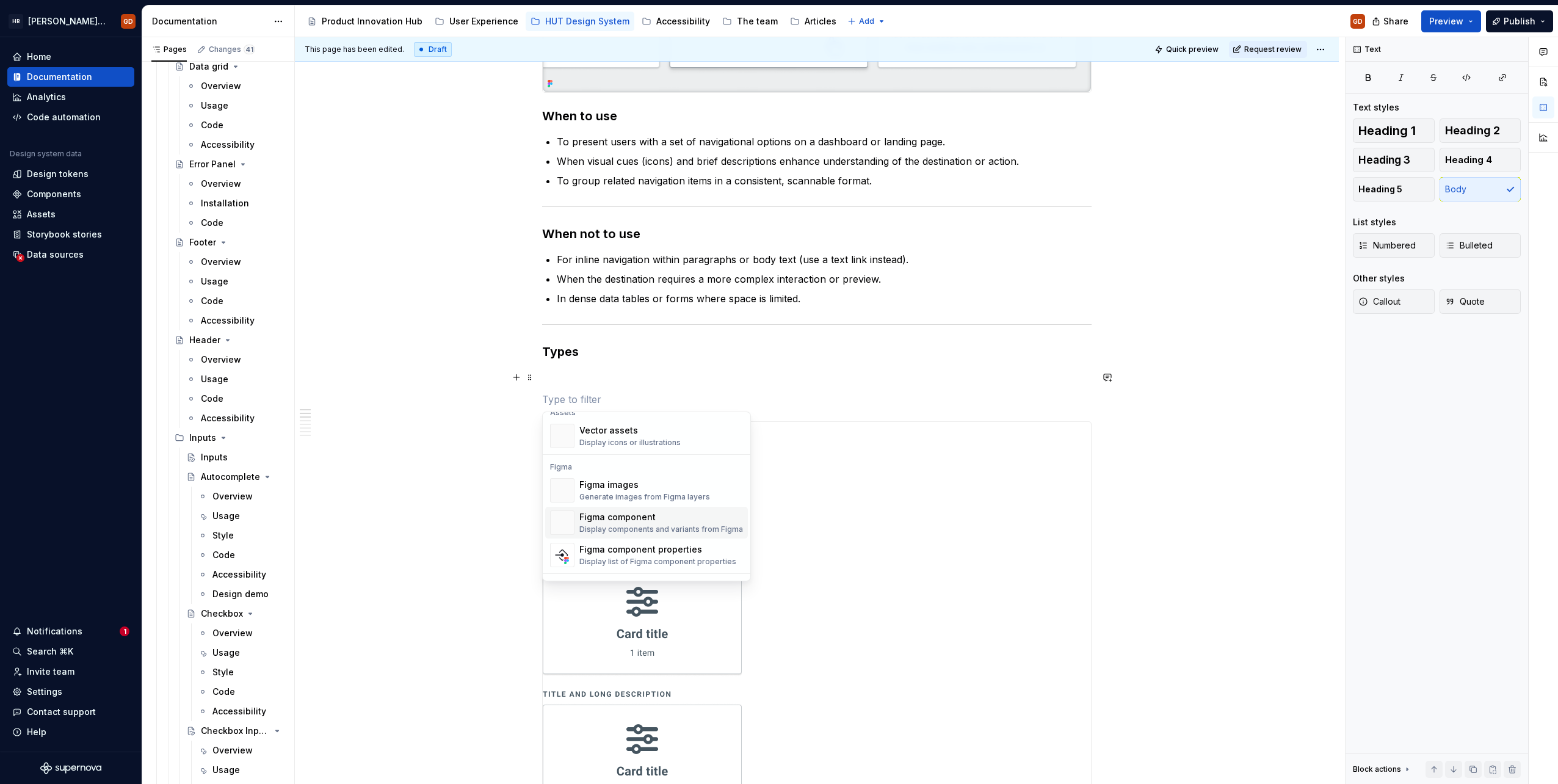
scroll to position [1092, 0]
click at [668, 498] on div "Figma images" at bounding box center [645, 497] width 131 height 12
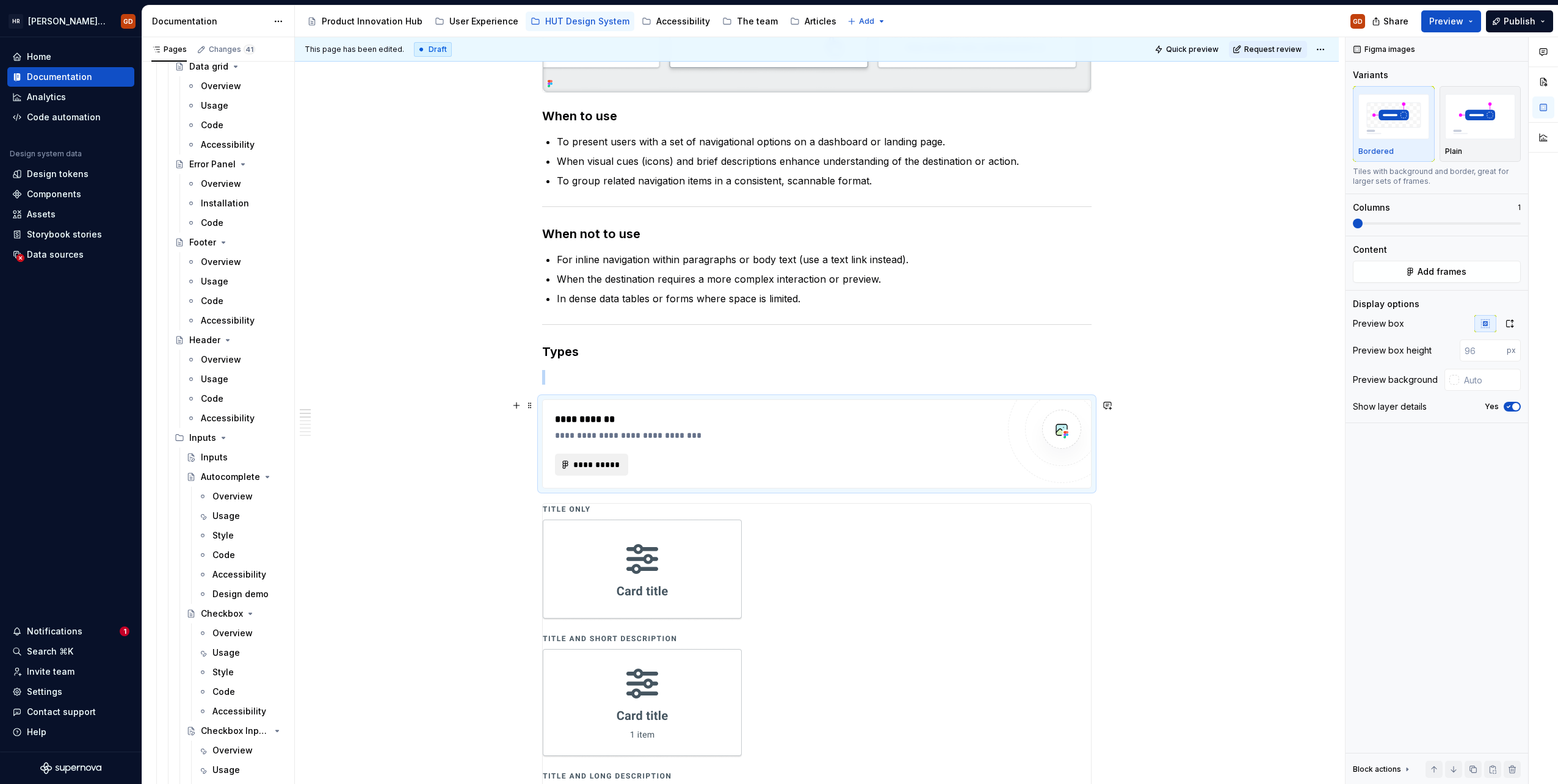
click at [599, 462] on span "**********" at bounding box center [596, 464] width 48 height 12
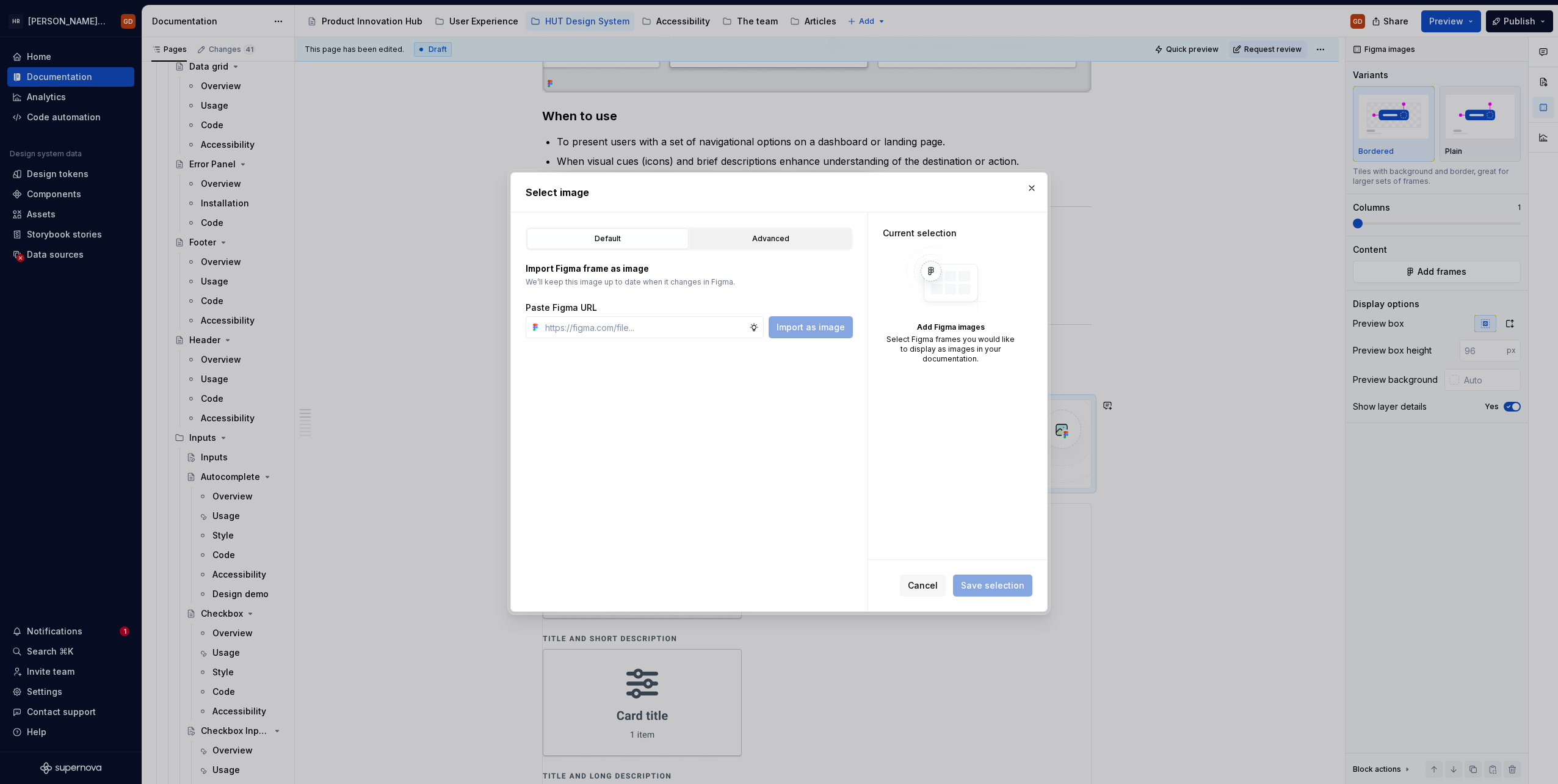
click at [780, 240] on div "Advanced" at bounding box center [771, 238] width 153 height 12
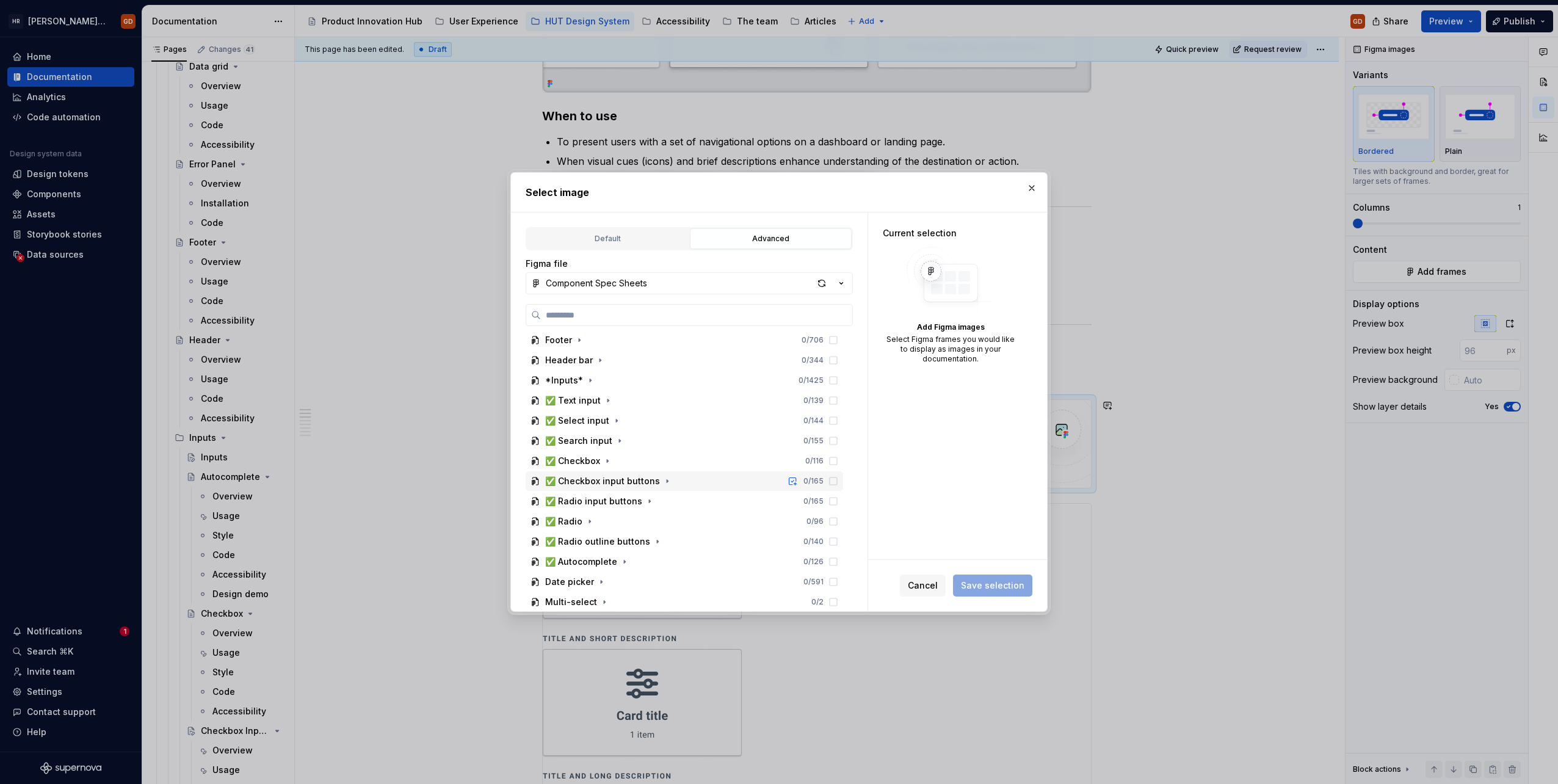
scroll to position [183, 0]
click at [596, 404] on icon "button" at bounding box center [599, 401] width 10 height 9
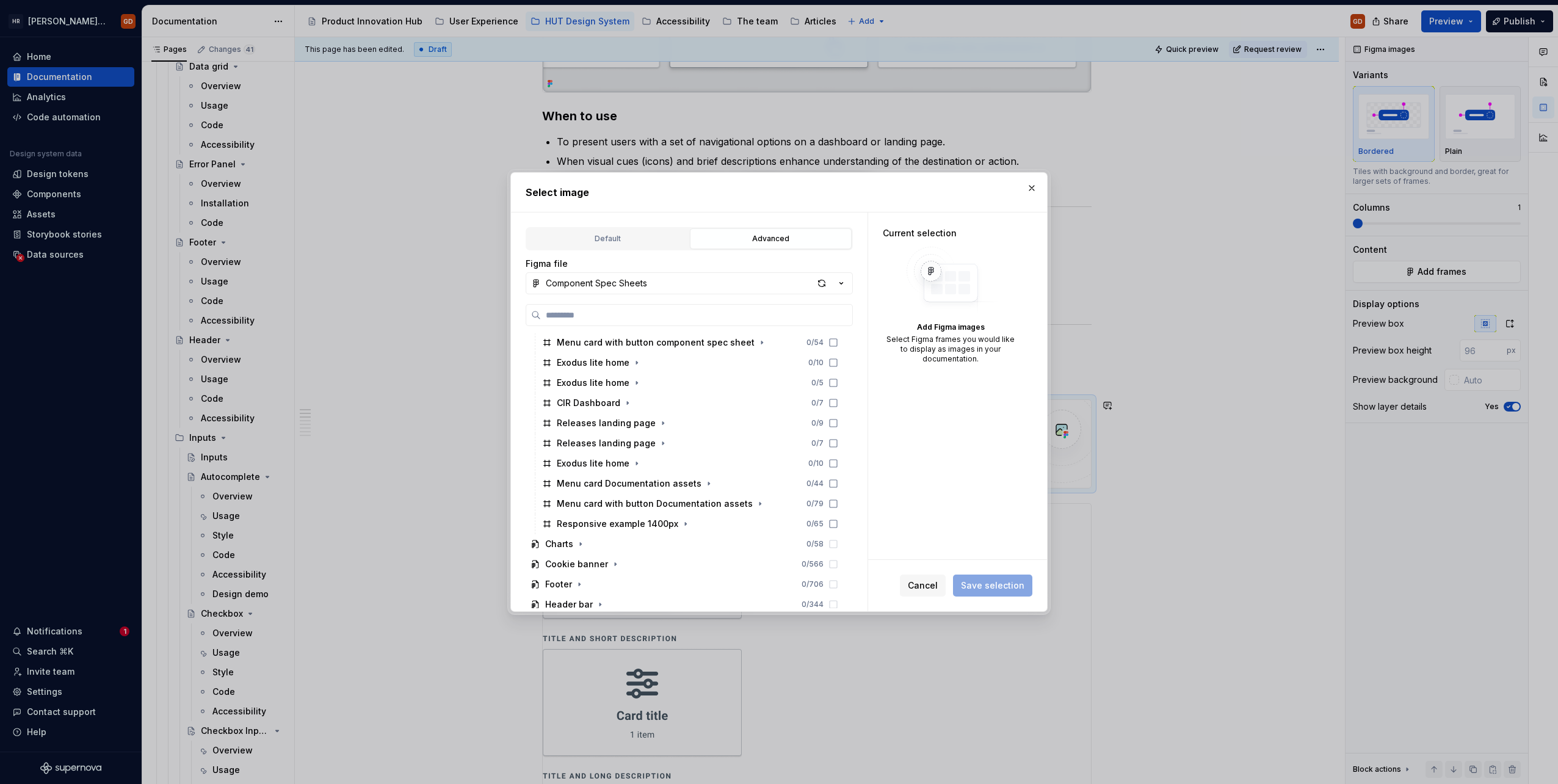
scroll to position [366, 0]
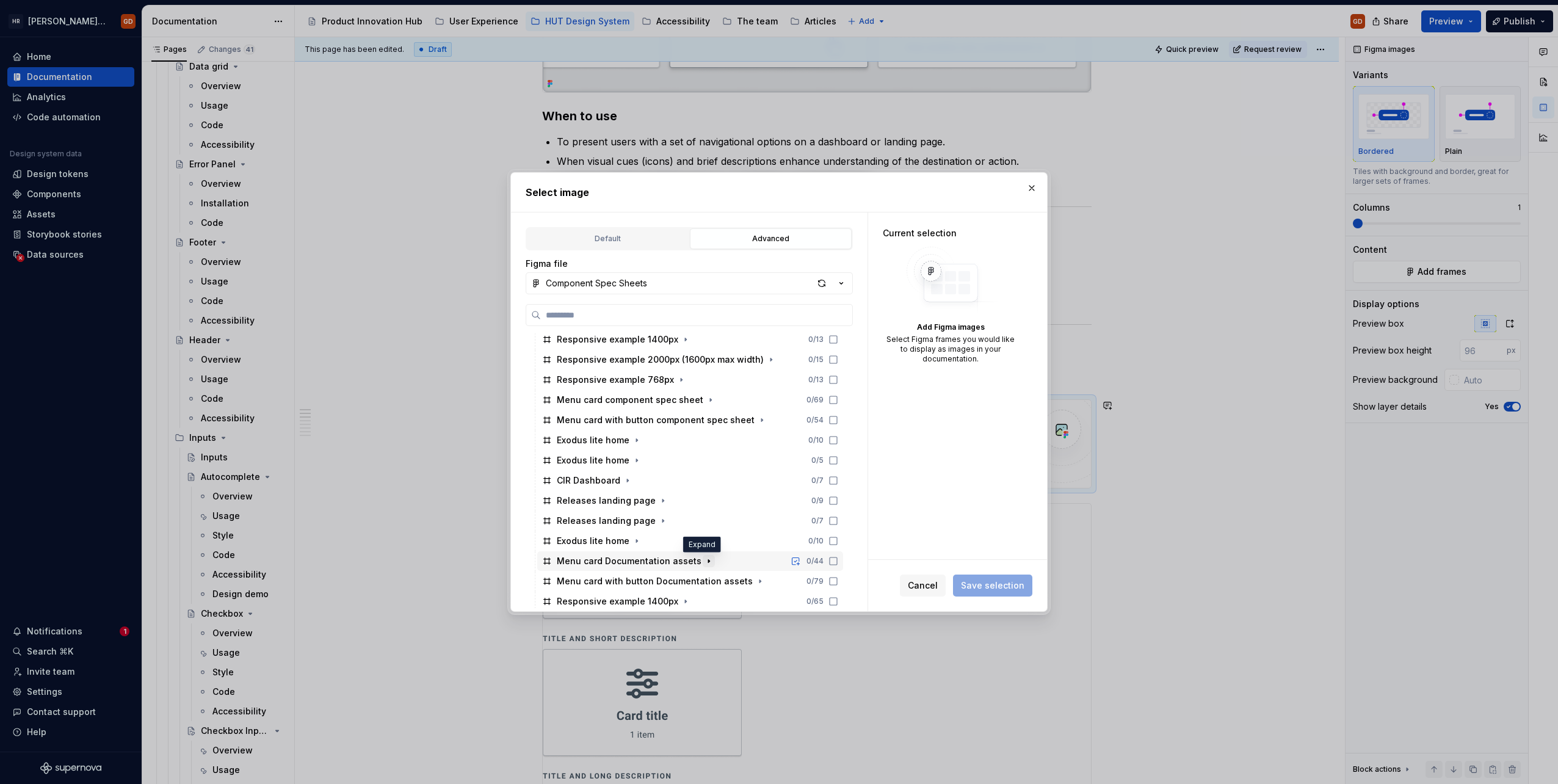
click at [704, 563] on icon "button" at bounding box center [708, 560] width 10 height 9
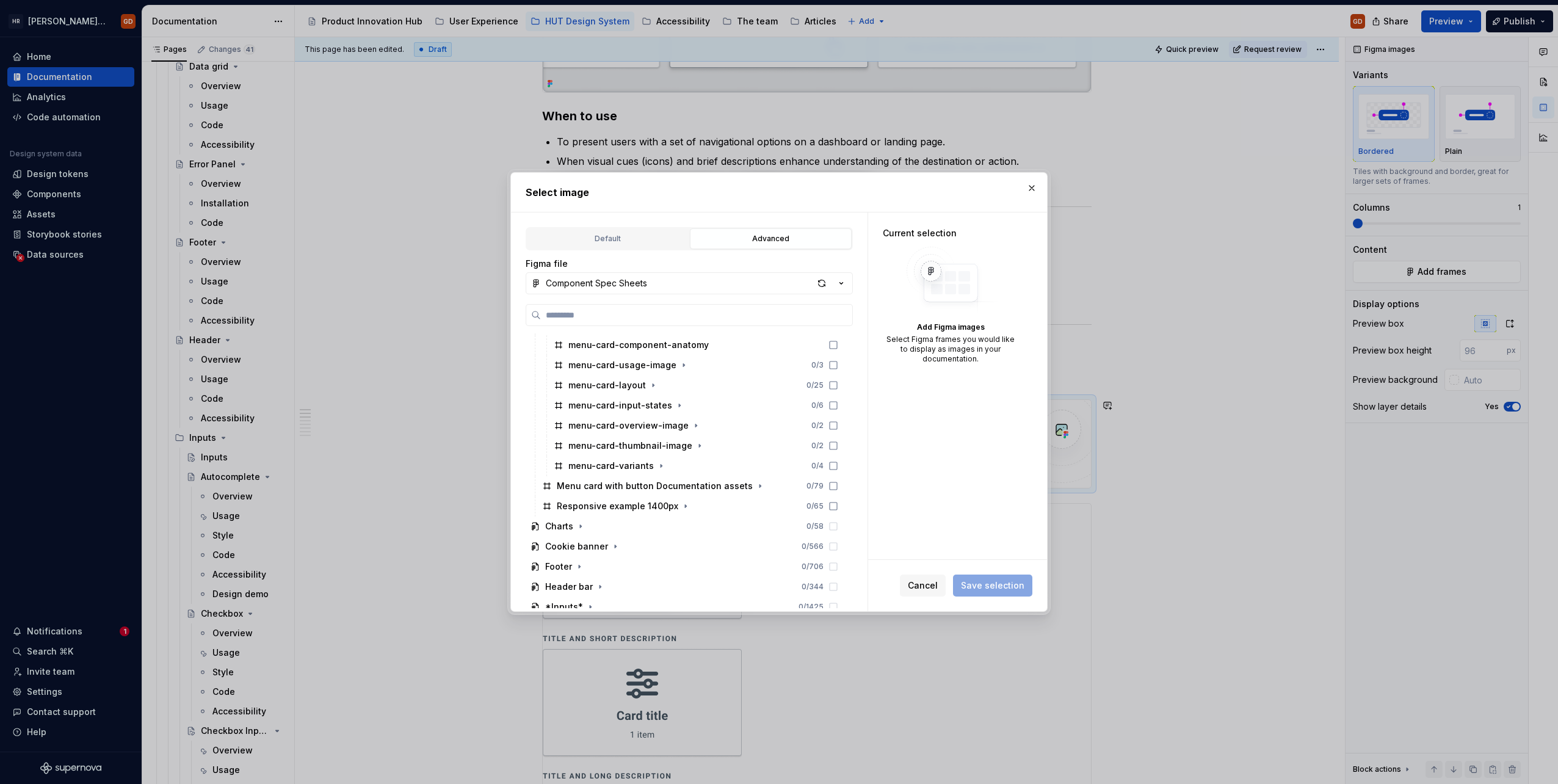
scroll to position [549, 0]
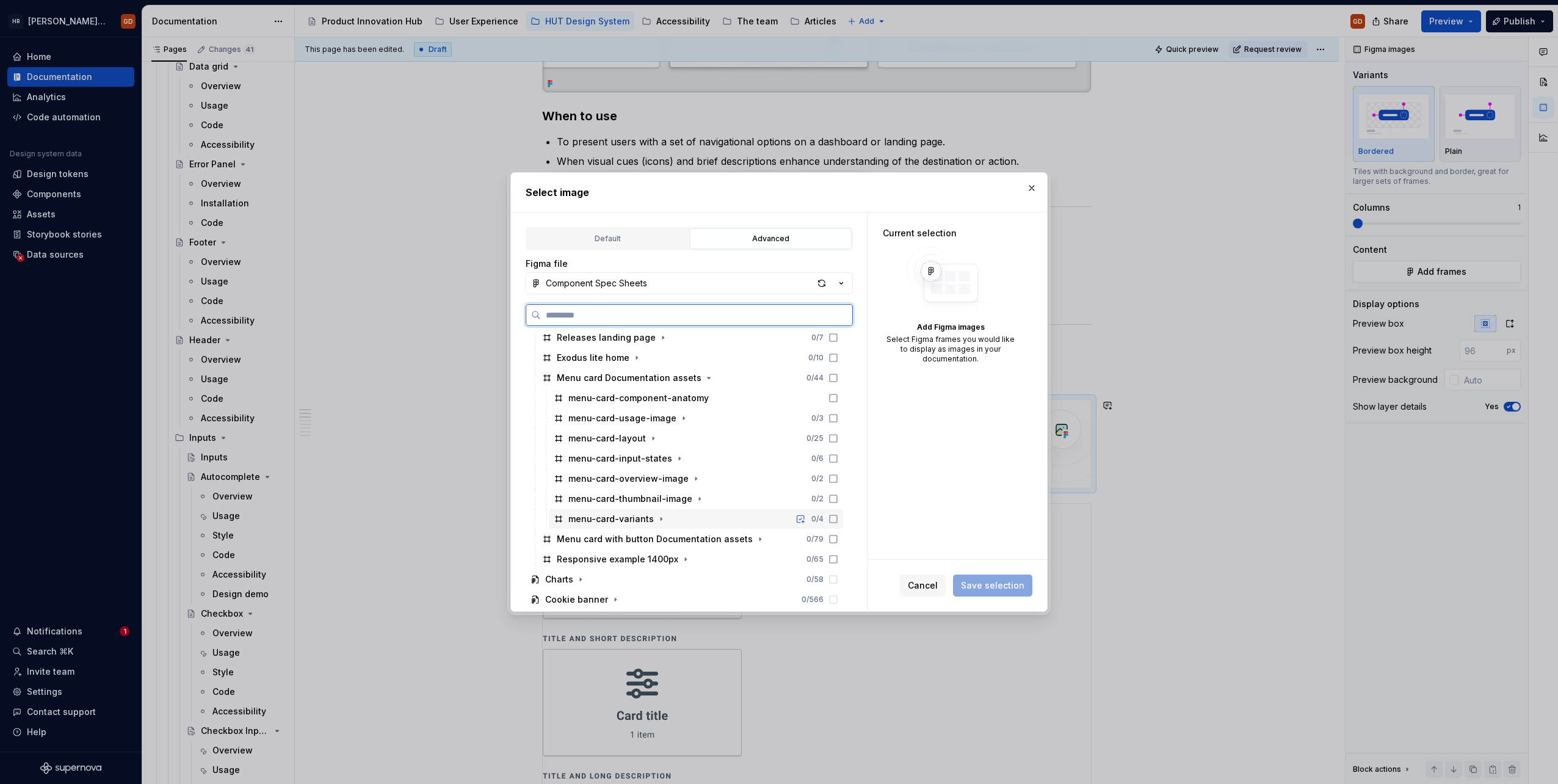
click at [628, 514] on div "menu-card-variants" at bounding box center [611, 519] width 86 height 12
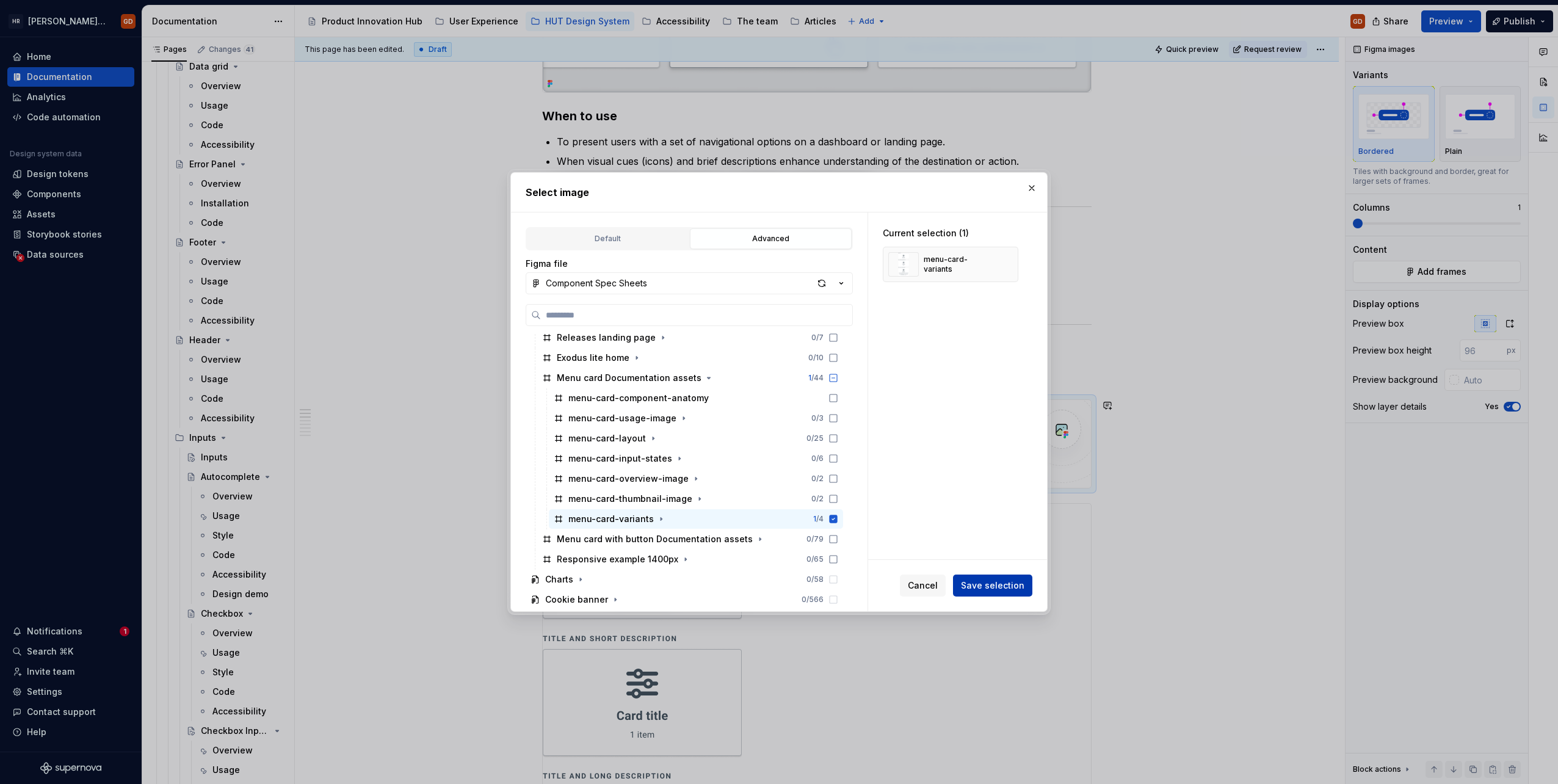
click at [1000, 584] on span "Save selection" at bounding box center [992, 585] width 64 height 12
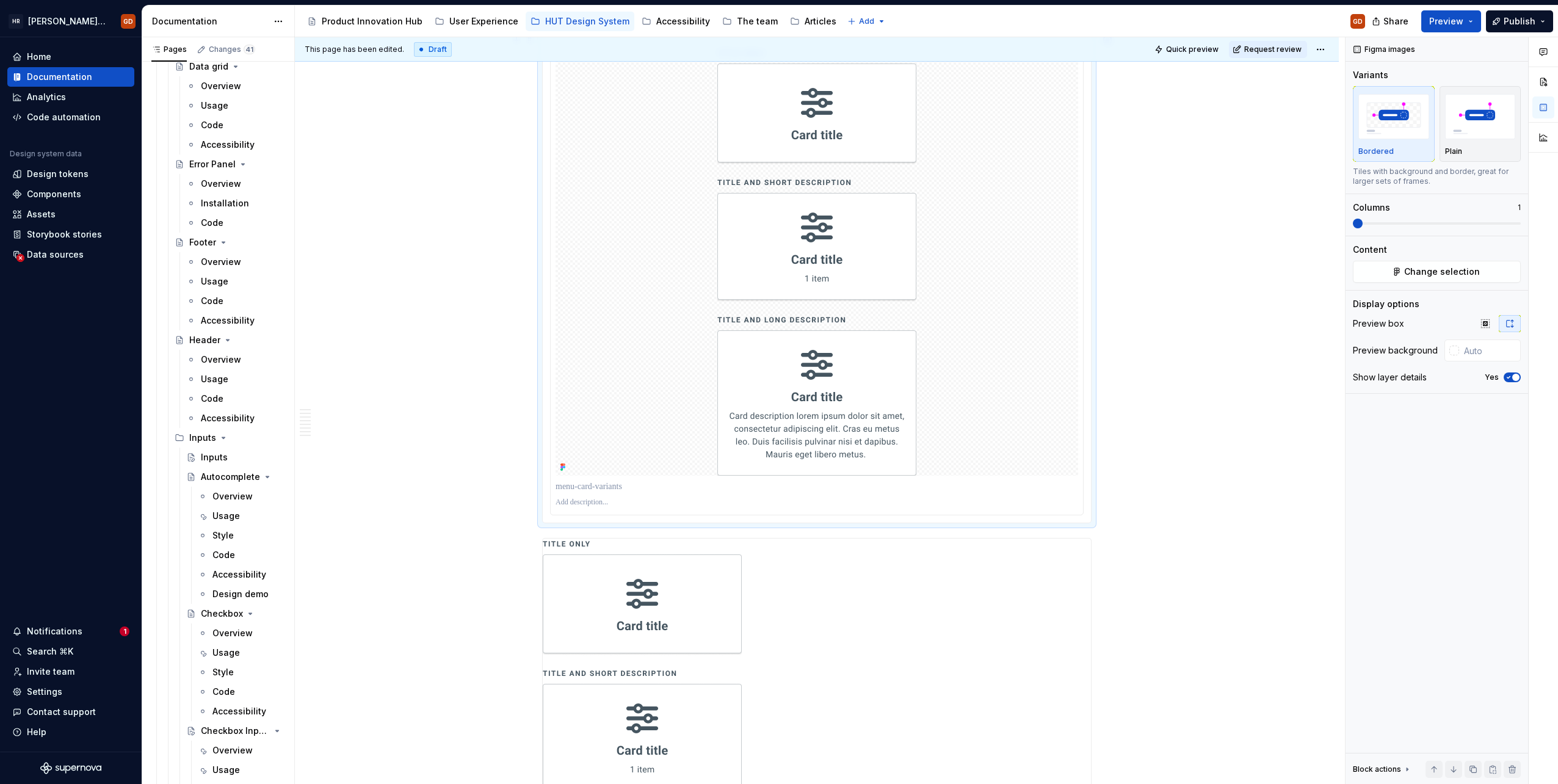
scroll to position [863, 0]
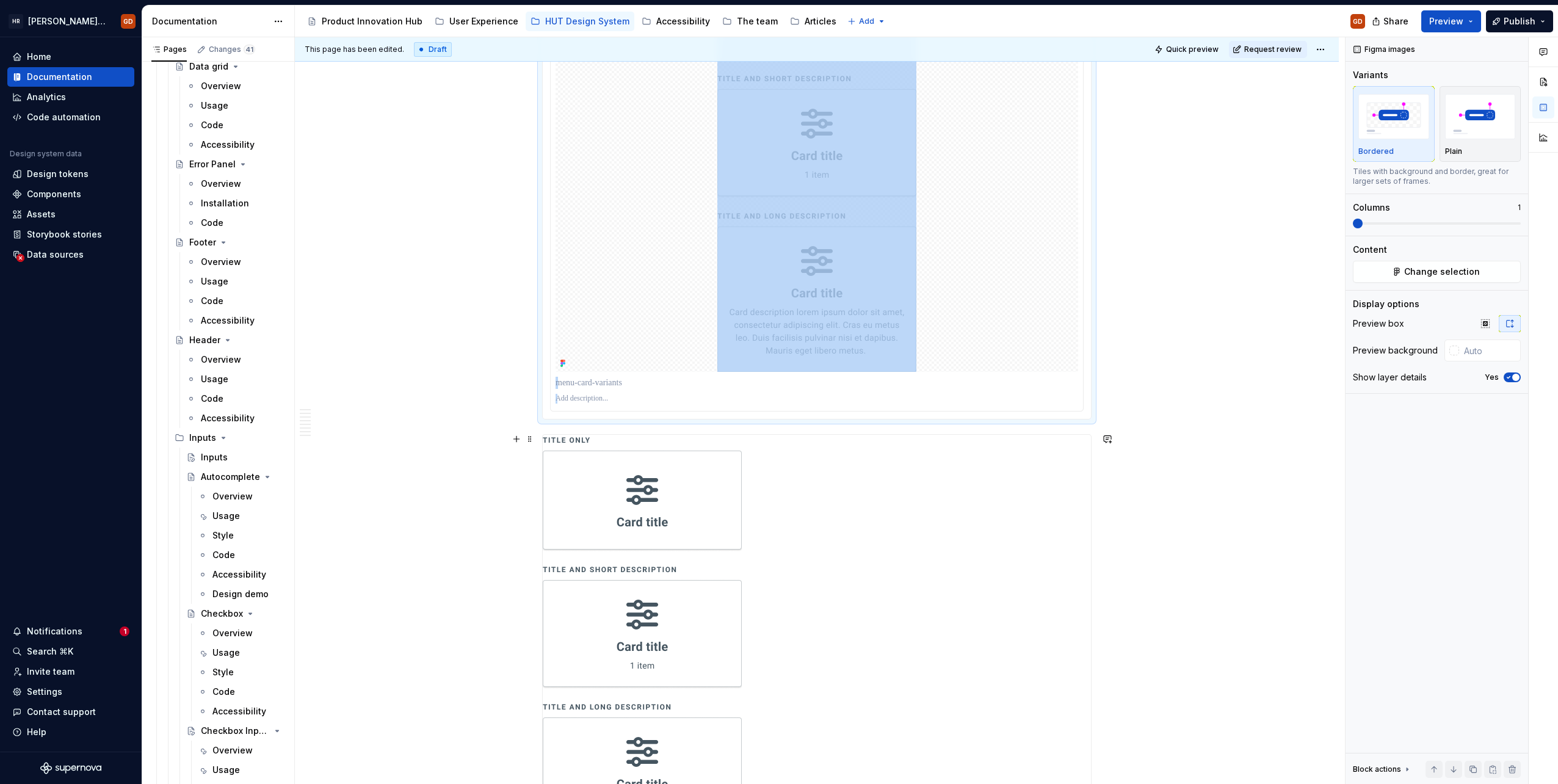
click at [707, 533] on img at bounding box center [642, 649] width 199 height 428
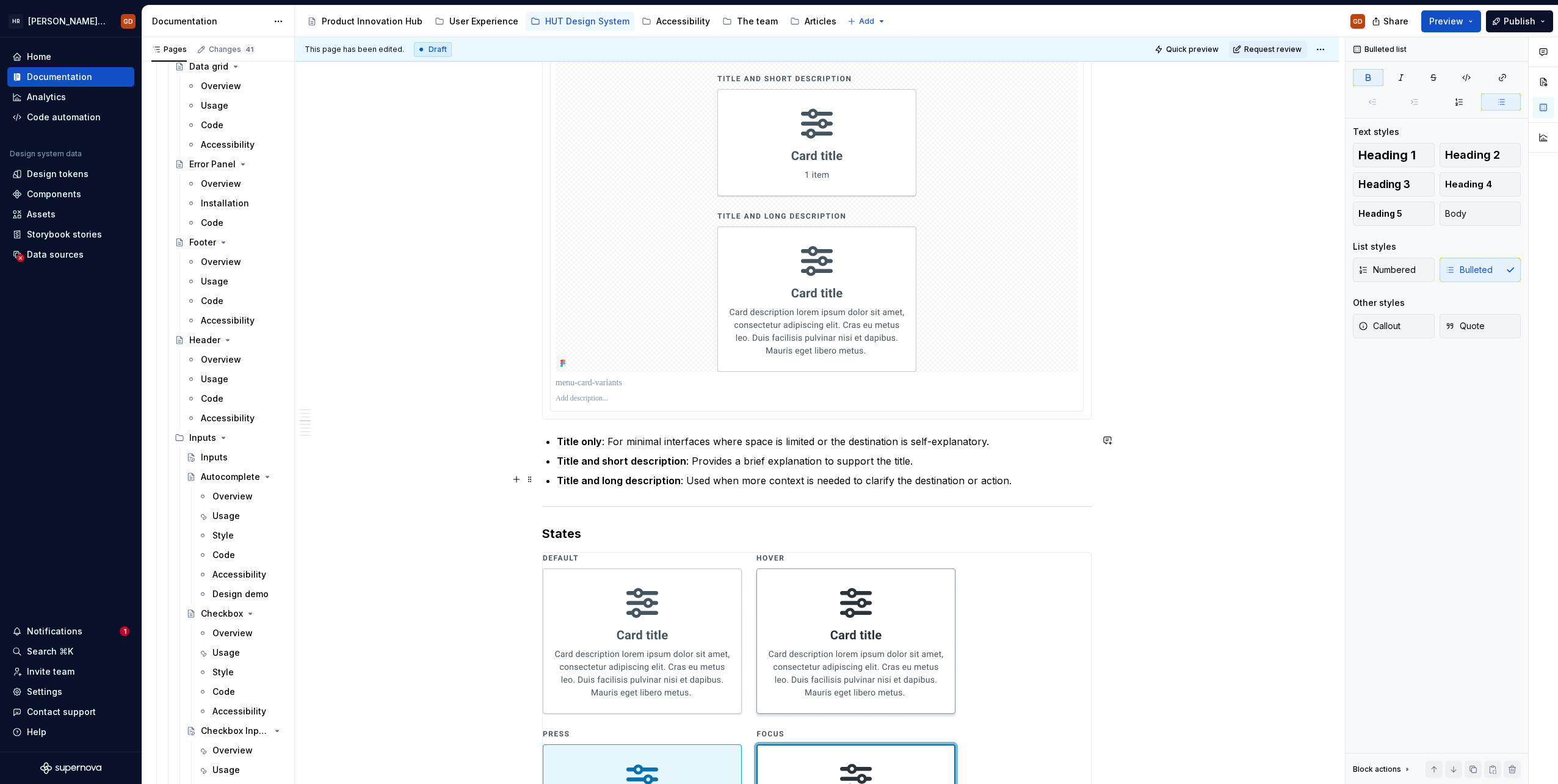
scroll to position [680, 0]
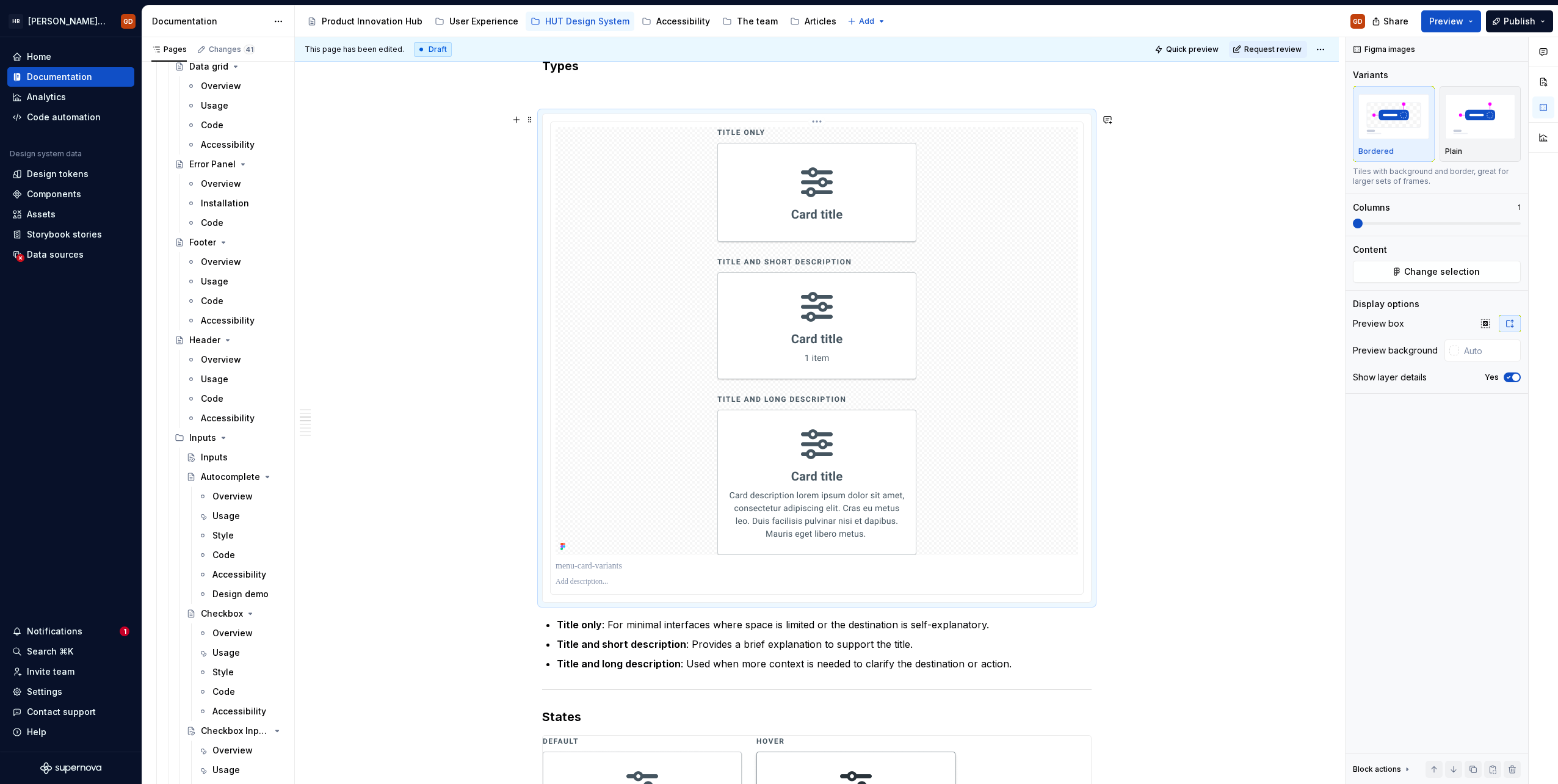
click at [815, 447] on img at bounding box center [817, 341] width 199 height 428
click at [1517, 376] on span "button" at bounding box center [1516, 377] width 7 height 7
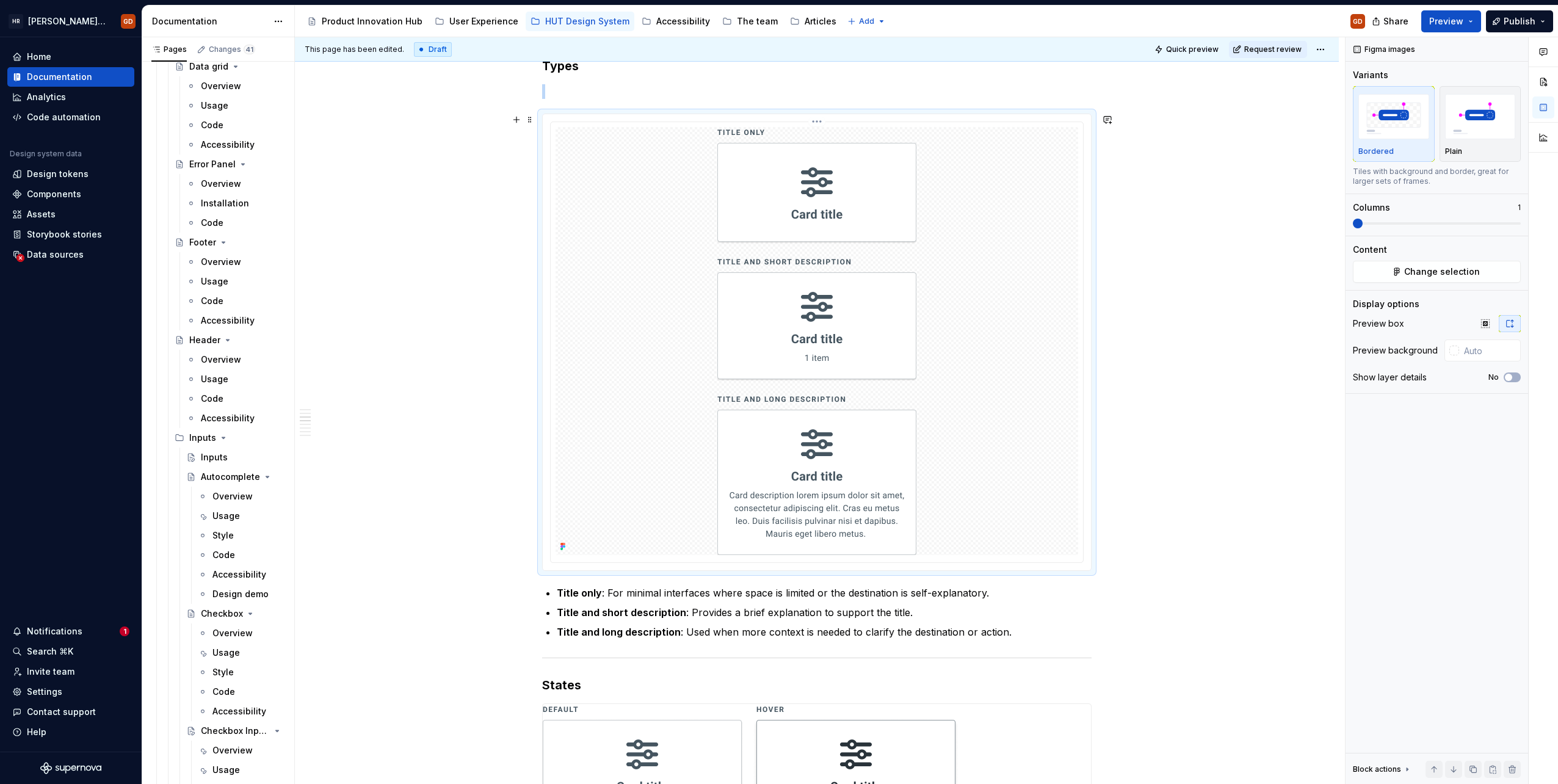
click at [843, 446] on img at bounding box center [817, 341] width 199 height 428
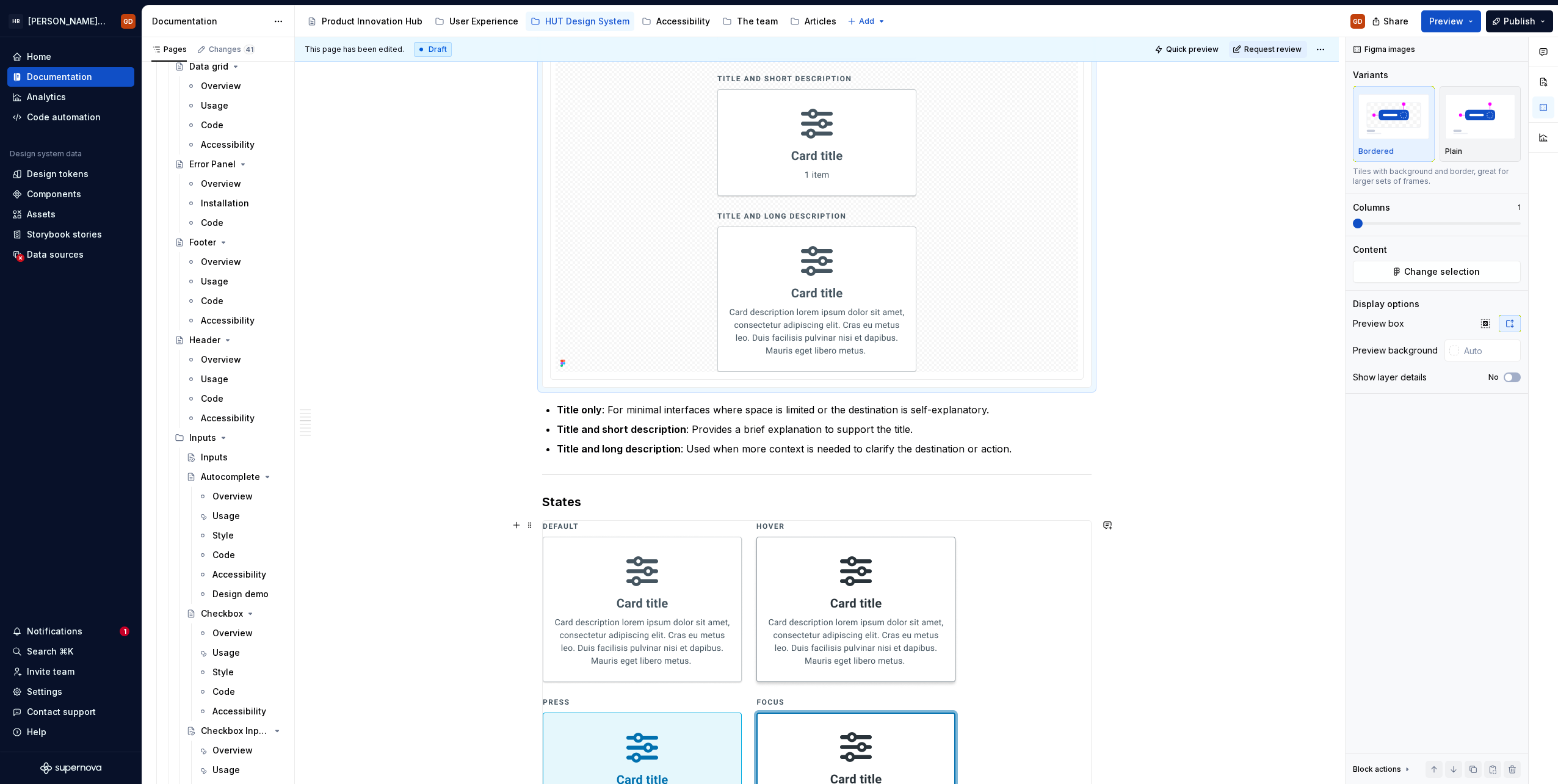
scroll to position [1046, 0]
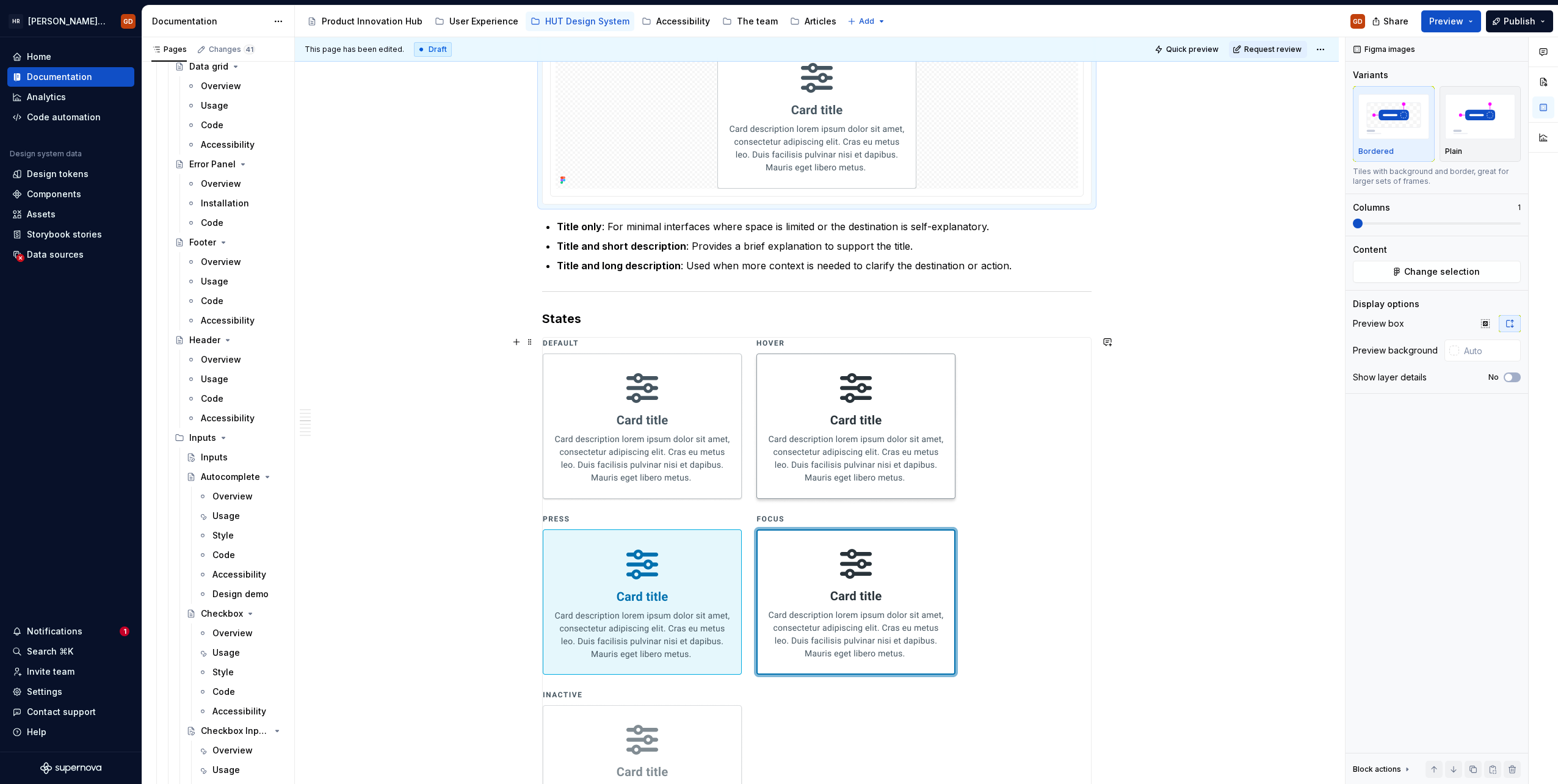
click at [803, 492] on img at bounding box center [803, 594] width 520 height 513
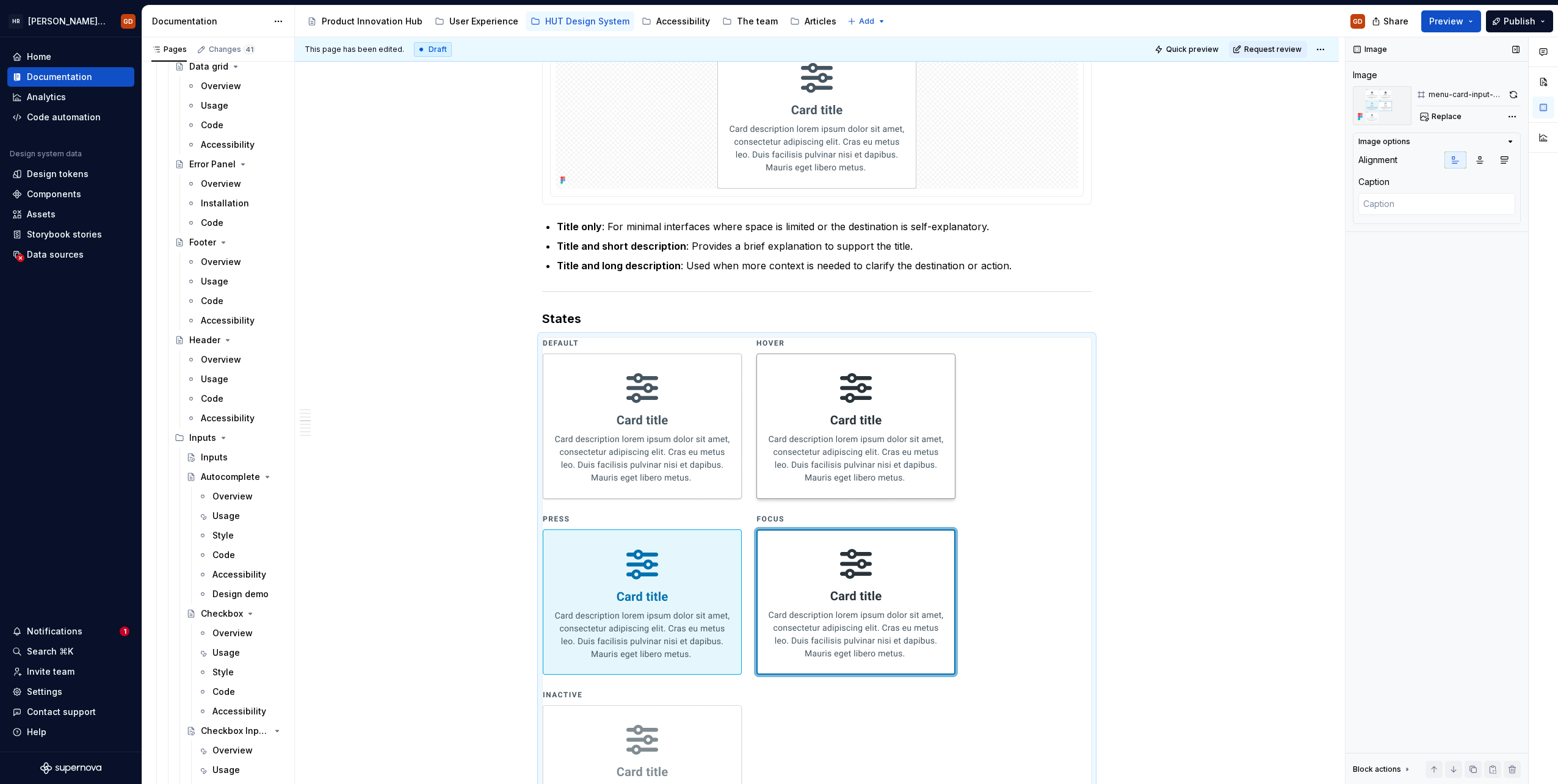
click at [1380, 47] on div "Image" at bounding box center [1370, 49] width 43 height 17
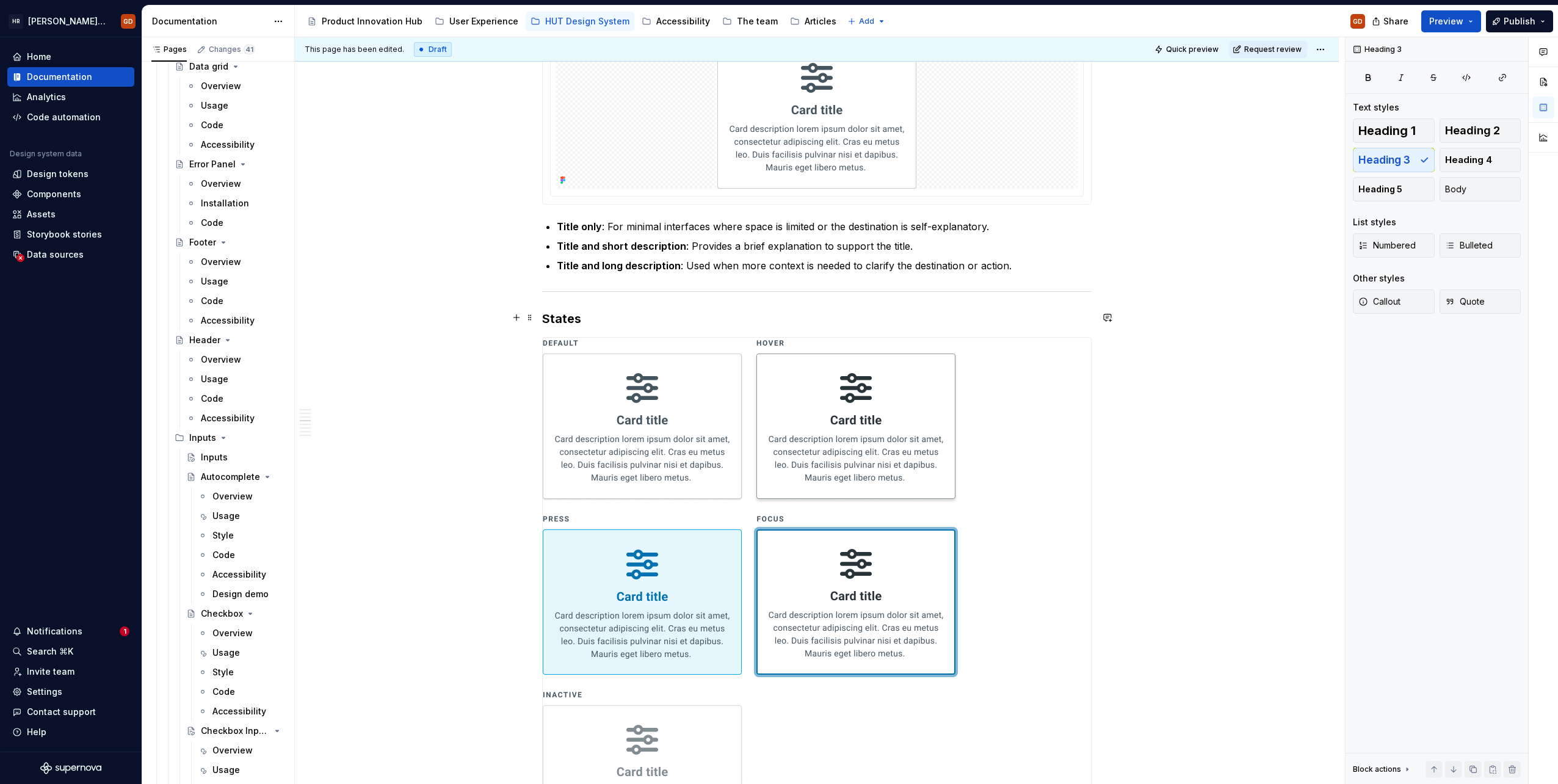
click at [639, 316] on h3 "States" at bounding box center [817, 318] width 550 height 17
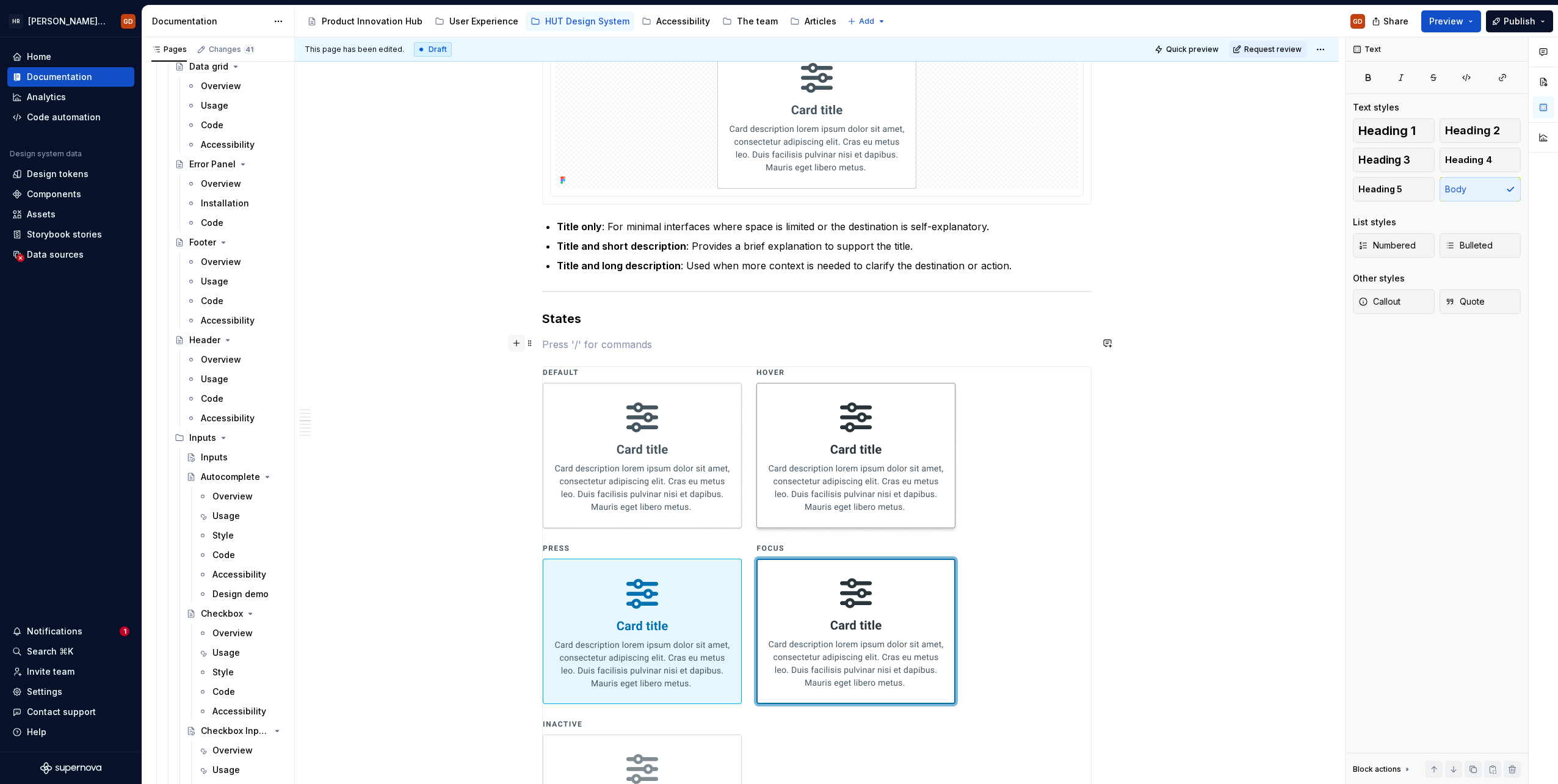
click at [517, 347] on button "button" at bounding box center [516, 343] width 17 height 17
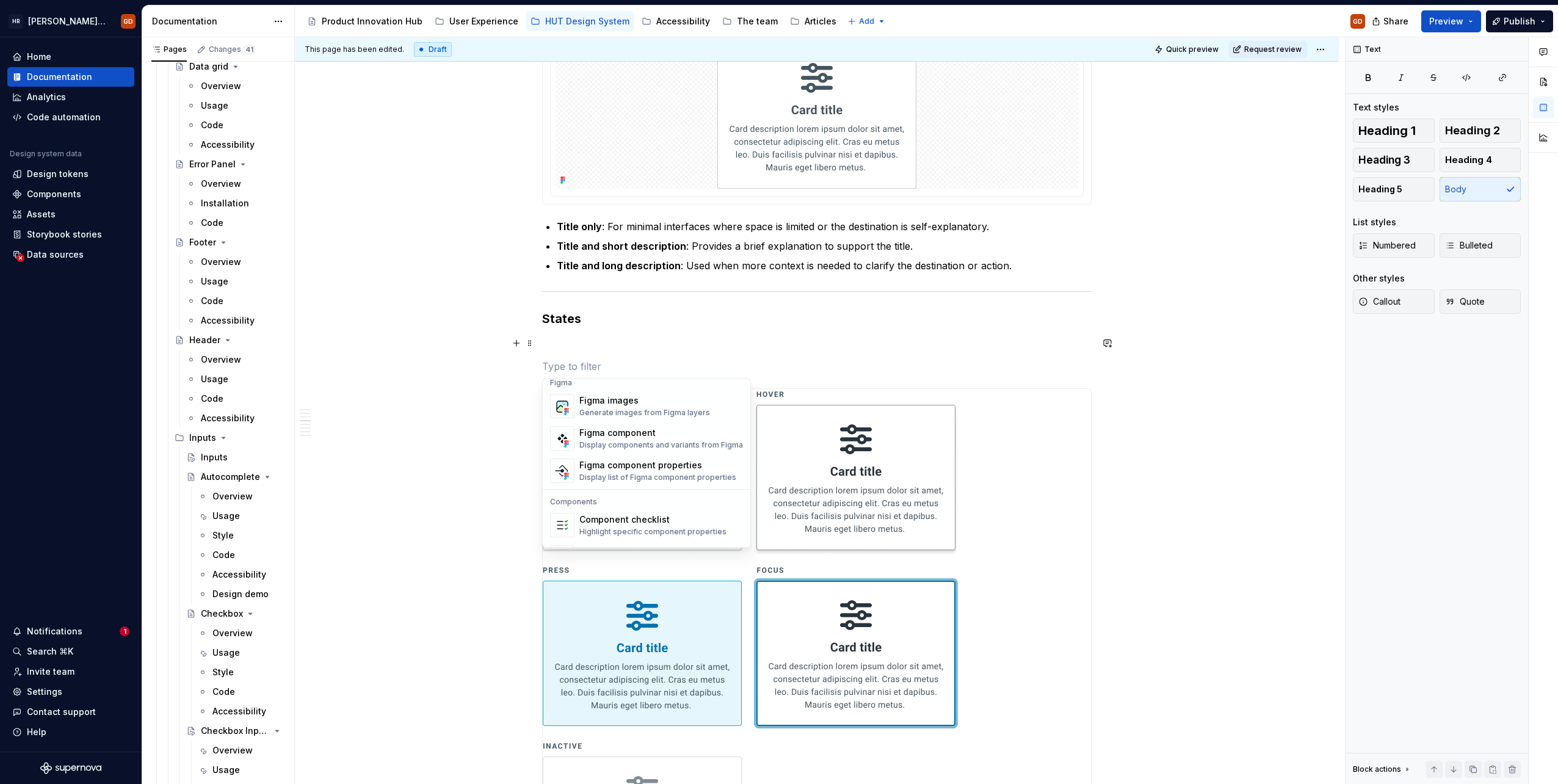
scroll to position [1092, 0]
click at [637, 457] on div "Figma images" at bounding box center [645, 463] width 131 height 12
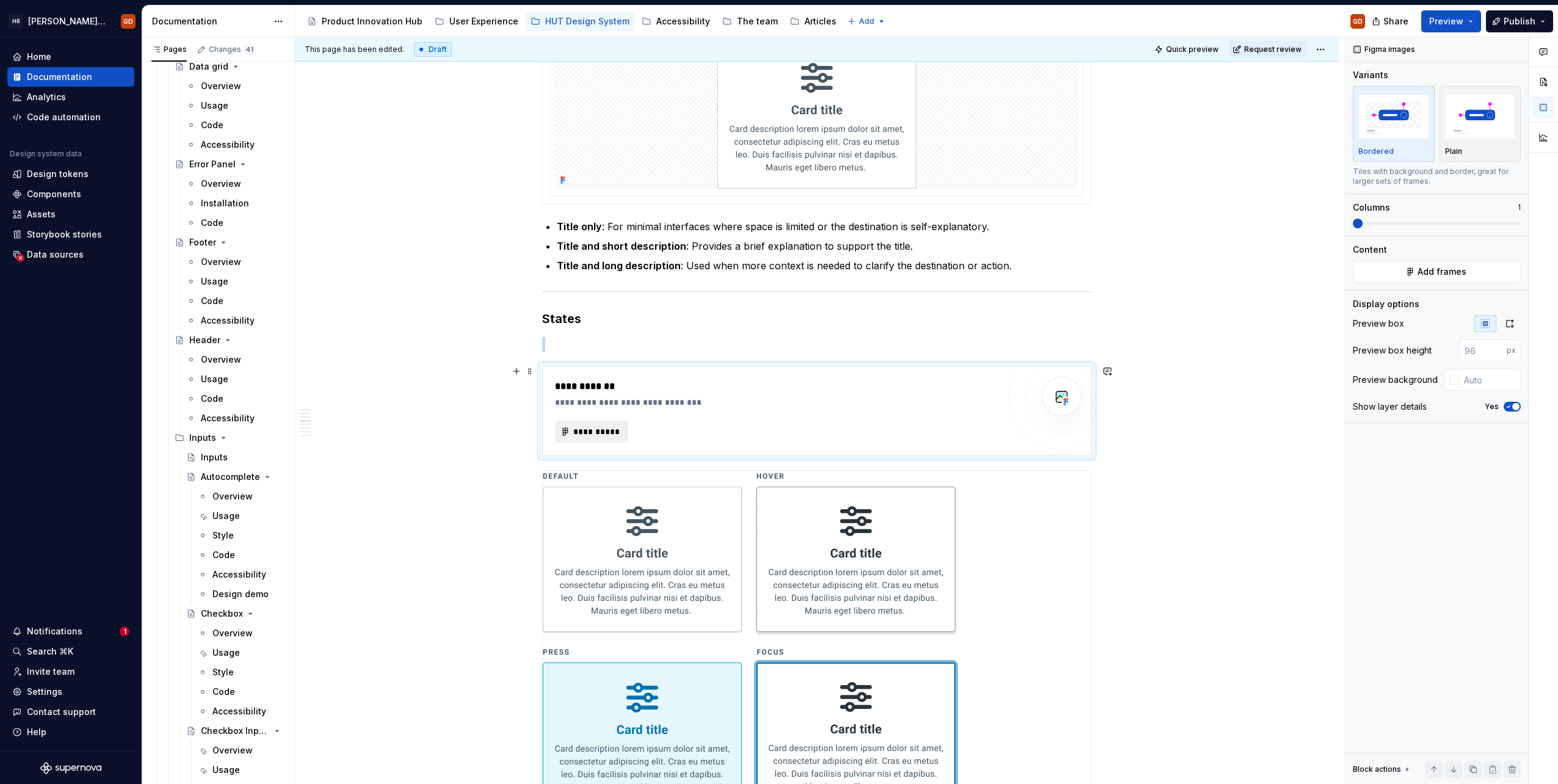
click at [578, 432] on span "**********" at bounding box center [596, 431] width 48 height 12
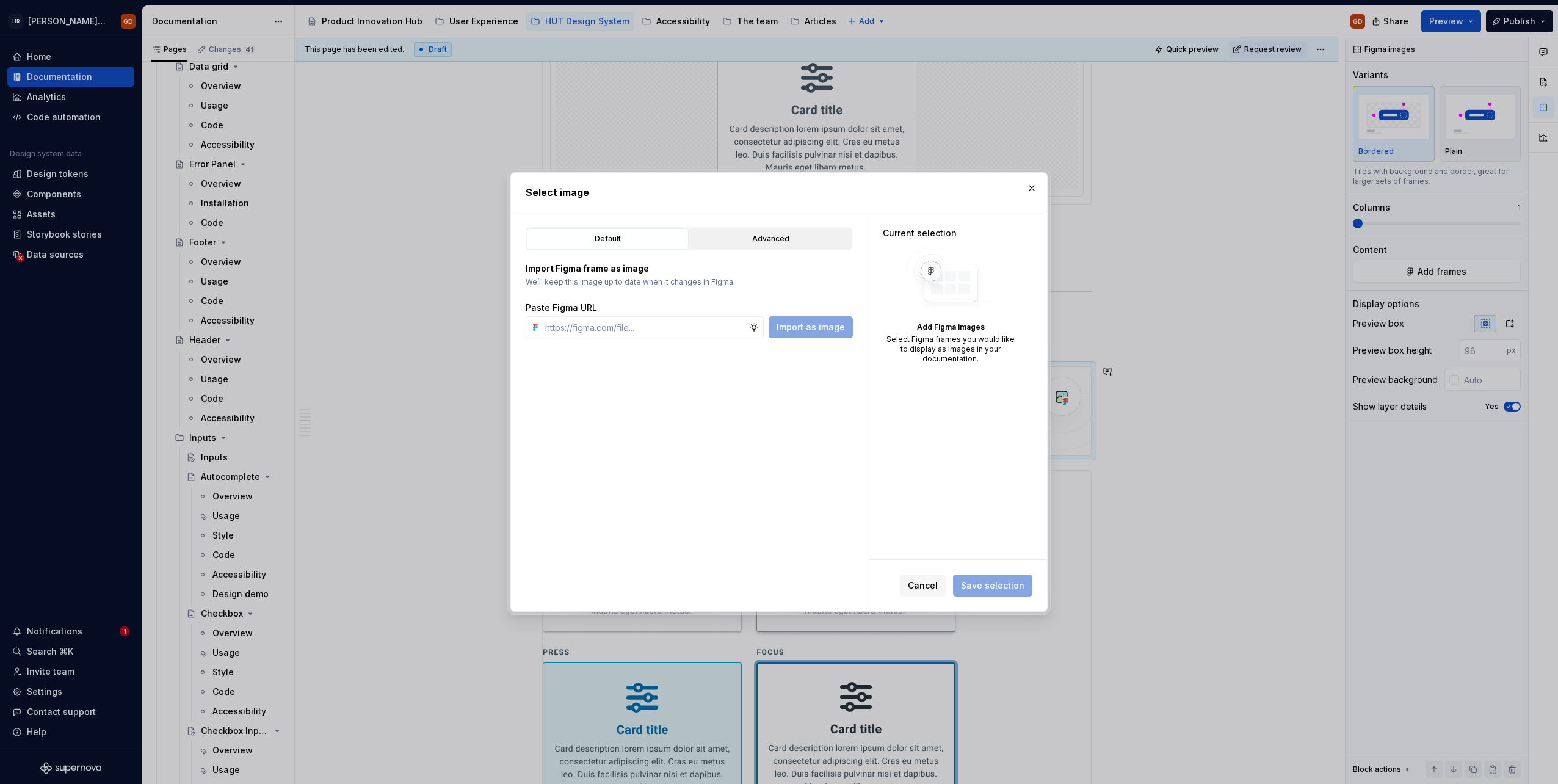
click at [810, 232] on div "Advanced" at bounding box center [771, 238] width 153 height 12
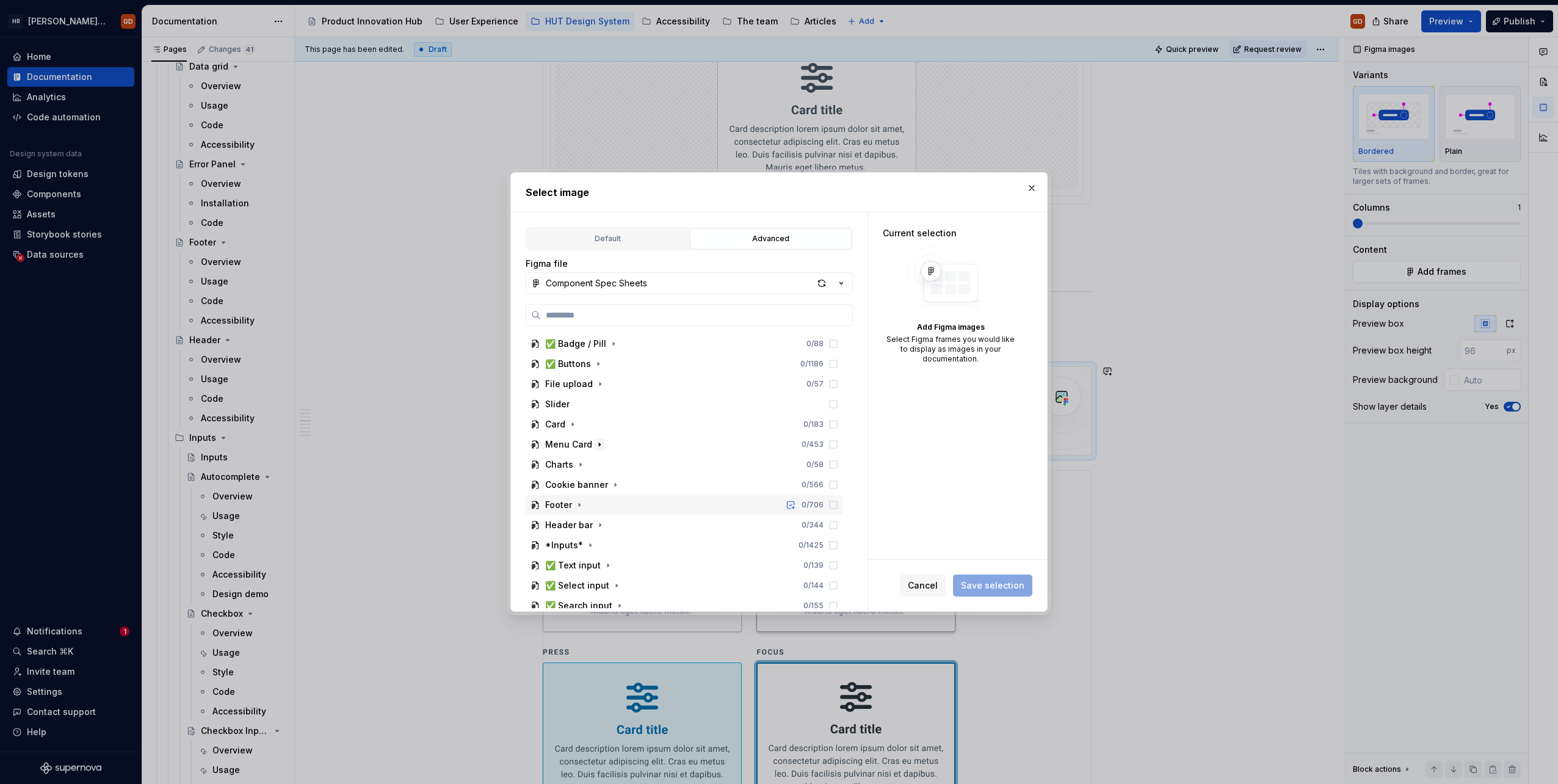
scroll to position [122, 0]
click at [598, 463] on icon "button" at bounding box center [599, 463] width 10 height 9
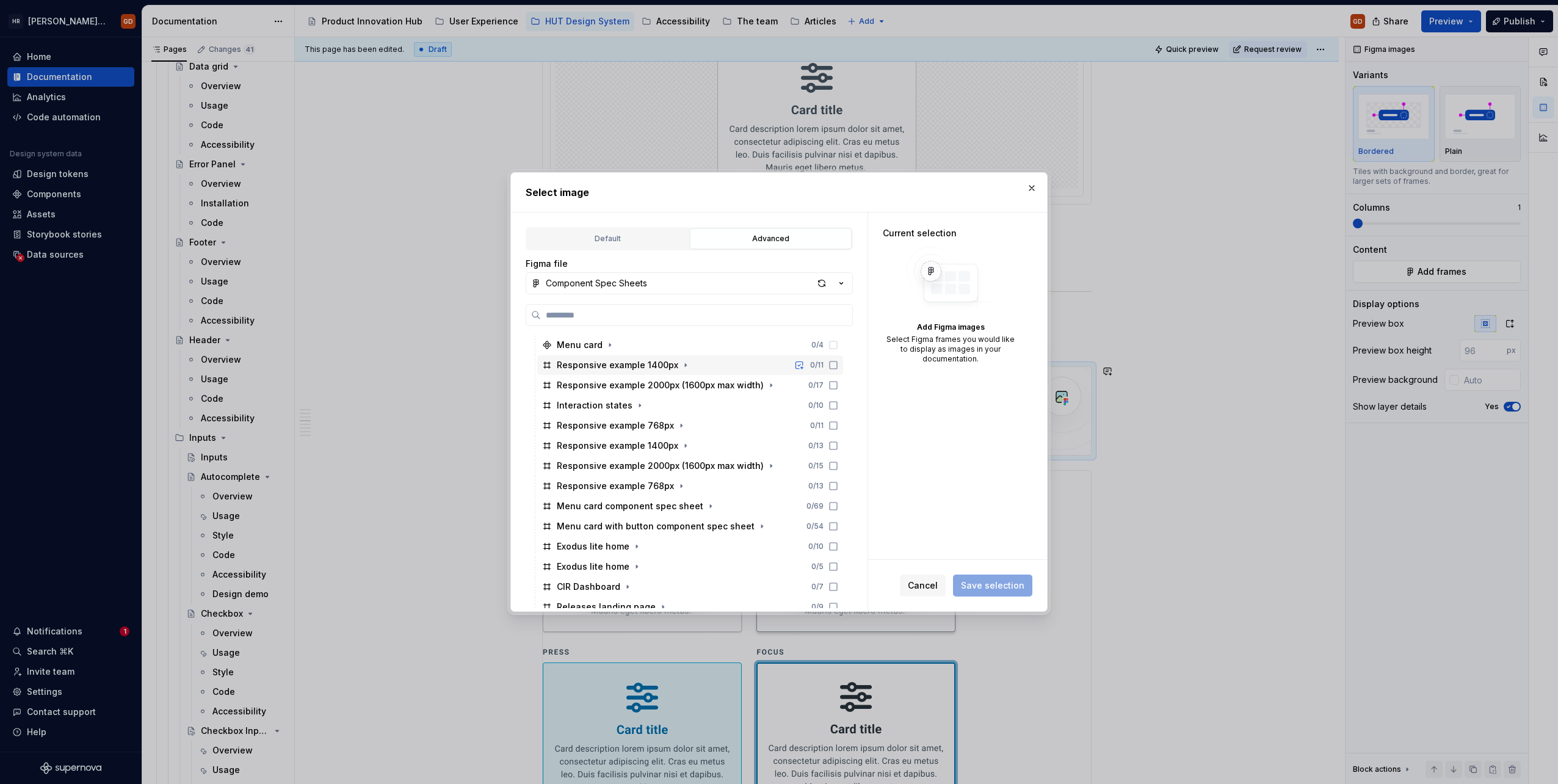
scroll to position [305, 0]
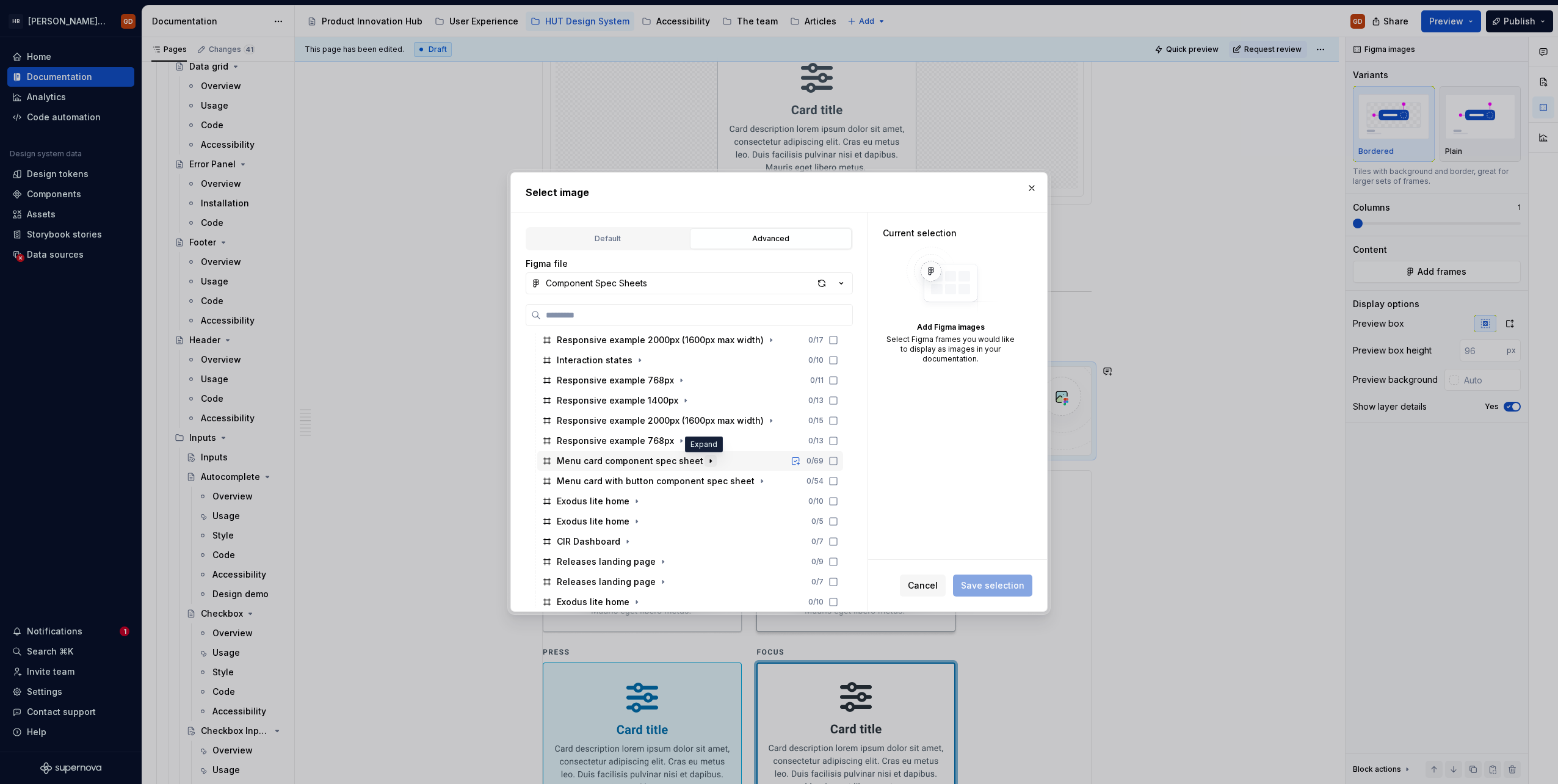
click at [707, 456] on icon "button" at bounding box center [710, 460] width 10 height 9
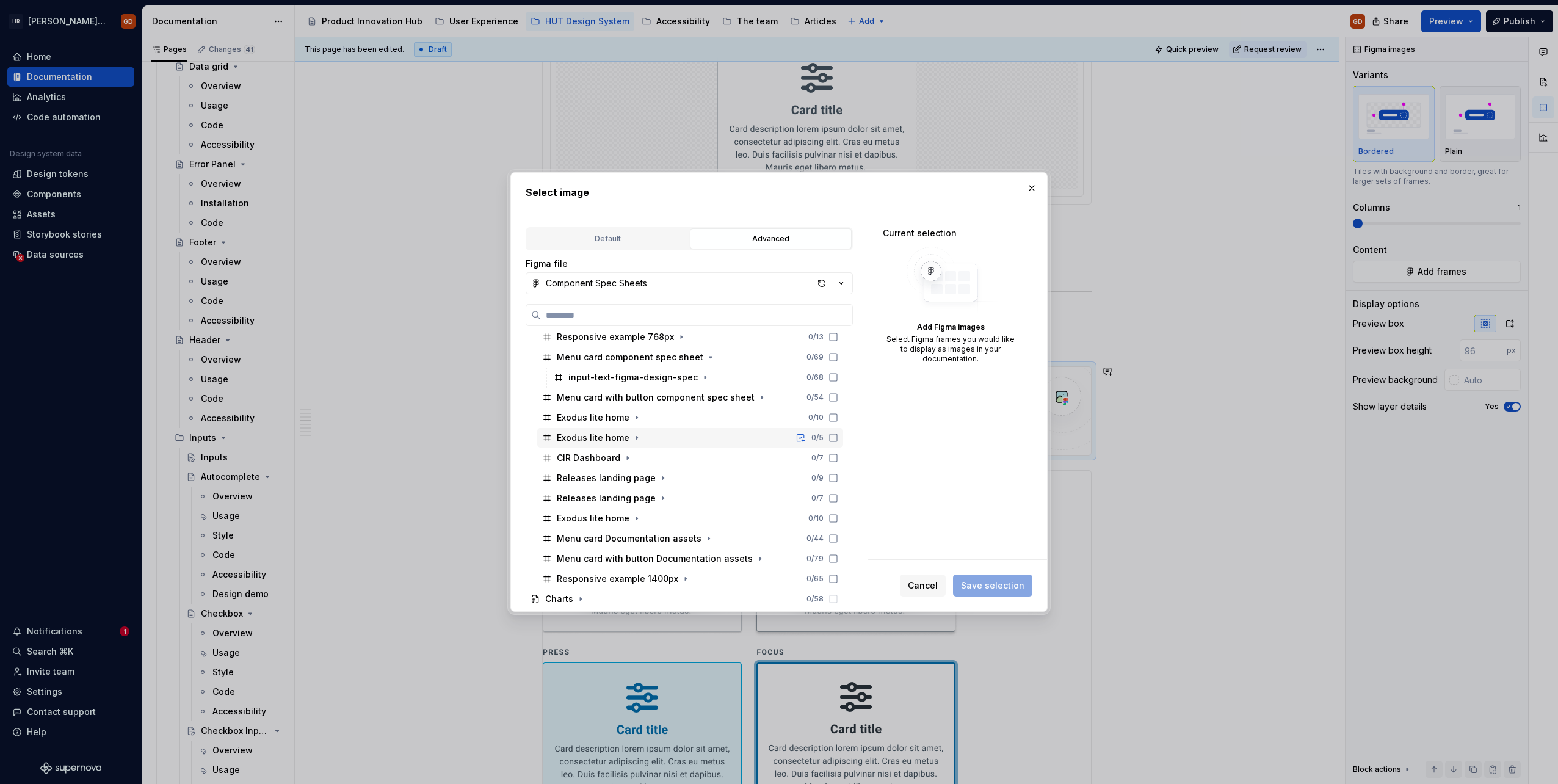
scroll to position [427, 0]
click at [704, 517] on icon "button" at bounding box center [708, 520] width 10 height 9
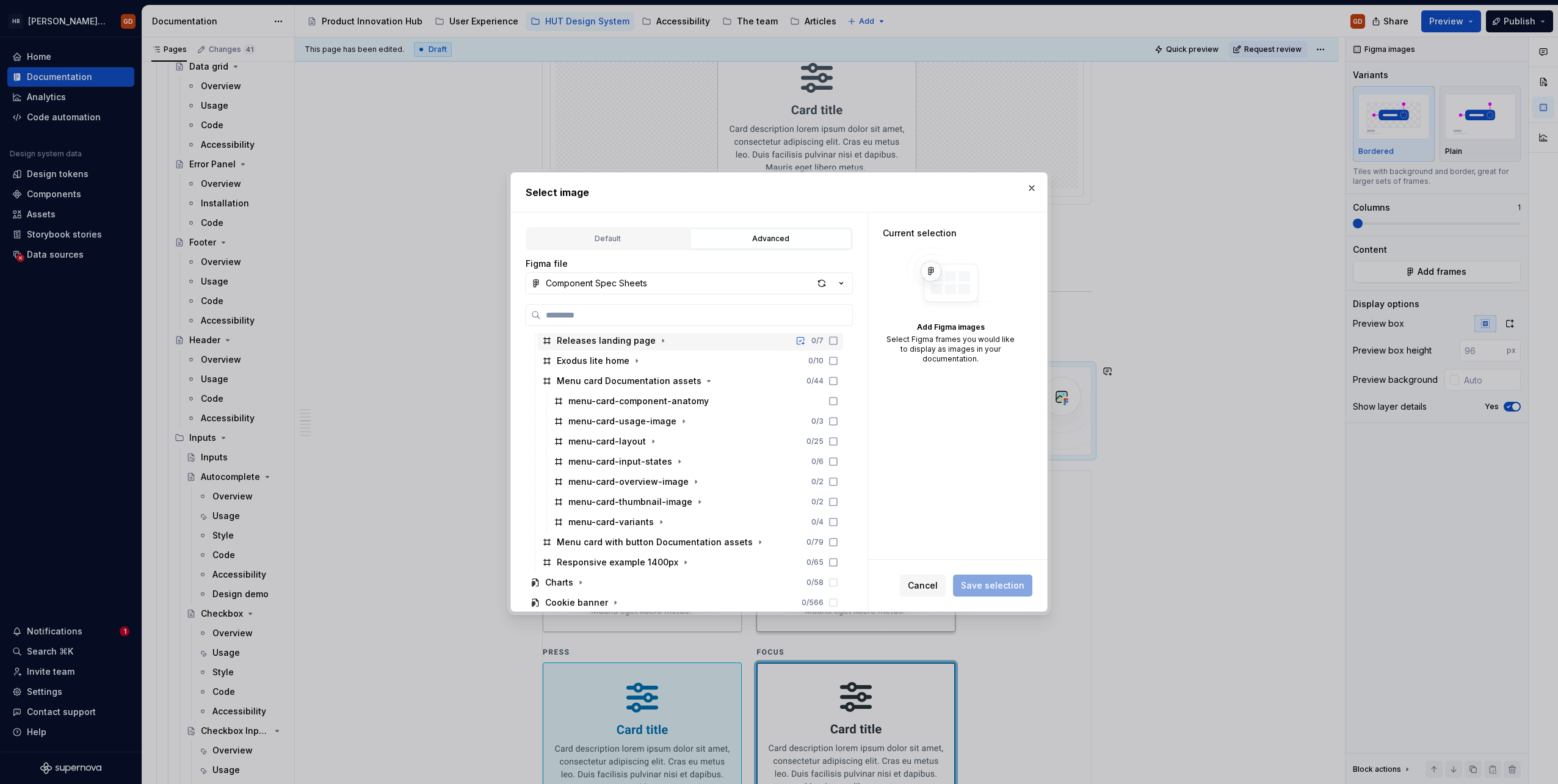
scroll to position [611, 0]
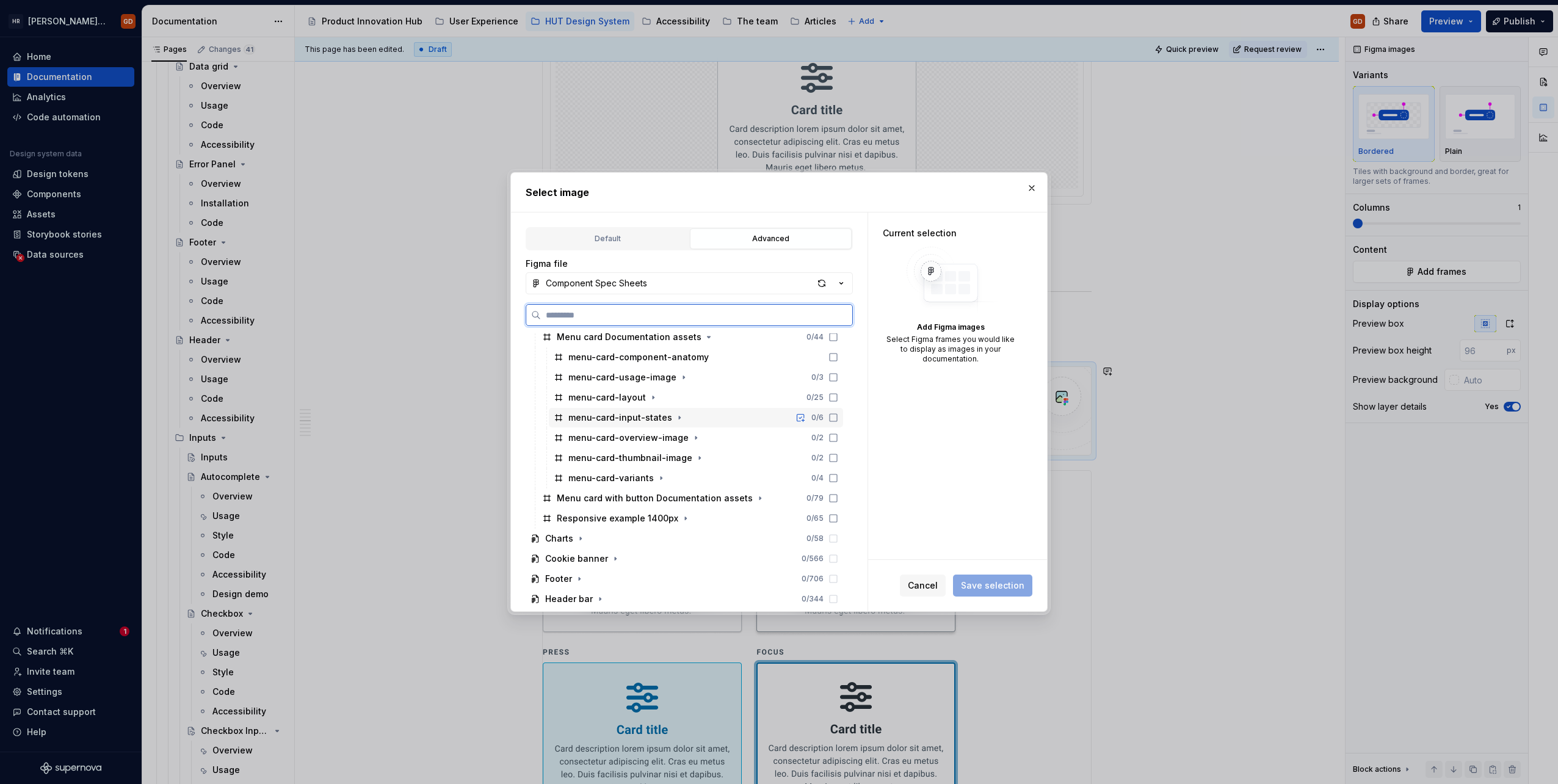
click at [636, 414] on div "menu-card-input-states" at bounding box center [620, 417] width 104 height 12
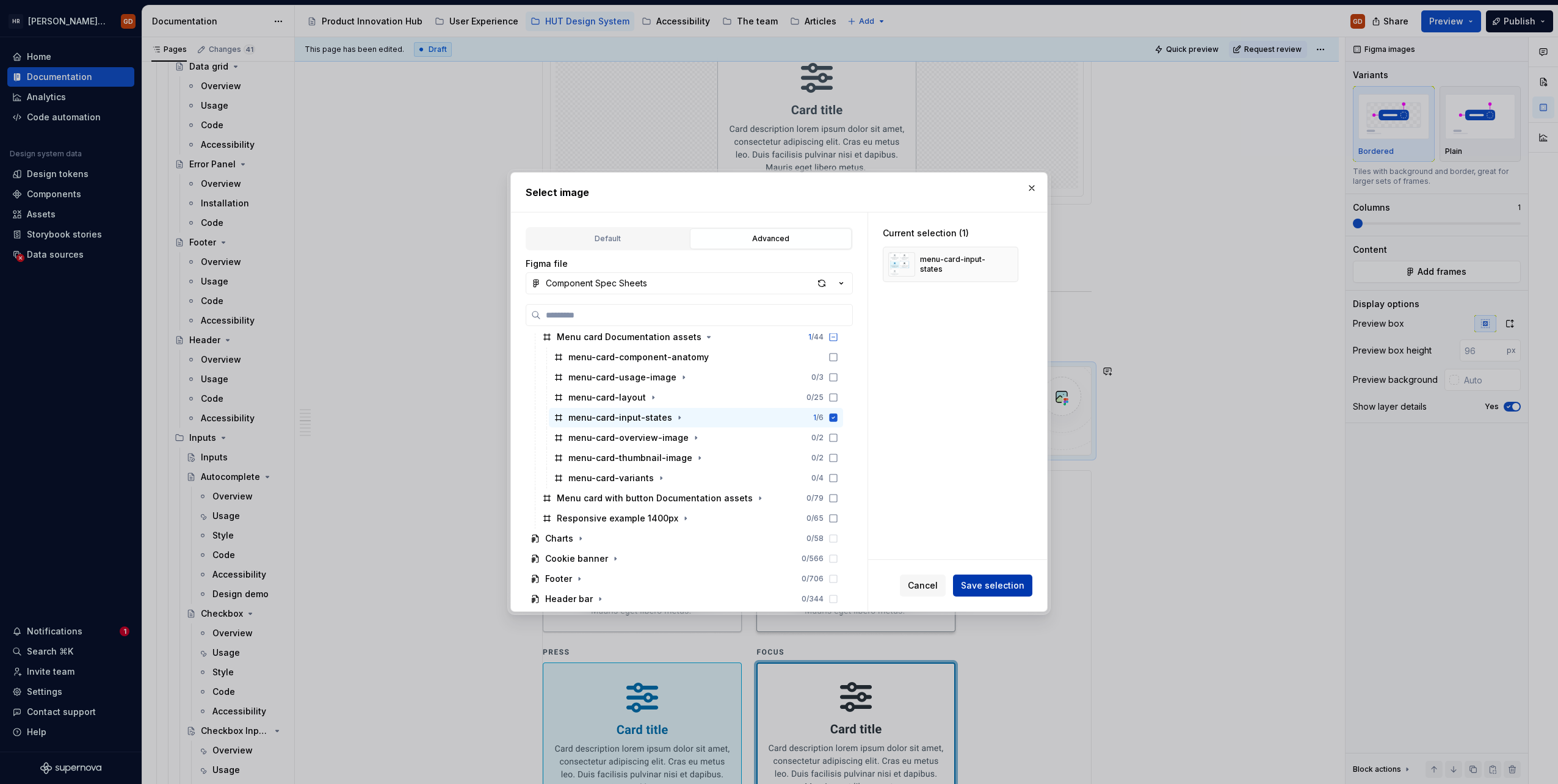
click at [983, 579] on button "Save selection" at bounding box center [992, 585] width 80 height 22
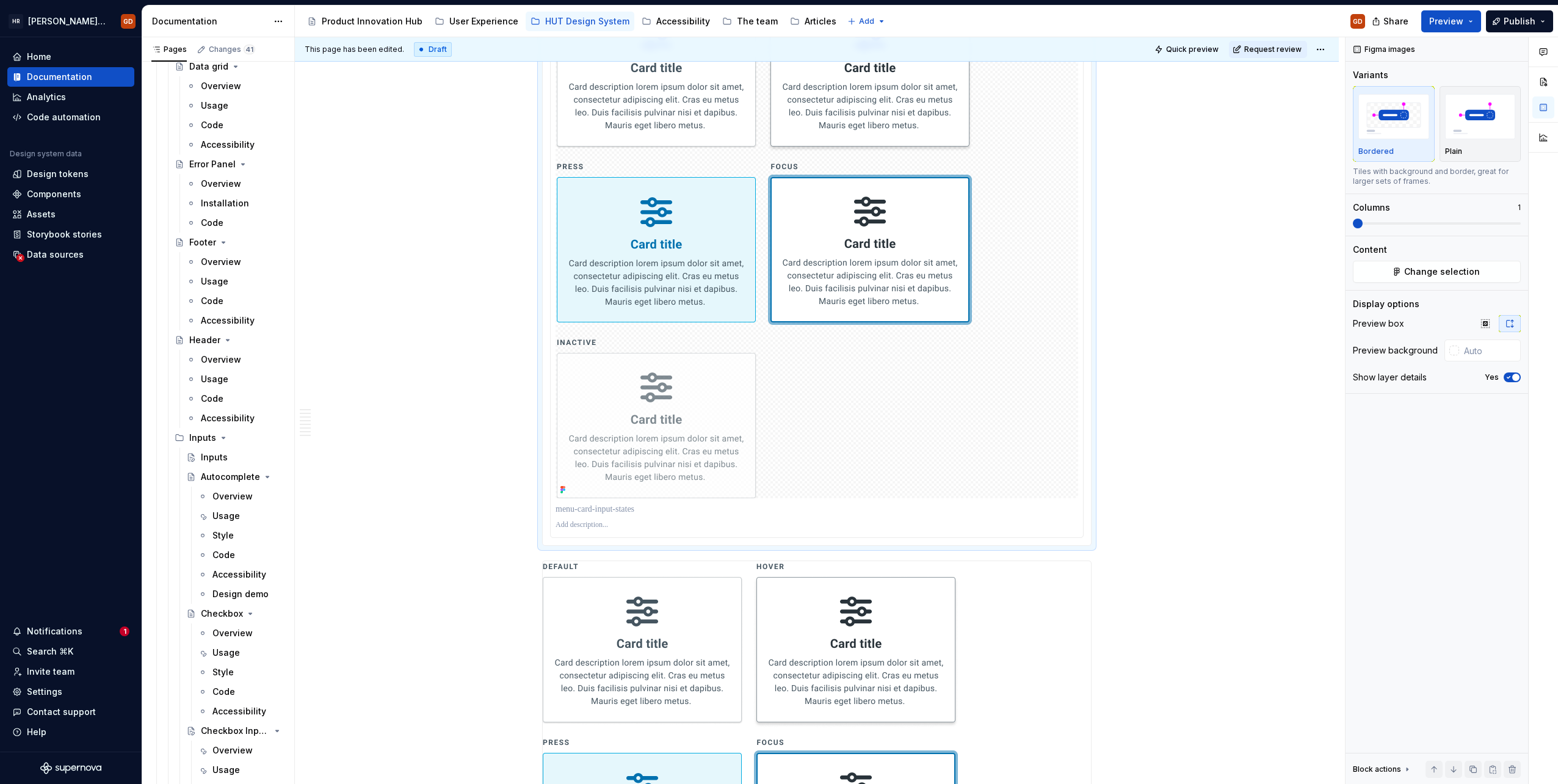
scroll to position [1444, 0]
click at [1515, 374] on span "button" at bounding box center [1516, 377] width 7 height 7
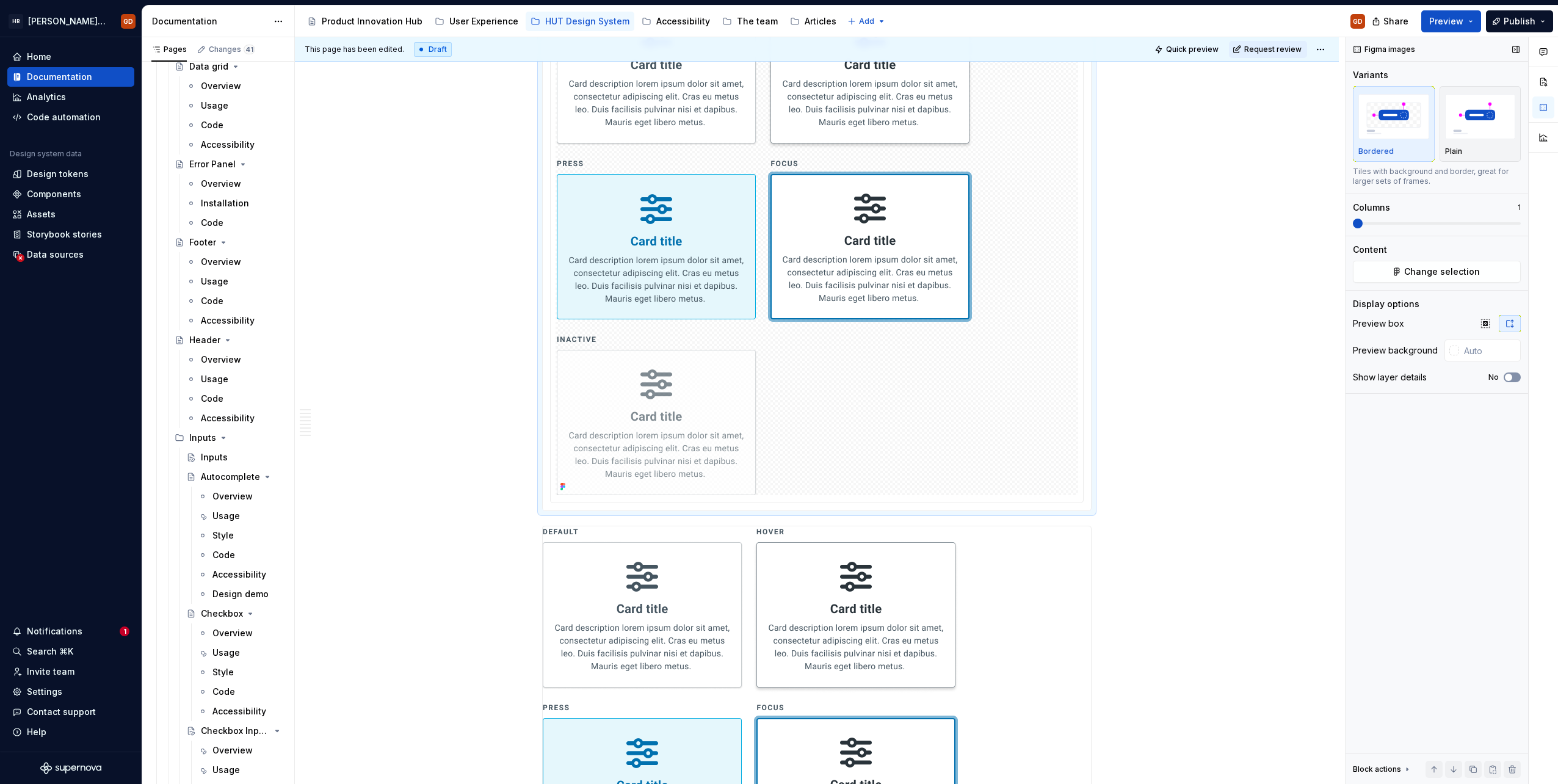
scroll to position [1374, 0]
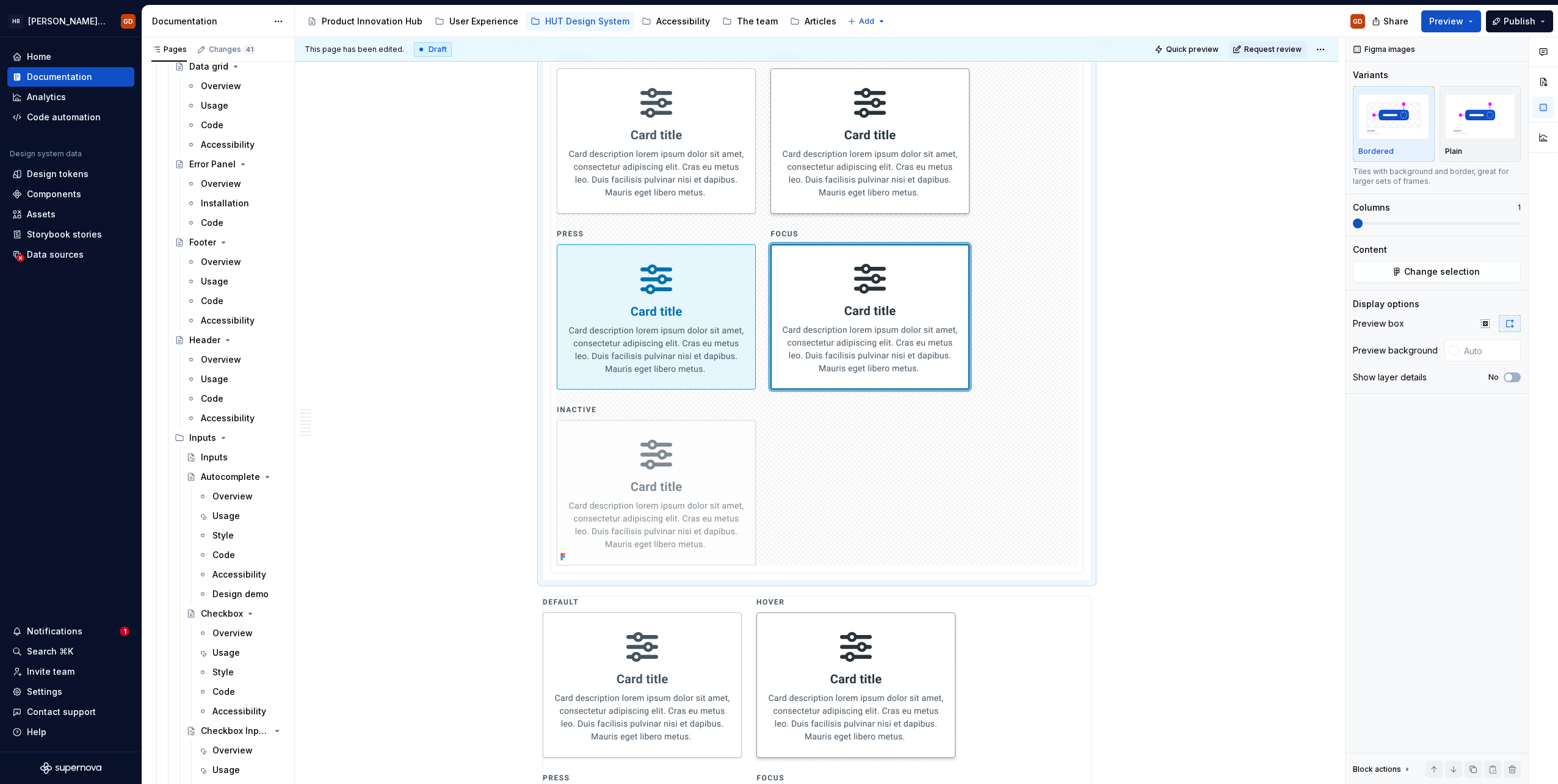
click at [1257, 495] on div "When to use To present users with a set of navigational options on a dashboard …" at bounding box center [817, 483] width 1044 height 3232
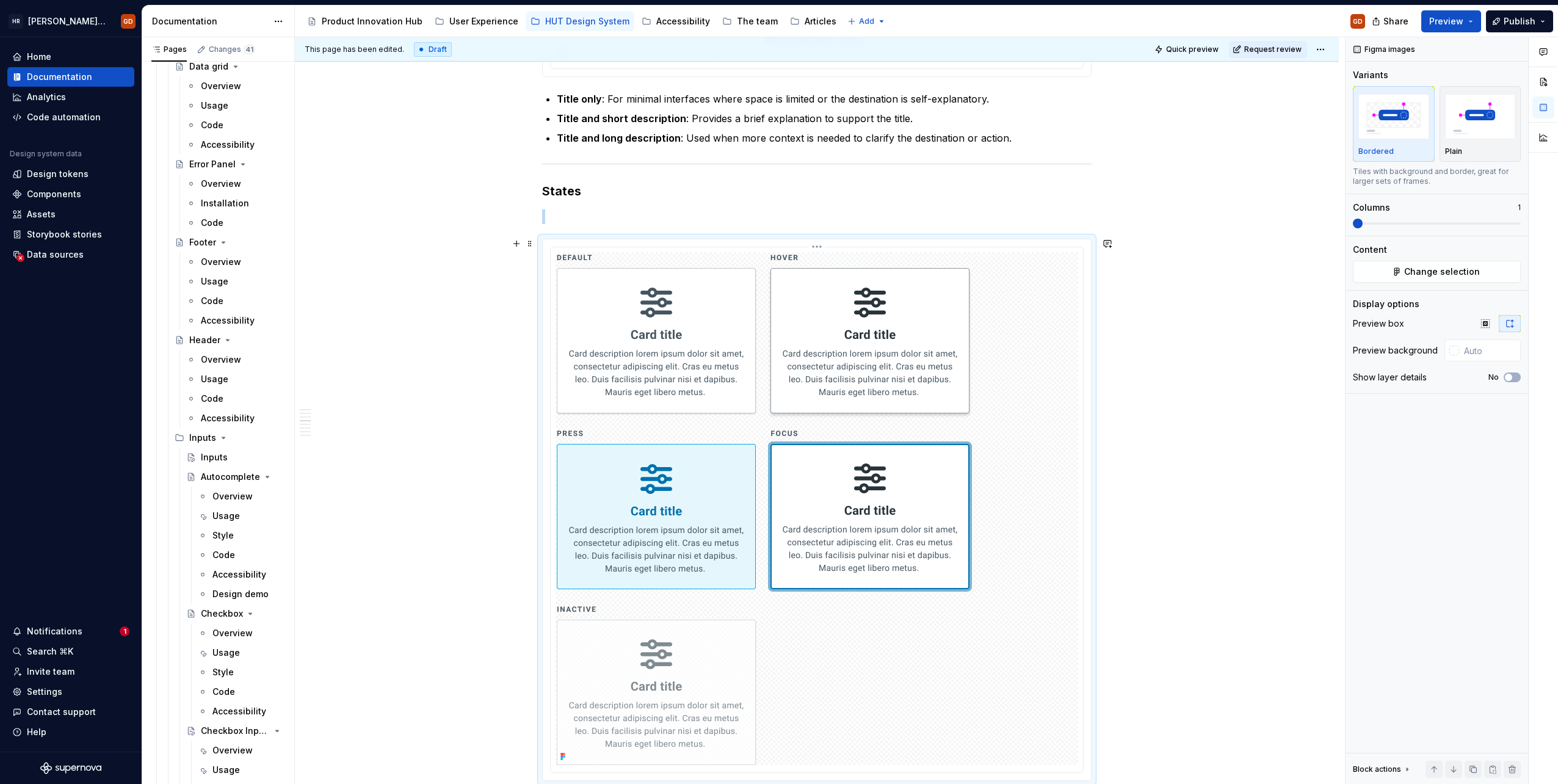
scroll to position [1190, 0]
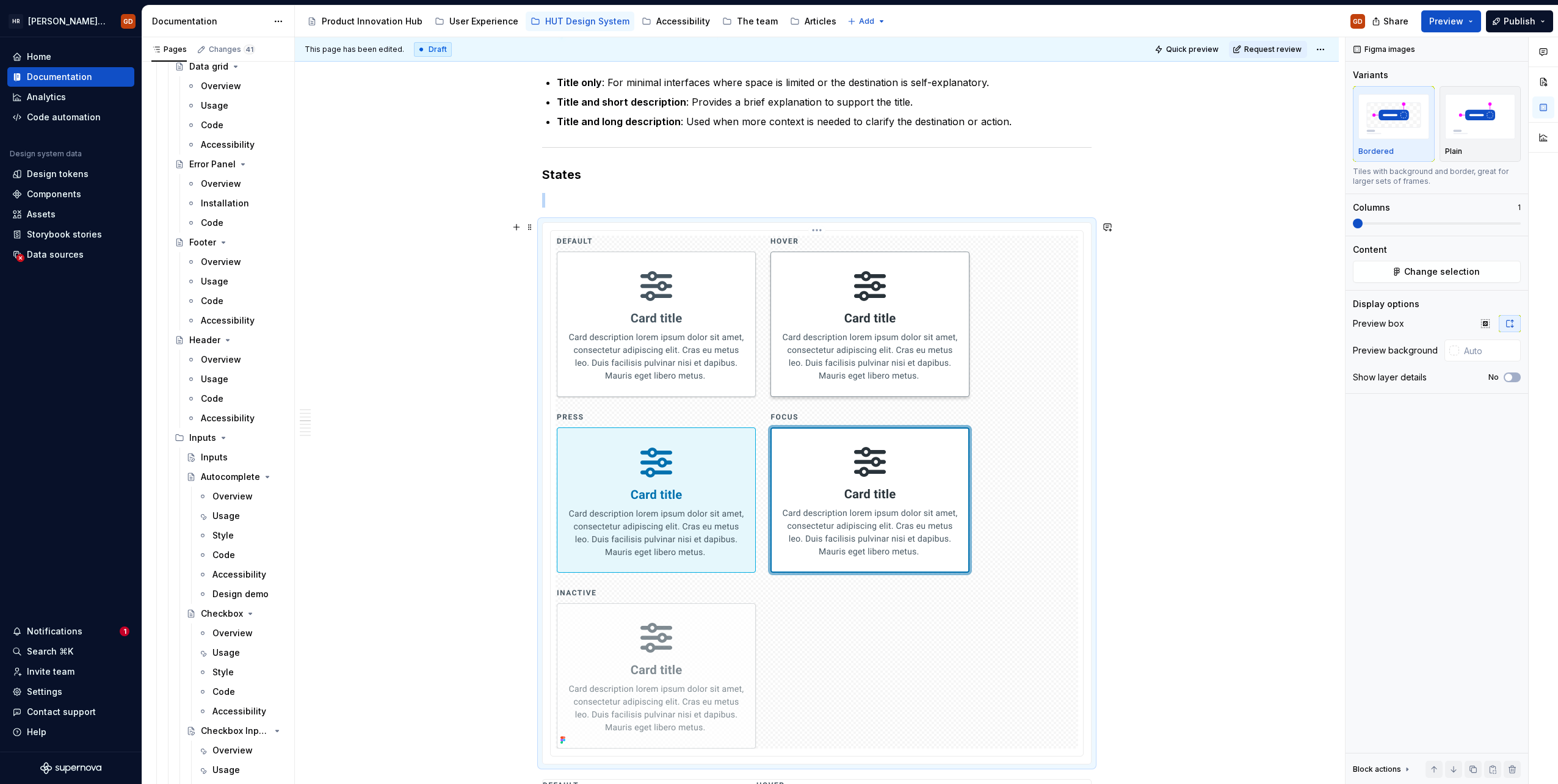
click at [890, 392] on img at bounding box center [817, 492] width 520 height 513
click at [818, 228] on html "[PERSON_NAME] UI Toolkit (HUT) GD Home Documentation Analytics Code automation …" at bounding box center [779, 392] width 1558 height 784
click at [1261, 281] on html "[PERSON_NAME] UI Toolkit (HUT) GD Home Documentation Analytics Code automation …" at bounding box center [779, 392] width 1558 height 784
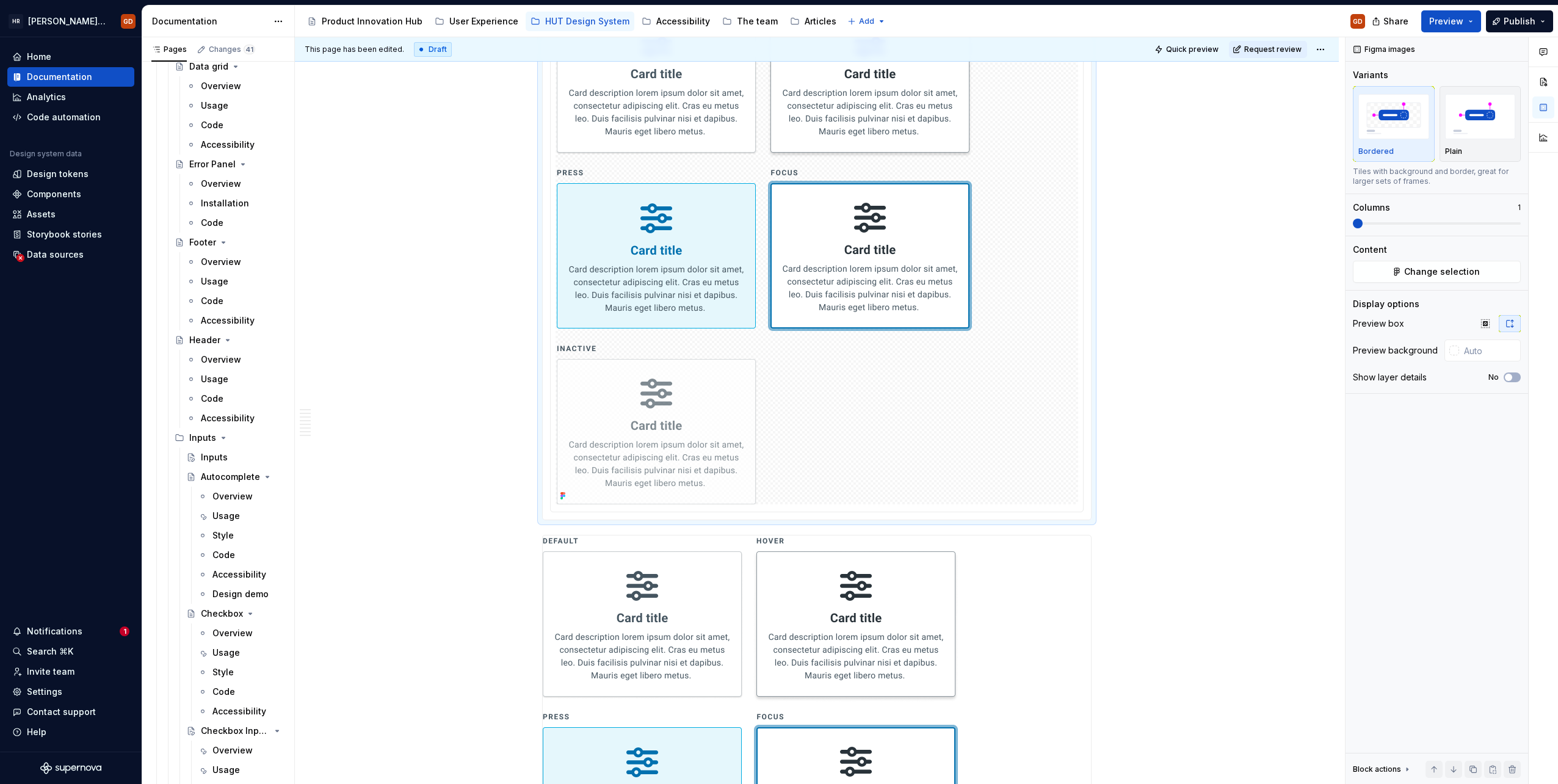
scroll to position [1557, 0]
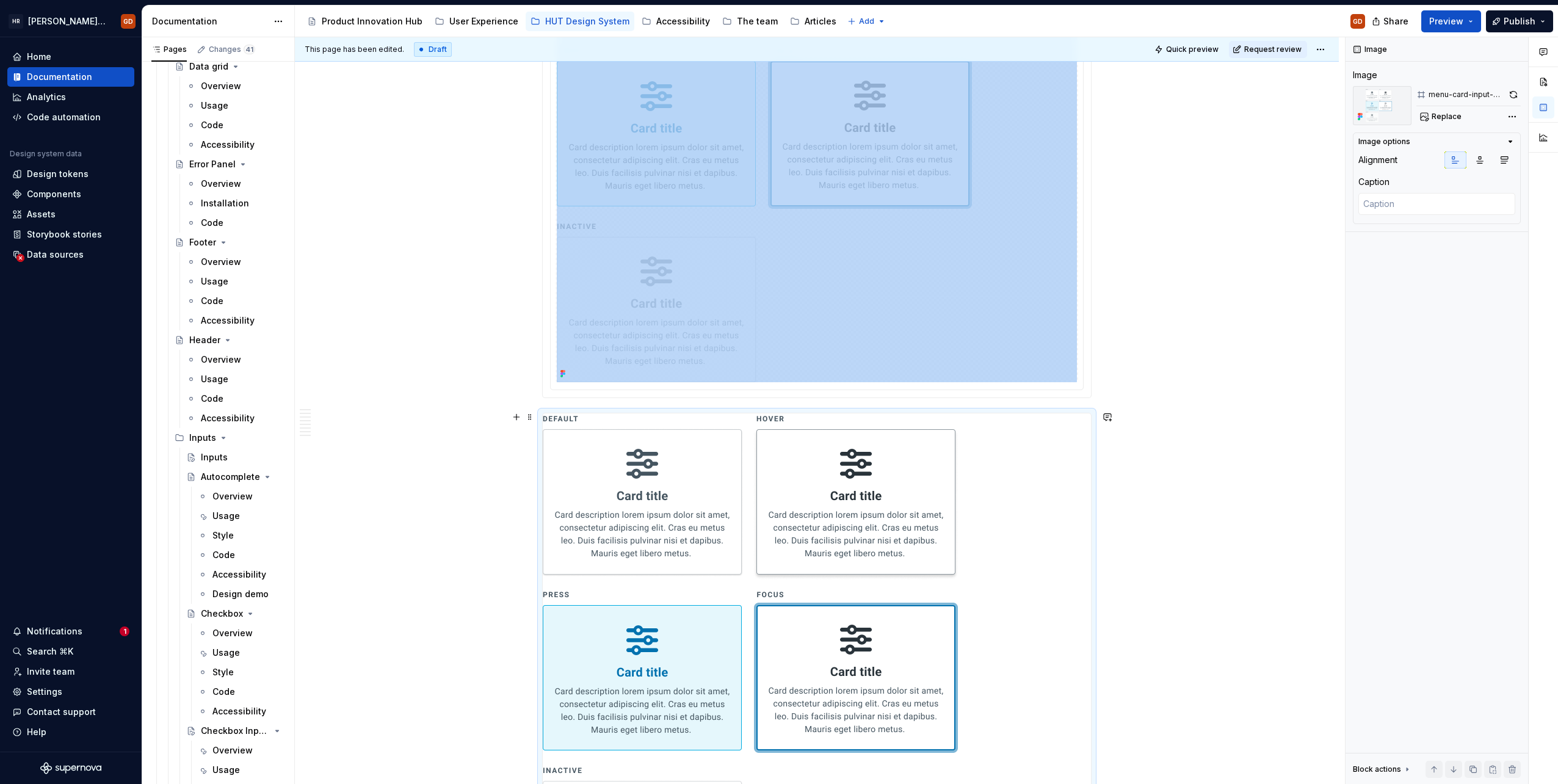
click at [916, 533] on img at bounding box center [803, 670] width 520 height 513
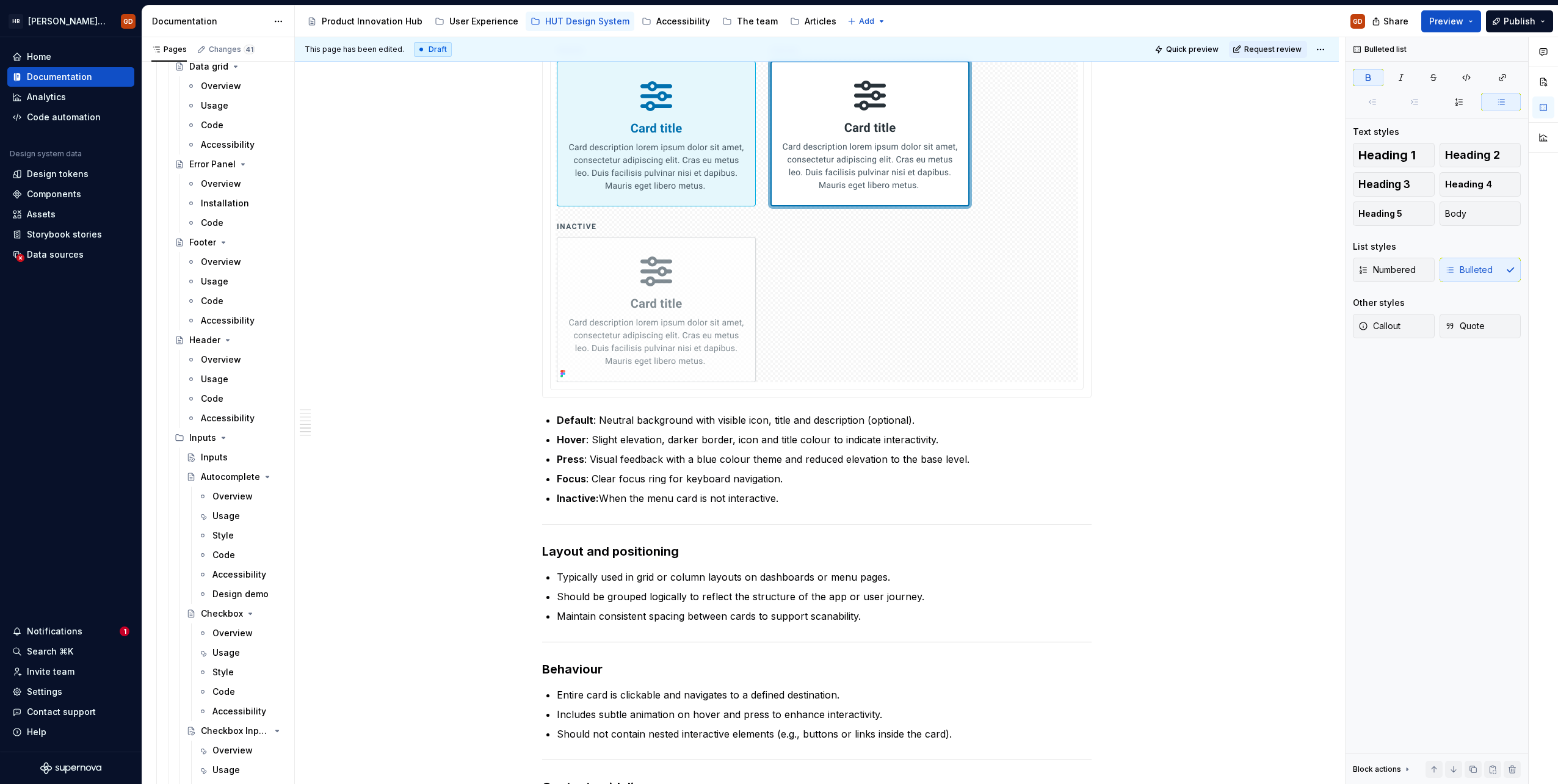
type textarea "*"
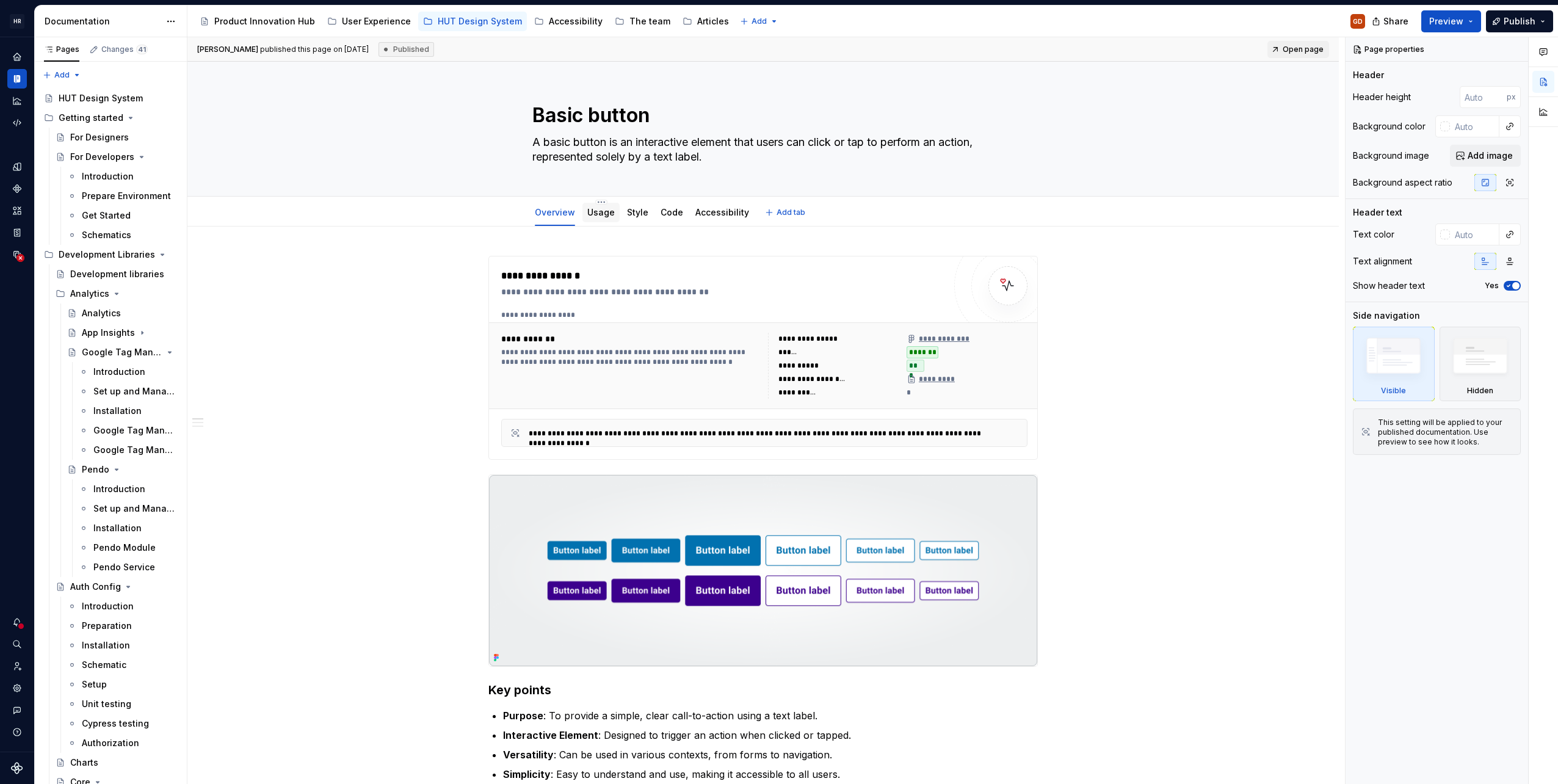
click at [607, 213] on link "Usage" at bounding box center [601, 212] width 28 height 10
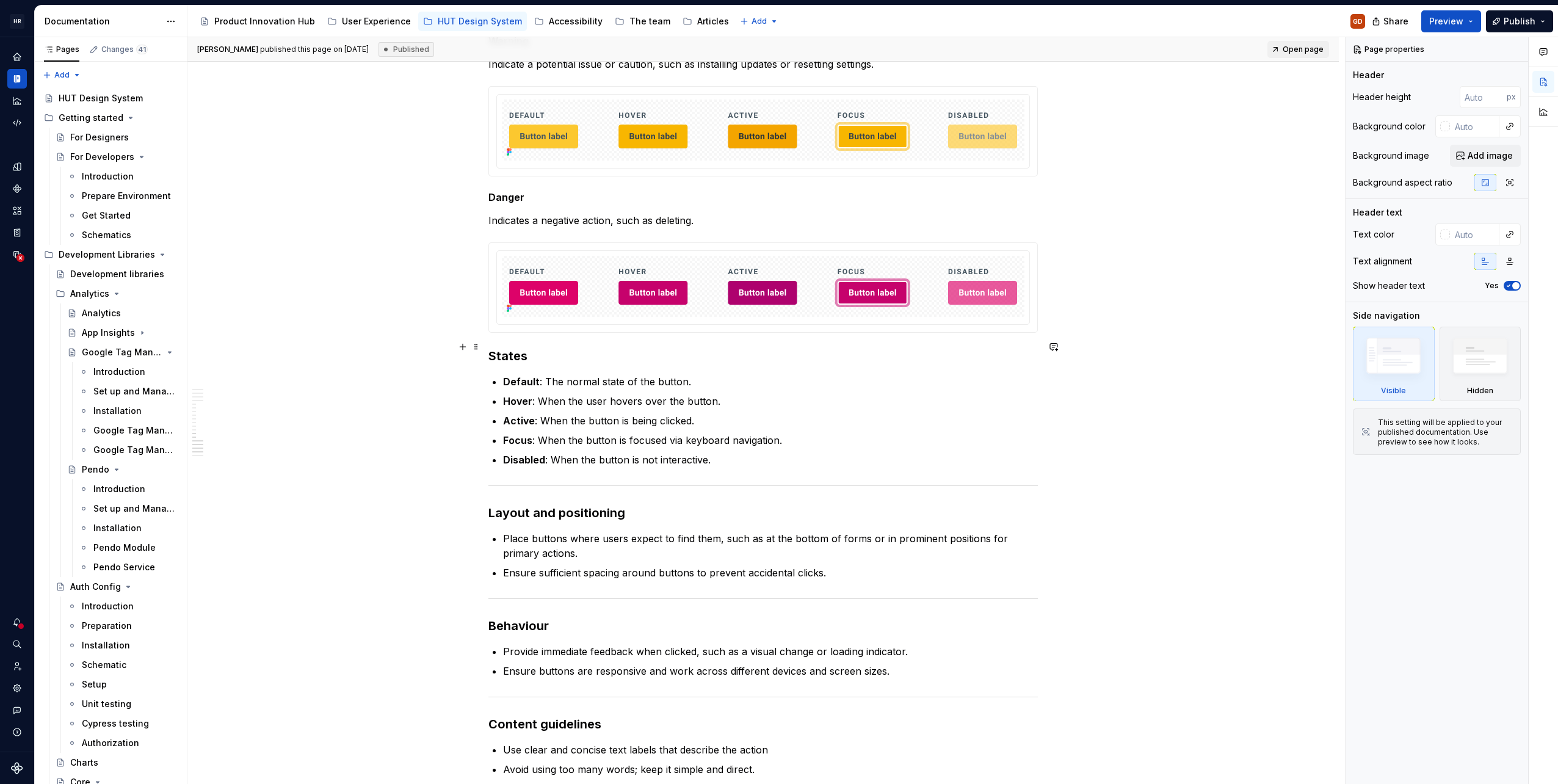
scroll to position [2320, 0]
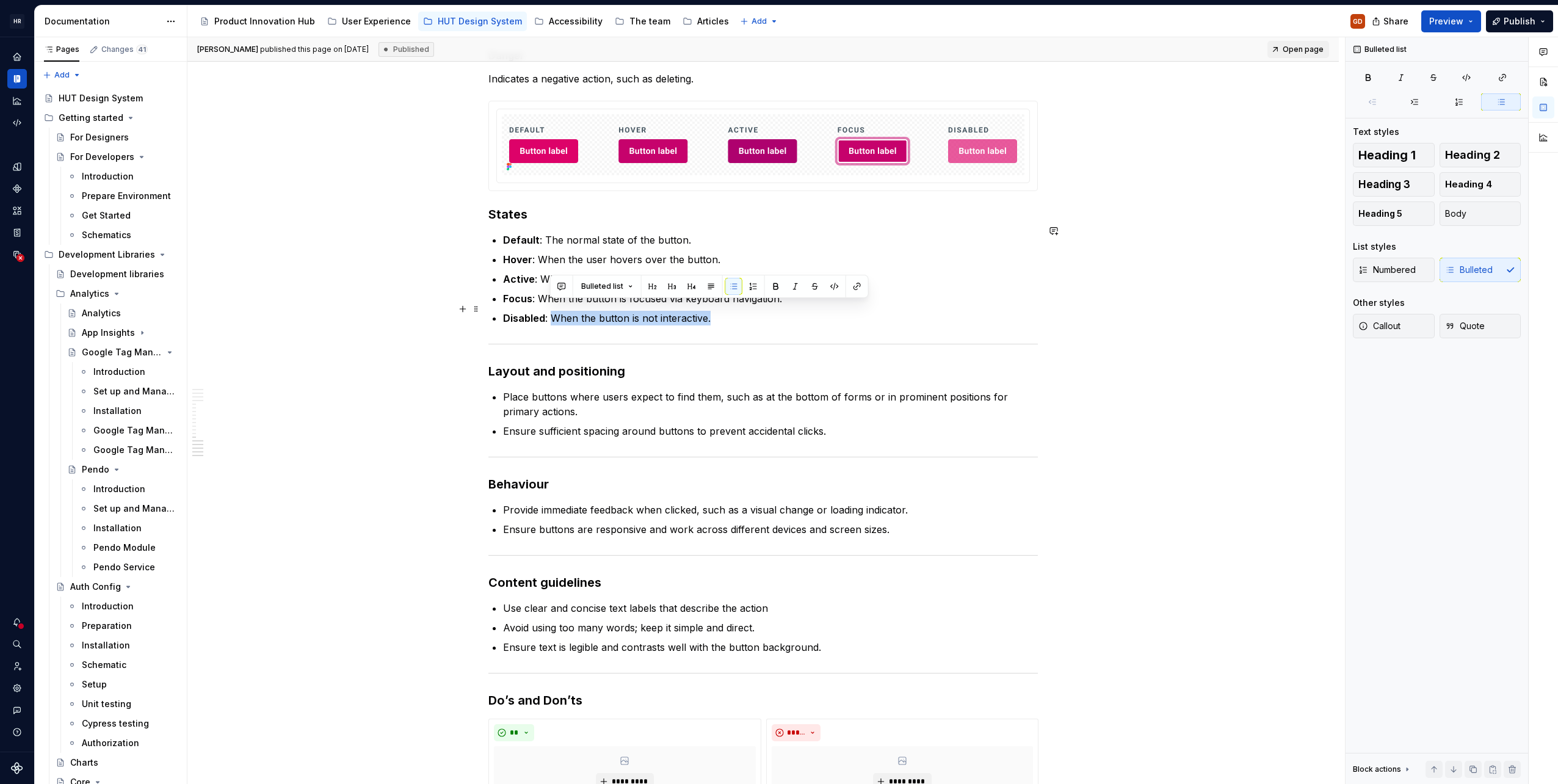
drag, startPoint x: 721, startPoint y: 306, endPoint x: 550, endPoint y: 313, distance: 171.1
click at [550, 313] on p "Disabled : When the button is not interactive." at bounding box center [770, 318] width 535 height 15
copy p "When the button is not interactive."
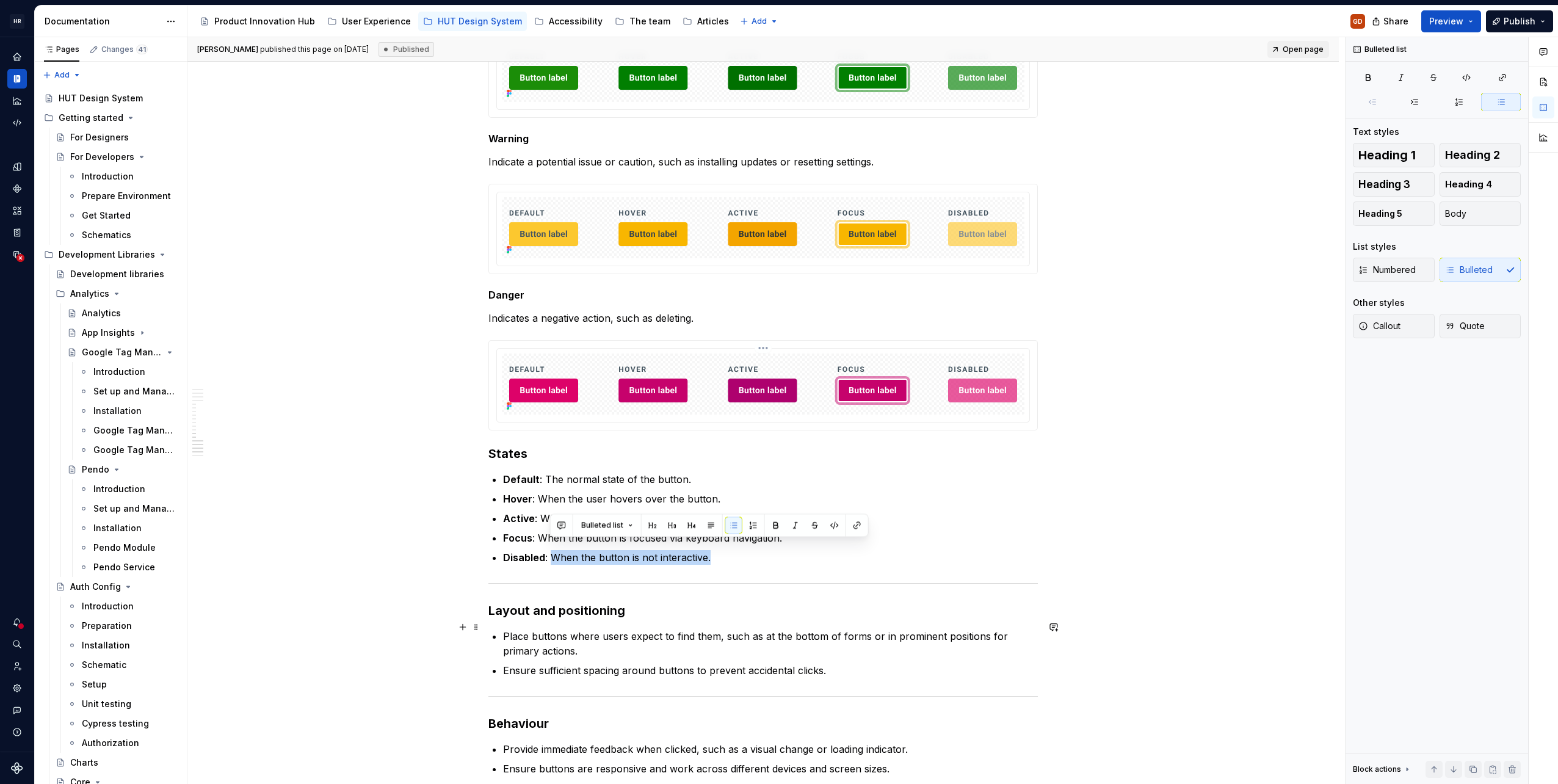
scroll to position [2076, 0]
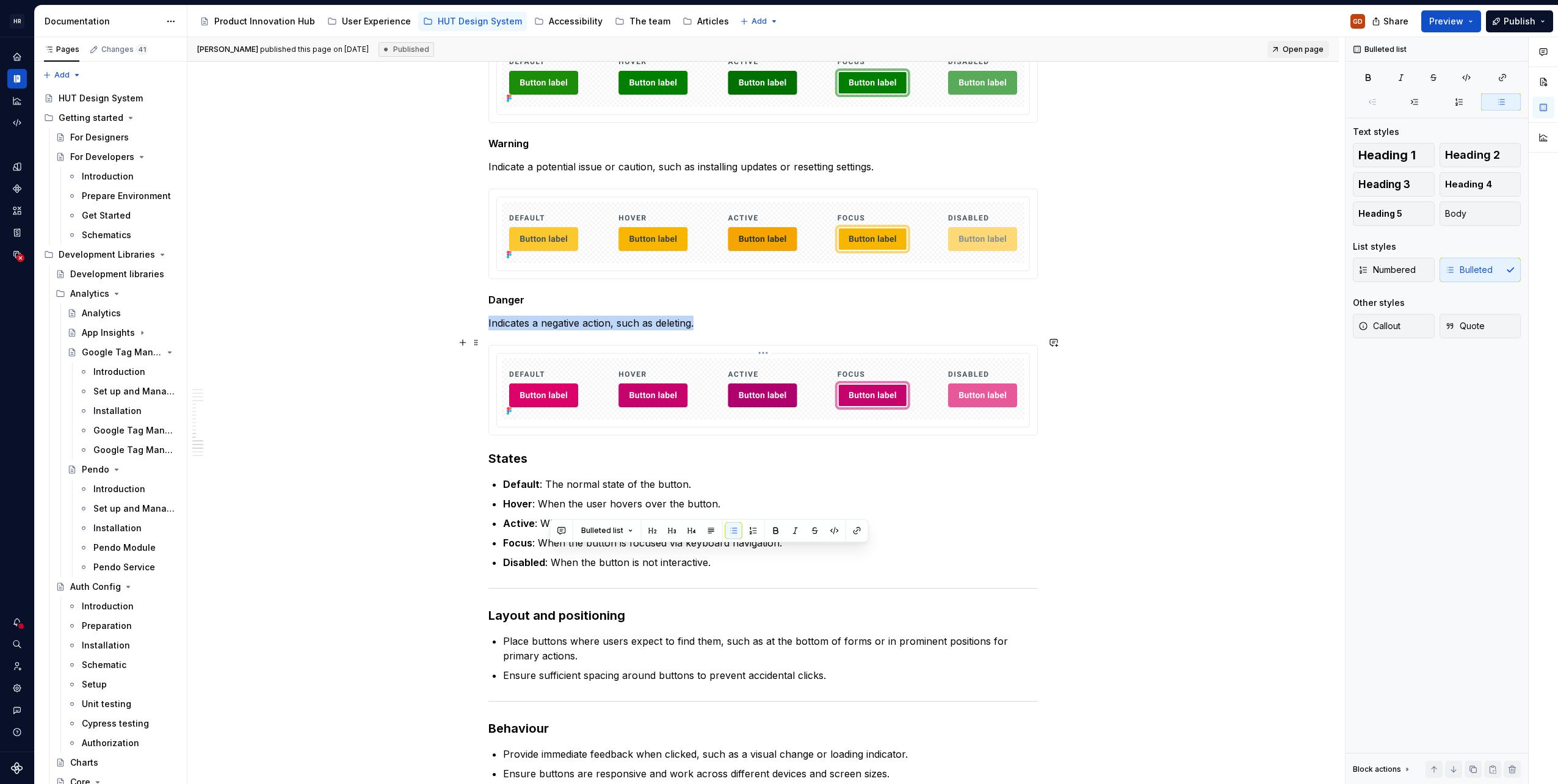
click at [1010, 354] on div at bounding box center [763, 390] width 533 height 73
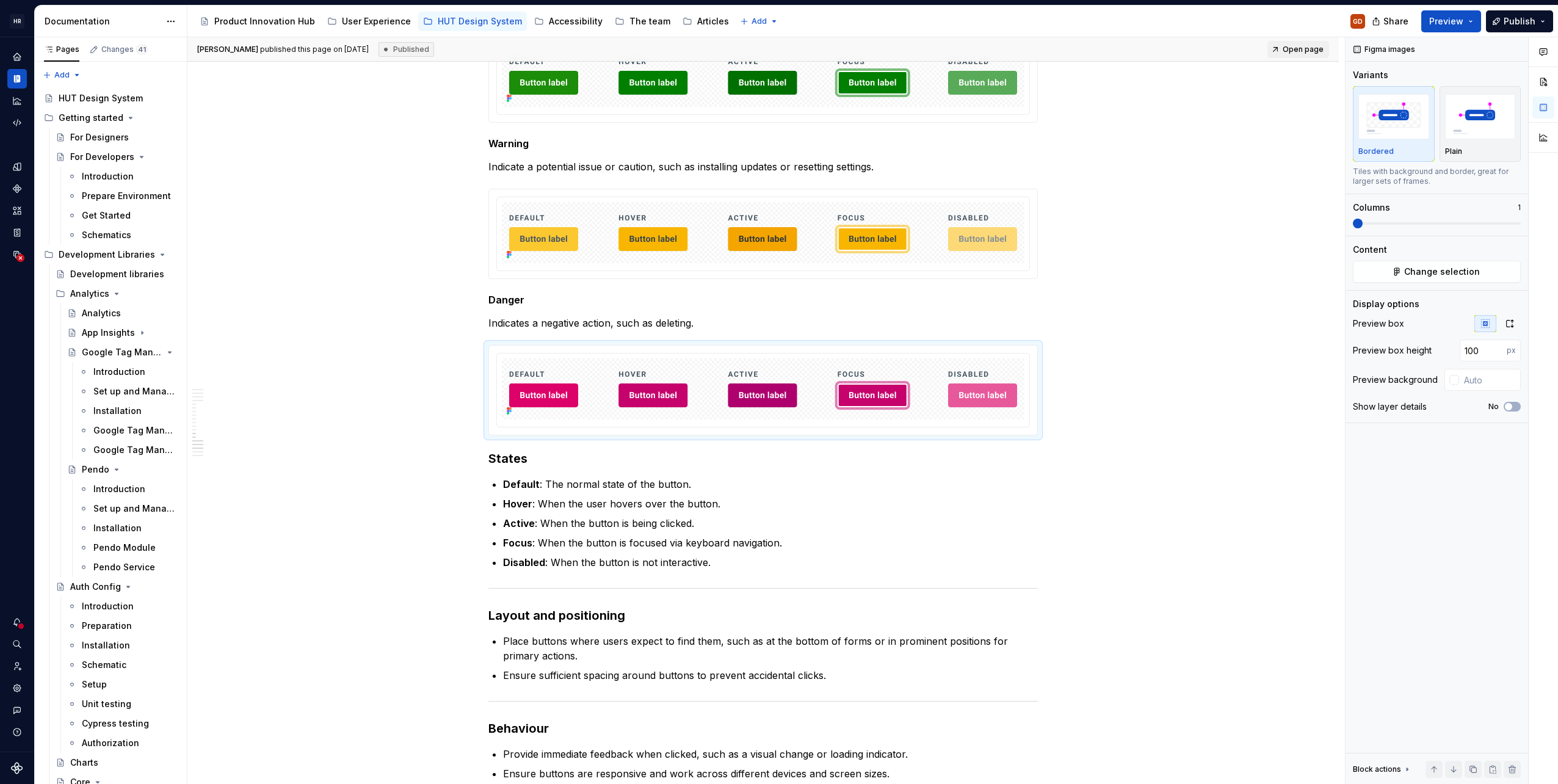
type textarea "*"
